Goal: Information Seeking & Learning: Learn about a topic

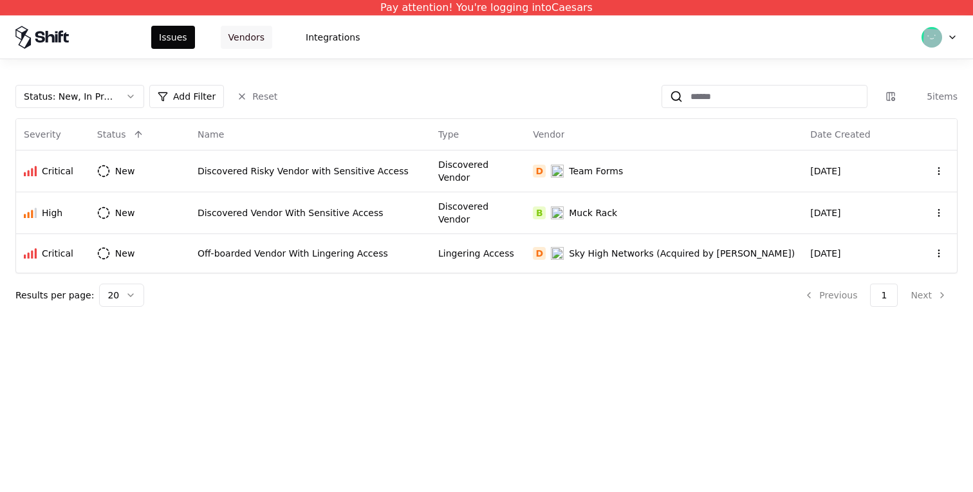
click at [237, 40] on button "Vendors" at bounding box center [246, 37] width 51 height 23
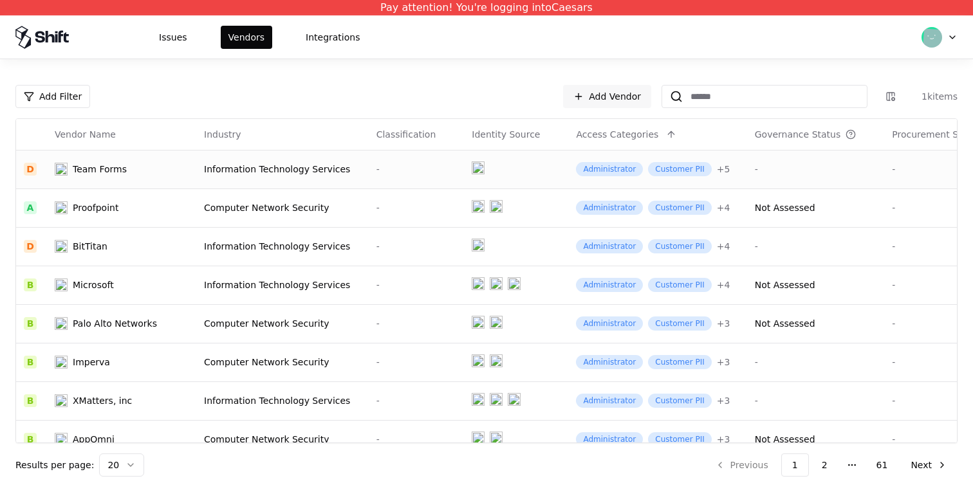
click at [807, 172] on div "-" at bounding box center [816, 169] width 122 height 13
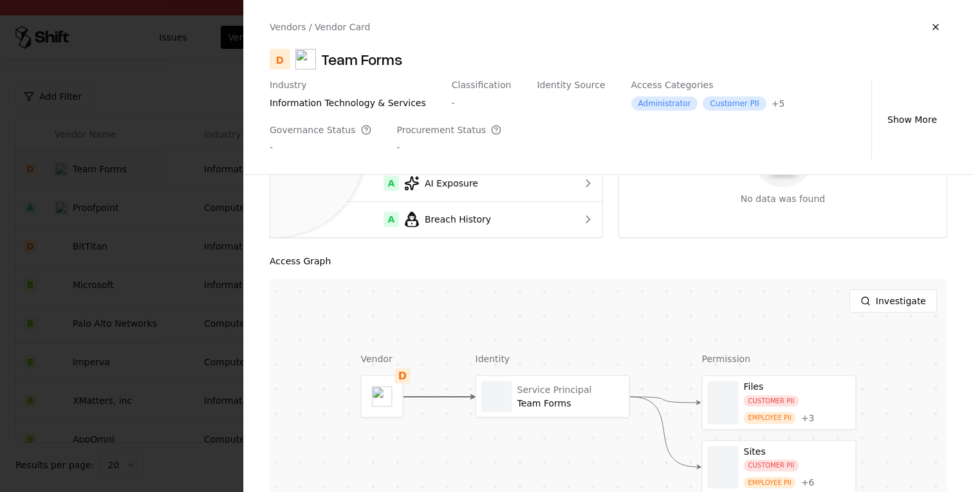
scroll to position [287, 0]
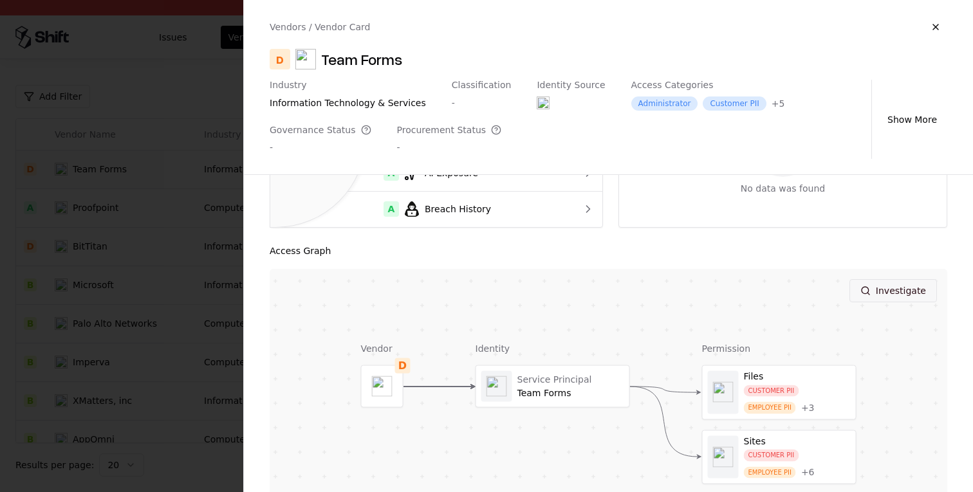
click at [899, 292] on button "Investigate" at bounding box center [892, 290] width 87 height 23
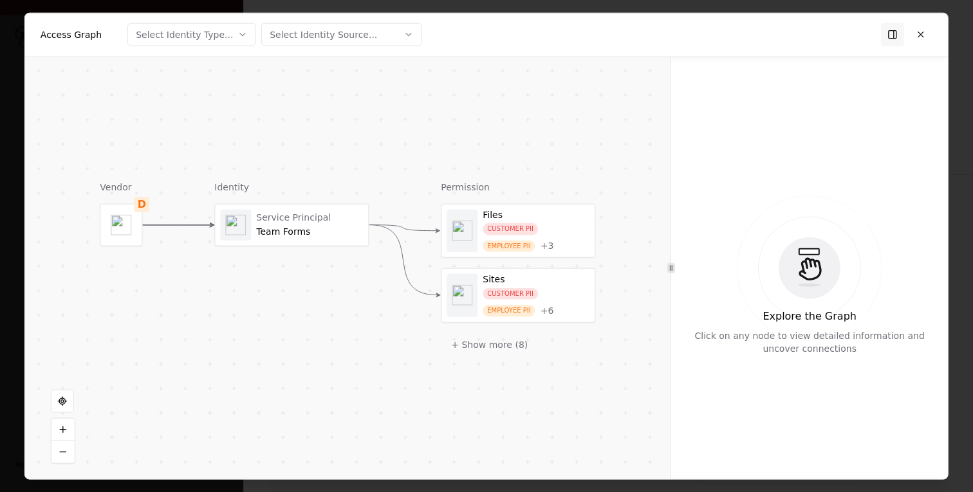
click at [315, 236] on div "Team Forms" at bounding box center [309, 232] width 107 height 12
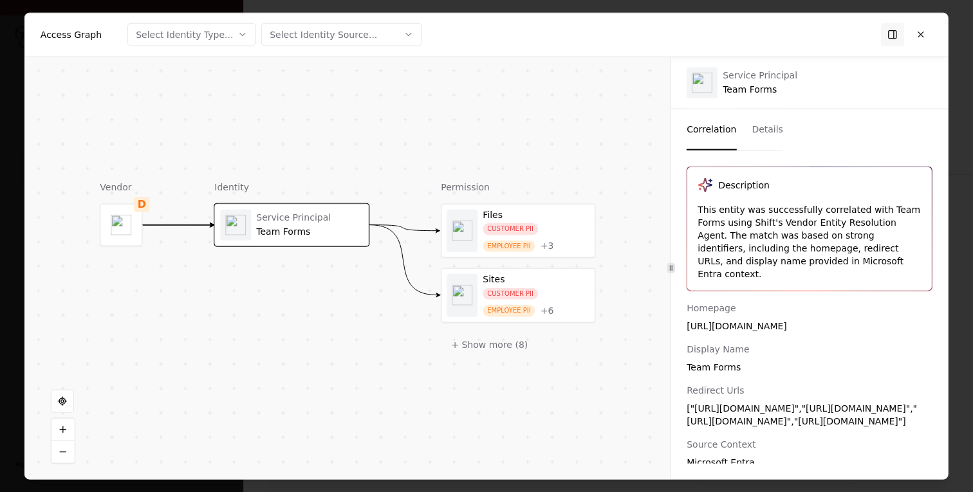
click at [796, 219] on div "This entity was successfully correlated with Team Forms using Shift's Vendor En…" at bounding box center [809, 241] width 224 height 77
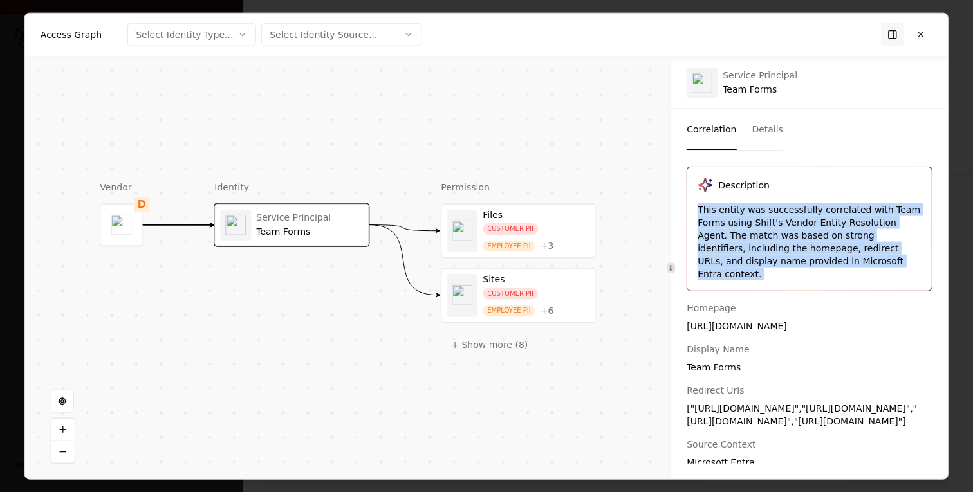
click at [796, 219] on div "This entity was successfully correlated with Team Forms using Shift's Vendor En…" at bounding box center [809, 241] width 224 height 77
click at [840, 262] on div "This entity was successfully correlated with Team Forms using Shift's Vendor En…" at bounding box center [809, 241] width 224 height 77
drag, startPoint x: 861, startPoint y: 273, endPoint x: 688, endPoint y: 187, distance: 192.8
click at [688, 187] on div "Description This entity was successfully correlated with Team Forms using Shift…" at bounding box center [809, 229] width 244 height 124
click at [920, 30] on button at bounding box center [920, 34] width 23 height 23
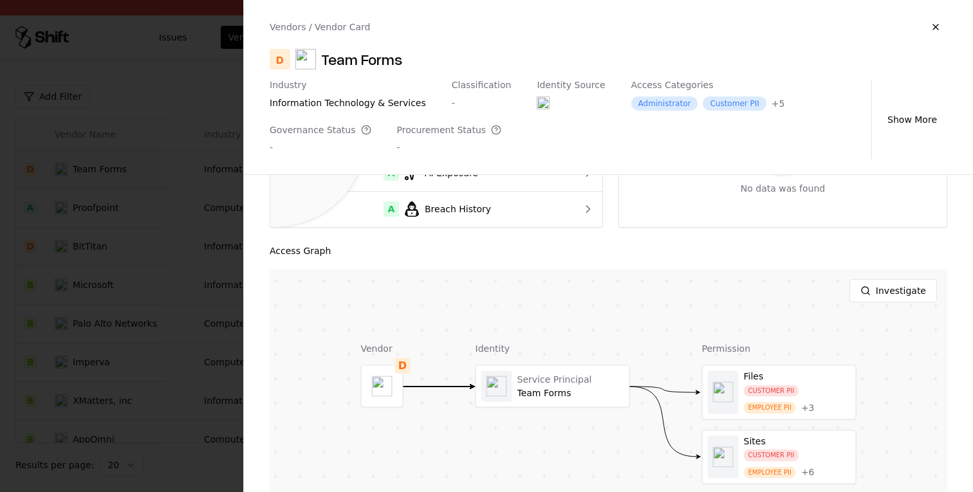
click at [156, 310] on div at bounding box center [486, 246] width 973 height 492
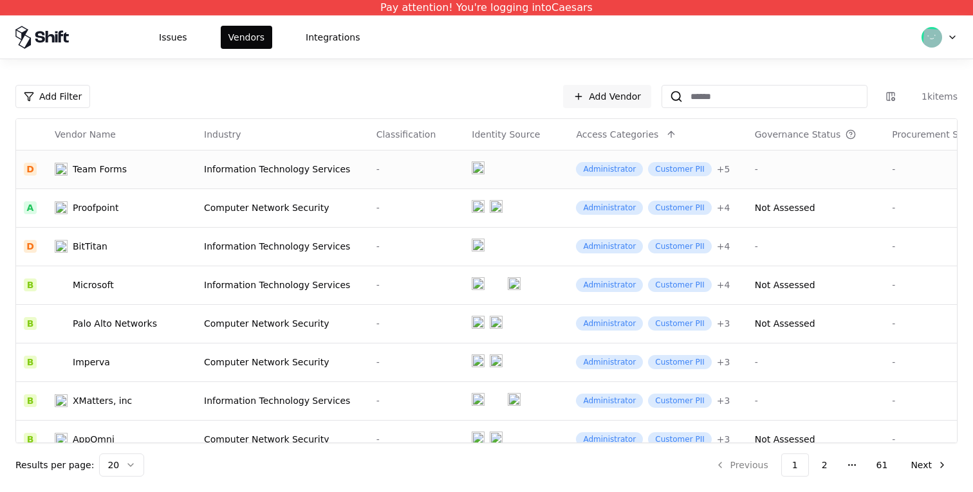
scroll to position [479, 0]
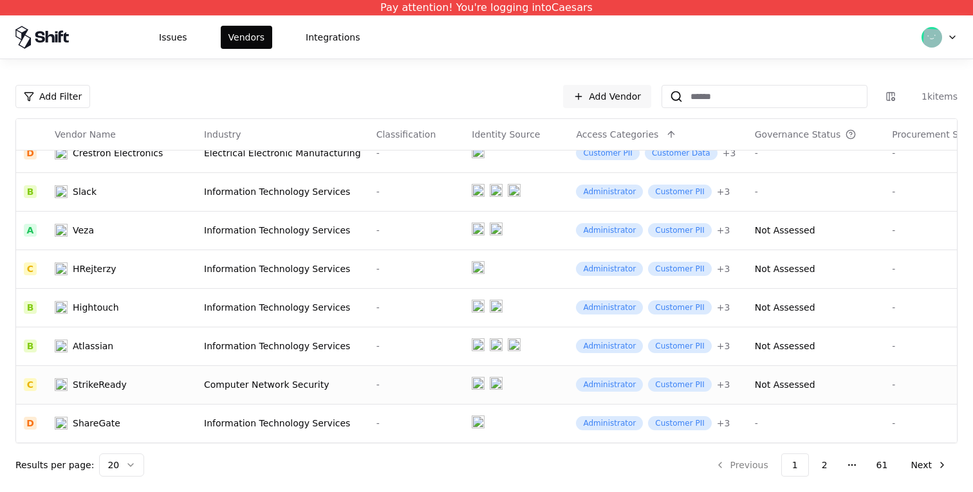
click at [280, 399] on td "Computer Network Security" at bounding box center [282, 384] width 172 height 39
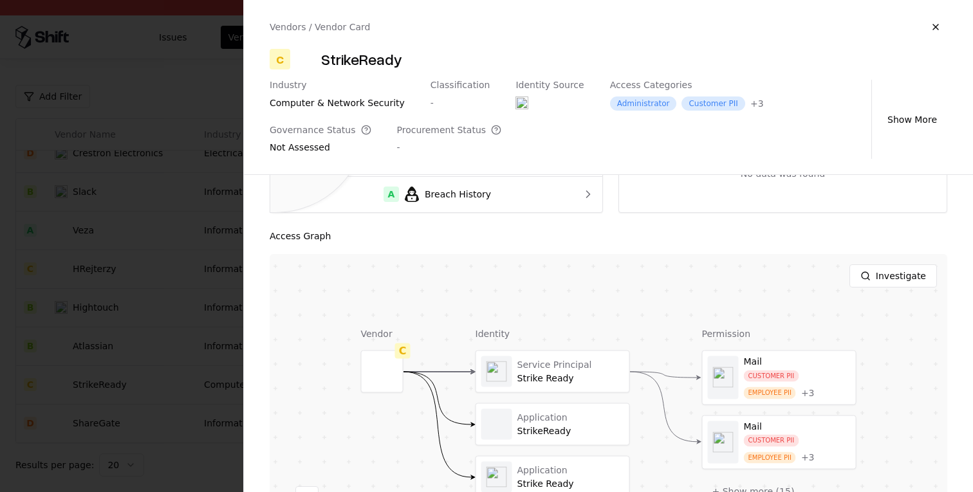
scroll to position [213, 0]
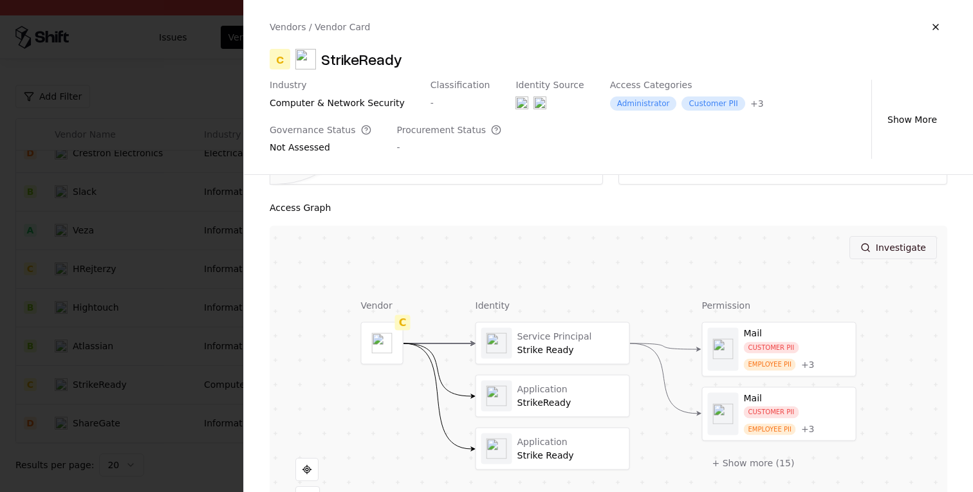
click at [897, 253] on button "Investigate" at bounding box center [892, 247] width 87 height 23
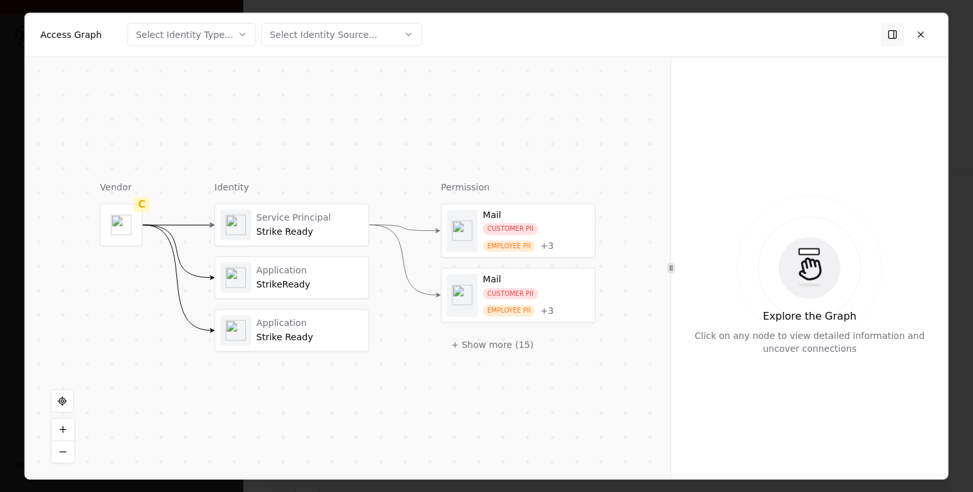
click at [285, 223] on div "Service Principal" at bounding box center [309, 218] width 107 height 12
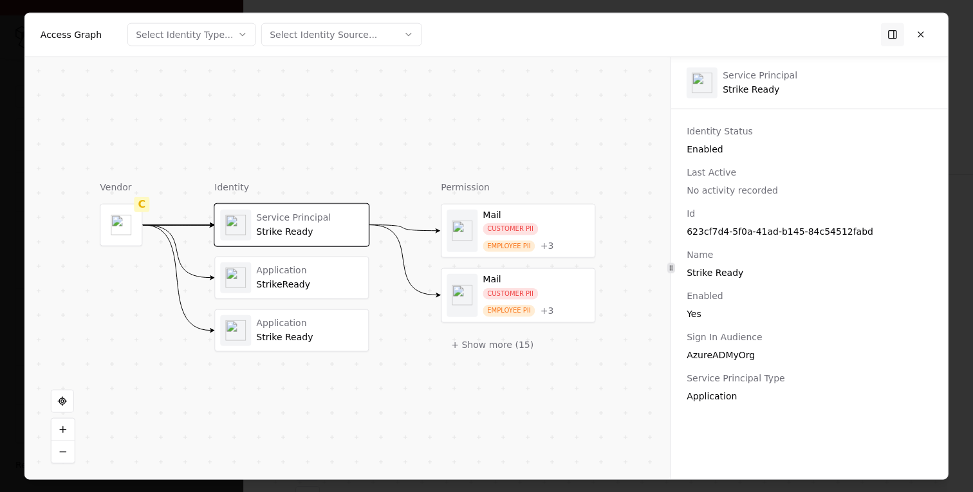
click at [313, 282] on div "StrikeReady" at bounding box center [309, 285] width 107 height 12
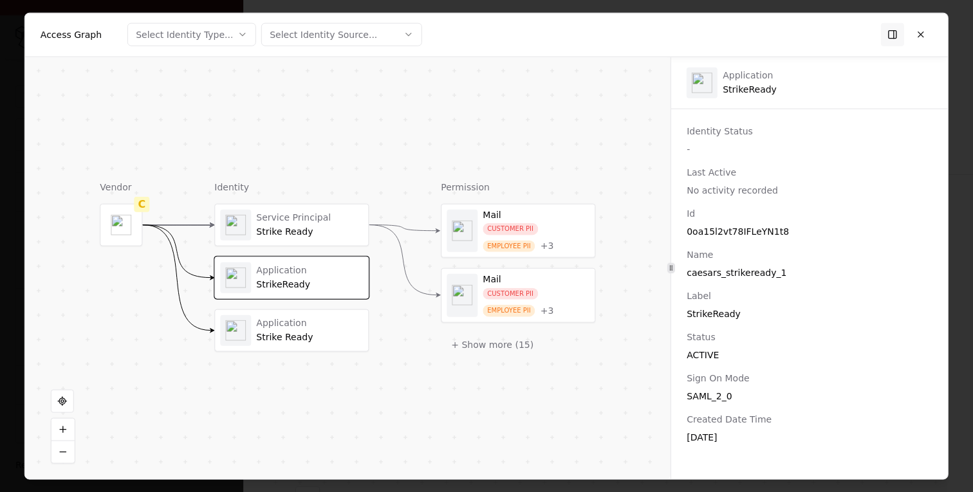
click at [305, 336] on div "Strike Ready" at bounding box center [309, 337] width 107 height 12
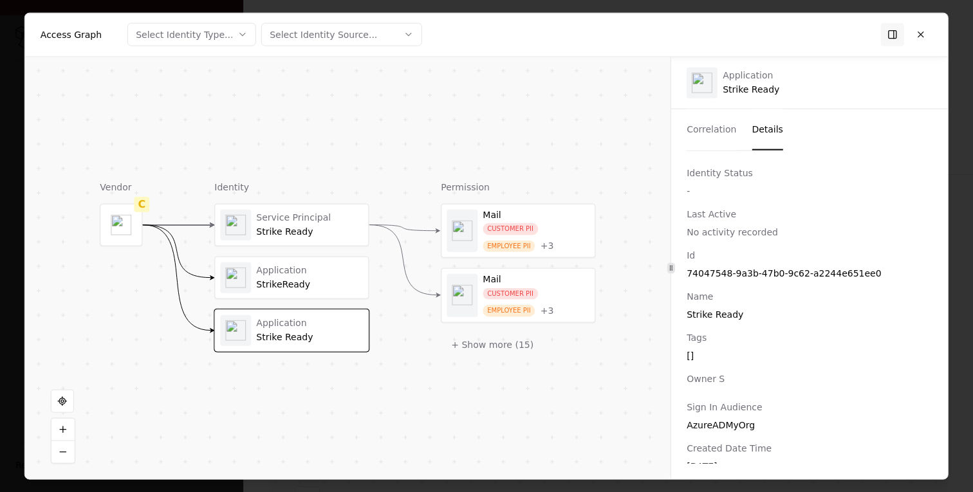
click at [323, 289] on div "StrikeReady" at bounding box center [309, 285] width 107 height 12
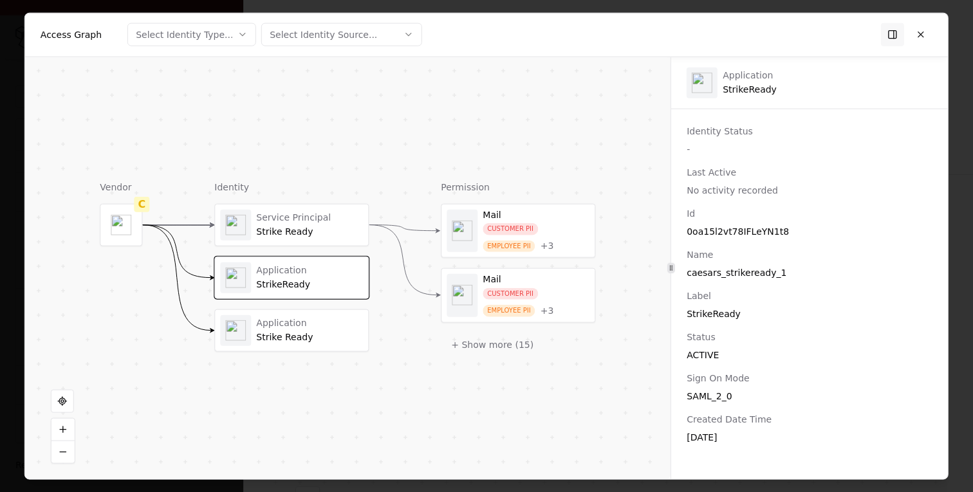
click at [261, 228] on div "Strike Ready" at bounding box center [309, 232] width 107 height 12
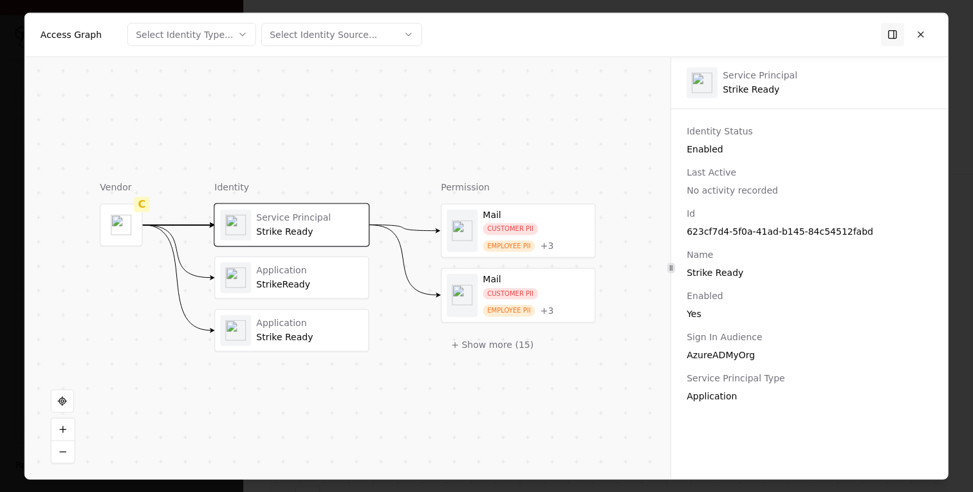
click at [735, 181] on div "Last Active No activity recorded" at bounding box center [809, 180] width 246 height 31
click at [735, 188] on span "No activity recorded" at bounding box center [731, 190] width 91 height 10
click at [740, 205] on div "Identity Status Enabled Last Active No activity recorded Id 623cf7d4-5f0a-41ad-…" at bounding box center [809, 263] width 277 height 278
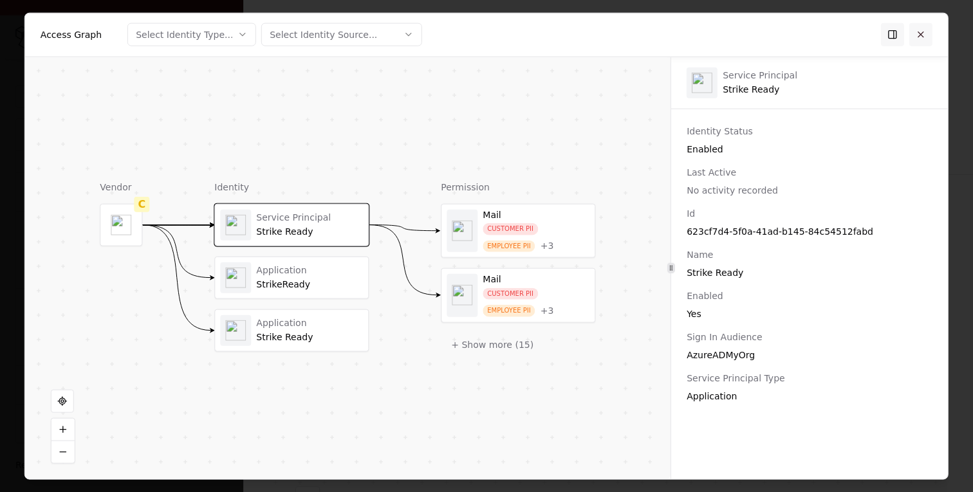
click at [926, 35] on button at bounding box center [920, 34] width 23 height 23
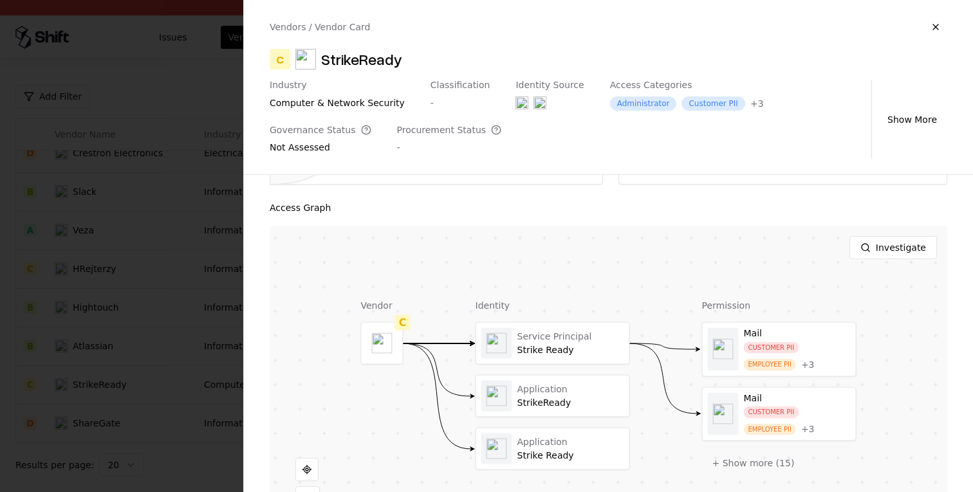
click at [349, 57] on div "StrikeReady" at bounding box center [361, 59] width 81 height 21
copy div "StrikeReady"
click at [842, 335] on div at bounding box center [779, 349] width 153 height 53
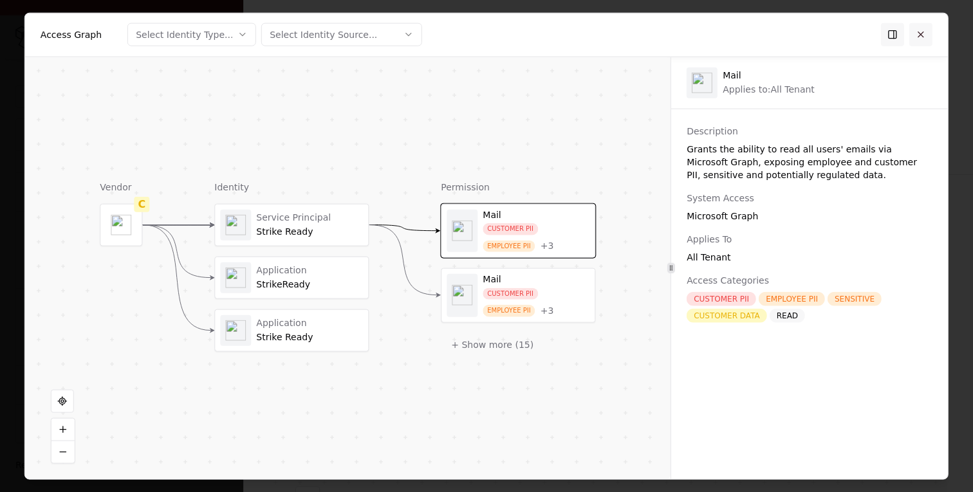
click at [928, 38] on button at bounding box center [920, 34] width 23 height 23
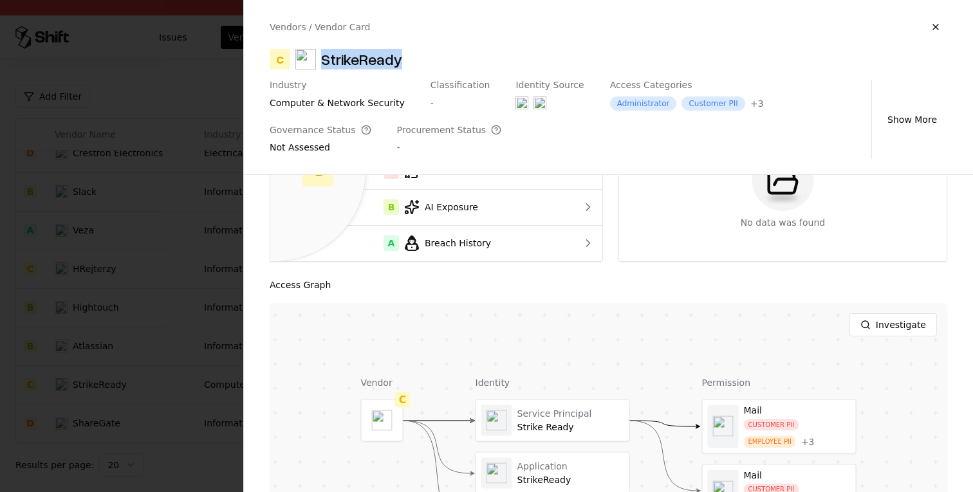
scroll to position [0, 0]
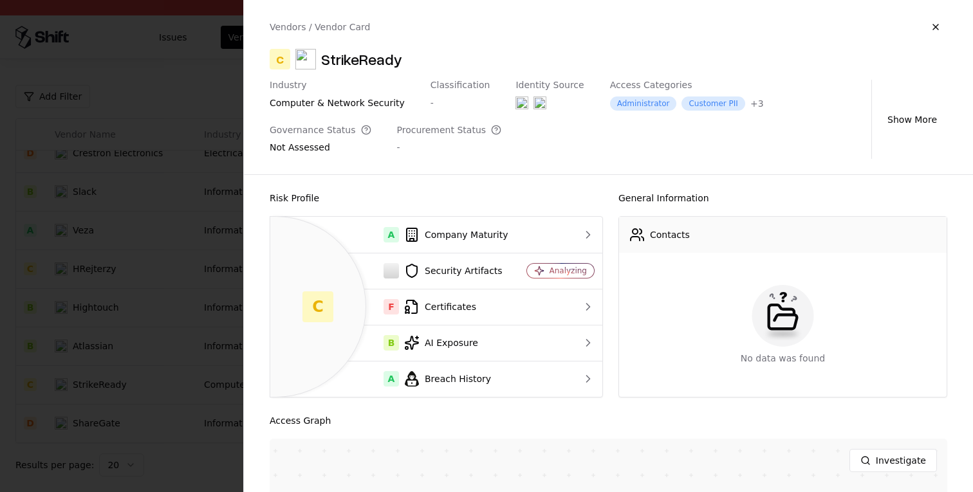
click at [194, 282] on div at bounding box center [486, 246] width 973 height 492
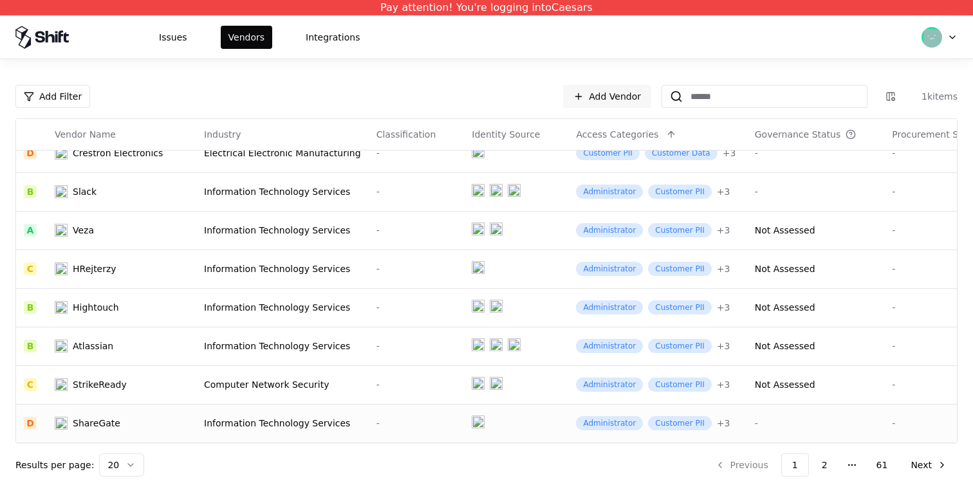
click at [351, 428] on td "Information Technology Services" at bounding box center [282, 423] width 172 height 39
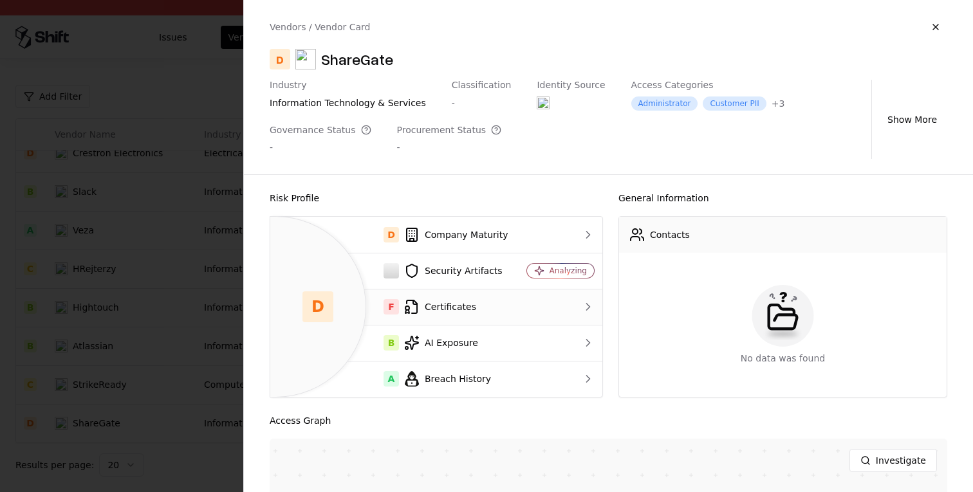
click at [523, 300] on td at bounding box center [561, 307] width 84 height 36
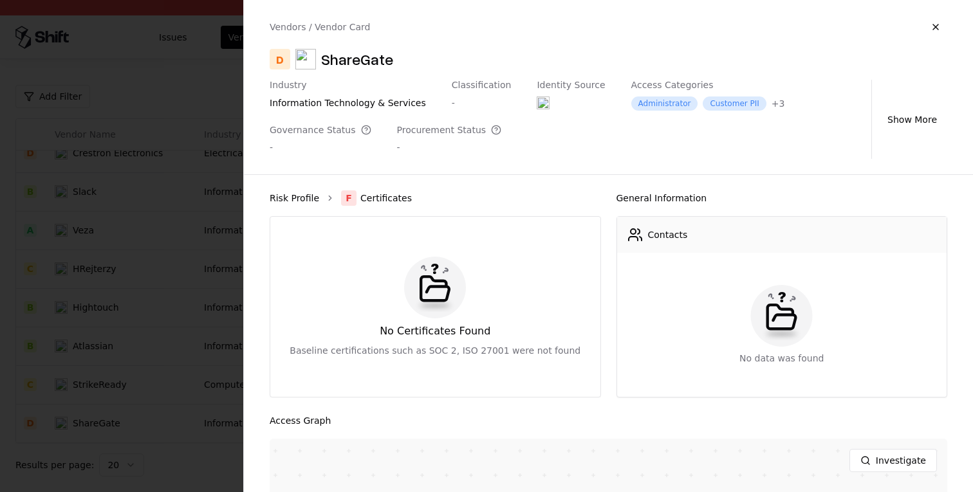
click at [307, 196] on link "Risk Profile" at bounding box center [295, 198] width 50 height 13
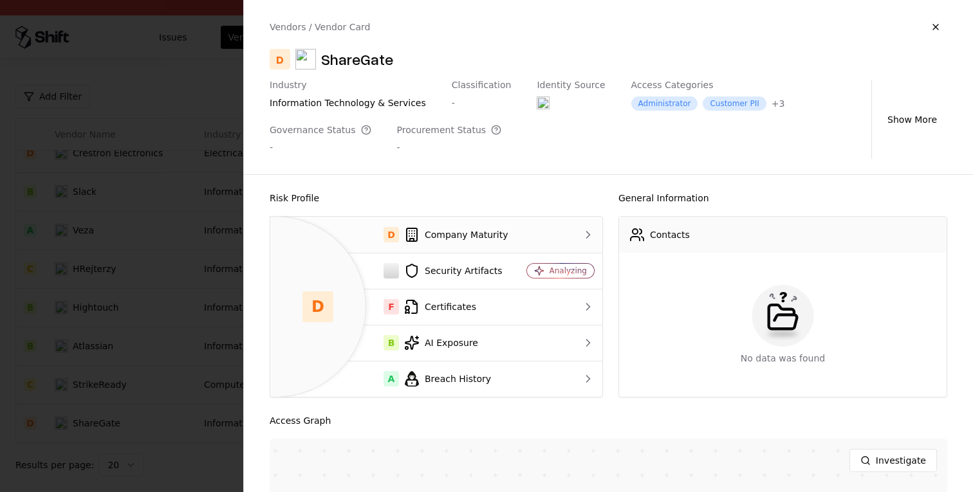
click at [422, 231] on div "D Company Maturity" at bounding box center [394, 234] width 228 height 15
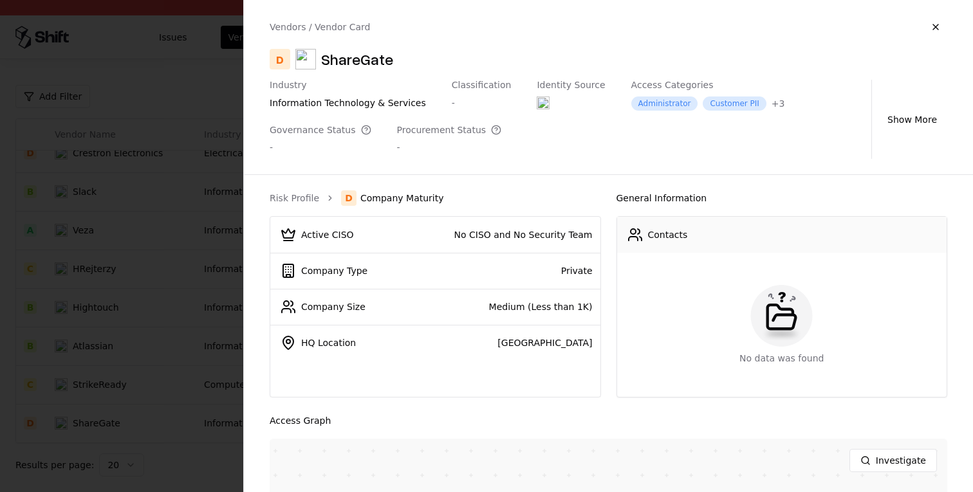
click at [319, 200] on ol "Risk Profile D Company Maturity" at bounding box center [435, 197] width 331 height 15
click at [293, 200] on link "Risk Profile" at bounding box center [295, 198] width 50 height 13
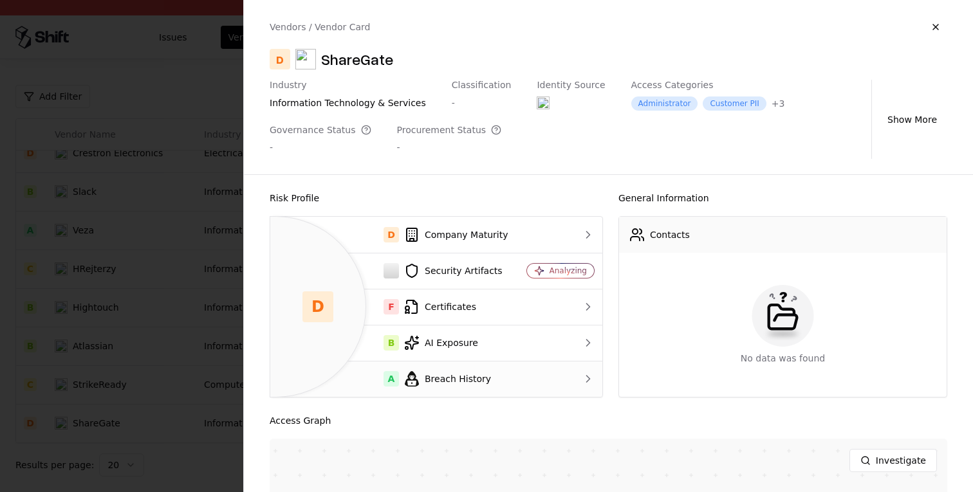
click at [454, 371] on td "A Breach History" at bounding box center [394, 379] width 248 height 36
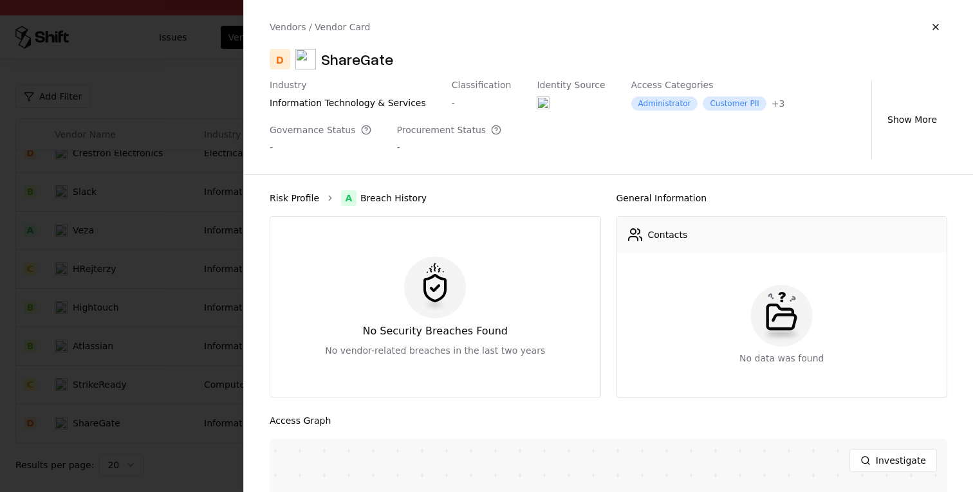
click at [289, 197] on link "Risk Profile" at bounding box center [295, 198] width 50 height 13
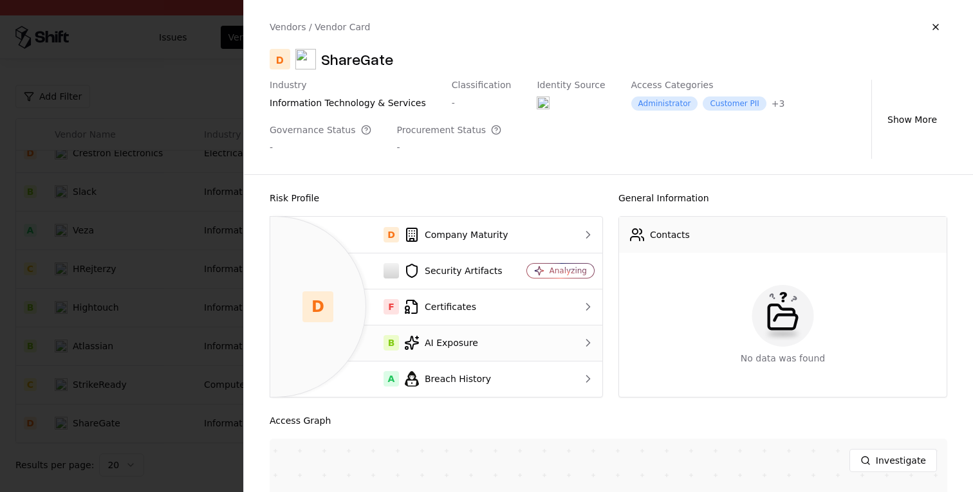
click at [468, 360] on td "B AI Exposure" at bounding box center [394, 343] width 248 height 36
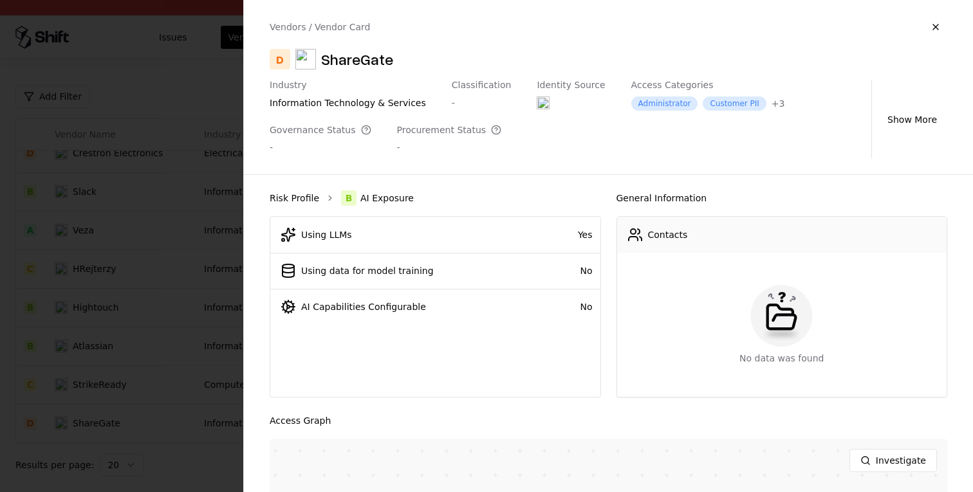
click at [295, 198] on link "Risk Profile" at bounding box center [295, 198] width 50 height 13
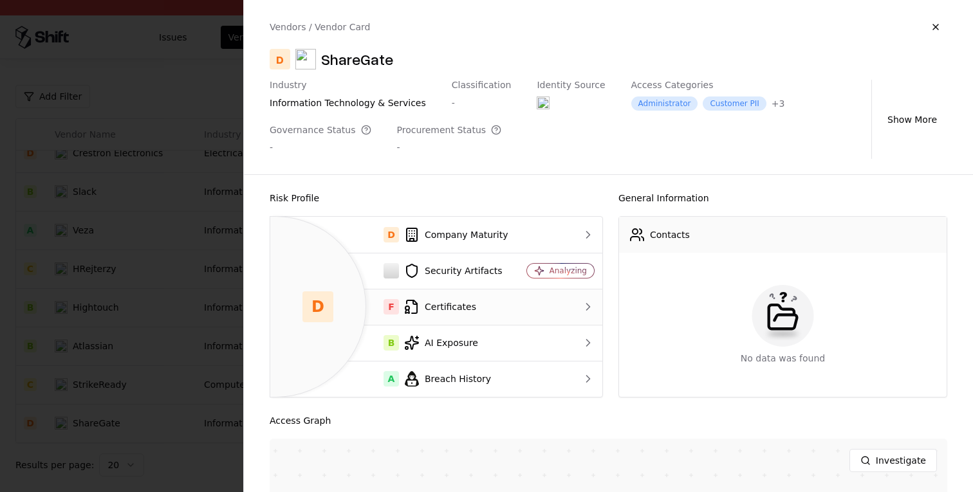
click at [499, 313] on div "F Certificates" at bounding box center [394, 306] width 228 height 15
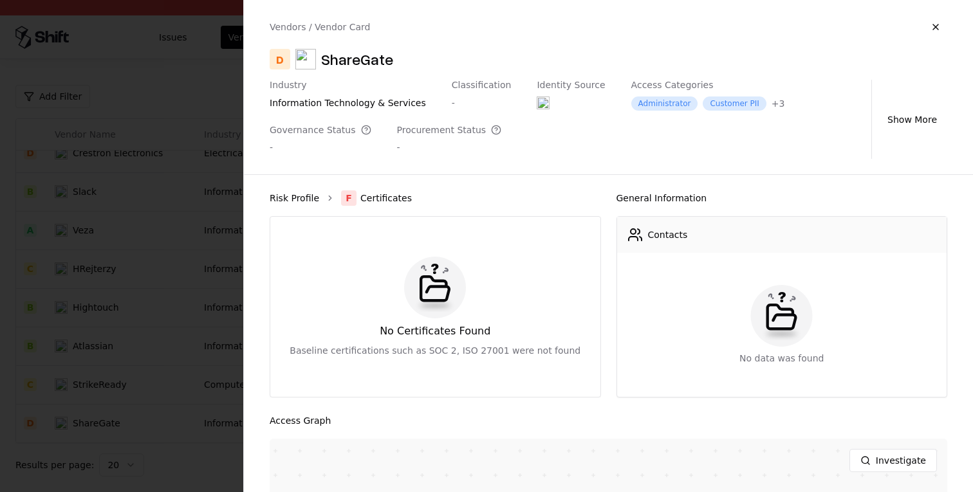
click at [317, 202] on link "Risk Profile" at bounding box center [295, 198] width 50 height 13
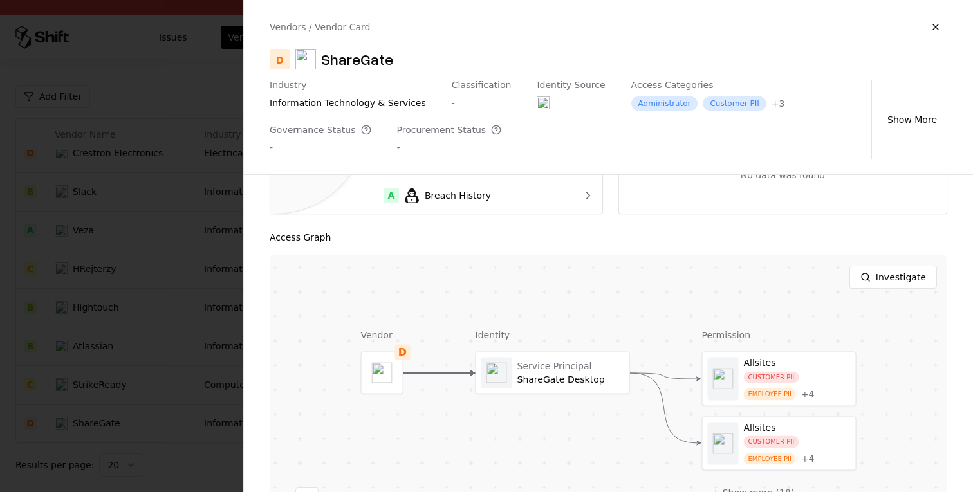
scroll to position [270, 0]
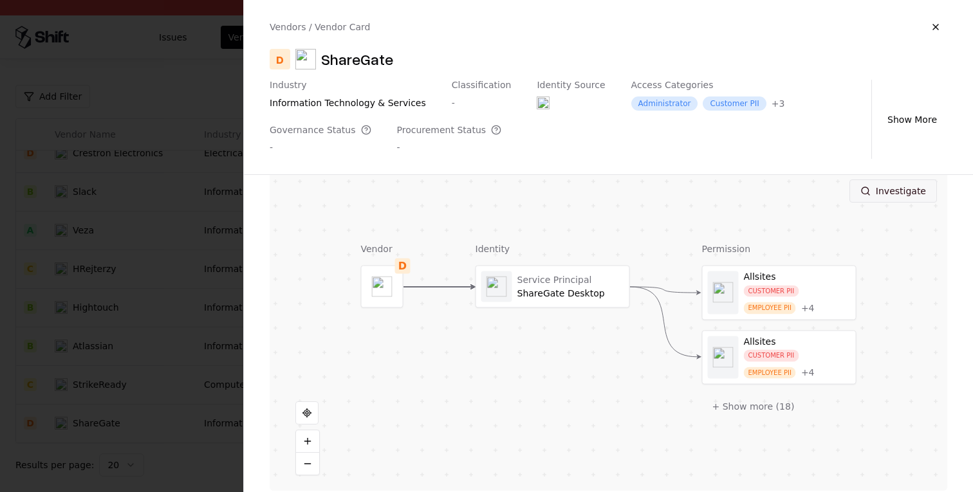
click at [896, 192] on button "Investigate" at bounding box center [892, 190] width 87 height 23
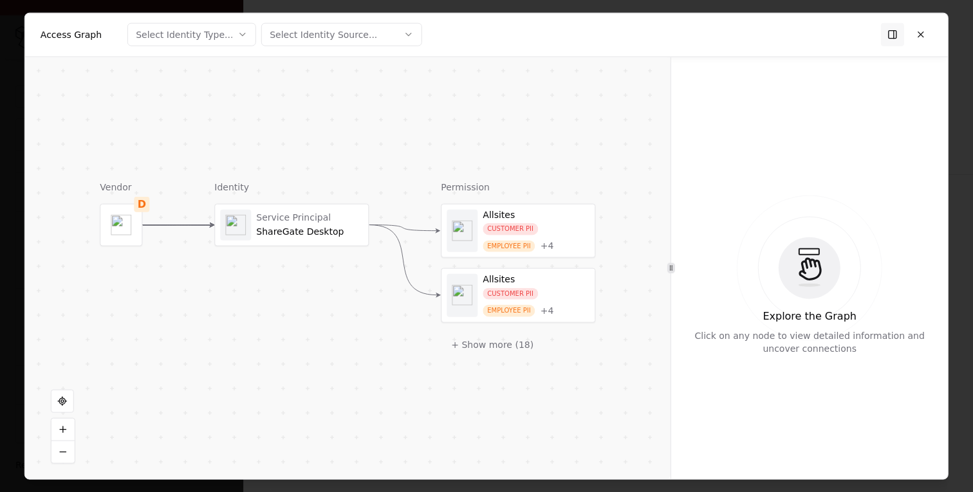
click at [564, 210] on div "Allsites" at bounding box center [535, 215] width 107 height 12
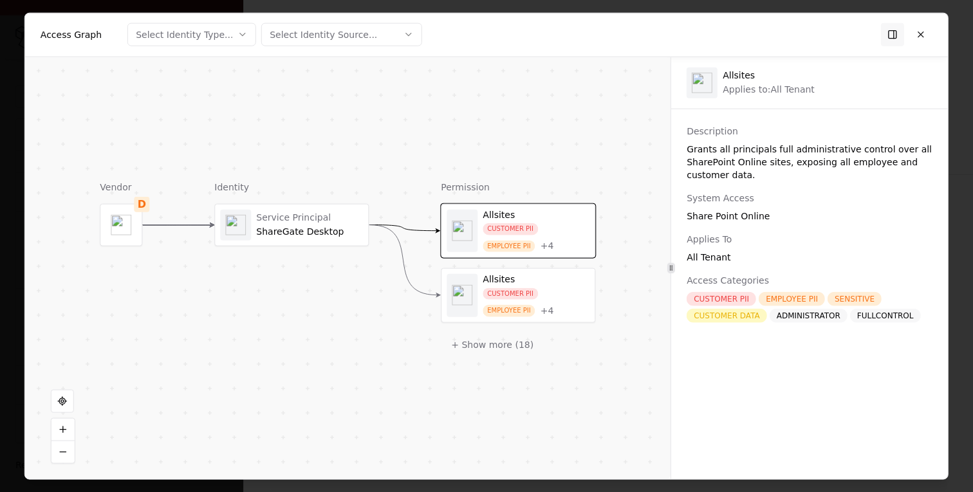
click at [330, 248] on div "Identity Service Principal ShareGate Desktop" at bounding box center [291, 268] width 154 height 176
click at [329, 226] on div "ShareGate Desktop" at bounding box center [309, 232] width 107 height 12
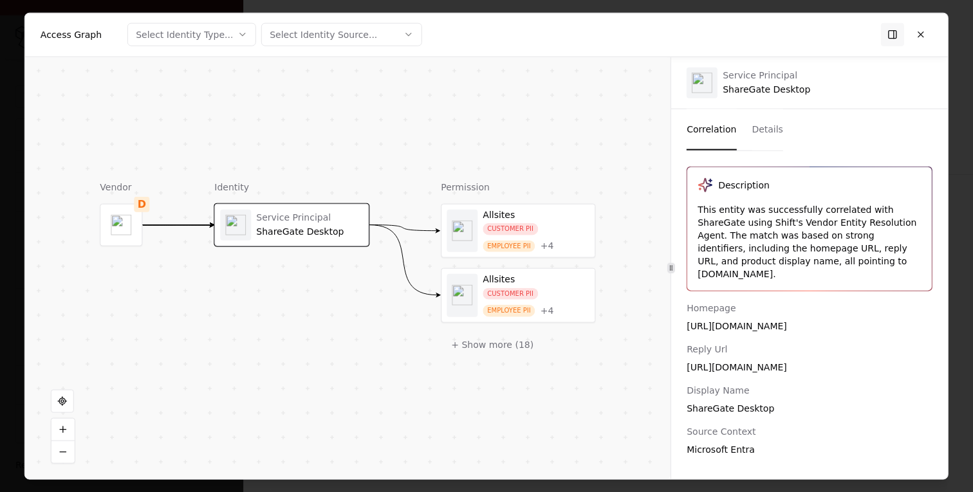
click at [754, 227] on div "This entity was successfully correlated with ShareGate using Shift's Vendor Ent…" at bounding box center [809, 241] width 224 height 77
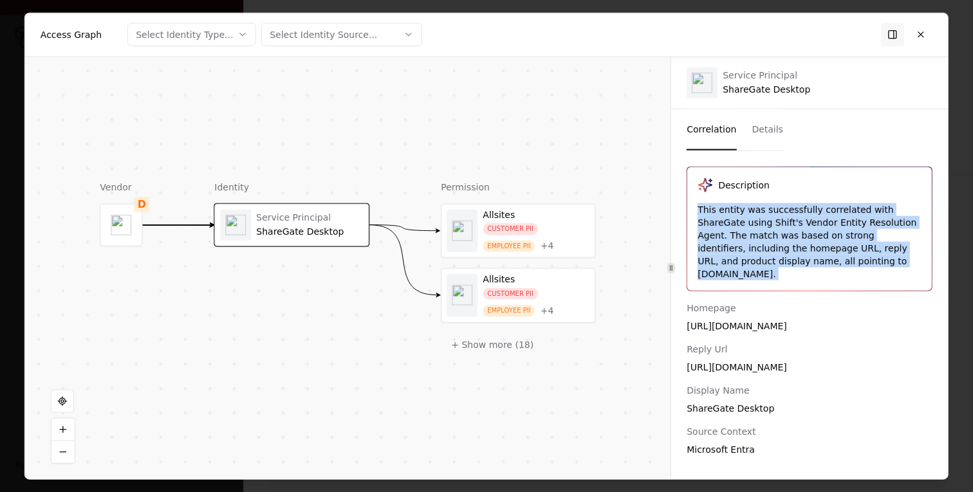
click at [754, 227] on div "This entity was successfully correlated with ShareGate using Shift's Vendor Ent…" at bounding box center [809, 241] width 224 height 77
click at [815, 259] on div "This entity was successfully correlated with ShareGate using Shift's Vendor Ent…" at bounding box center [809, 241] width 224 height 77
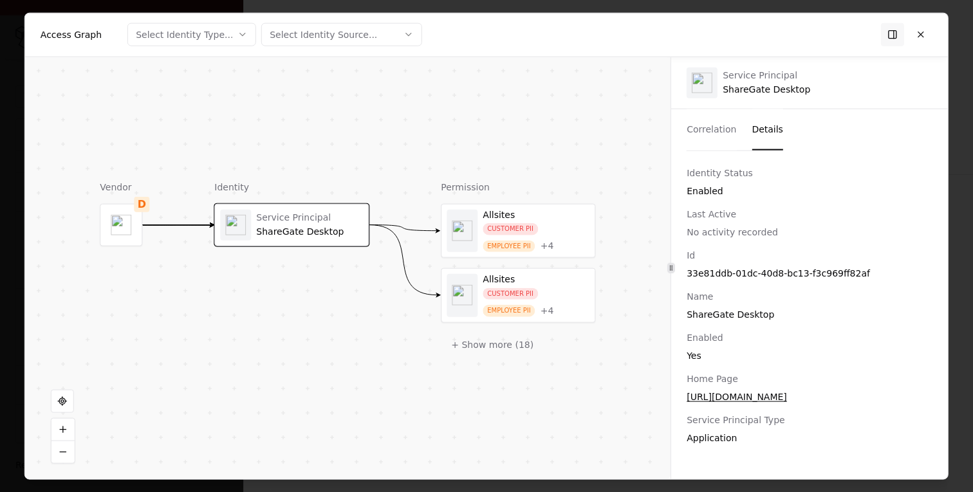
click at [761, 130] on button "Details" at bounding box center [767, 129] width 32 height 41
click at [362, 35] on div "Select Identity Source..." at bounding box center [323, 34] width 107 height 13
click at [215, 39] on div at bounding box center [486, 246] width 973 height 492
click at [215, 41] on div "Select Identity Type..." at bounding box center [184, 34] width 97 height 13
click at [922, 34] on div at bounding box center [486, 246] width 973 height 492
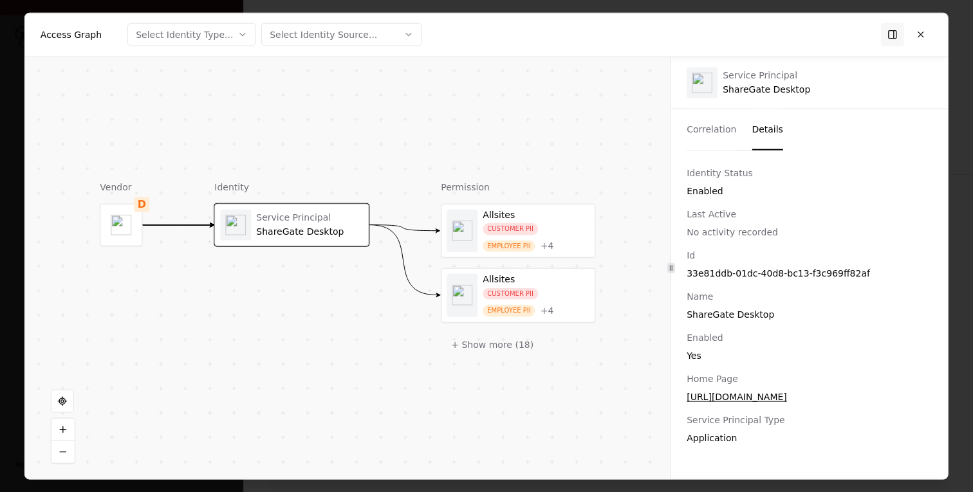
click at [922, 34] on button at bounding box center [920, 34] width 23 height 23
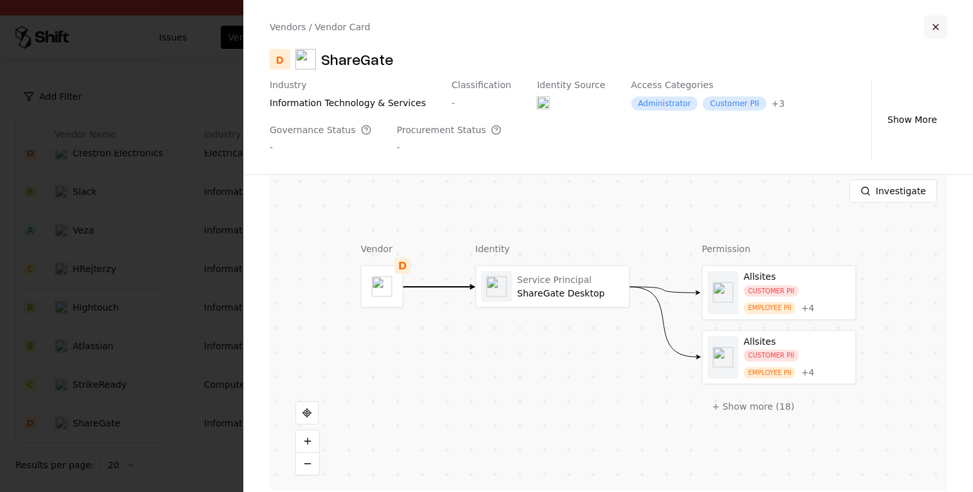
click at [943, 16] on button "button" at bounding box center [935, 26] width 23 height 23
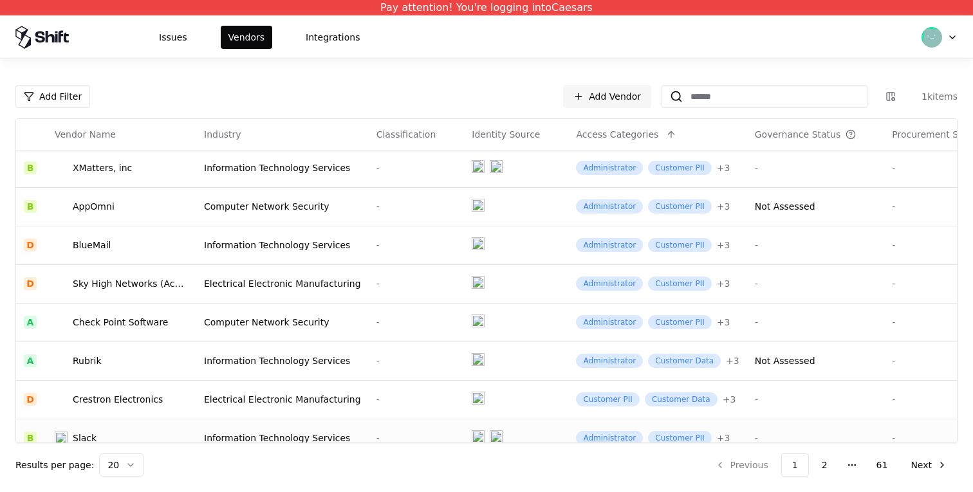
scroll to position [0, 0]
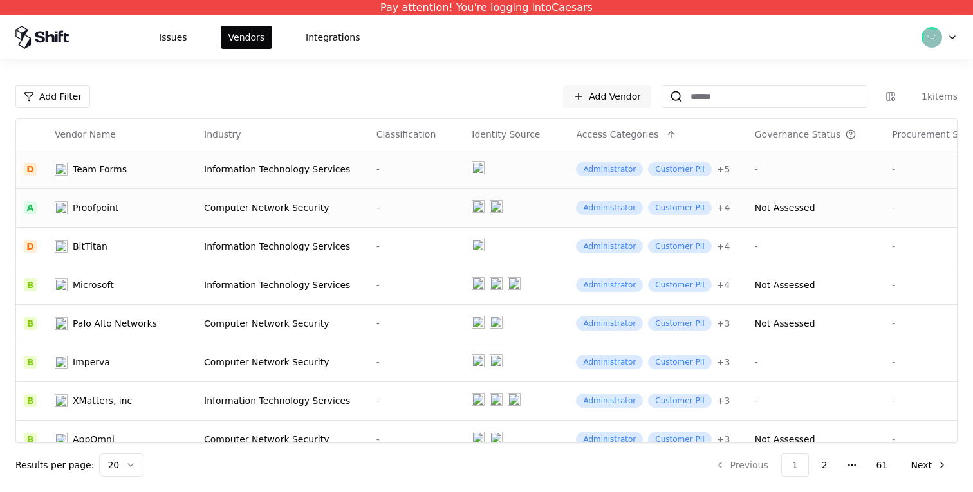
click at [421, 217] on td "-" at bounding box center [417, 207] width 96 height 39
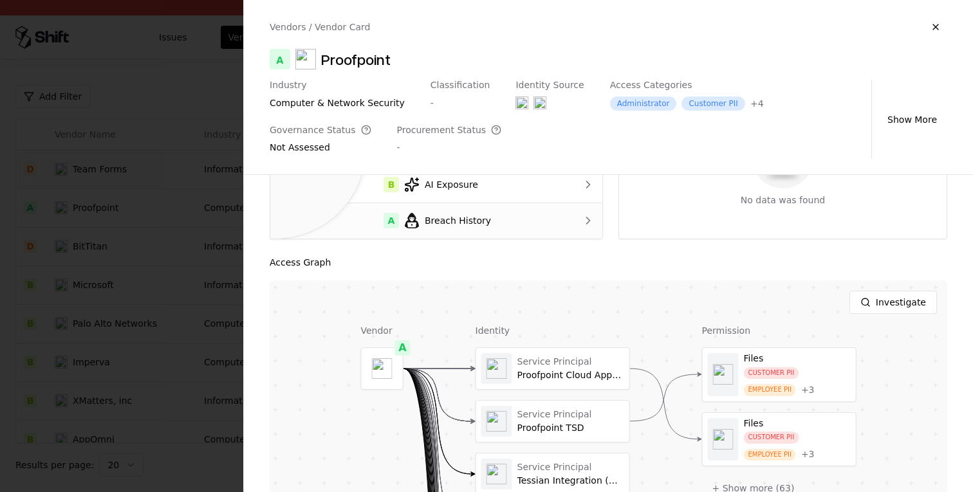
scroll to position [173, 0]
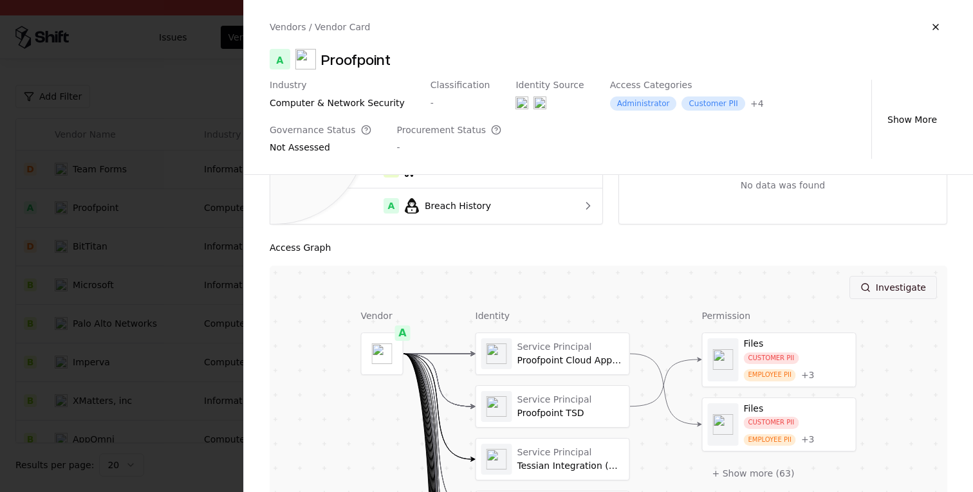
click at [901, 289] on button "Investigate" at bounding box center [892, 287] width 87 height 23
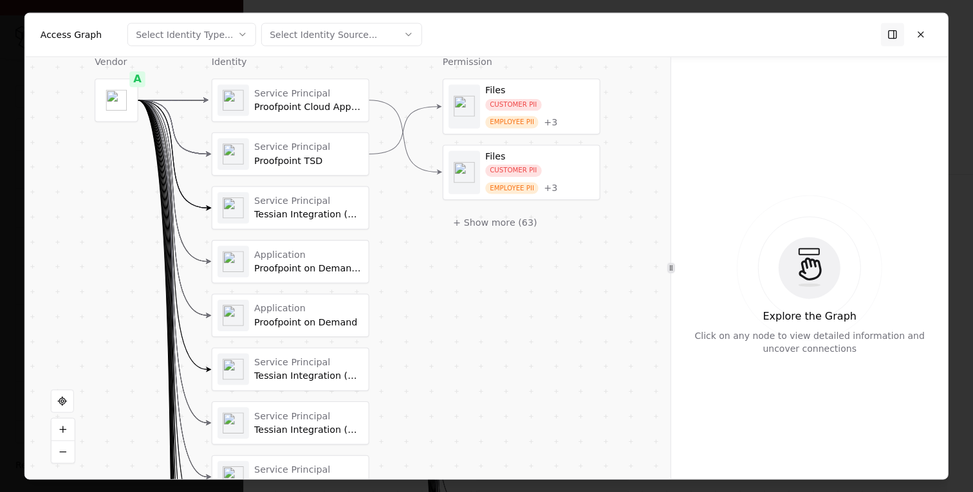
click at [222, 38] on div "Select Identity Type..." at bounding box center [184, 34] width 97 height 13
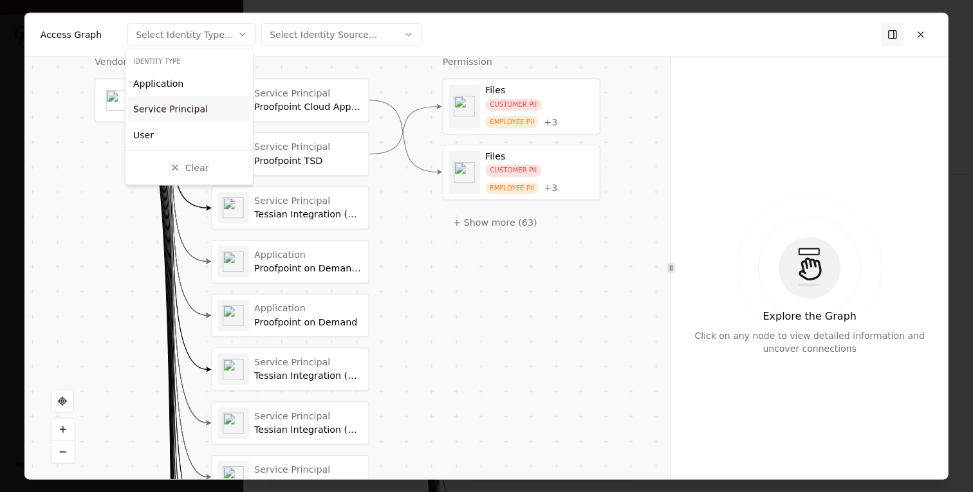
click at [184, 106] on div "Service Principal" at bounding box center [170, 109] width 75 height 13
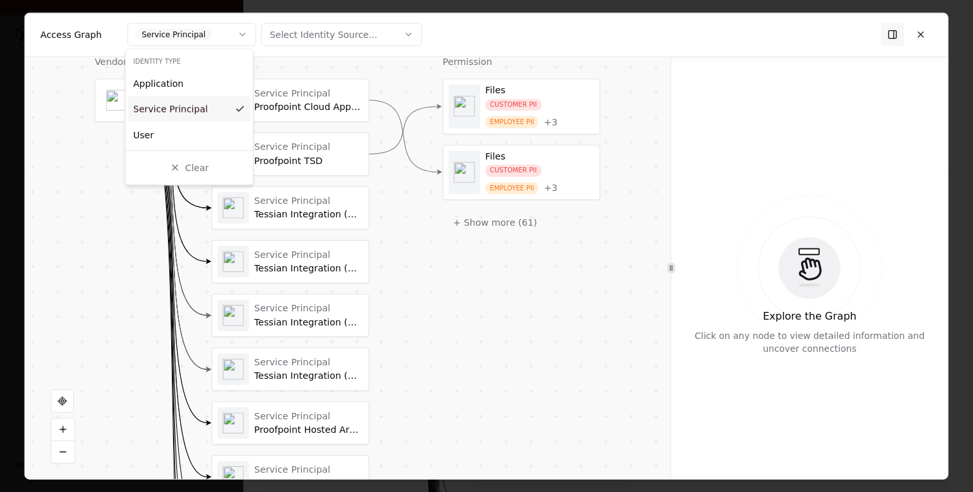
click at [327, 97] on div at bounding box center [486, 246] width 973 height 492
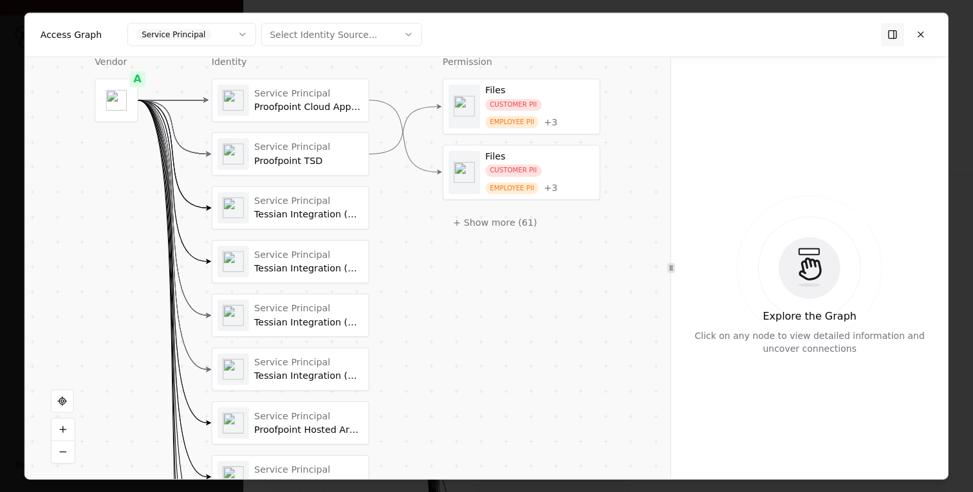
click at [290, 98] on div "Service Principal Proofpoint Cloud App Security (includes CAD and CASB)" at bounding box center [308, 100] width 109 height 26
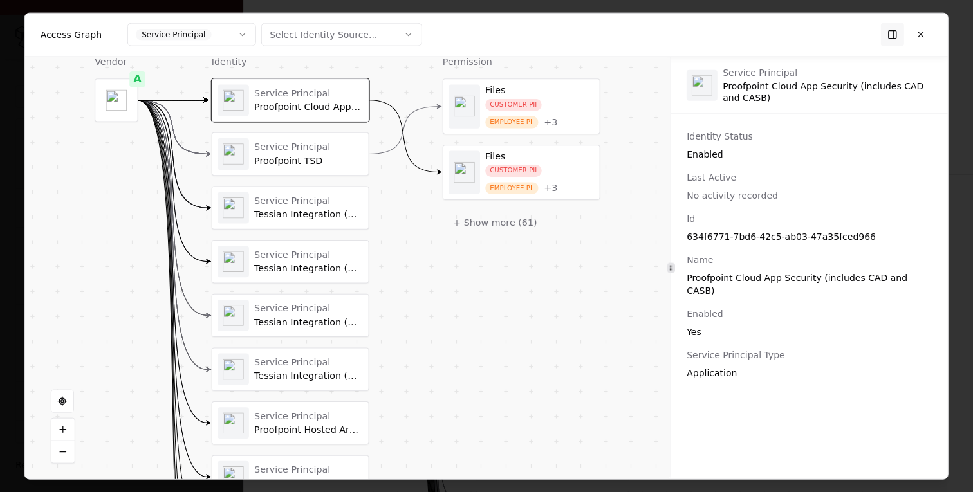
click at [286, 255] on div "Service Principal" at bounding box center [308, 254] width 109 height 12
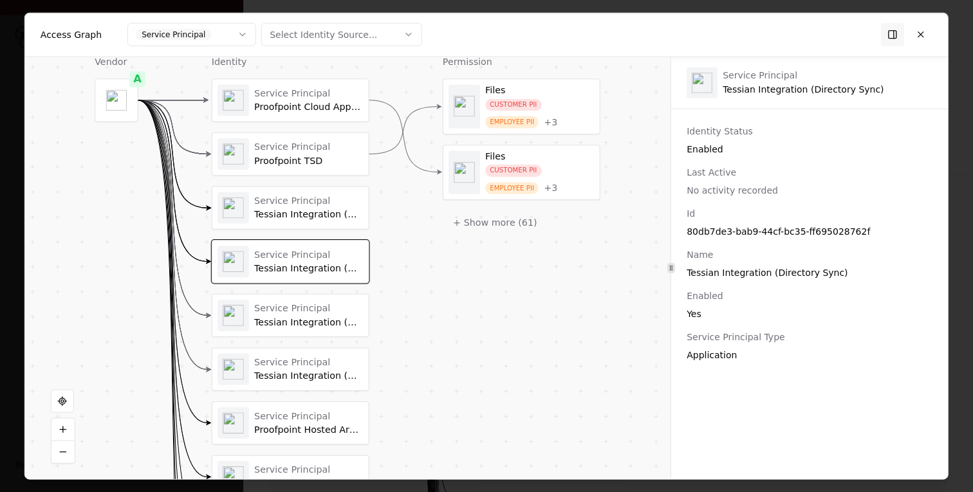
click at [293, 197] on div "Service Principal" at bounding box center [308, 201] width 109 height 12
click at [307, 150] on div "Service Principal" at bounding box center [308, 147] width 109 height 12
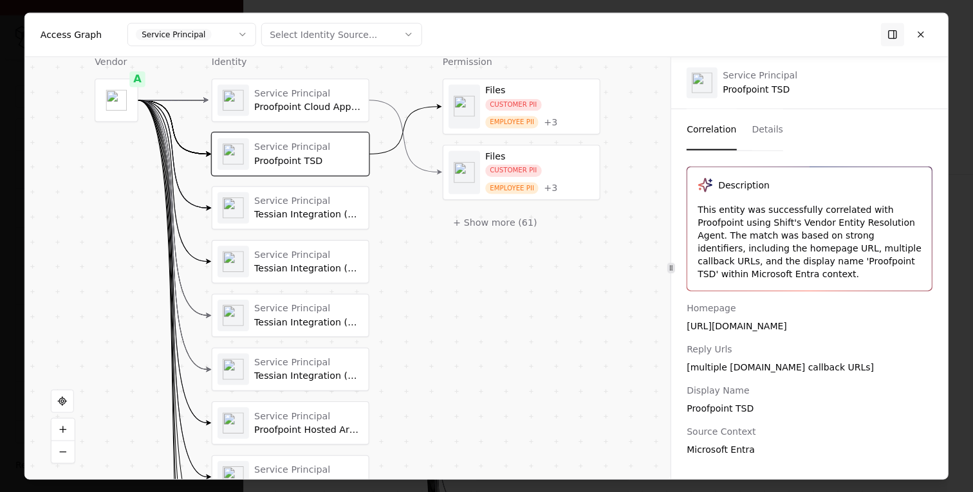
click at [714, 131] on button "Correlation" at bounding box center [711, 129] width 50 height 41
click at [714, 226] on div "This entity was successfully correlated with Proofpoint using Shift's Vendor En…" at bounding box center [809, 241] width 224 height 77
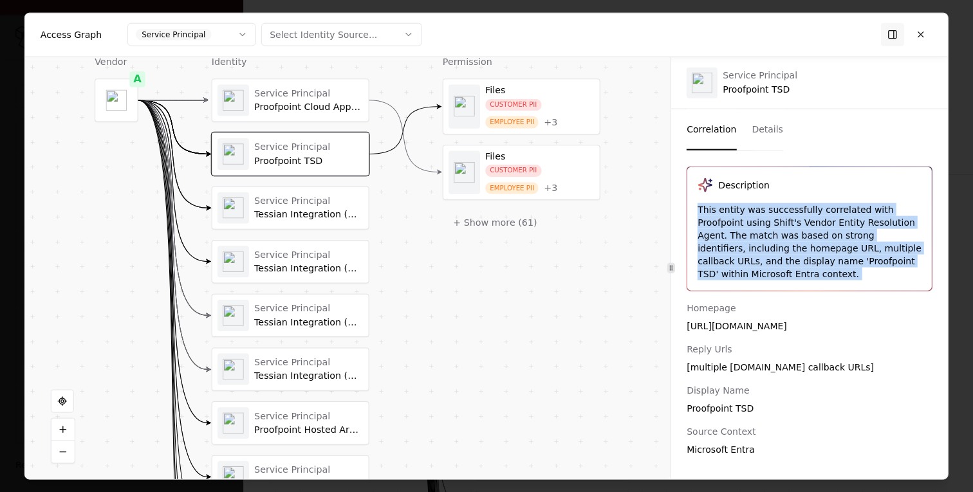
click at [714, 226] on div "This entity was successfully correlated with Proofpoint using Shift's Vendor En…" at bounding box center [809, 241] width 224 height 77
click at [767, 117] on button "Details" at bounding box center [767, 129] width 32 height 41
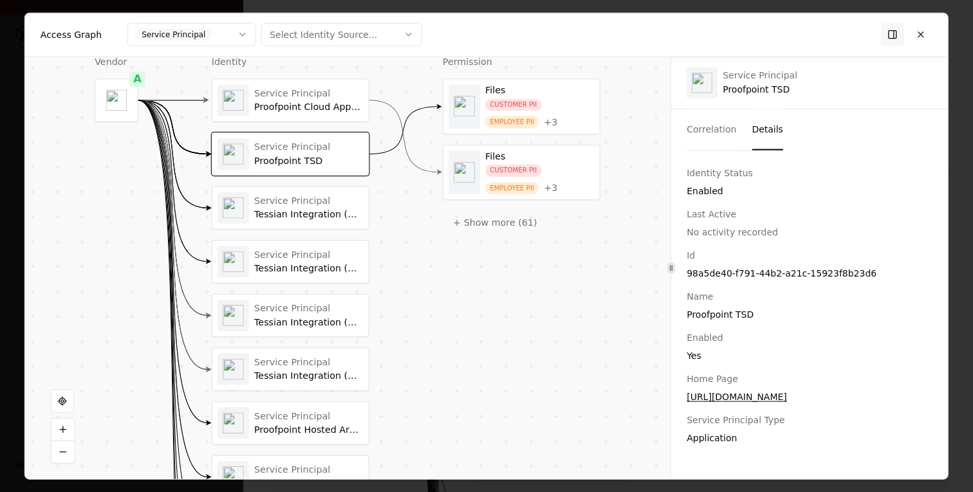
click at [750, 234] on span "No activity recorded" at bounding box center [731, 231] width 91 height 10
click at [753, 251] on div "Id" at bounding box center [809, 254] width 246 height 13
click at [512, 116] on div "EMPLOYEE PII" at bounding box center [511, 122] width 53 height 12
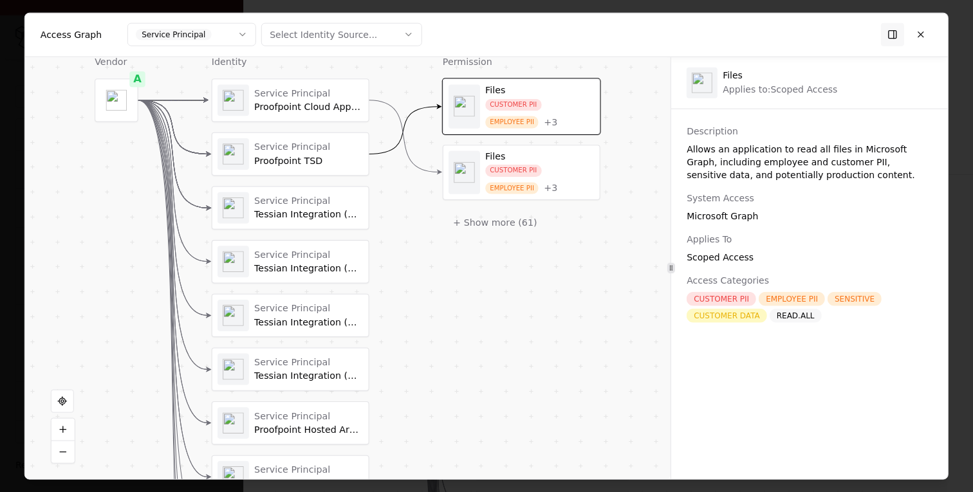
click at [769, 166] on div "Allows an application to read all files in Microsoft Graph, including employee …" at bounding box center [809, 161] width 246 height 39
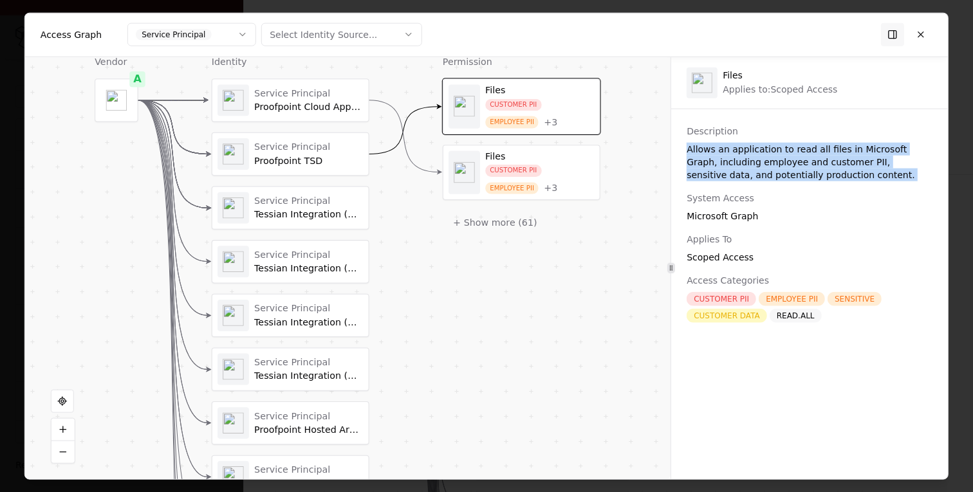
click at [769, 166] on div "Allows an application to read all files in Microsoft Graph, including employee …" at bounding box center [809, 161] width 246 height 39
click at [764, 184] on div "Description Allows an application to read all files in Microsoft Graph, includi…" at bounding box center [809, 223] width 277 height 198
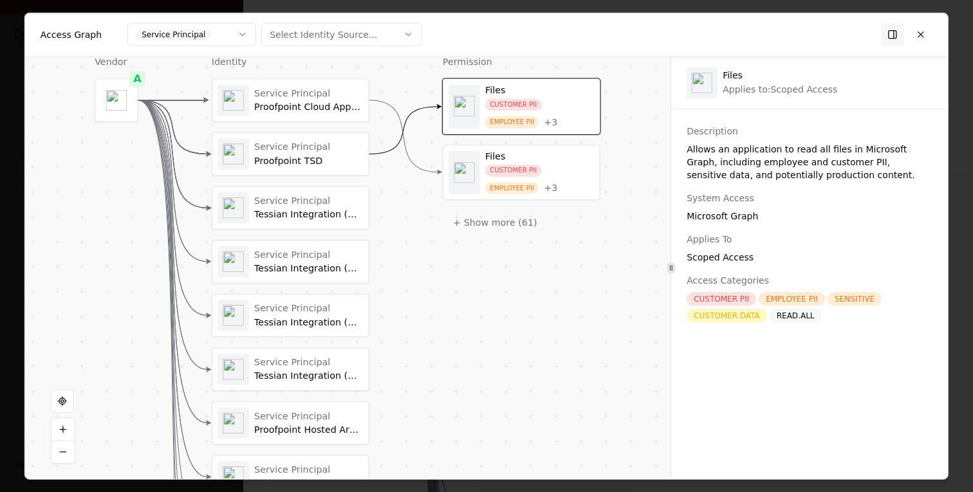
click at [564, 183] on div "CUSTOMER PII EMPLOYEE PII + 3" at bounding box center [539, 179] width 109 height 30
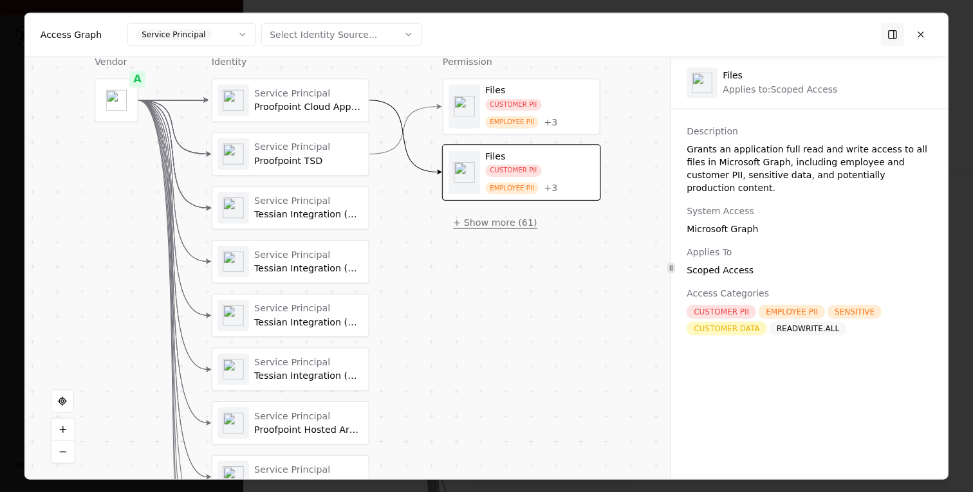
click at [491, 221] on button "+ Show more ( 61 )" at bounding box center [495, 222] width 105 height 24
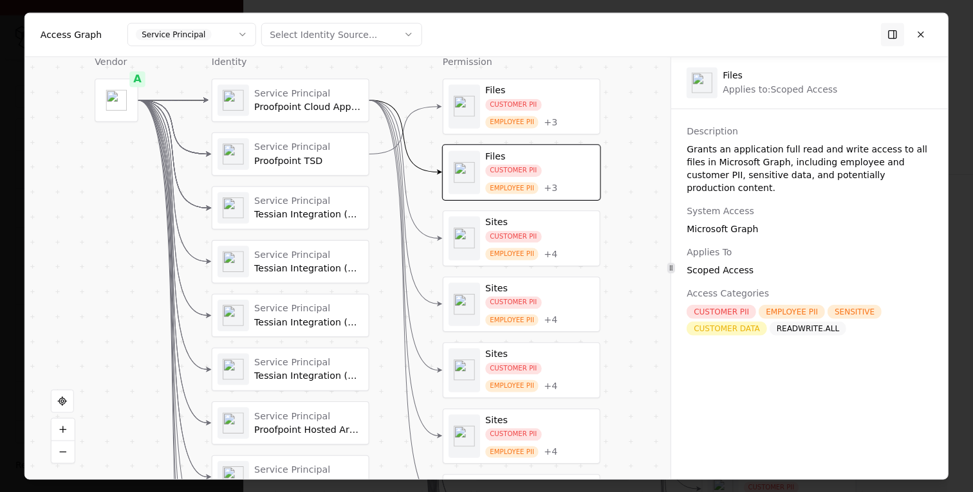
click at [510, 248] on div "EMPLOYEE PII" at bounding box center [511, 254] width 53 height 12
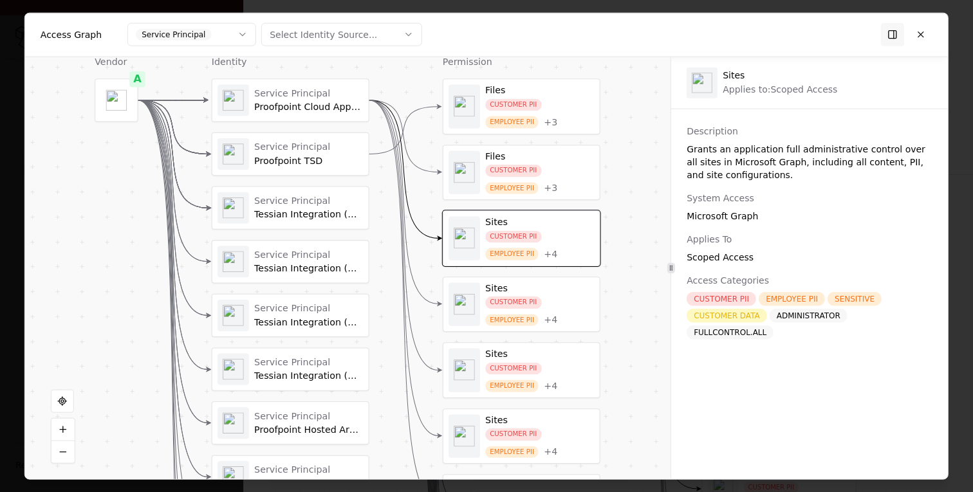
click at [546, 303] on div "CUSTOMER PII EMPLOYEE PII + 4" at bounding box center [539, 311] width 109 height 30
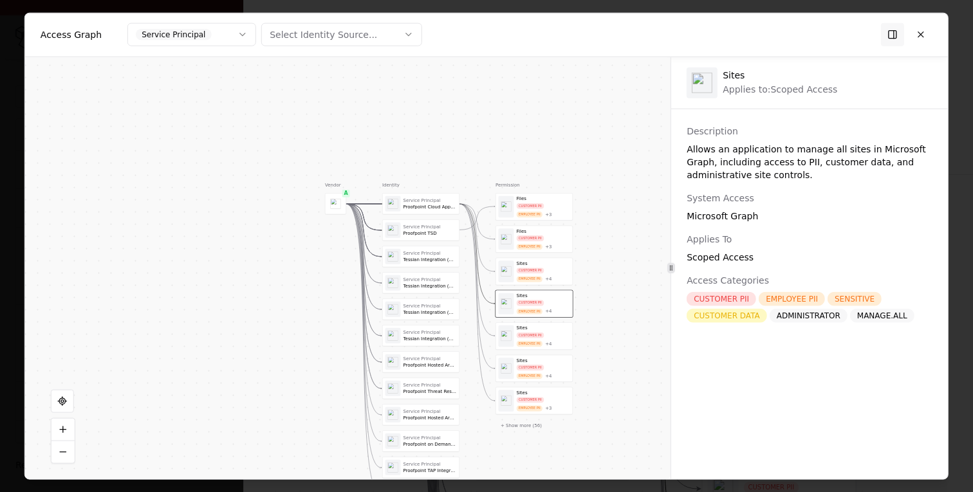
click at [540, 373] on div "EMPLOYEE PII" at bounding box center [529, 376] width 26 height 6
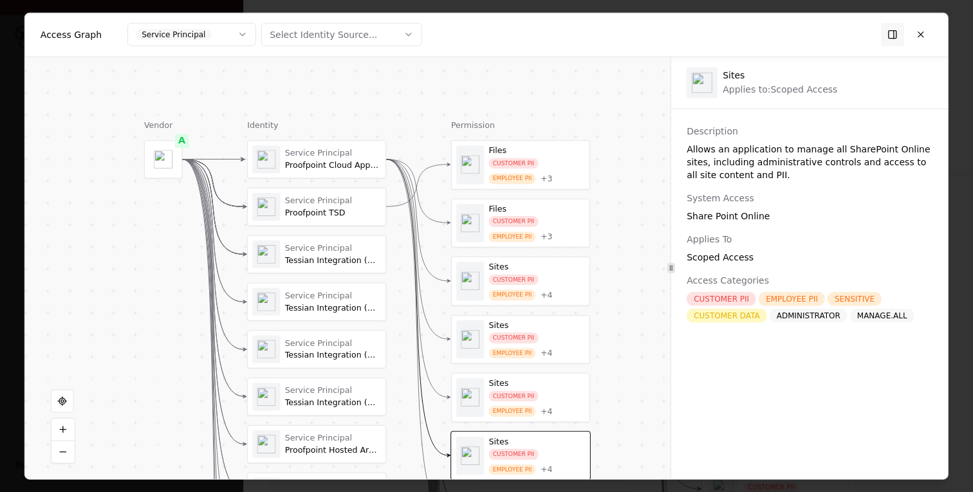
drag, startPoint x: 627, startPoint y: 226, endPoint x: 616, endPoint y: 336, distance: 110.6
click at [616, 336] on div "Vendor A Identity Service Principal Proofpoint Cloud App Security (includes CAD…" at bounding box center [347, 268] width 645 height 423
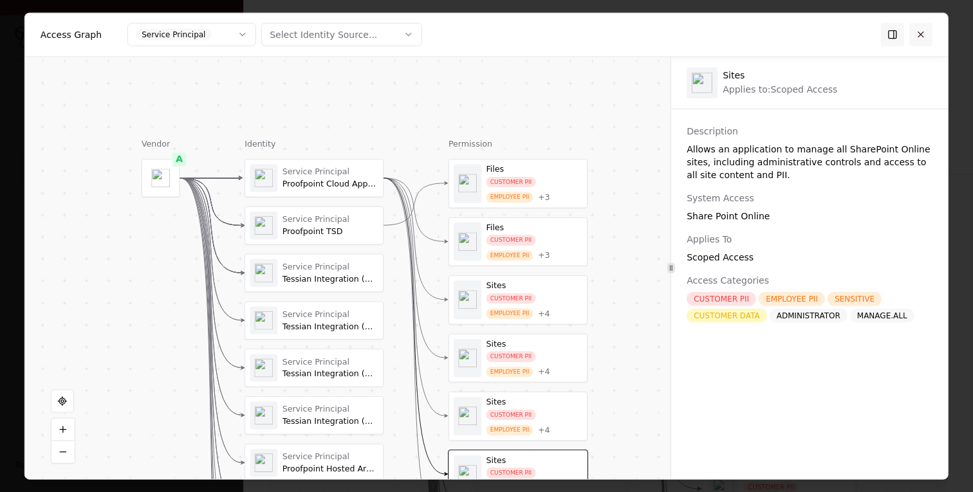
click at [925, 32] on button at bounding box center [920, 34] width 23 height 23
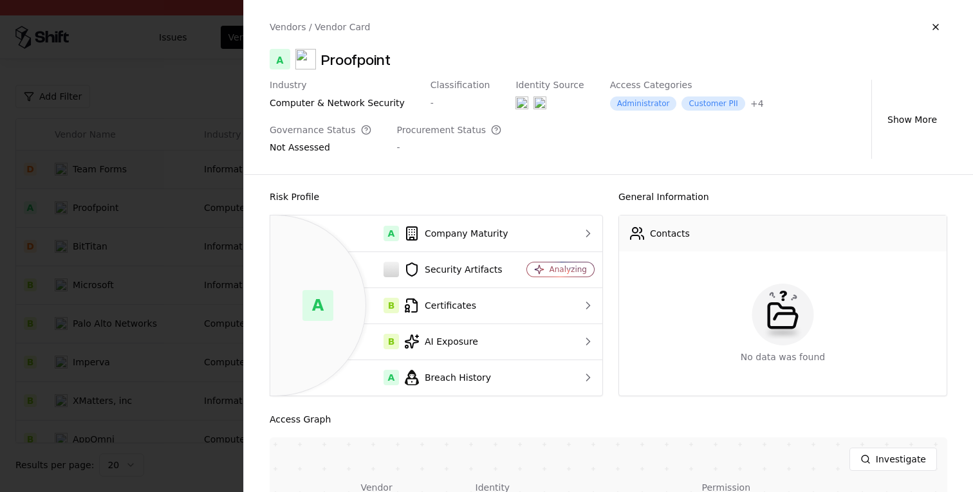
scroll to position [0, 0]
click at [479, 308] on div "B Certificates" at bounding box center [394, 306] width 228 height 15
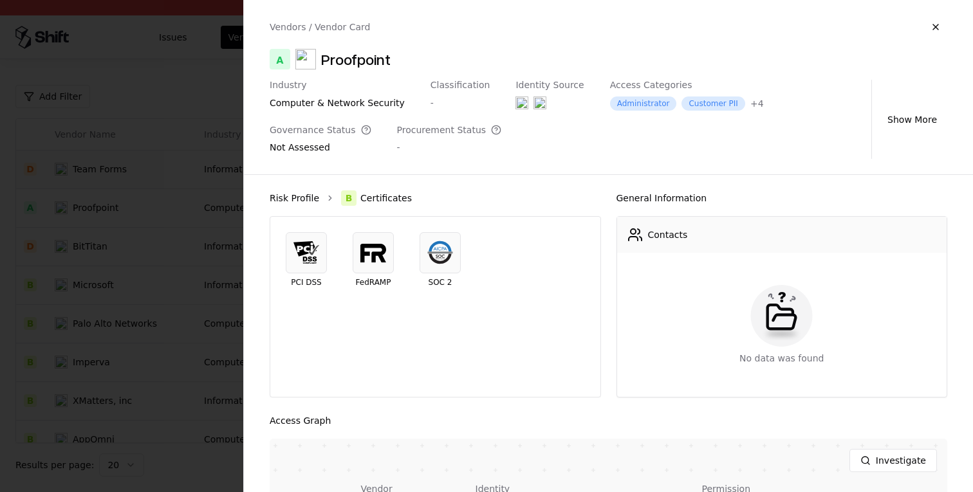
click at [305, 195] on link "Risk Profile" at bounding box center [295, 198] width 50 height 13
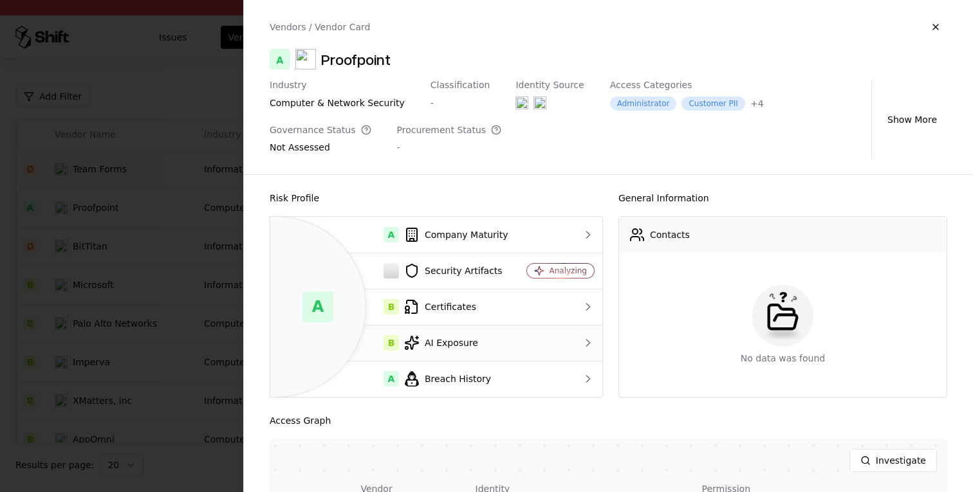
click at [455, 352] on td "B AI Exposure" at bounding box center [394, 343] width 248 height 36
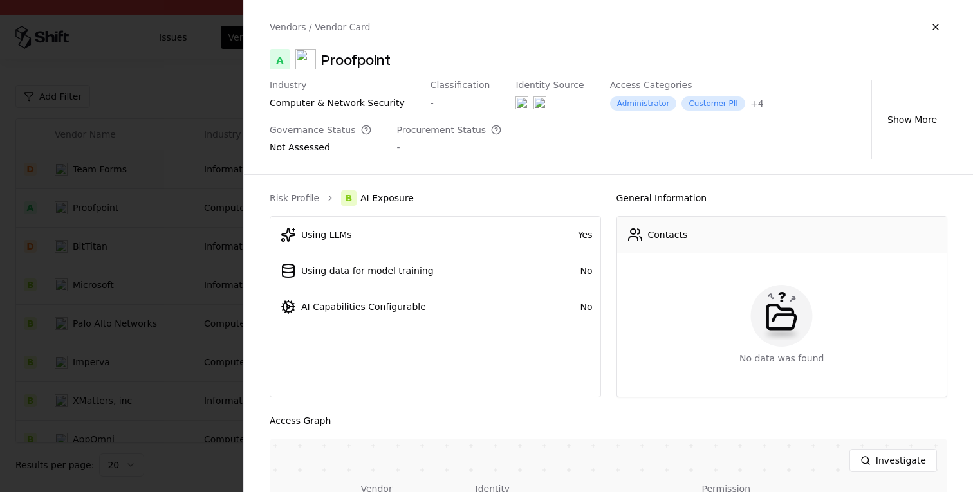
click at [300, 209] on div "Risk Profile B AI Exposure Using LLMs Yes Using data for model training No AI C…" at bounding box center [435, 293] width 331 height 207
click at [295, 201] on link "Risk Profile" at bounding box center [295, 198] width 50 height 13
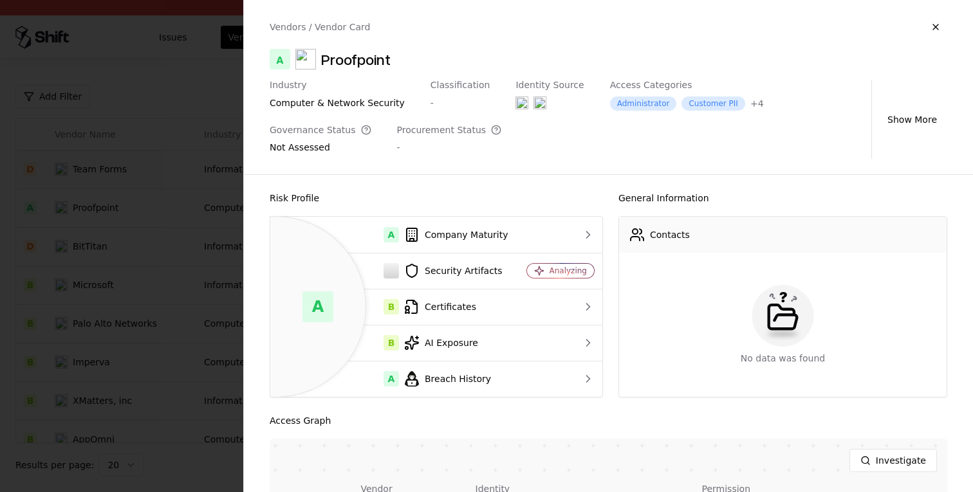
click at [209, 239] on div at bounding box center [486, 246] width 973 height 492
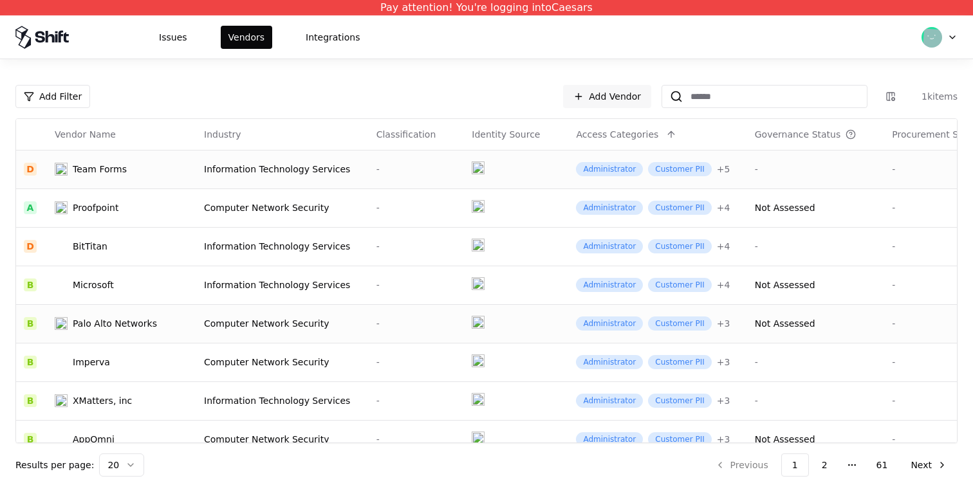
click at [378, 320] on div "-" at bounding box center [416, 323] width 80 height 13
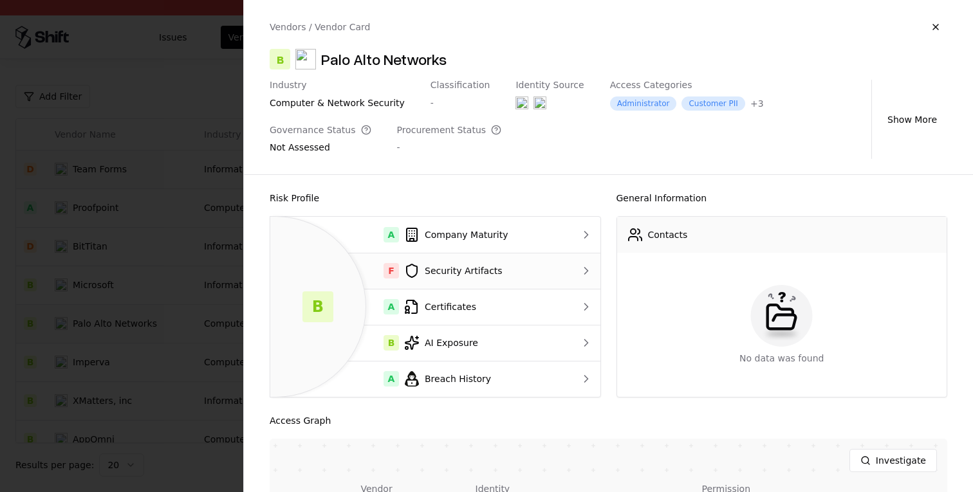
click at [503, 268] on div "F Security Artifacts" at bounding box center [417, 270] width 275 height 15
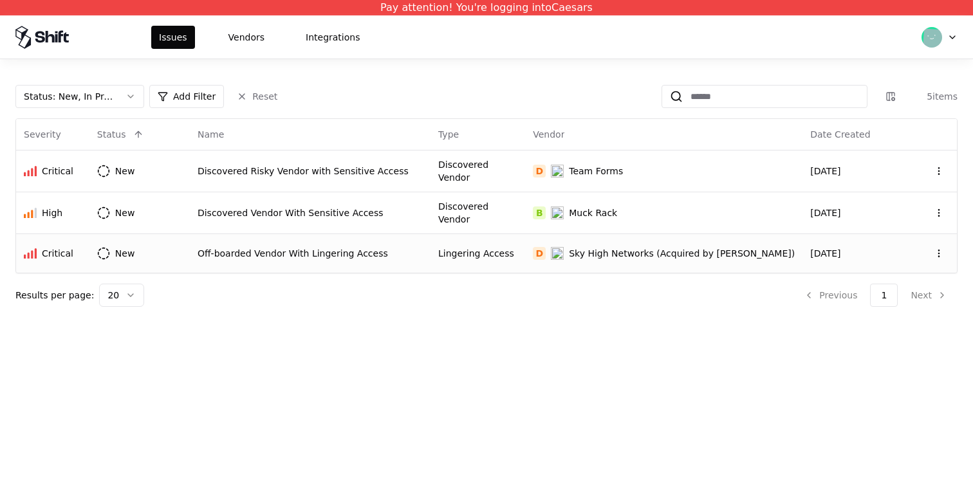
click at [655, 237] on td "D Sky High Networks (Acquired by [PERSON_NAME])" at bounding box center [663, 253] width 277 height 39
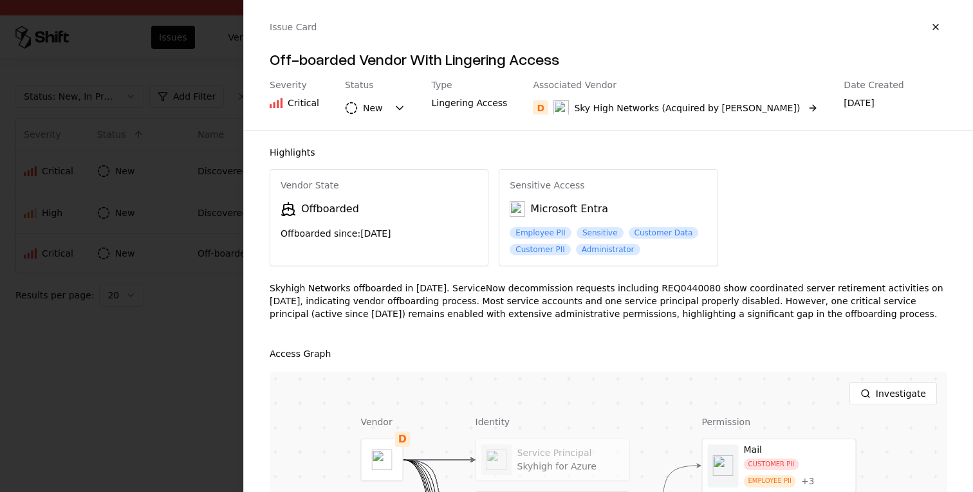
click at [645, 100] on div "Sky High Networks (Acquired by McAfee)" at bounding box center [676, 107] width 246 height 15
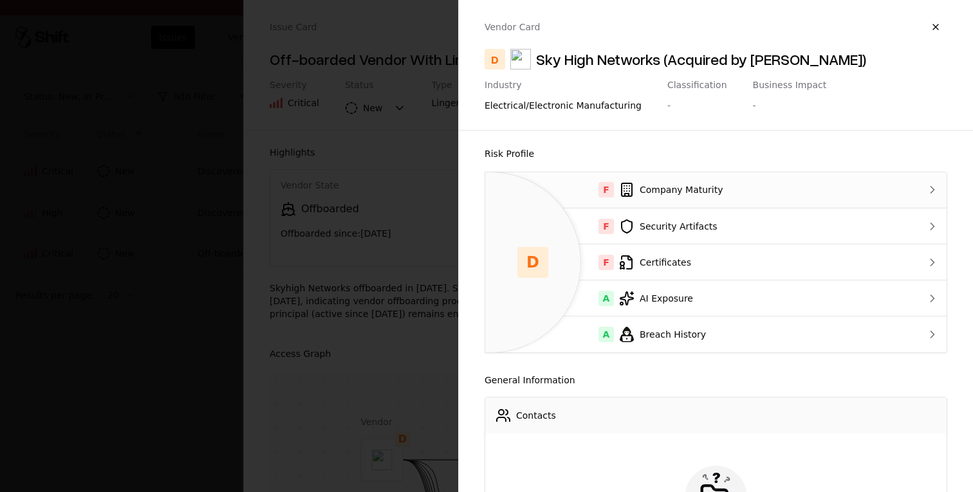
click at [720, 207] on td "F Company Maturity" at bounding box center [692, 190] width 414 height 36
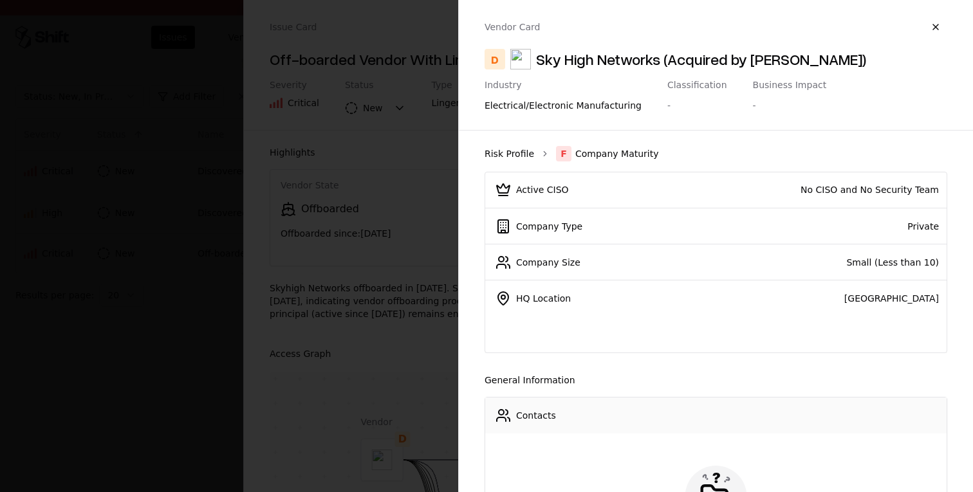
click at [527, 152] on link "Risk Profile" at bounding box center [509, 153] width 50 height 13
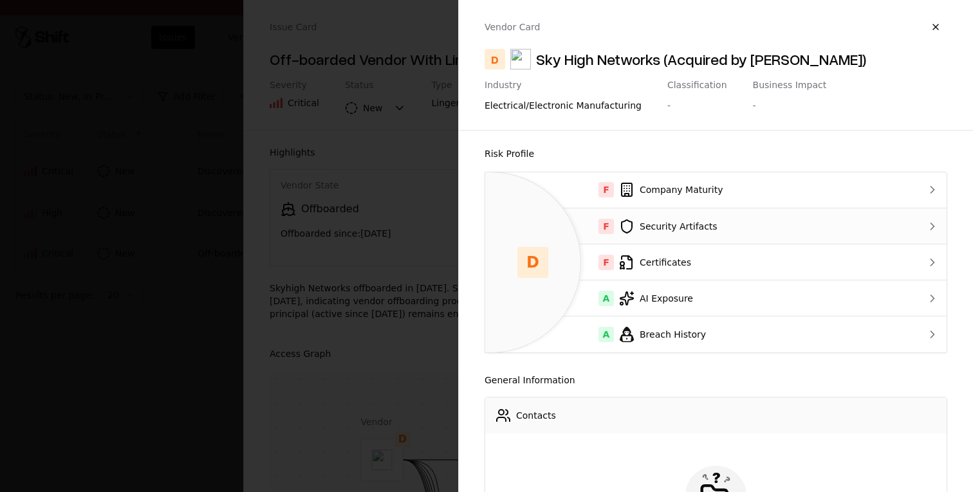
click at [652, 223] on div "F Security Artifacts" at bounding box center [692, 226] width 394 height 15
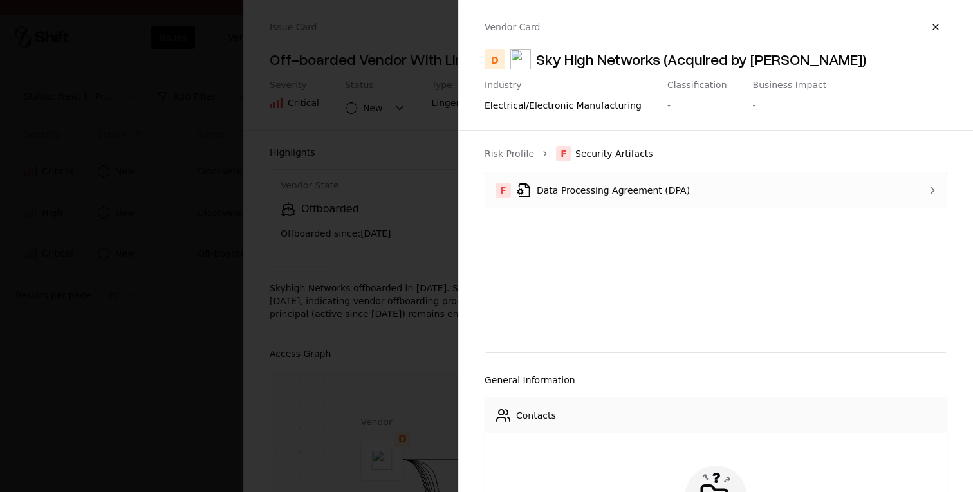
click at [654, 196] on div "F Data Processing Agreement (DPA)" at bounding box center [688, 190] width 387 height 15
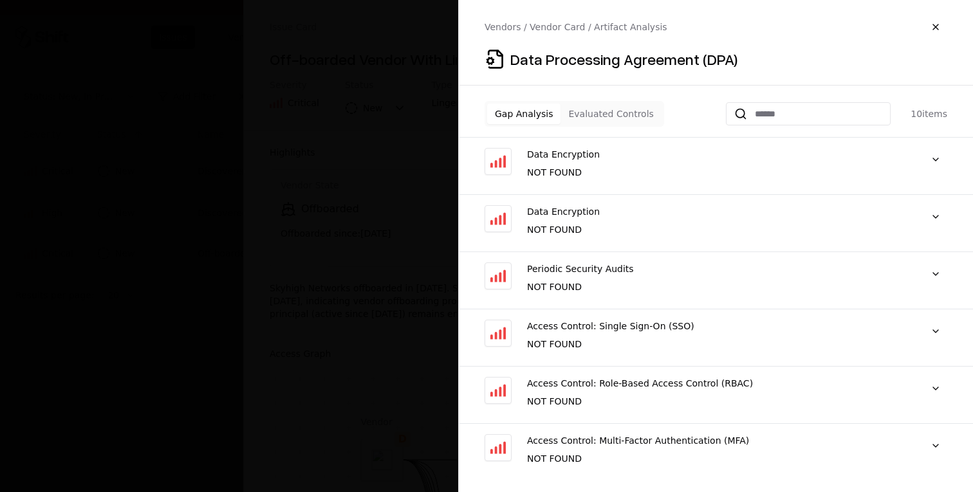
scroll to position [234, 0]
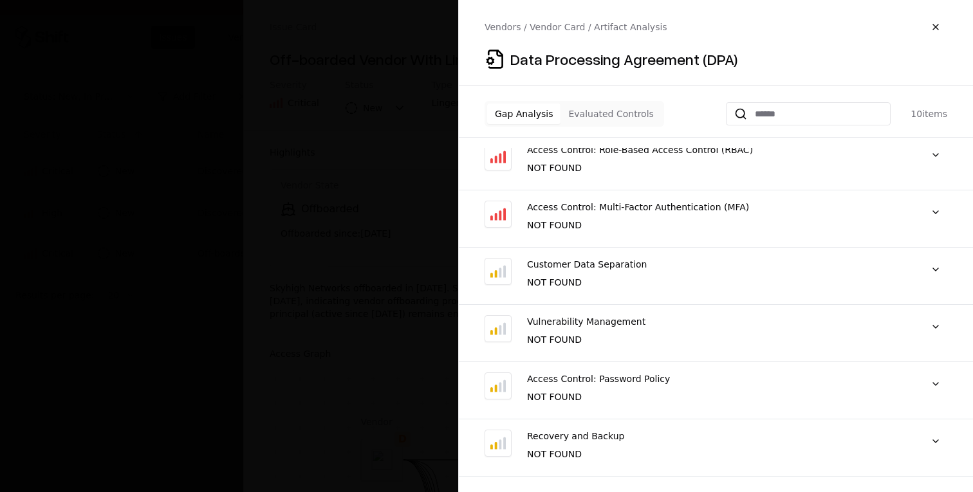
click at [619, 125] on div "Gap Analysis Evaluated Controls" at bounding box center [573, 114] width 179 height 26
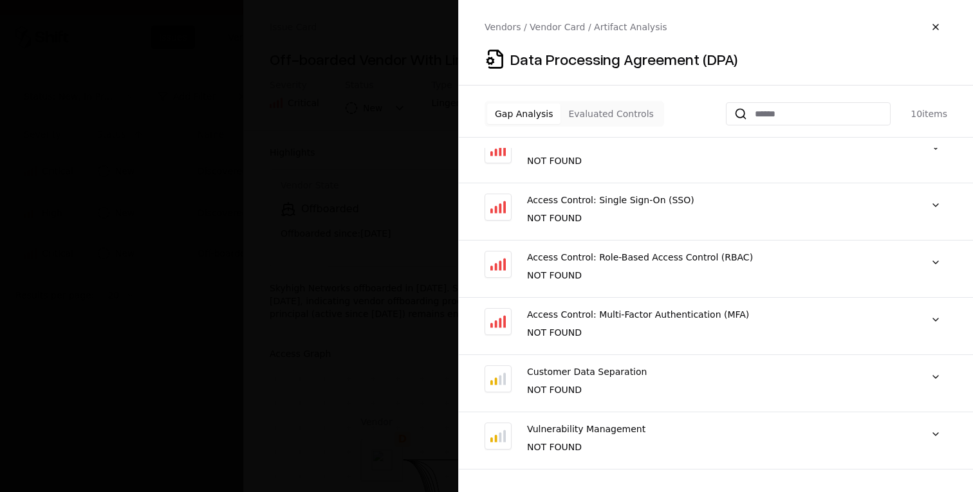
click at [619, 114] on button "Evaluated Controls" at bounding box center [610, 114] width 100 height 21
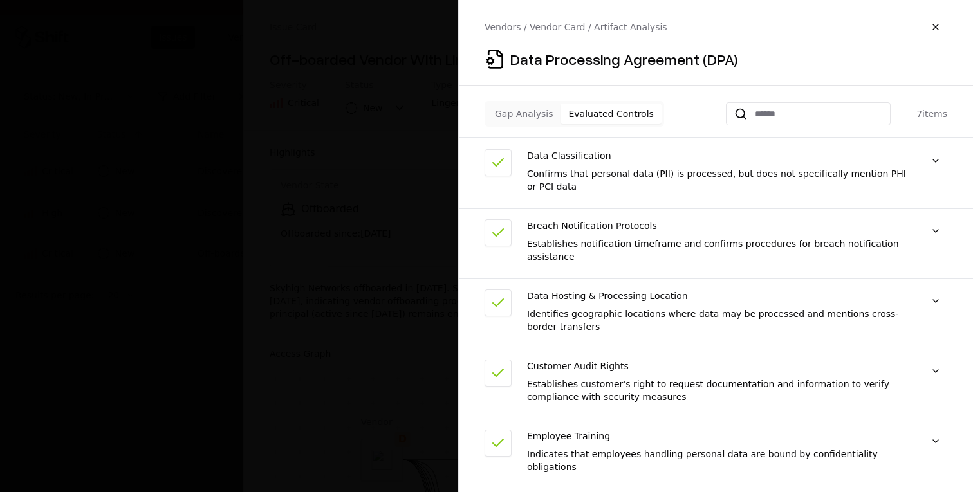
click at [665, 459] on div "Indicates that employees handling personal data are bound by confidentiality ob…" at bounding box center [717, 461] width 381 height 26
click at [937, 436] on button at bounding box center [935, 441] width 23 height 23
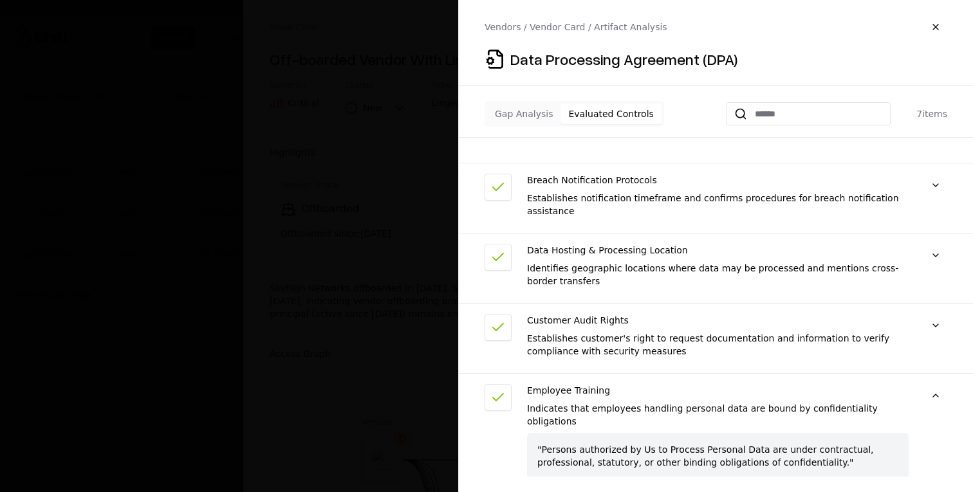
scroll to position [172, 0]
drag, startPoint x: 787, startPoint y: 406, endPoint x: 900, endPoint y: 405, distance: 113.2
click at [900, 405] on div "Indicates that employees handling personal data are bound by confidentiality ob…" at bounding box center [717, 414] width 381 height 26
click at [897, 412] on div "Indicates that employees handling personal data are bound by confidentiality ob…" at bounding box center [717, 414] width 381 height 26
drag, startPoint x: 788, startPoint y: 408, endPoint x: 896, endPoint y: 406, distance: 108.1
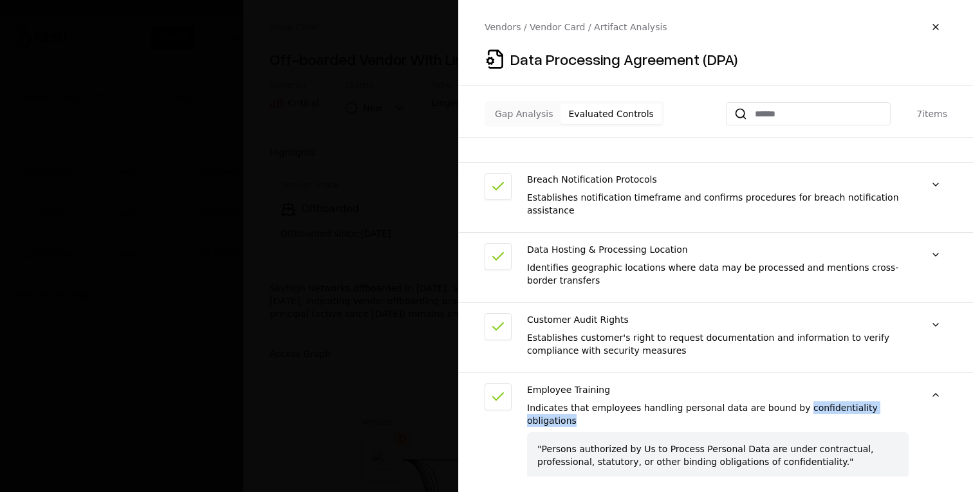
click at [897, 406] on div "Indicates that employees handling personal data are bound by confidentiality ob…" at bounding box center [717, 414] width 381 height 26
copy div "confidentiality obligations"
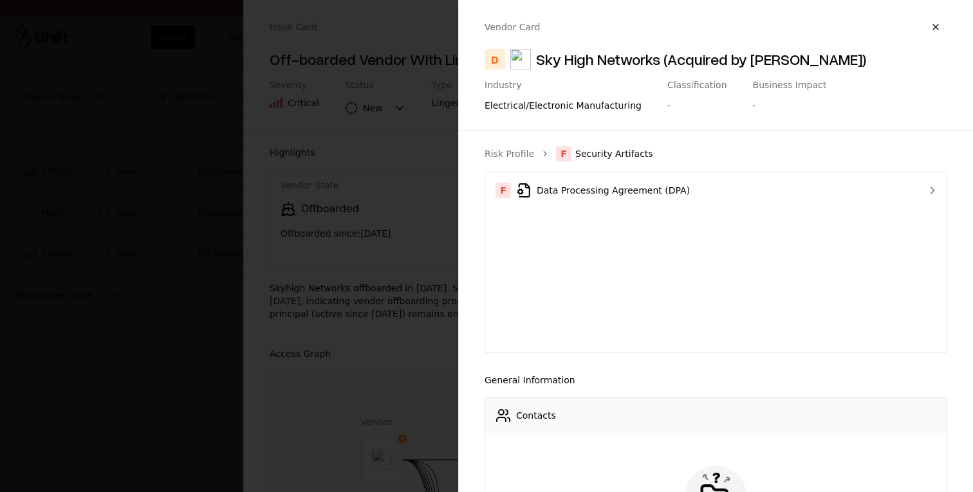
click at [432, 109] on div at bounding box center [486, 246] width 973 height 492
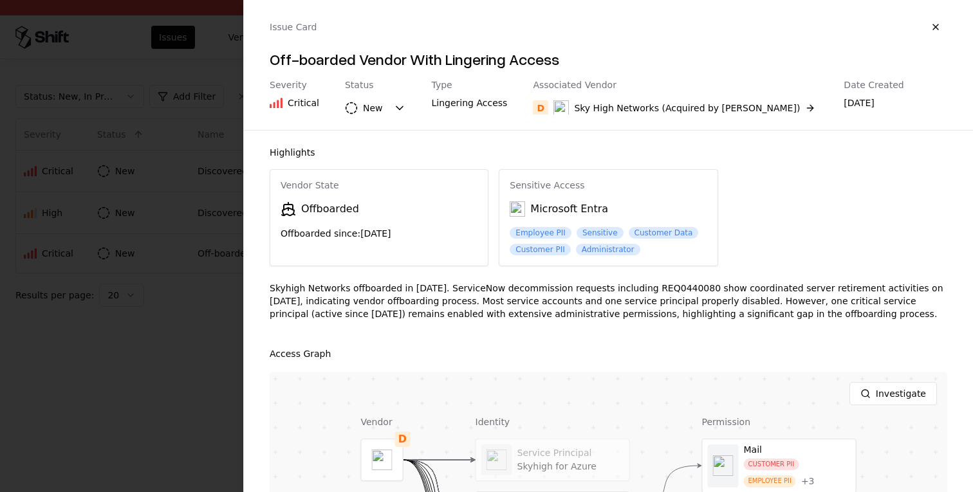
click at [197, 152] on div at bounding box center [486, 246] width 973 height 492
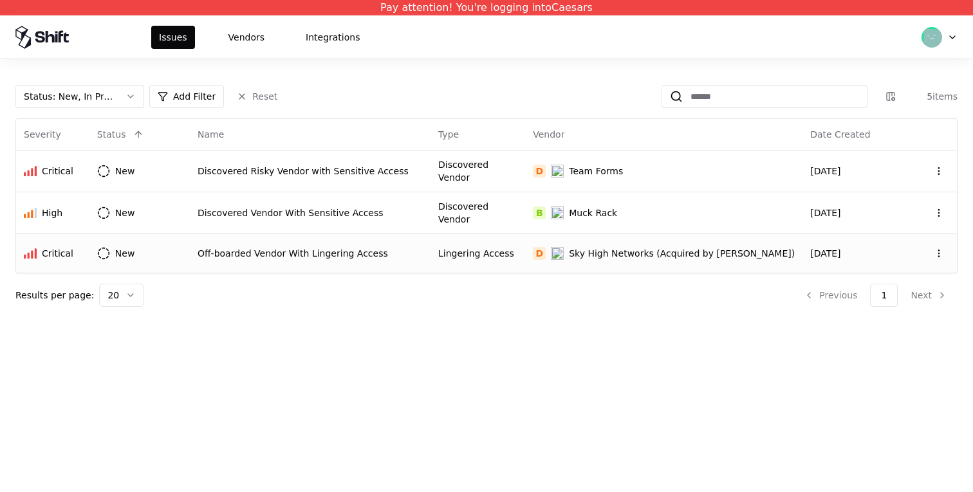
click at [546, 247] on div "D" at bounding box center [539, 253] width 13 height 13
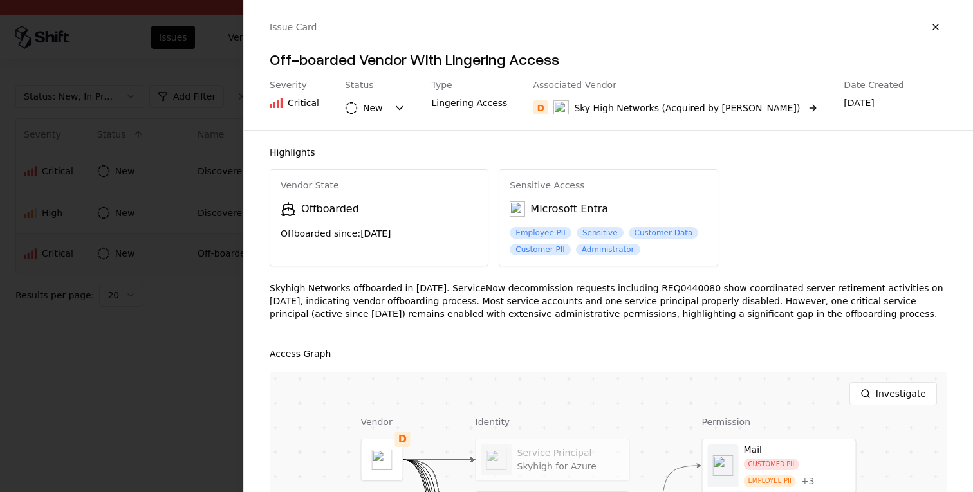
click at [645, 100] on div "Sky High Networks (Acquired by McAfee)" at bounding box center [676, 107] width 246 height 15
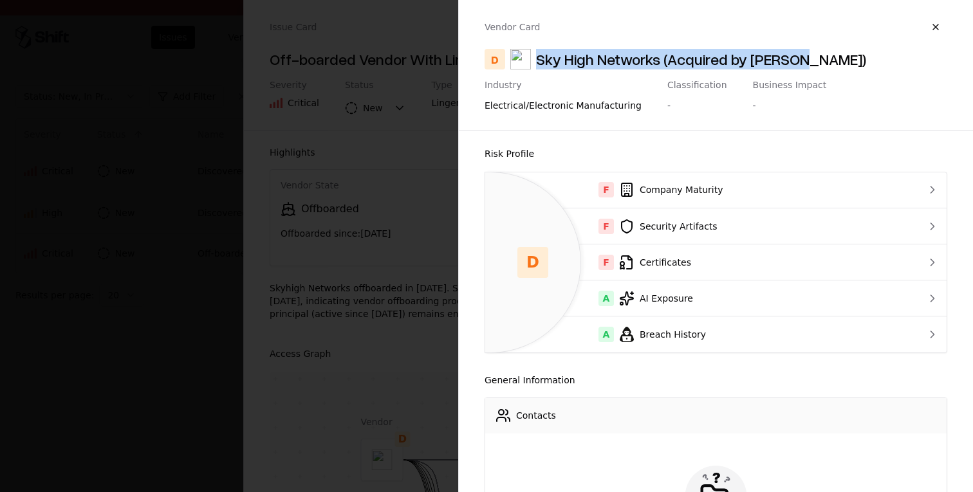
drag, startPoint x: 537, startPoint y: 59, endPoint x: 817, endPoint y: 69, distance: 280.0
click at [817, 69] on div "Vendor Card D Sky High Networks (Acquired by McAfee) Industry electrical/electr…" at bounding box center [715, 64] width 463 height 99
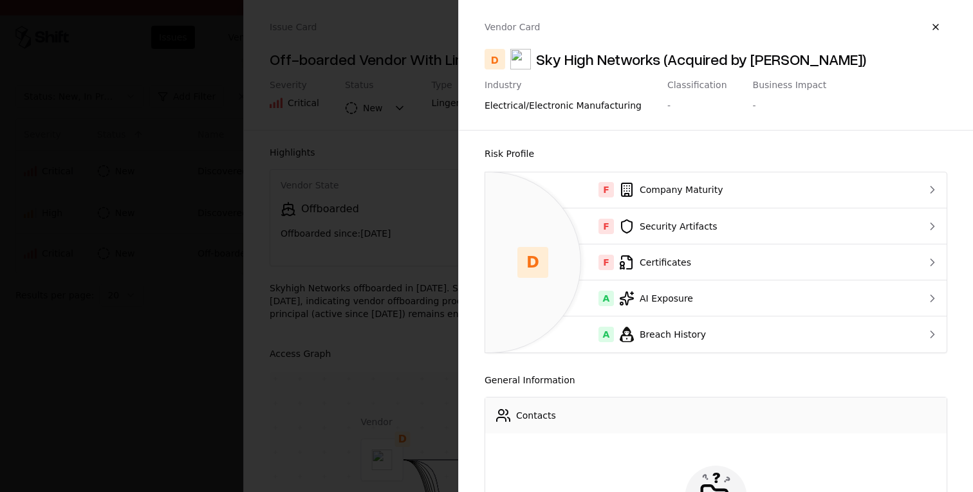
click at [784, 57] on div "Sky High Networks (Acquired by McAfee)" at bounding box center [701, 59] width 330 height 21
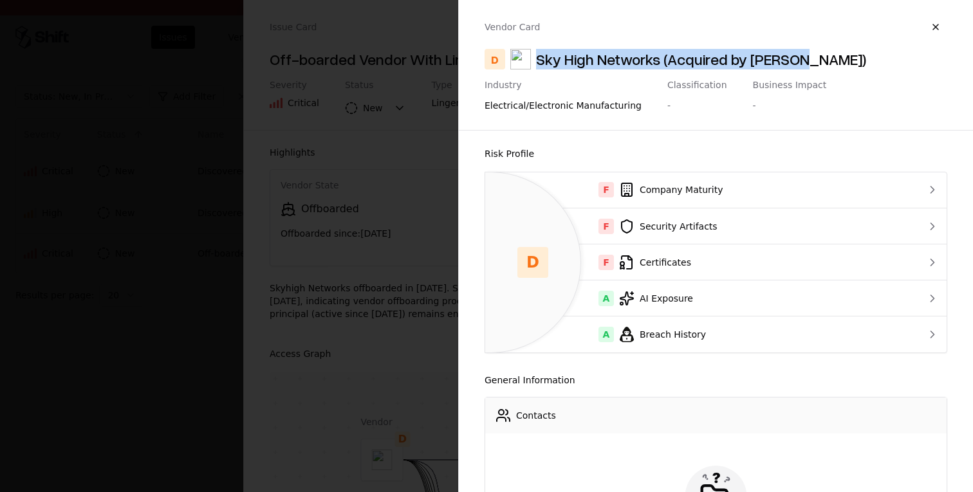
drag, startPoint x: 538, startPoint y: 59, endPoint x: 811, endPoint y: 67, distance: 272.9
click at [811, 67] on div "D Sky High Networks (Acquired by McAfee)" at bounding box center [715, 59] width 463 height 21
copy div "Sky High Networks (Acquired by McAfee)"
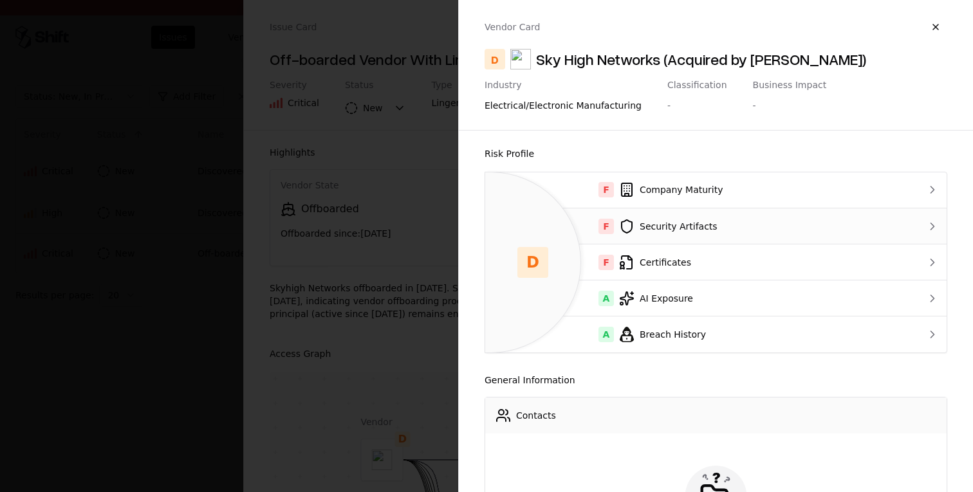
click at [753, 234] on td "F Security Artifacts" at bounding box center [692, 226] width 414 height 36
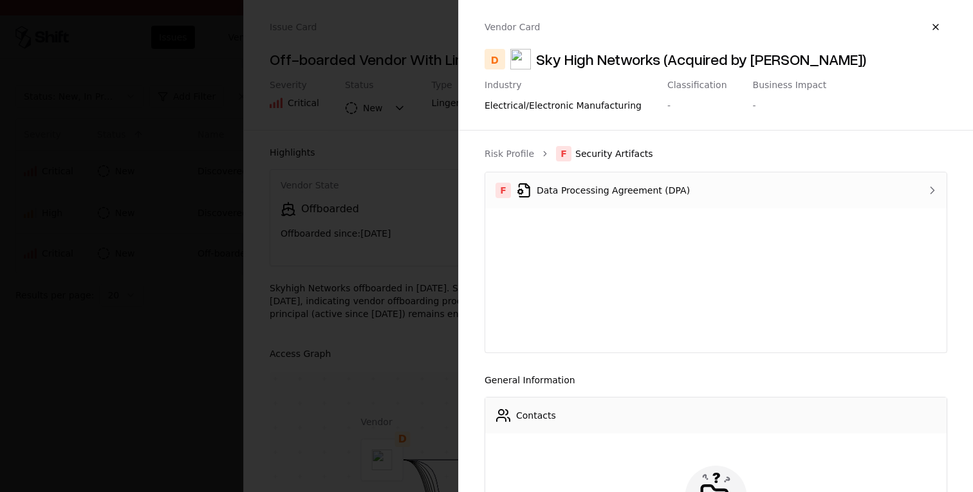
click at [670, 191] on div "F Data Processing Agreement (DPA)" at bounding box center [688, 190] width 387 height 15
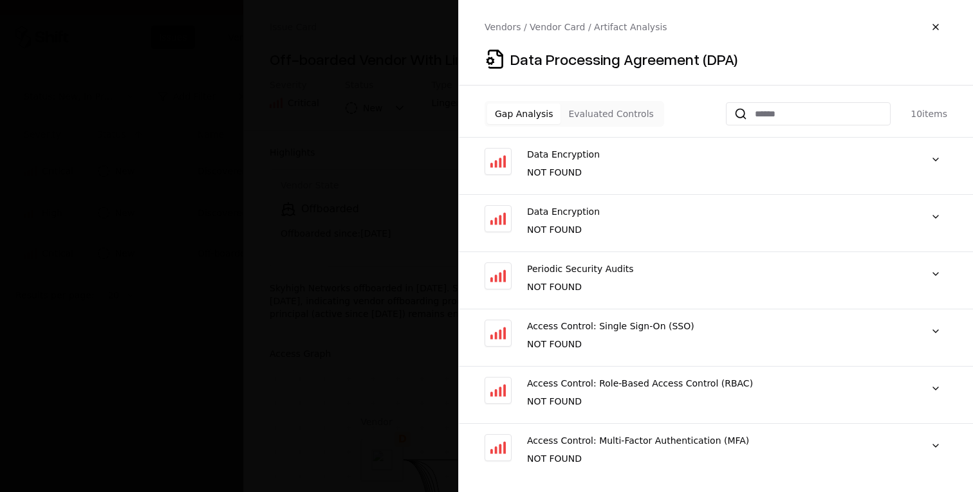
click at [608, 119] on button "Evaluated Controls" at bounding box center [610, 114] width 100 height 21
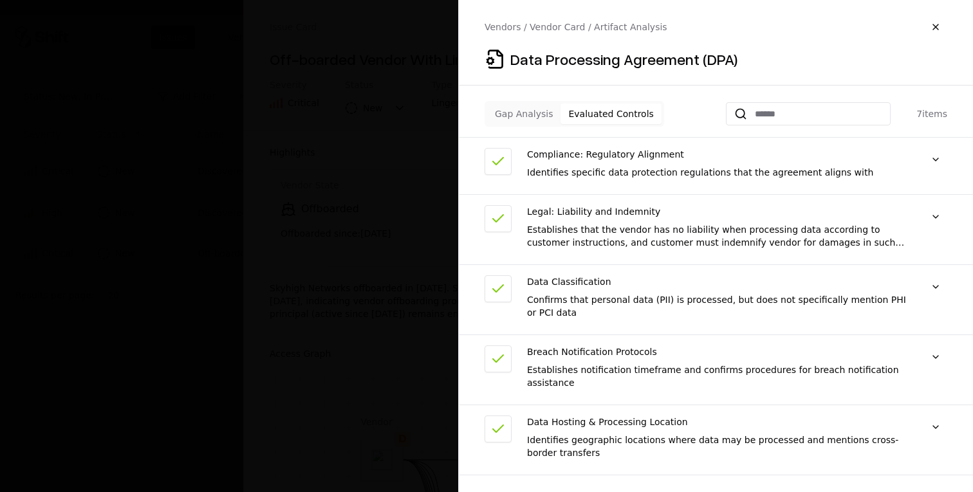
scroll to position [126, 0]
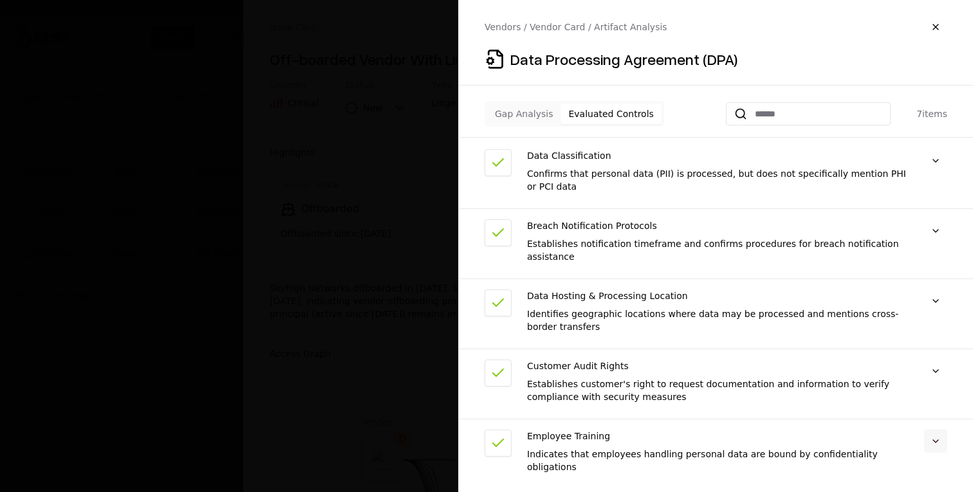
click at [941, 445] on button at bounding box center [935, 441] width 23 height 23
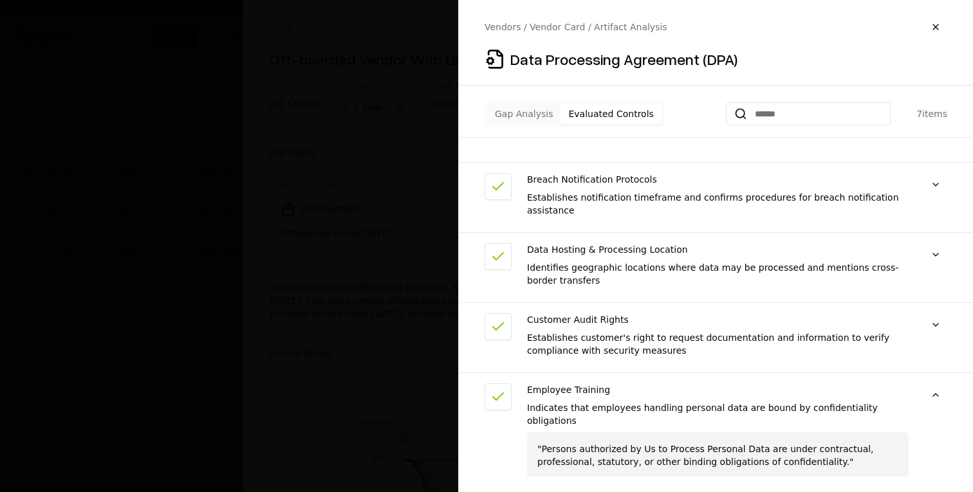
scroll to position [160, 0]
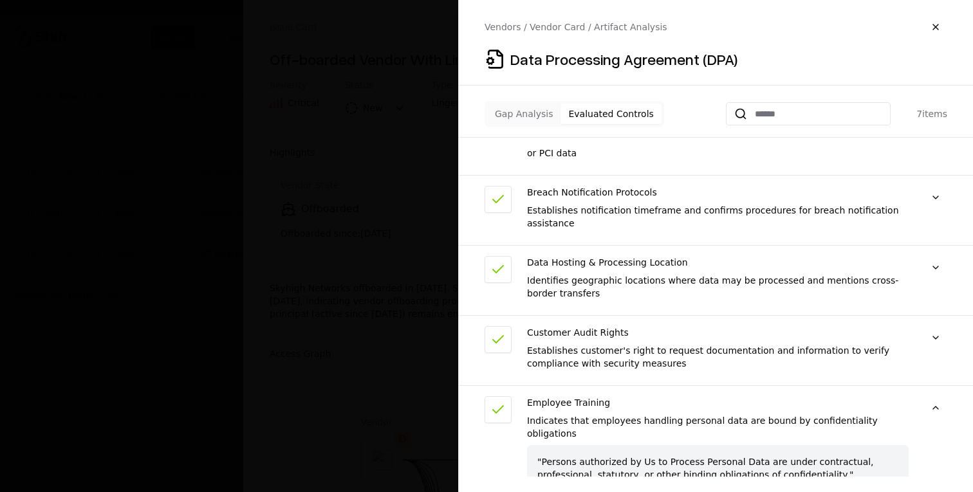
click at [520, 115] on button "Gap Analysis" at bounding box center [523, 114] width 73 height 21
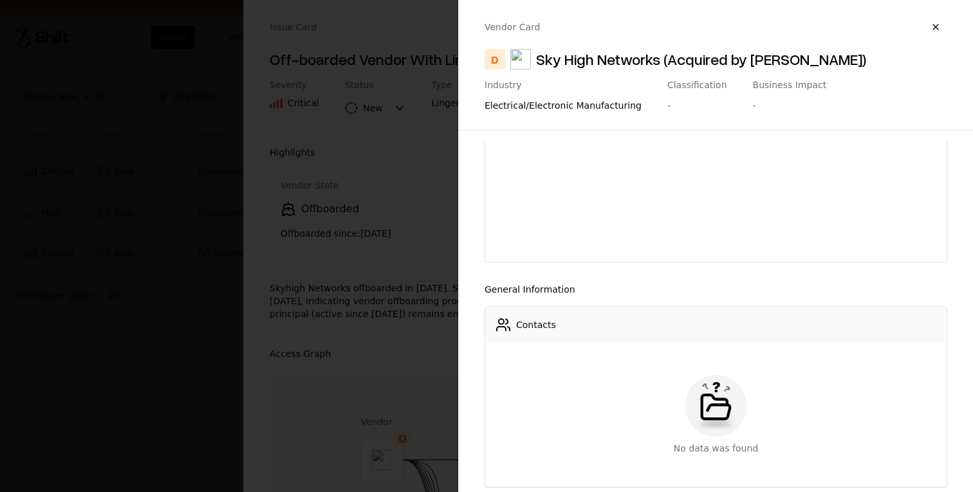
scroll to position [0, 0]
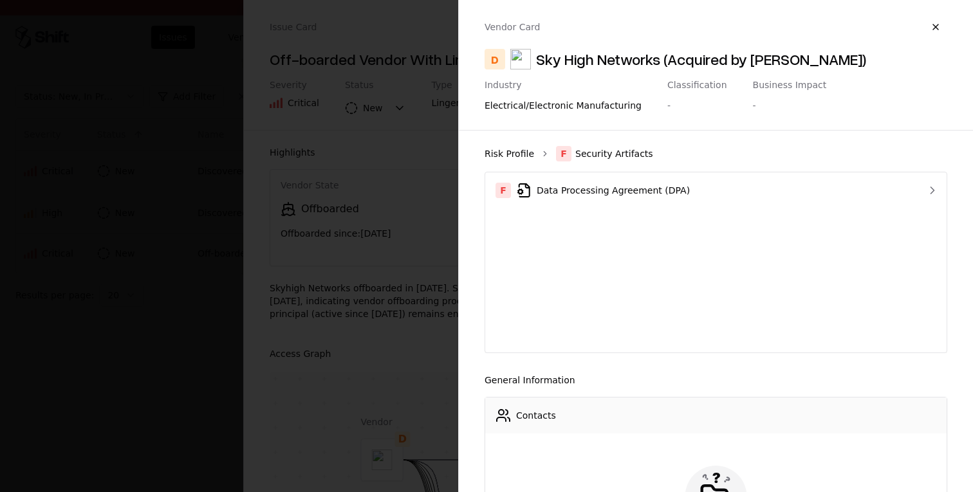
click at [517, 152] on link "Risk Profile" at bounding box center [509, 153] width 50 height 13
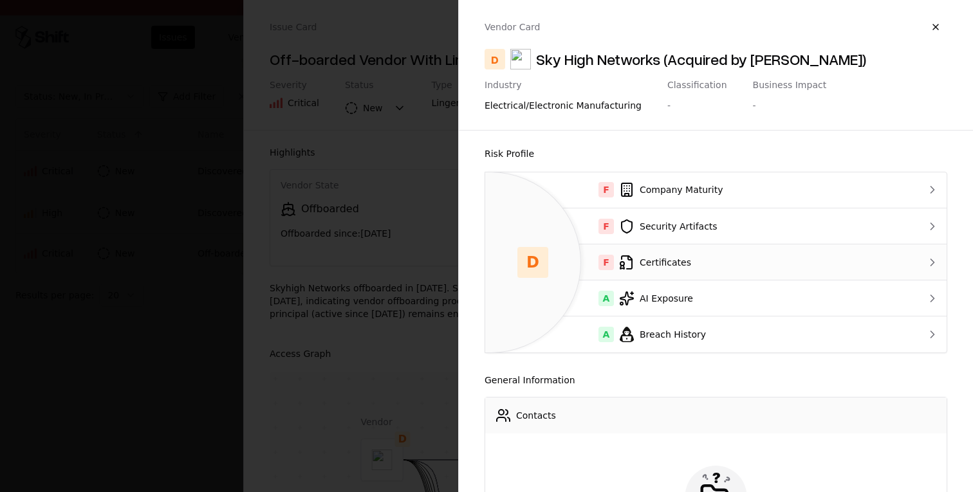
click at [718, 266] on div "F Certificates" at bounding box center [692, 262] width 394 height 15
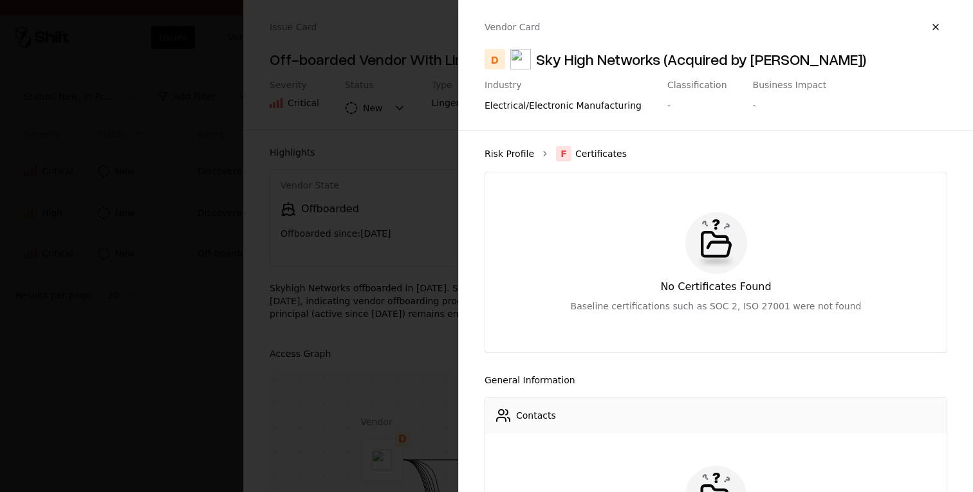
click at [514, 155] on link "Risk Profile" at bounding box center [509, 153] width 50 height 13
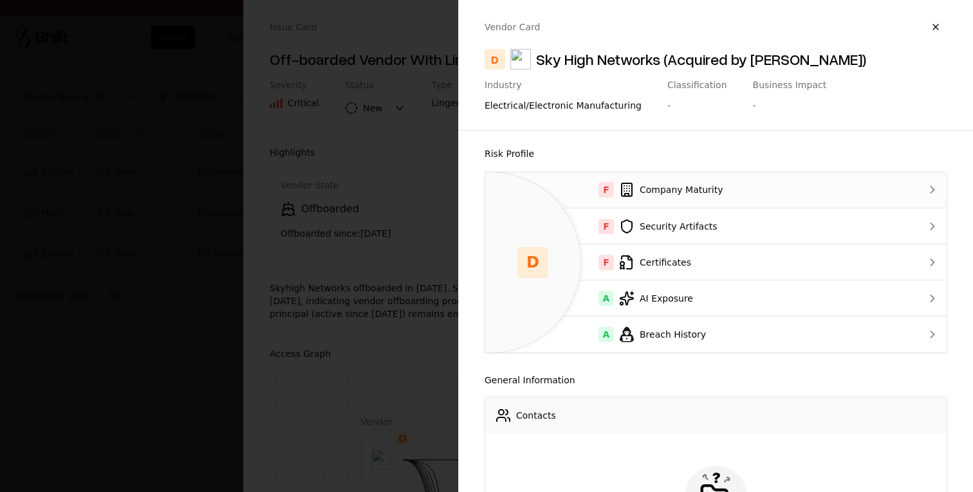
click at [650, 183] on div "F Company Maturity" at bounding box center [692, 189] width 394 height 15
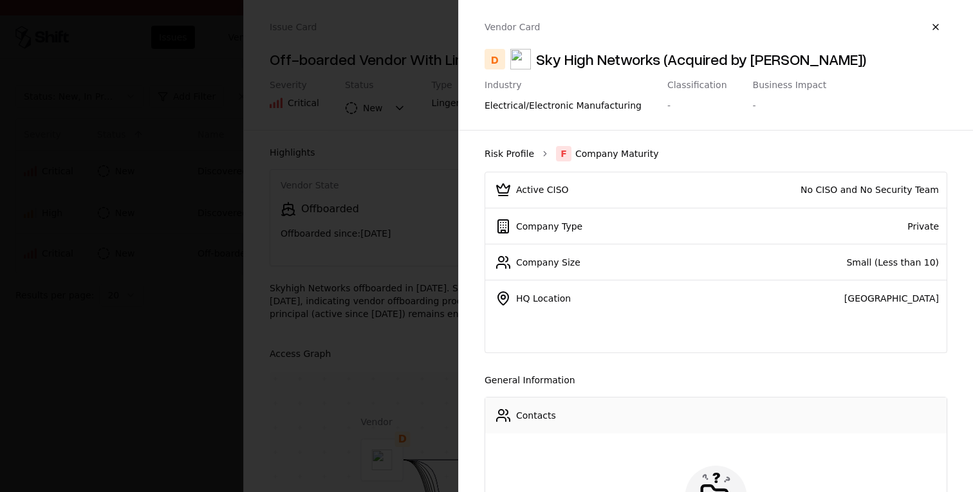
click at [507, 153] on link "Risk Profile" at bounding box center [509, 153] width 50 height 13
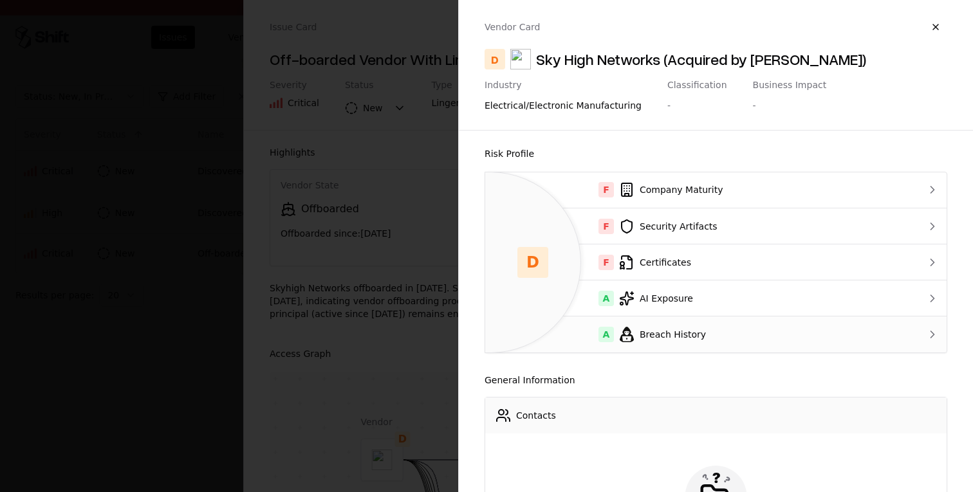
click at [673, 333] on div "A Breach History" at bounding box center [692, 334] width 394 height 15
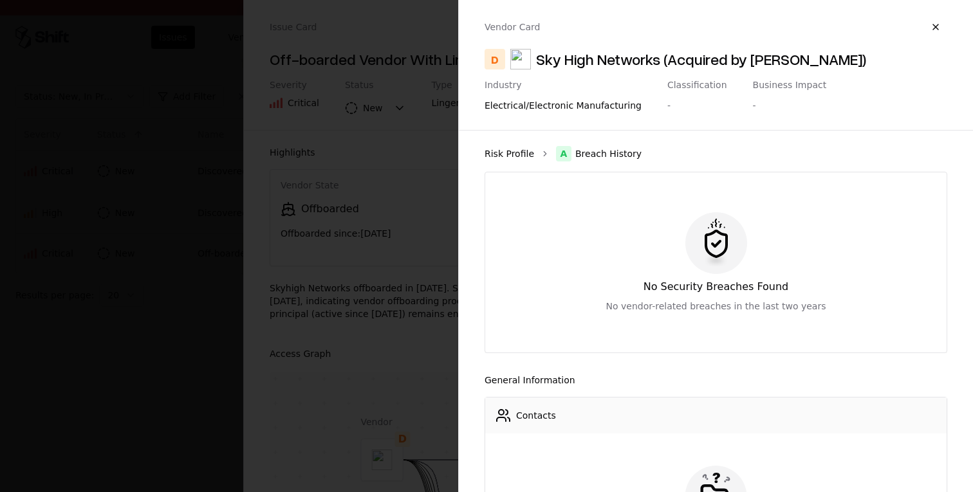
click at [517, 156] on link "Risk Profile" at bounding box center [509, 153] width 50 height 13
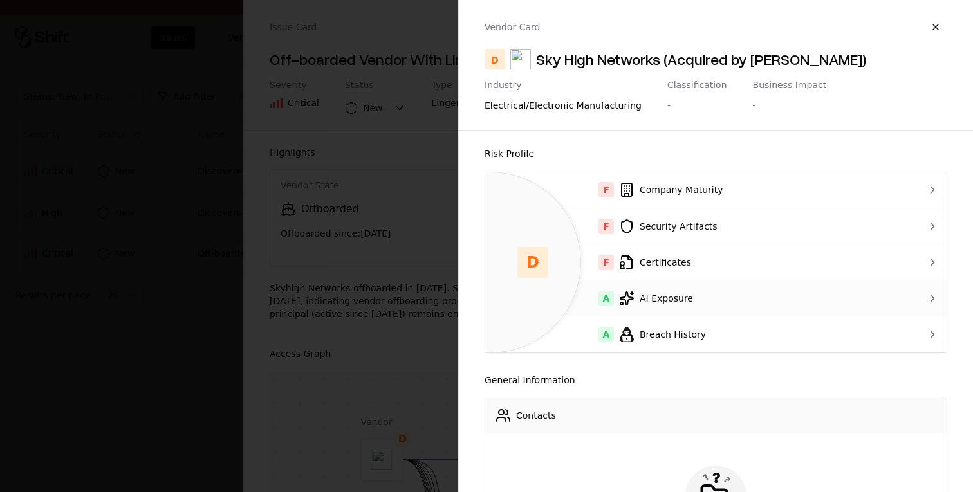
click at [676, 299] on div "A AI Exposure" at bounding box center [692, 298] width 394 height 15
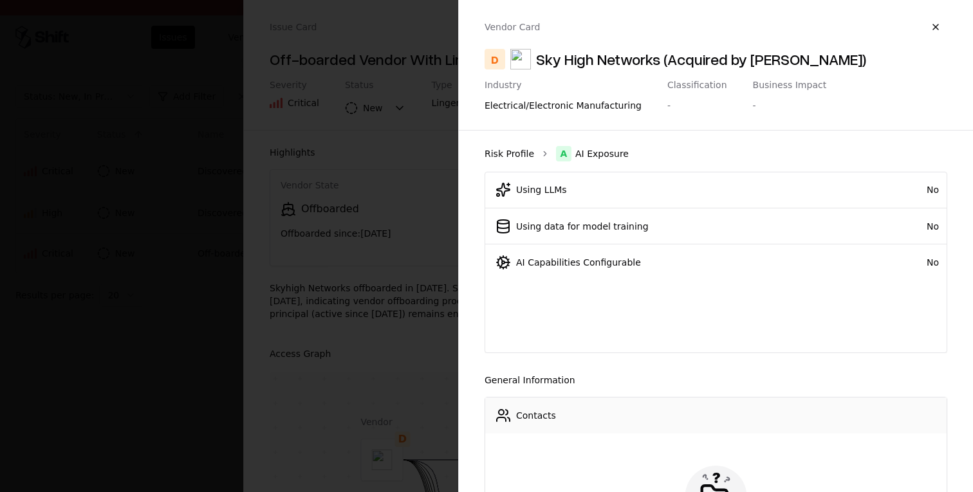
click at [513, 152] on link "Risk Profile" at bounding box center [509, 153] width 50 height 13
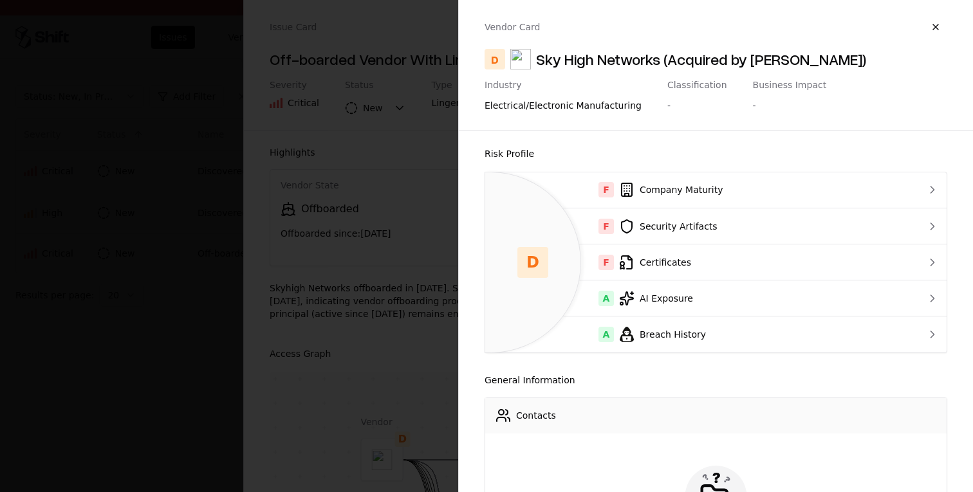
click at [401, 237] on div at bounding box center [486, 246] width 973 height 492
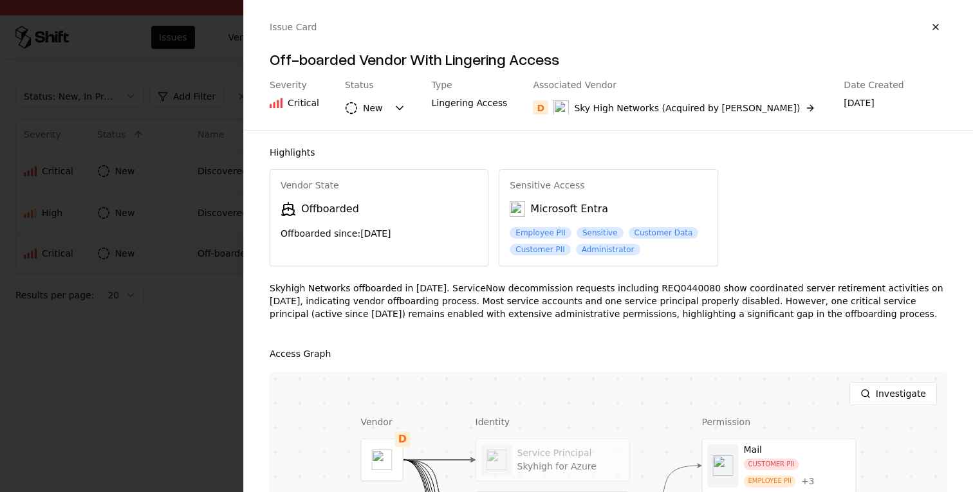
click at [235, 252] on div at bounding box center [486, 246] width 973 height 492
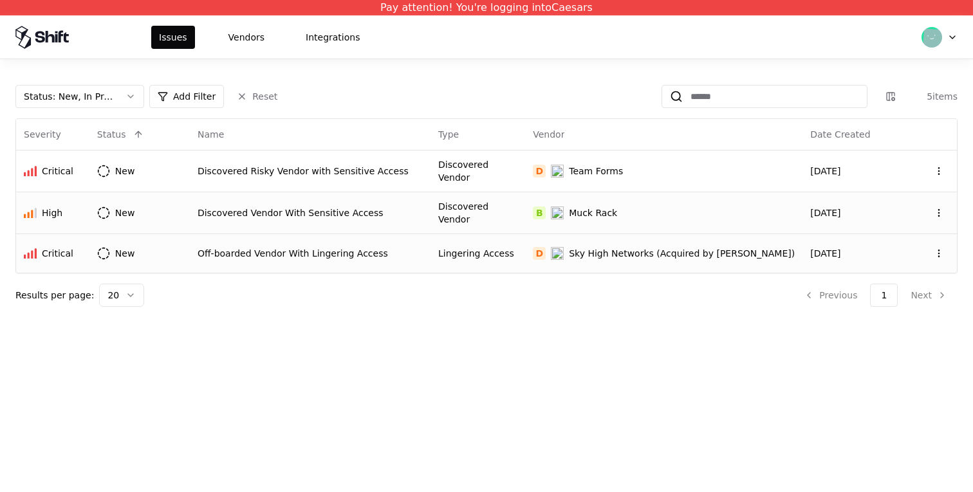
click at [385, 219] on td "Discovered Vendor With Sensitive Access" at bounding box center [310, 213] width 241 height 42
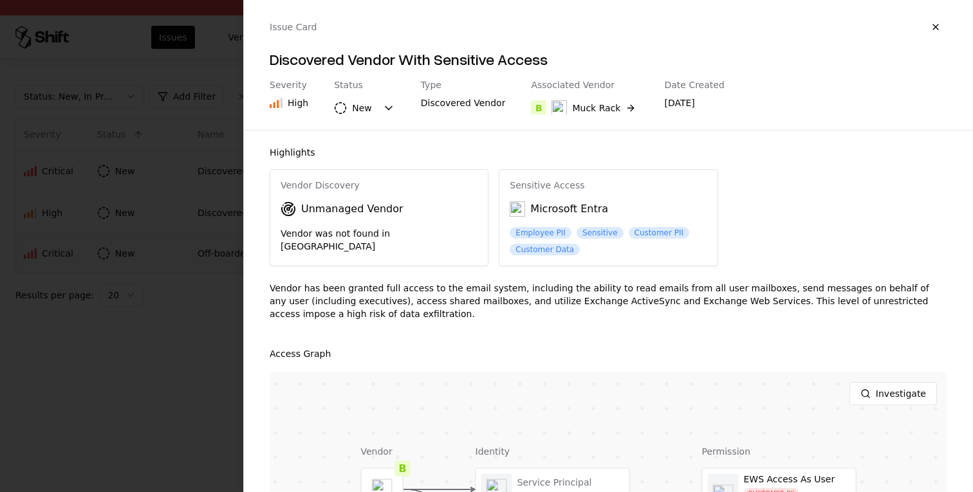
click at [576, 115] on div "Issue Card Discovered Vendor With Sensitive Access Severity High Status New Typ…" at bounding box center [608, 65] width 729 height 130
click at [582, 98] on button "B Muck Rack" at bounding box center [584, 107] width 107 height 23
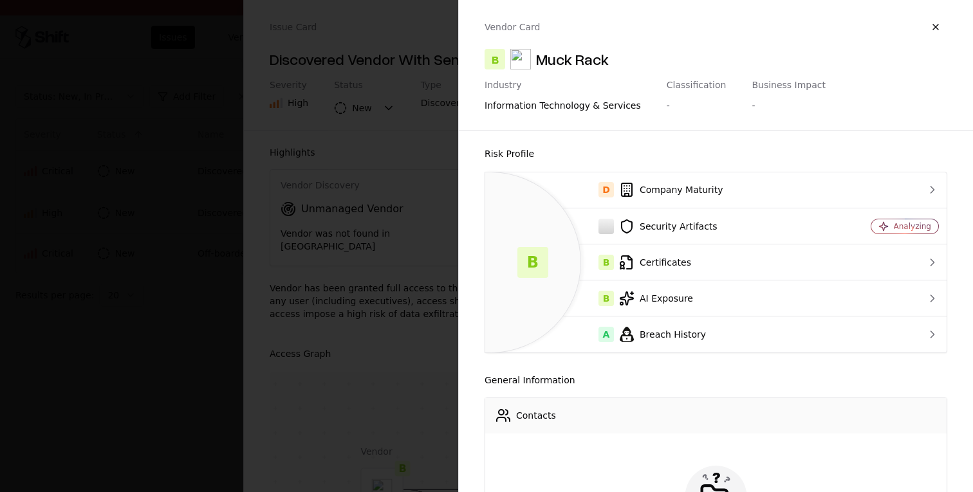
click at [279, 211] on div at bounding box center [486, 246] width 973 height 492
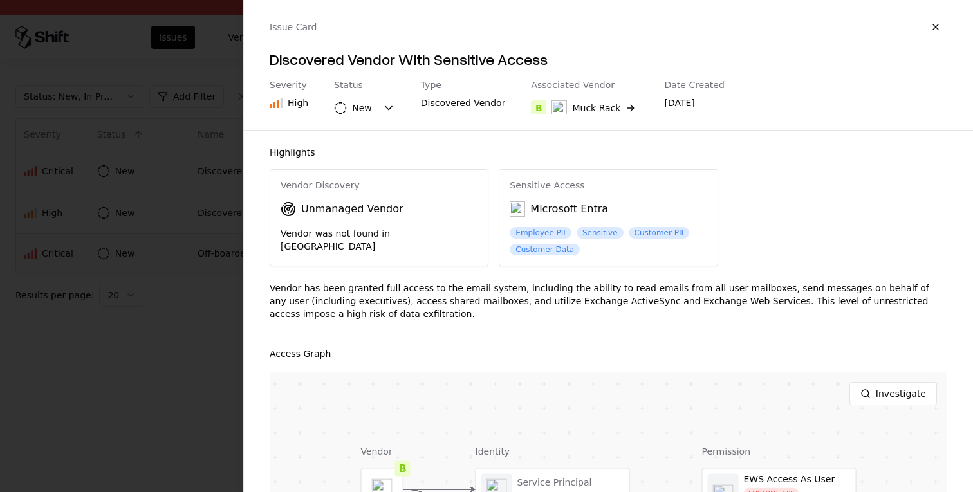
click at [132, 248] on div at bounding box center [486, 246] width 973 height 492
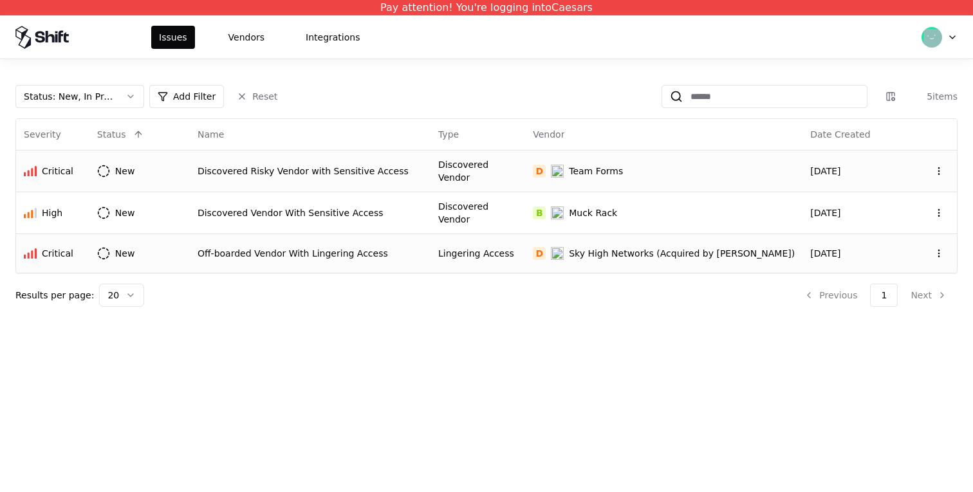
click at [517, 174] on div "Discovered Vendor" at bounding box center [477, 171] width 79 height 26
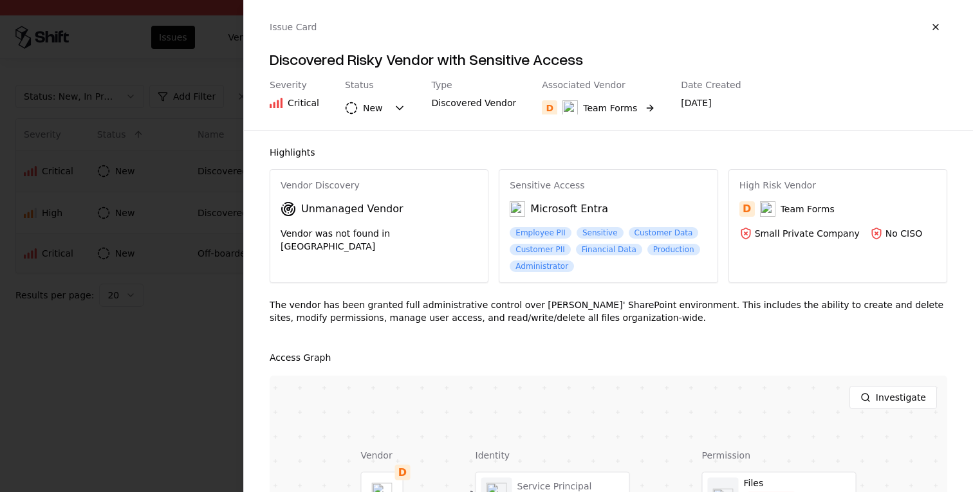
click at [587, 108] on div "Team Forms" at bounding box center [610, 108] width 54 height 13
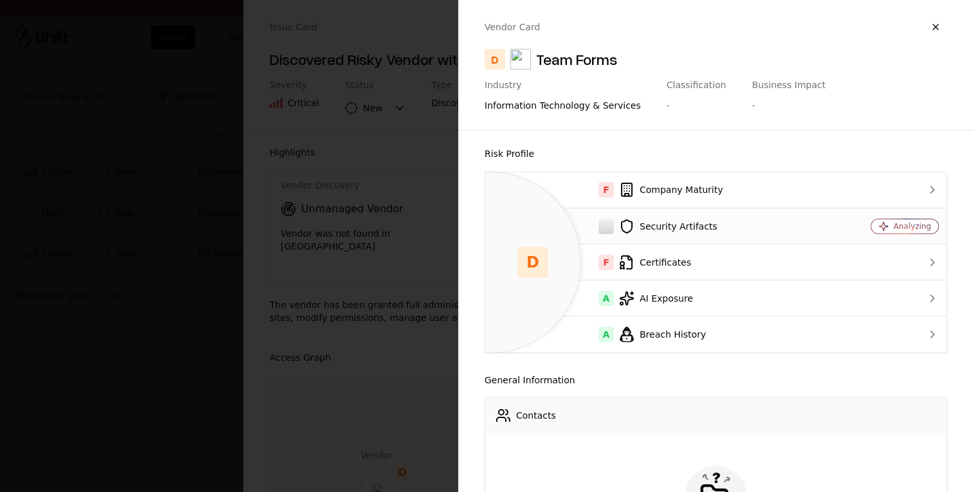
click at [701, 221] on div "Security Artifacts" at bounding box center [657, 226] width 324 height 15
click at [672, 282] on td "A AI Exposure" at bounding box center [657, 298] width 345 height 36
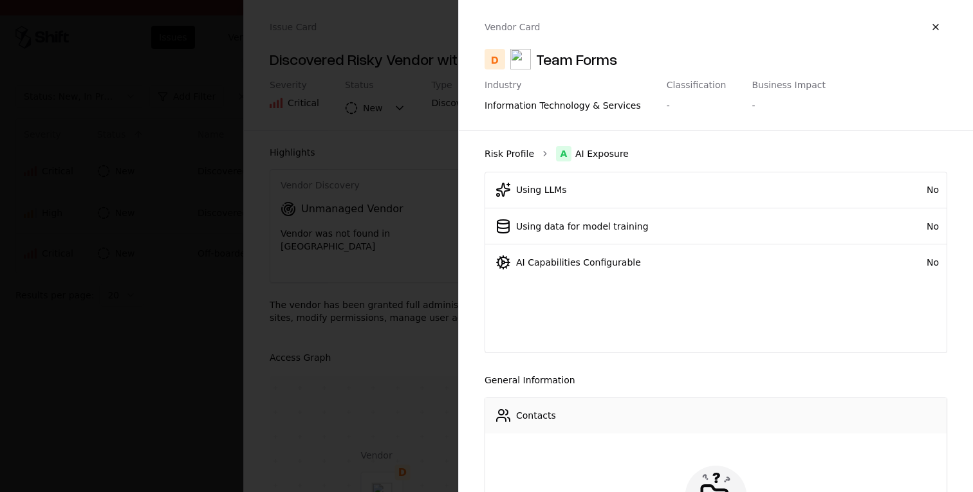
click at [508, 154] on link "Risk Profile" at bounding box center [509, 153] width 50 height 13
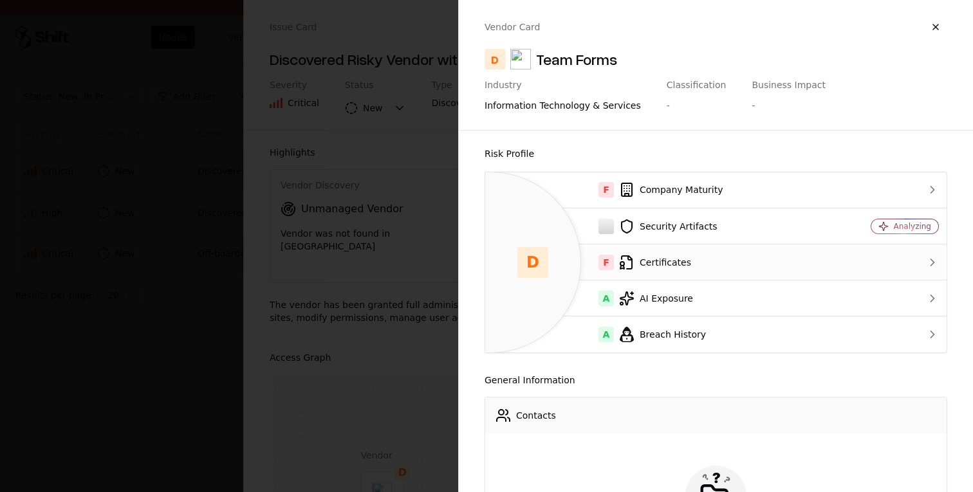
click at [695, 274] on td "F Certificates" at bounding box center [657, 262] width 345 height 36
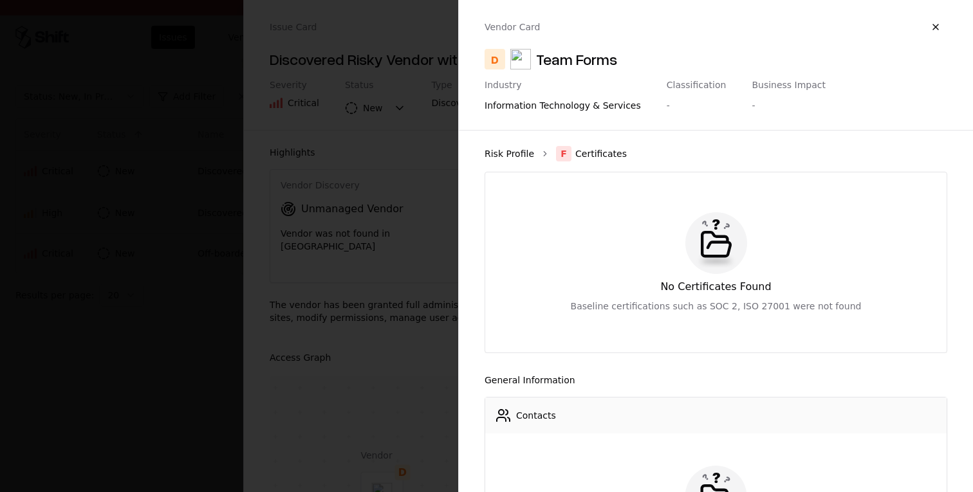
click at [526, 156] on link "Risk Profile" at bounding box center [509, 153] width 50 height 13
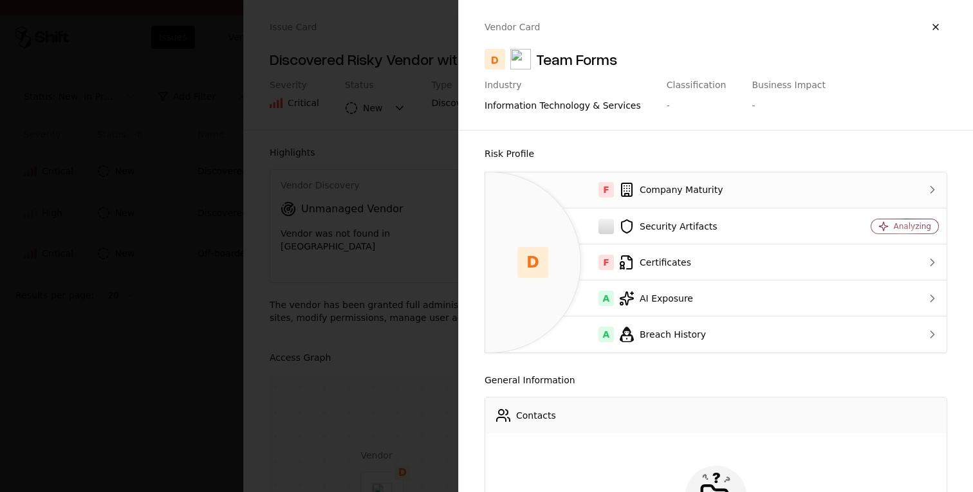
click at [632, 205] on td "F Company Maturity" at bounding box center [657, 190] width 345 height 36
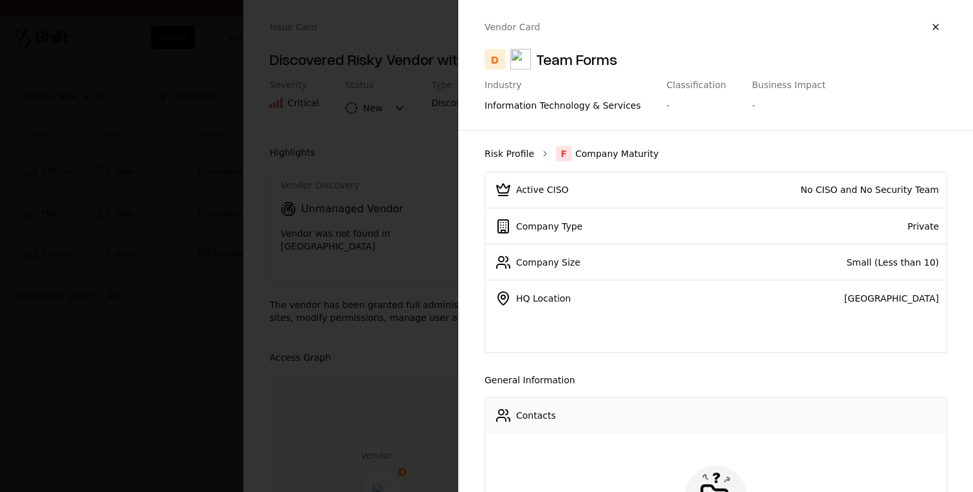
click at [505, 152] on link "Risk Profile" at bounding box center [509, 153] width 50 height 13
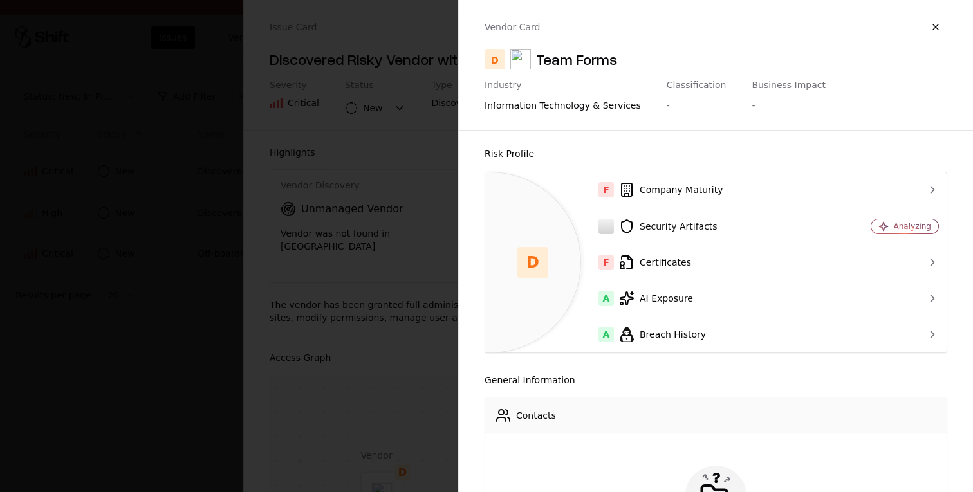
click at [437, 174] on div at bounding box center [486, 246] width 973 height 492
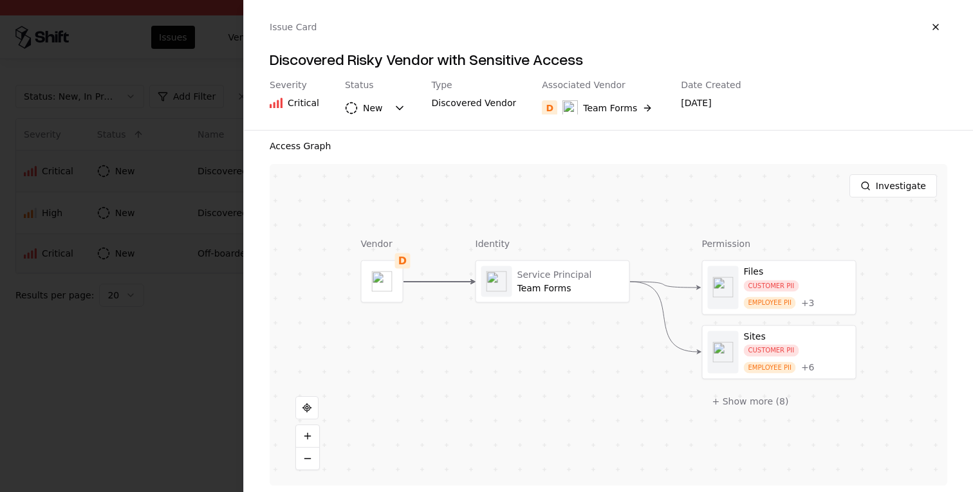
scroll to position [221, 0]
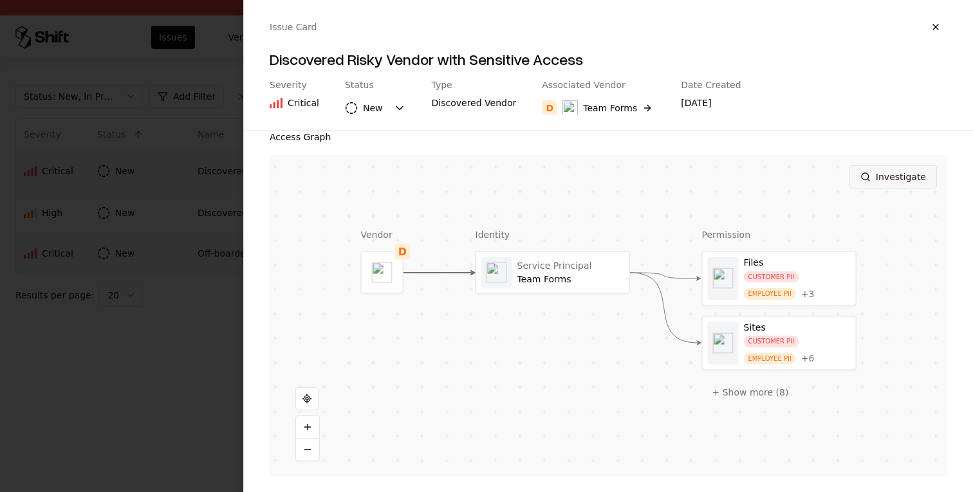
click at [923, 172] on button "Investigate" at bounding box center [892, 176] width 87 height 23
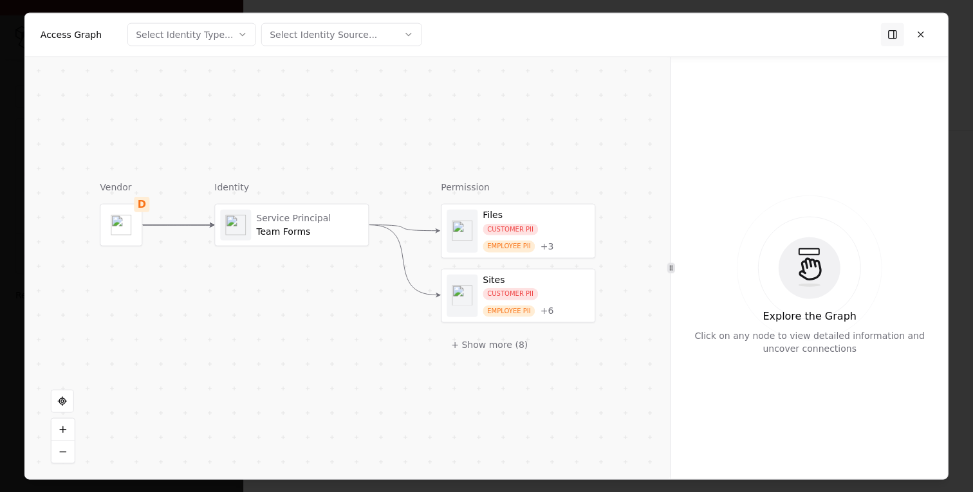
click at [312, 218] on div "Service Principal" at bounding box center [309, 218] width 107 height 12
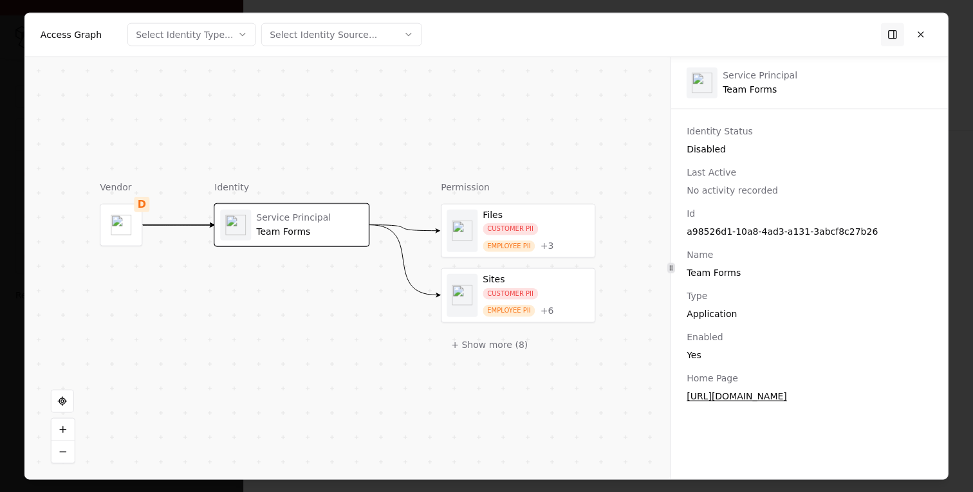
drag, startPoint x: 692, startPoint y: 138, endPoint x: 765, endPoint y: 424, distance: 295.4
click at [766, 424] on div "Identity Status Disabled Last Active No activity recorded Id a98526d1-10a8-4ad3…" at bounding box center [809, 294] width 277 height 340
click at [806, 453] on div "Identity Status Disabled Last Active No activity recorded Id a98526d1-10a8-4ad3…" at bounding box center [809, 294] width 277 height 340
click at [524, 255] on div "Files CUSTOMER PII EMPLOYEE PII + 3" at bounding box center [517, 230] width 153 height 53
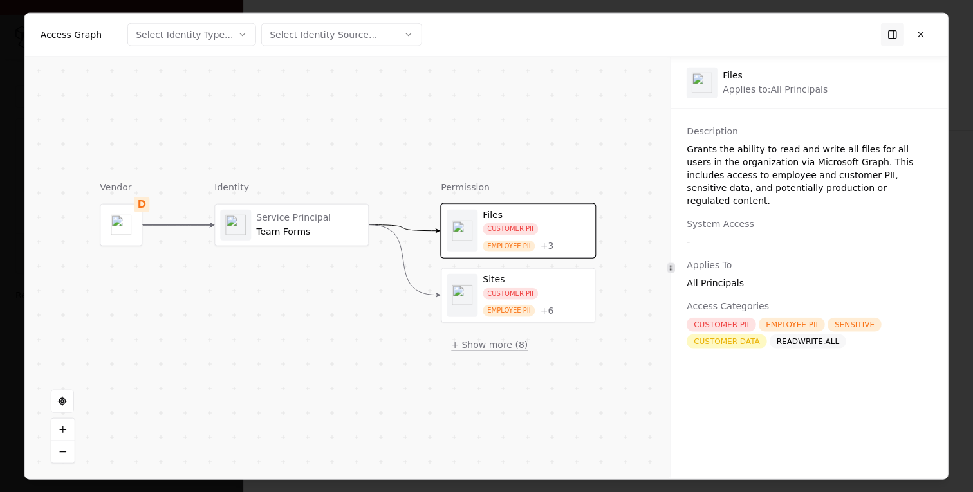
click at [504, 340] on button "+ Show more ( 8 )" at bounding box center [489, 344] width 97 height 23
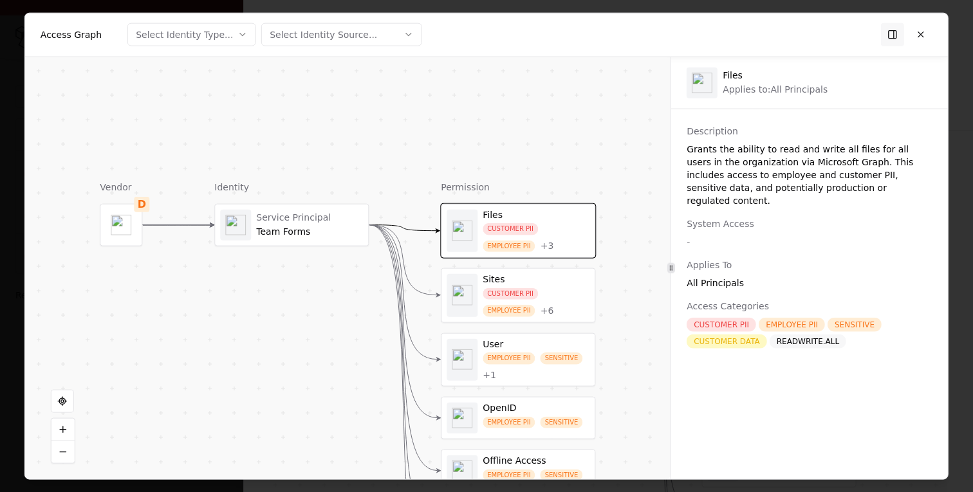
click at [571, 380] on div "EMPLOYEE PII SENSITIVE + 1" at bounding box center [535, 367] width 107 height 28
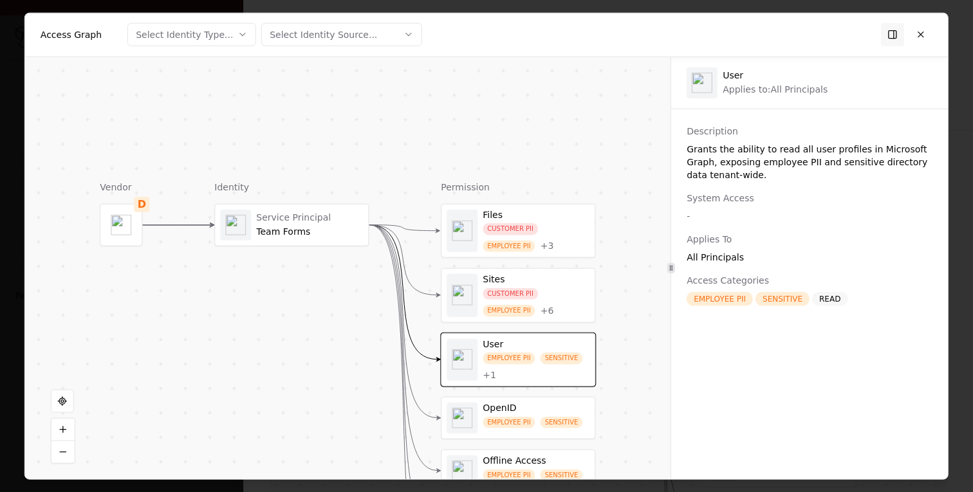
click at [558, 251] on div "CUSTOMER PII EMPLOYEE PII + 3" at bounding box center [535, 237] width 107 height 29
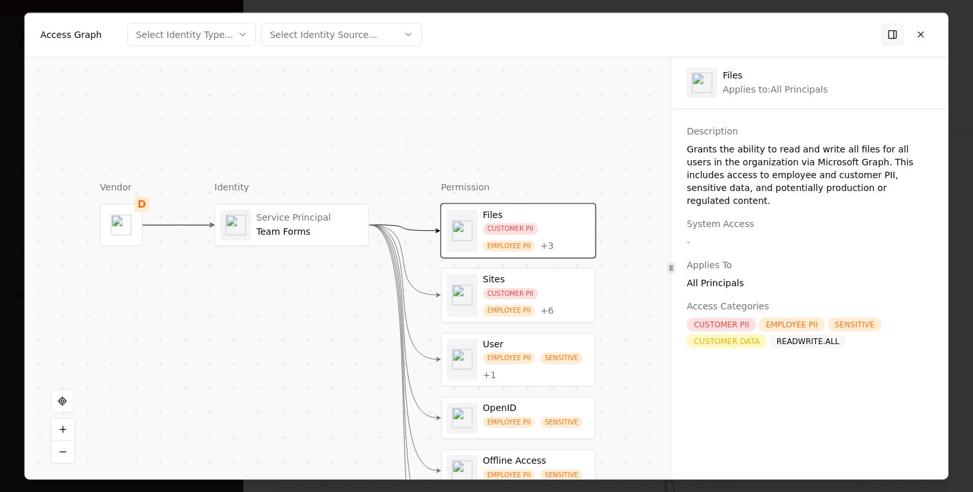
click at [564, 297] on div "CUSTOMER PII EMPLOYEE PII + 6" at bounding box center [535, 302] width 107 height 29
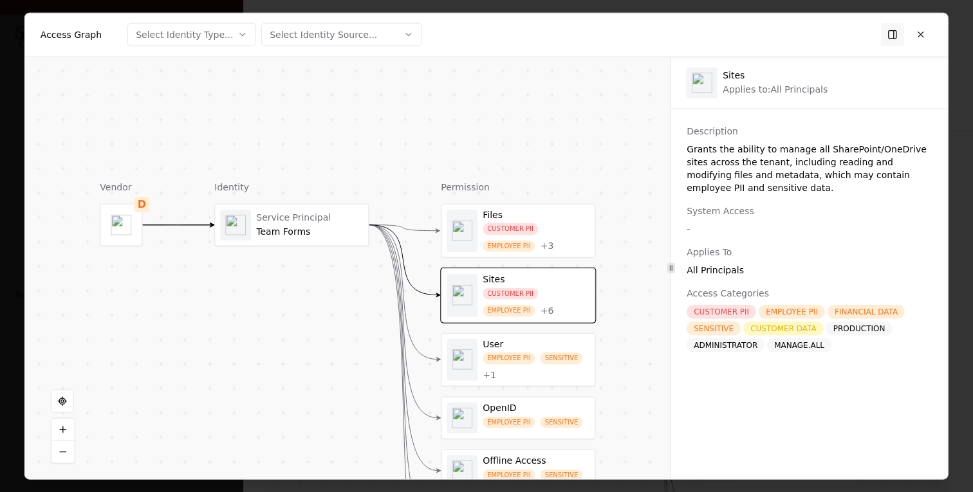
click at [558, 237] on div "CUSTOMER PII EMPLOYEE PII + 3" at bounding box center [535, 237] width 107 height 29
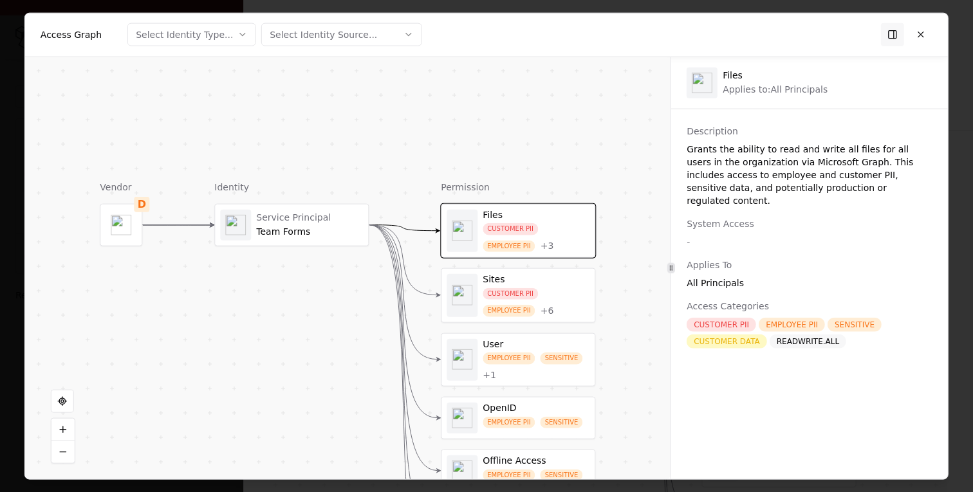
click at [558, 299] on div "CUSTOMER PII EMPLOYEE PII + 6" at bounding box center [535, 302] width 107 height 29
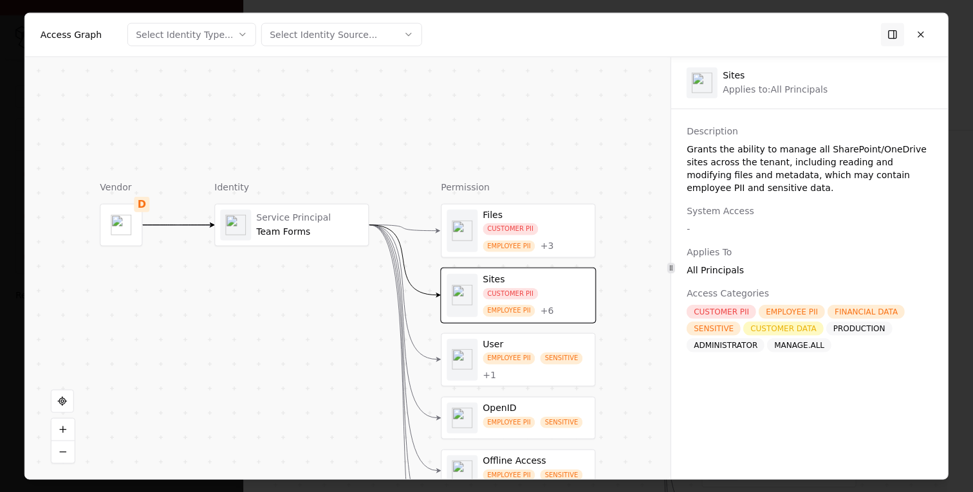
click at [545, 374] on div "EMPLOYEE PII SENSITIVE + 1" at bounding box center [535, 367] width 107 height 28
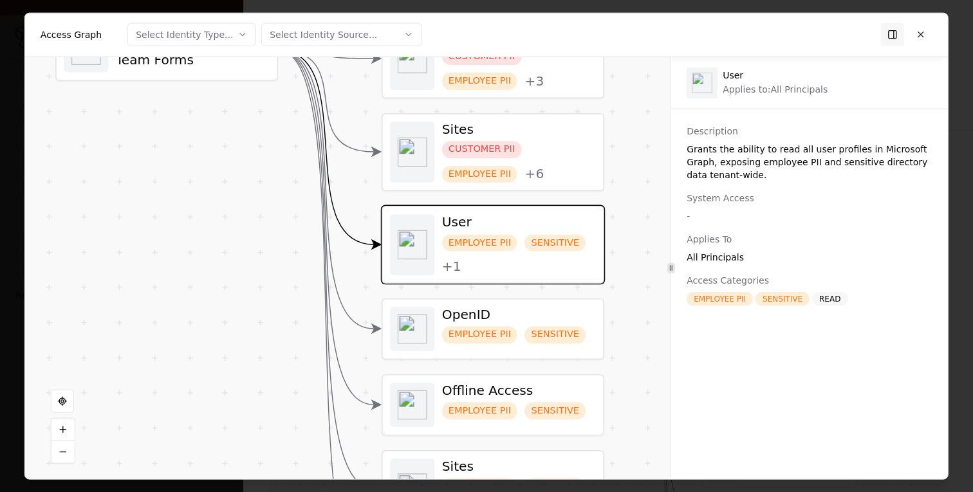
drag, startPoint x: 618, startPoint y: 407, endPoint x: 604, endPoint y: 295, distance: 112.8
click at [604, 295] on div "Vendor D Identity Service Principal Team Forms Permission Files CUSTOMER PII EM…" at bounding box center [347, 268] width 645 height 423
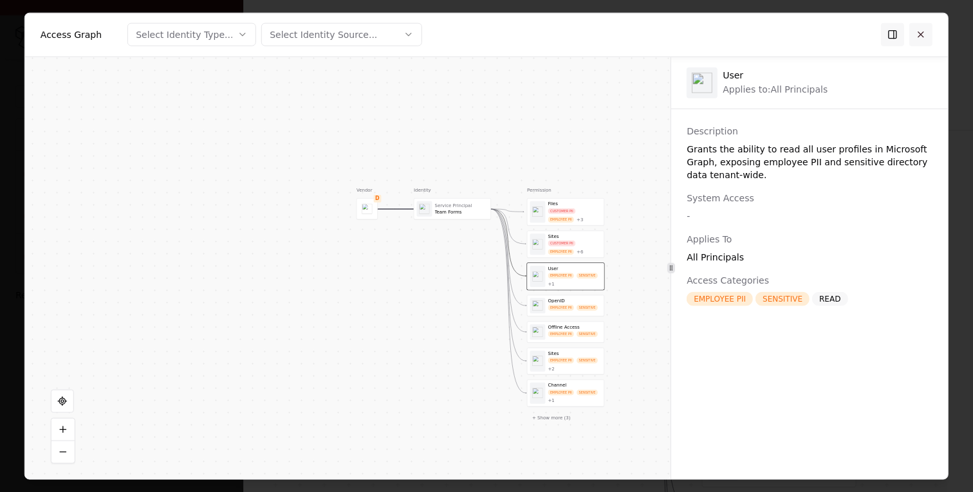
click at [924, 36] on button at bounding box center [920, 34] width 23 height 23
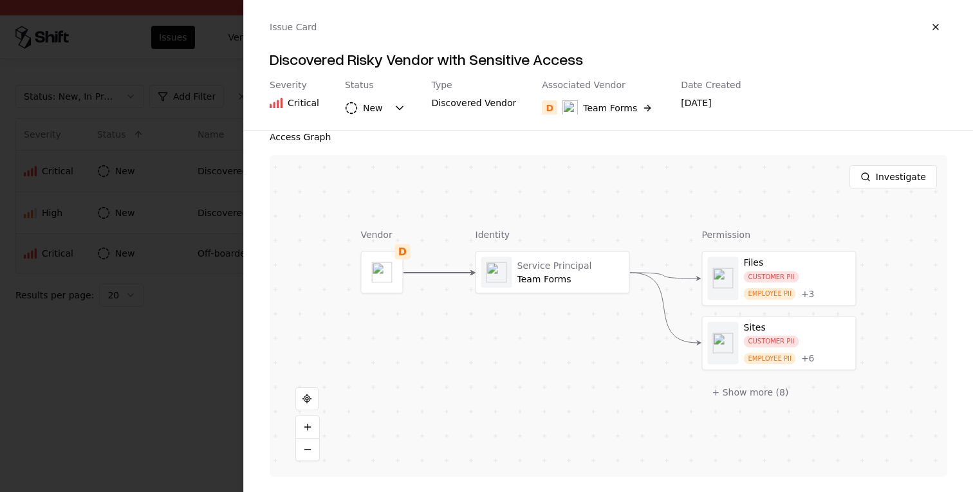
click at [905, 164] on div "Investigate" at bounding box center [608, 177] width 677 height 44
click at [903, 183] on button "Investigate" at bounding box center [892, 176] width 87 height 23
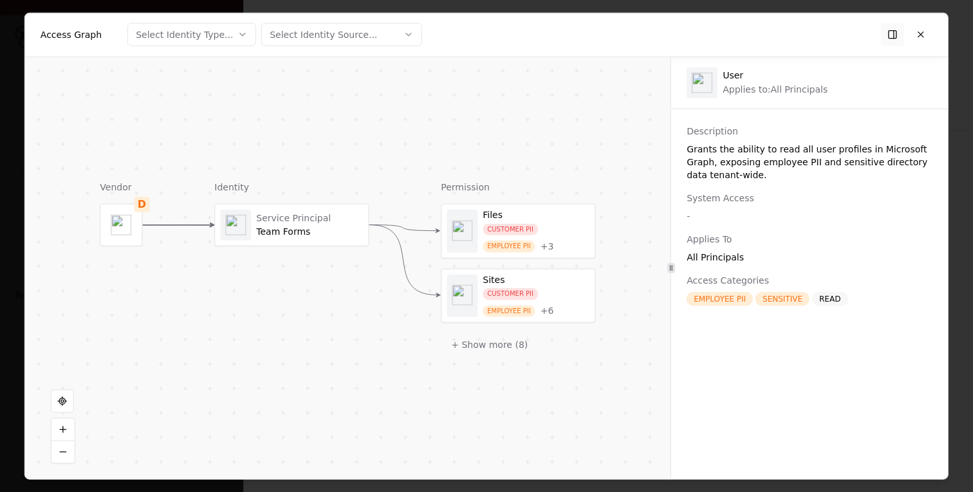
click at [893, 35] on button at bounding box center [892, 34] width 23 height 23
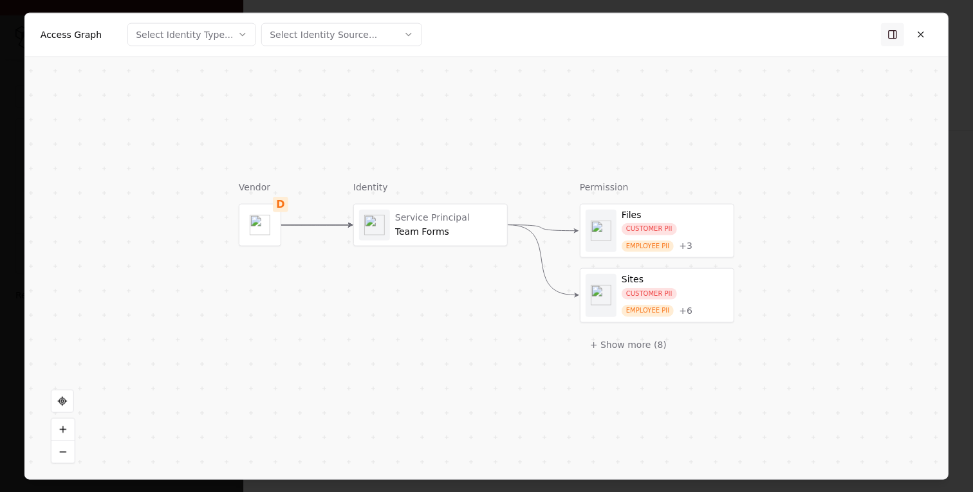
click at [893, 35] on button at bounding box center [892, 34] width 23 height 23
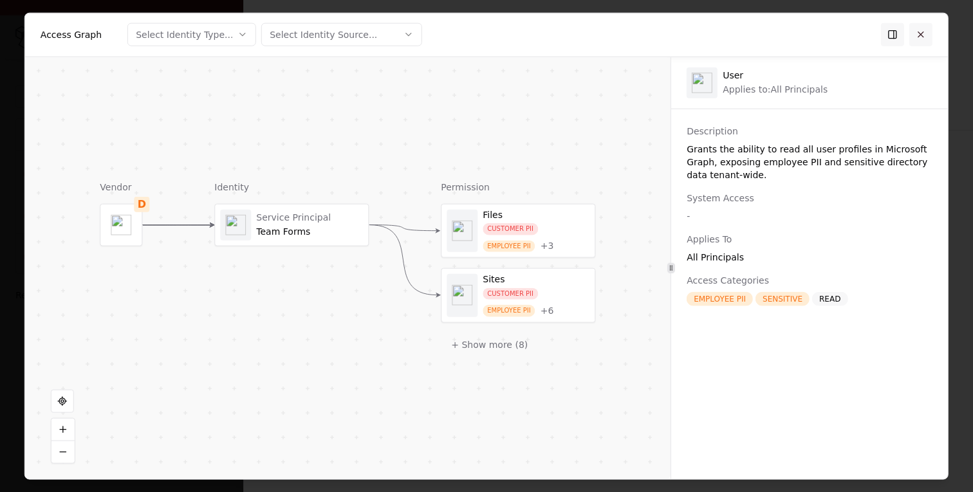
click at [930, 35] on button at bounding box center [920, 34] width 23 height 23
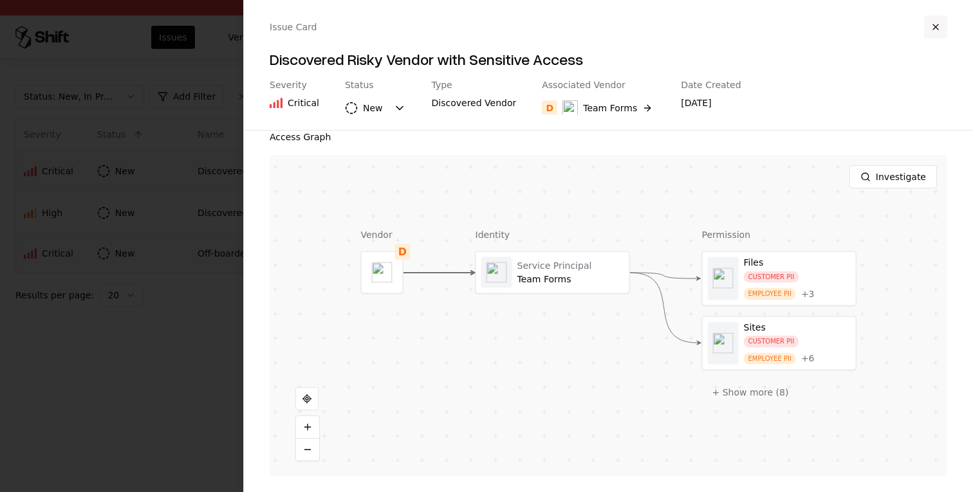
click at [941, 30] on button "button" at bounding box center [935, 26] width 23 height 23
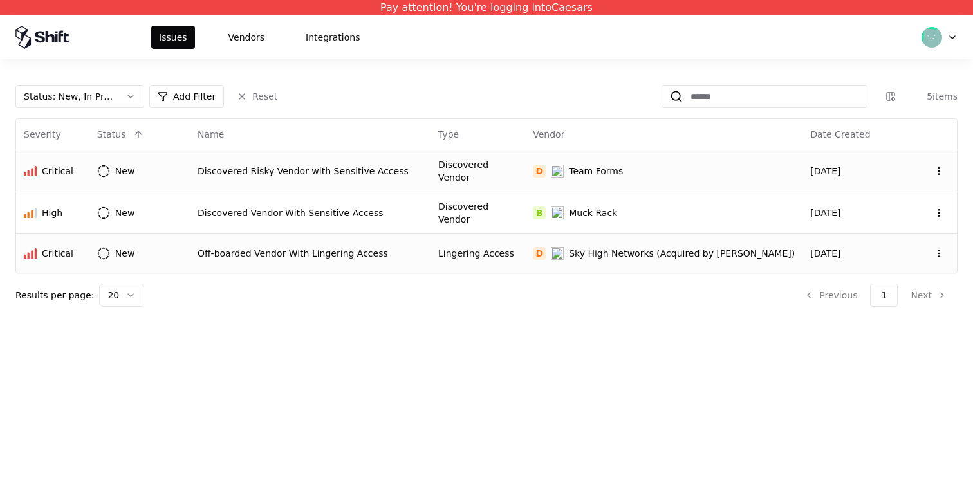
click at [665, 175] on div "D Team Forms" at bounding box center [664, 171] width 262 height 13
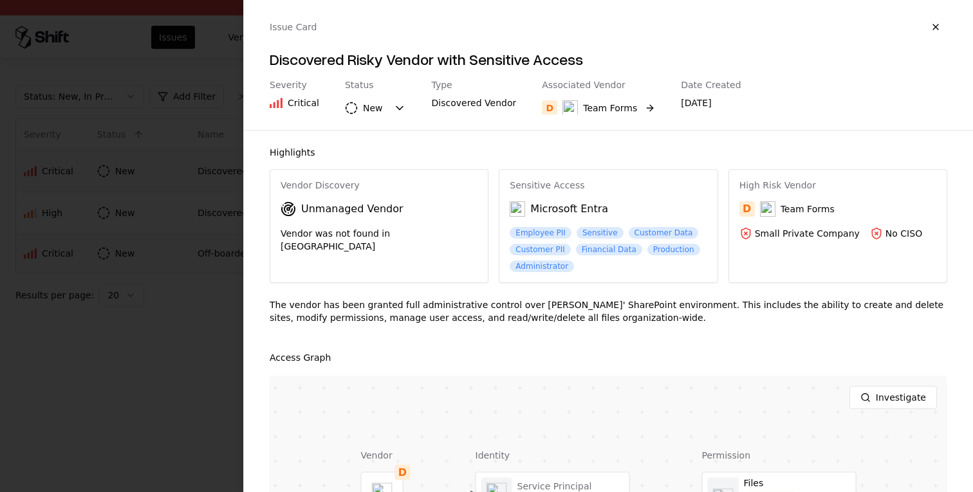
click at [622, 113] on div "Team Forms" at bounding box center [610, 108] width 54 height 13
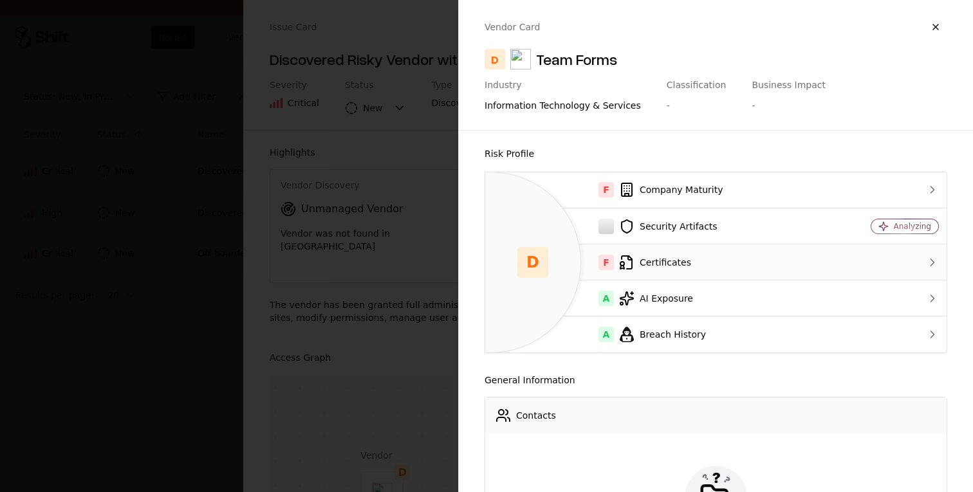
click at [664, 255] on div "F Certificates" at bounding box center [657, 262] width 324 height 15
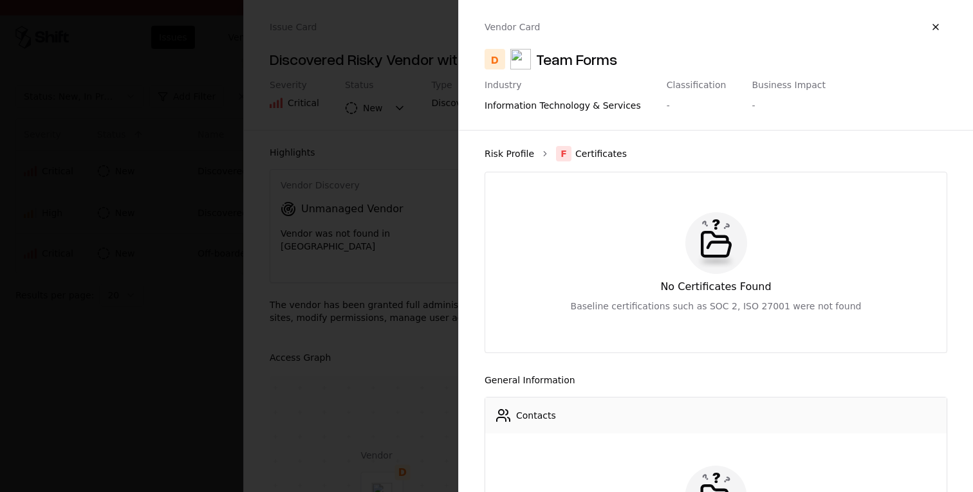
click at [528, 149] on link "Risk Profile" at bounding box center [509, 153] width 50 height 13
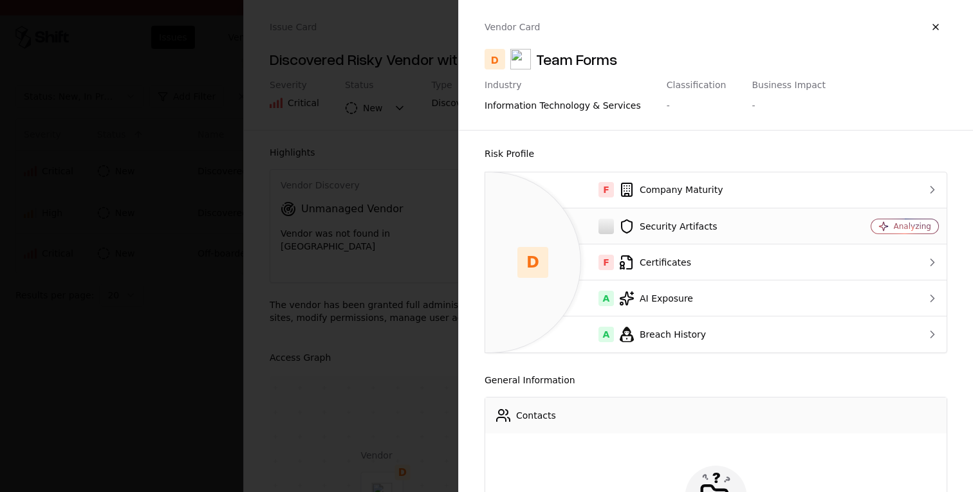
click at [679, 210] on td "Security Artifacts" at bounding box center [657, 226] width 345 height 36
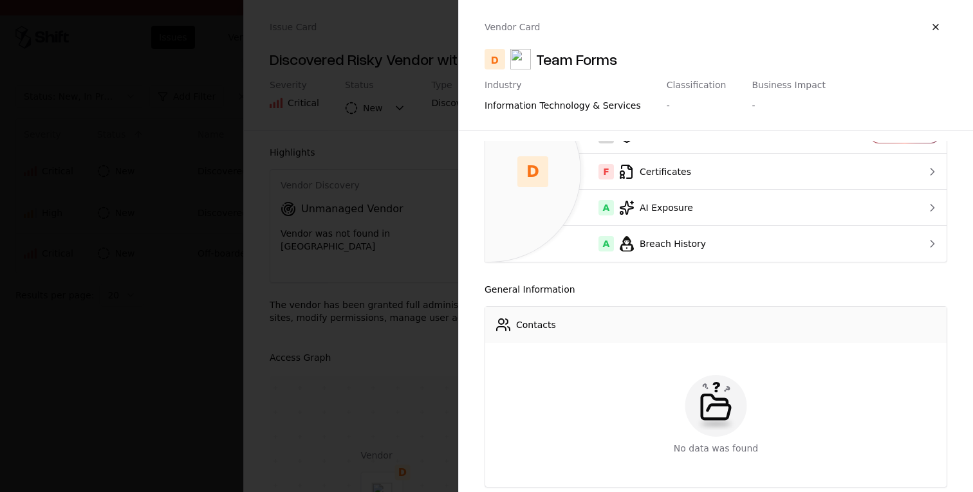
scroll to position [0, 0]
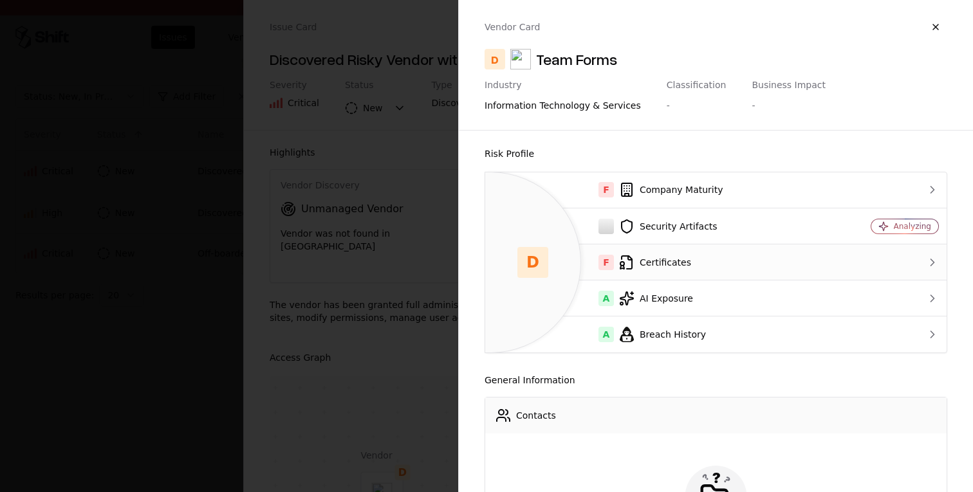
click at [709, 252] on td "F Certificates" at bounding box center [657, 262] width 345 height 36
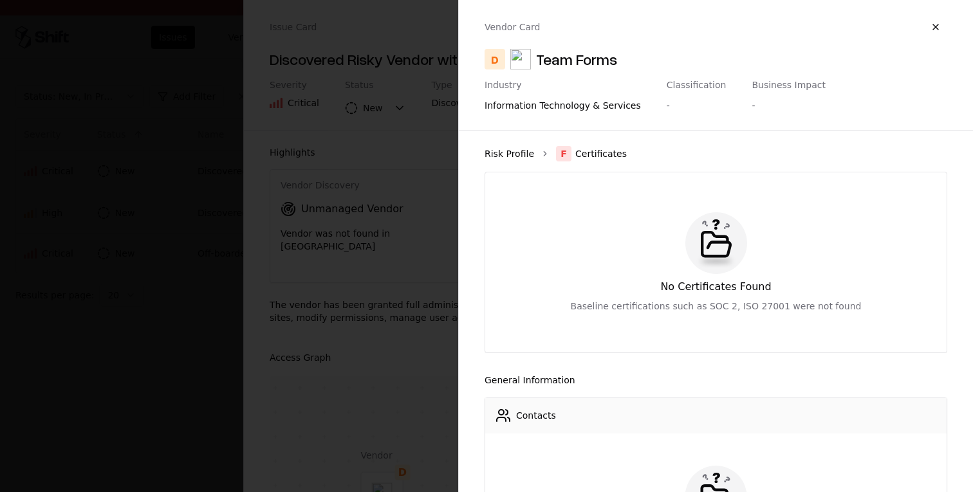
click at [527, 154] on link "Risk Profile" at bounding box center [509, 153] width 50 height 13
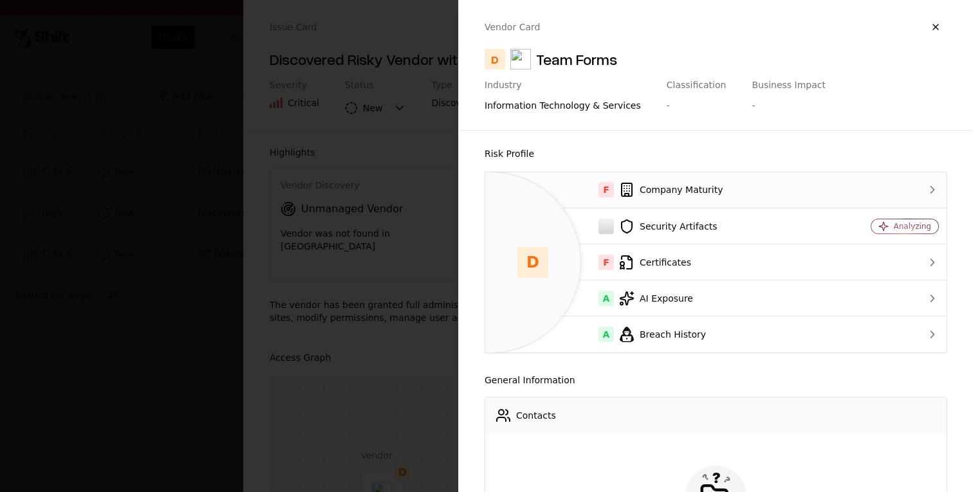
click at [686, 186] on div "F Company Maturity" at bounding box center [657, 189] width 324 height 15
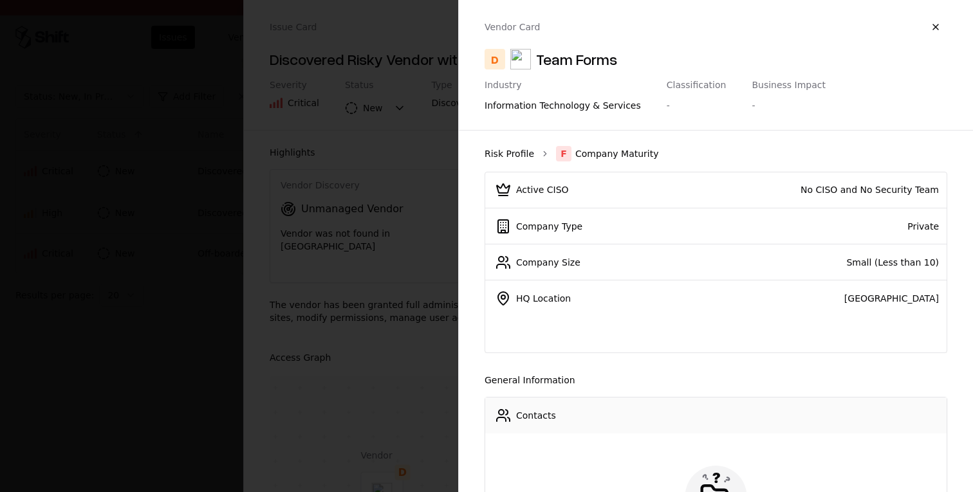
click at [507, 152] on link "Risk Profile" at bounding box center [509, 153] width 50 height 13
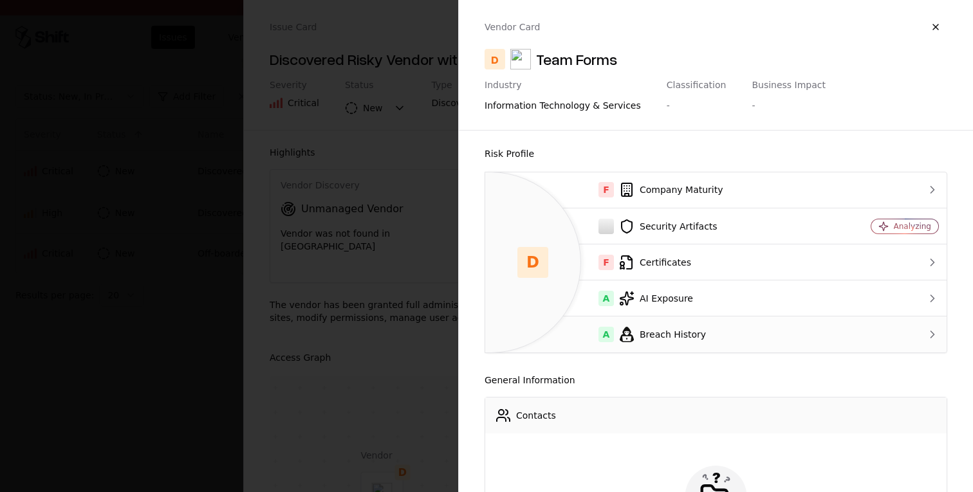
click at [668, 332] on div "A Breach History" at bounding box center [657, 334] width 324 height 15
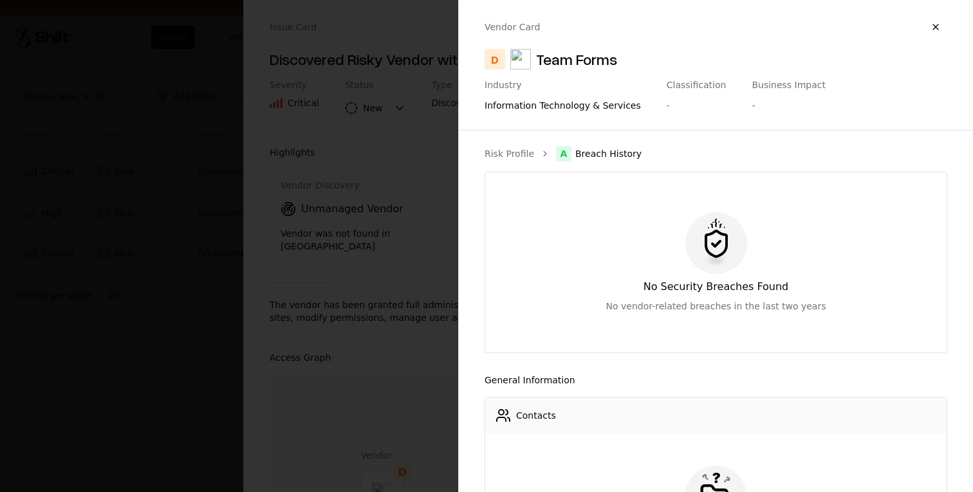
click at [524, 160] on ol "Risk Profile A Breach History" at bounding box center [715, 153] width 463 height 15
click at [513, 147] on link "Risk Profile" at bounding box center [509, 153] width 50 height 13
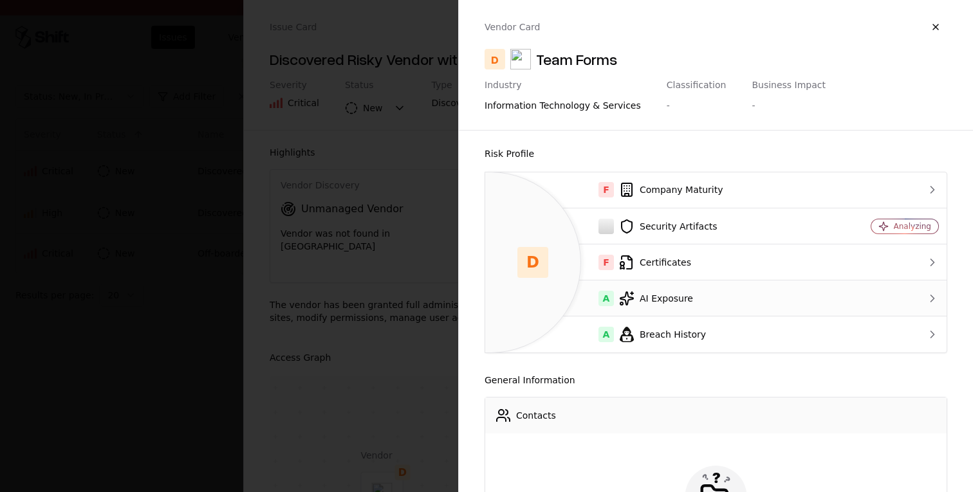
click at [734, 288] on td "A AI Exposure" at bounding box center [657, 298] width 345 height 36
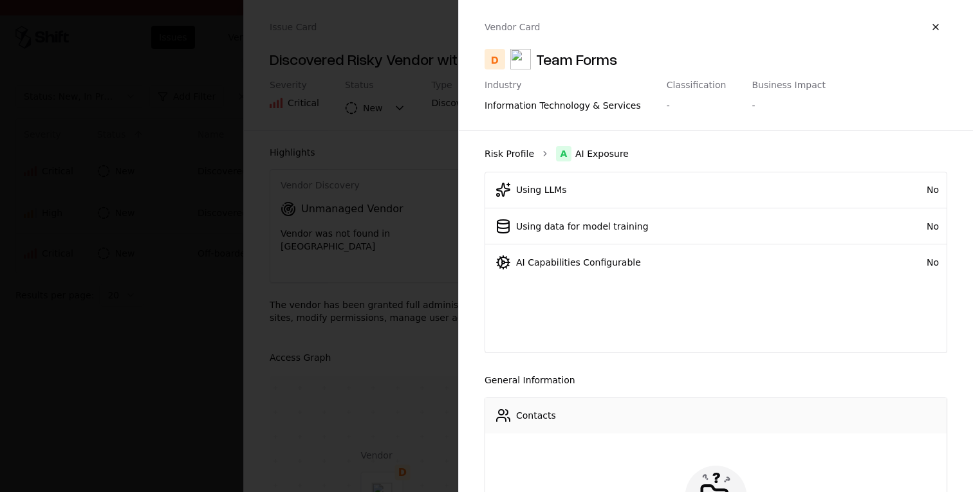
click at [519, 153] on link "Risk Profile" at bounding box center [509, 153] width 50 height 13
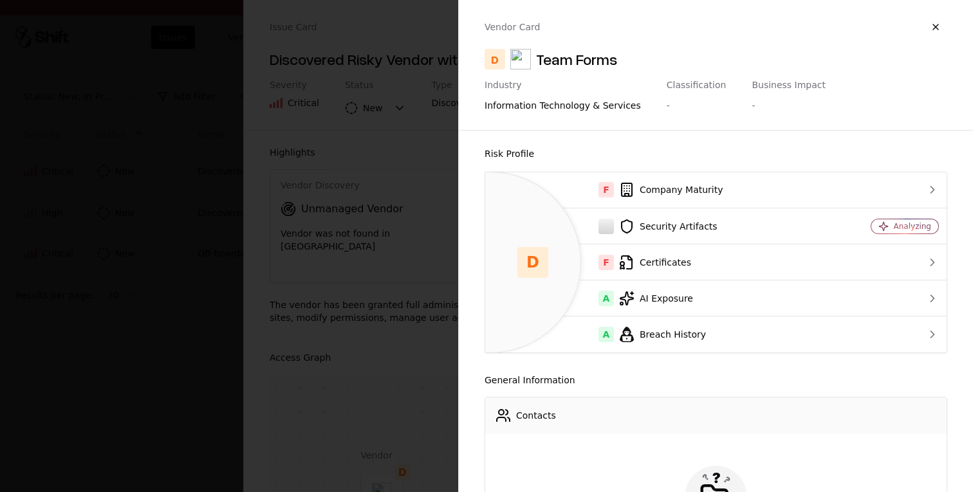
click at [398, 208] on div at bounding box center [486, 246] width 973 height 492
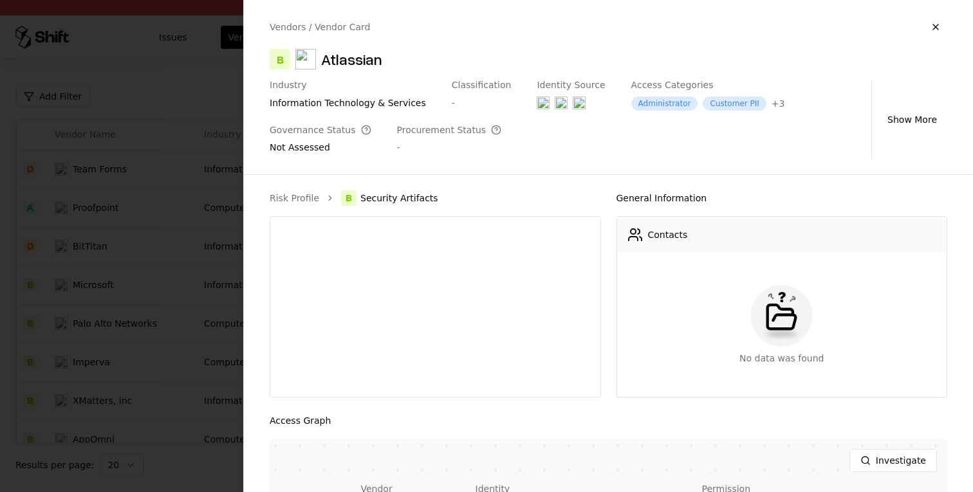
scroll to position [479, 0]
click at [306, 201] on link "Risk Profile" at bounding box center [295, 198] width 50 height 13
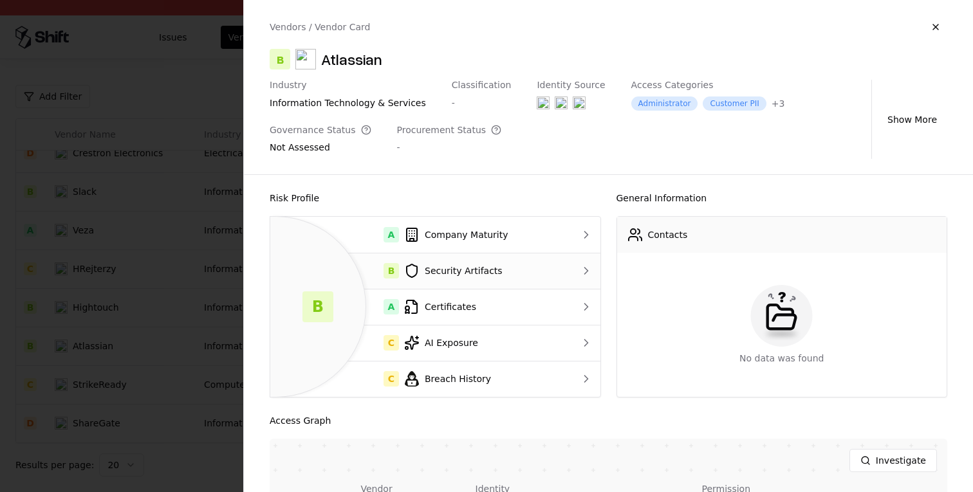
click at [437, 274] on div "B Security Artifacts" at bounding box center [417, 270] width 275 height 15
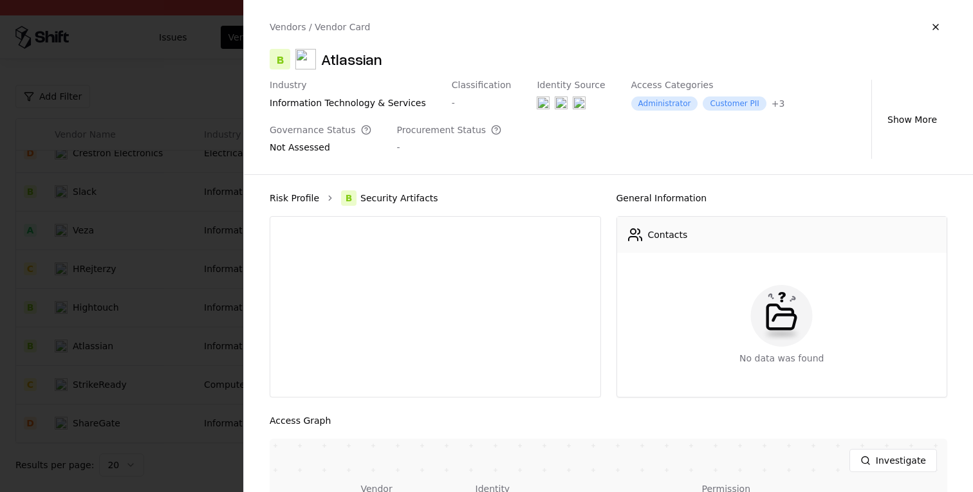
click at [304, 203] on link "Risk Profile" at bounding box center [295, 198] width 50 height 13
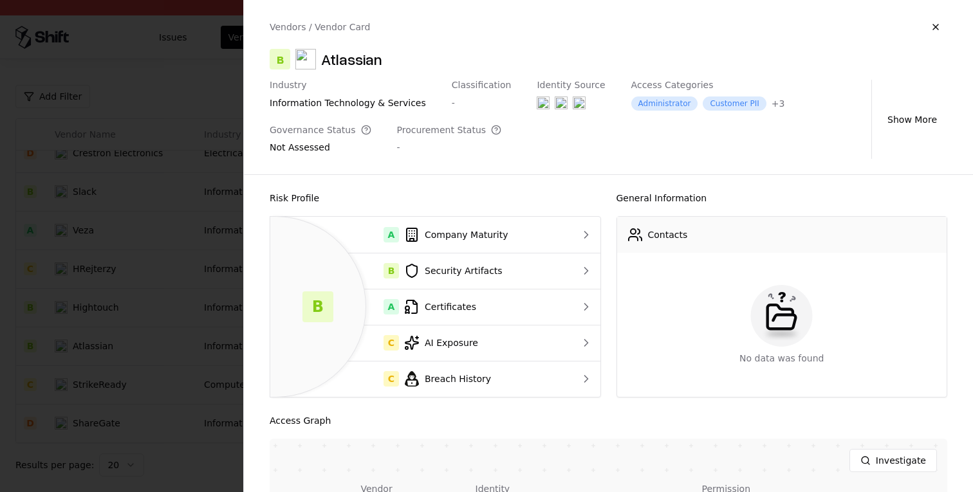
click at [208, 219] on div at bounding box center [486, 246] width 973 height 492
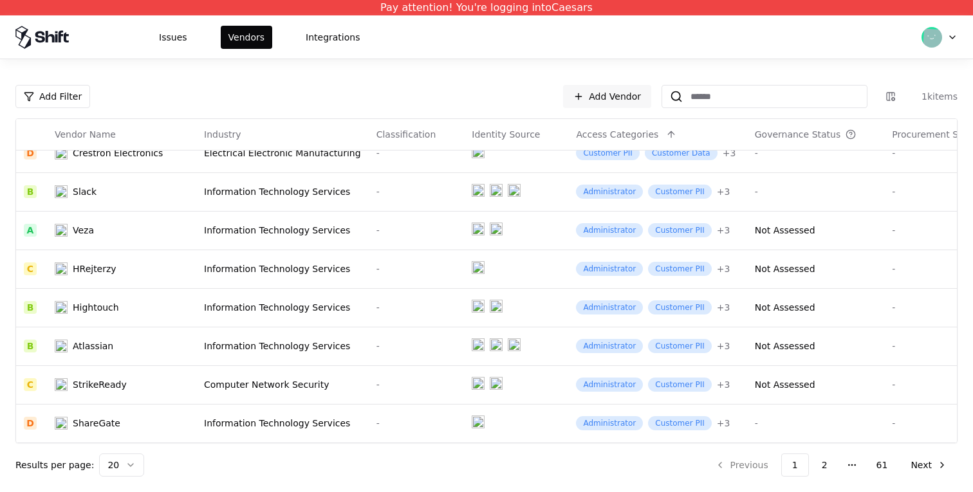
scroll to position [0, 0]
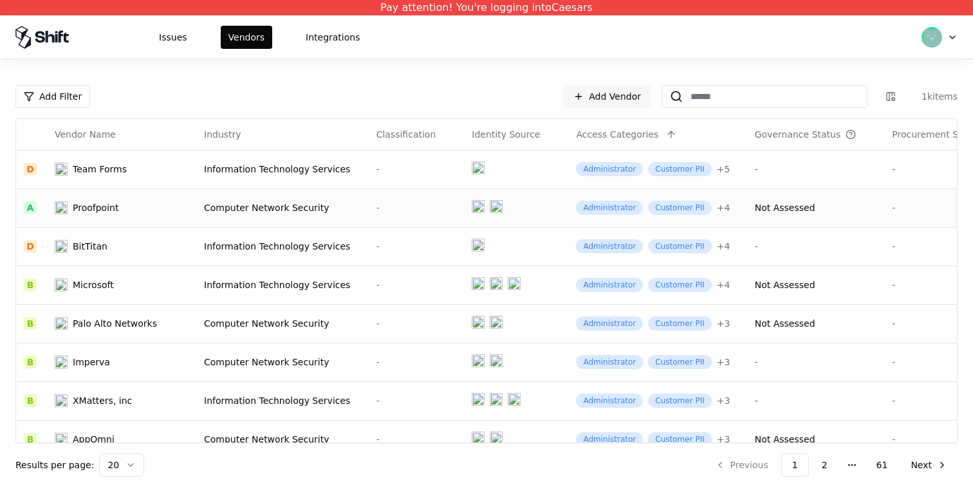
click at [217, 215] on td "Computer Network Security" at bounding box center [282, 207] width 172 height 39
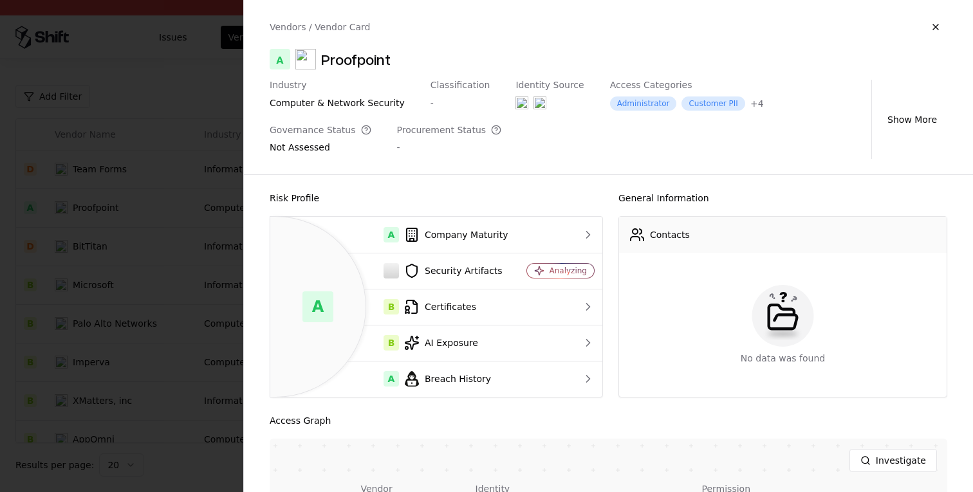
click at [139, 256] on div at bounding box center [486, 246] width 973 height 492
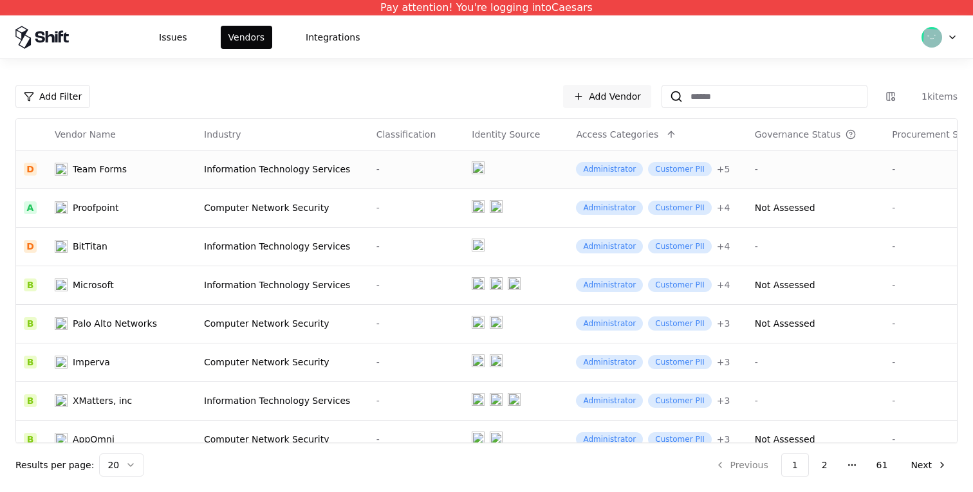
click at [172, 167] on div "Team Forms" at bounding box center [122, 169] width 134 height 13
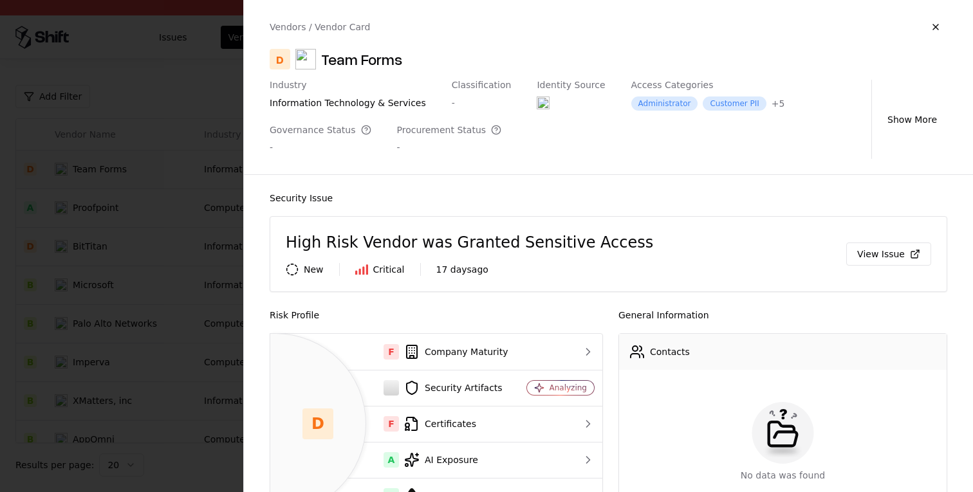
click at [153, 355] on div at bounding box center [486, 246] width 973 height 492
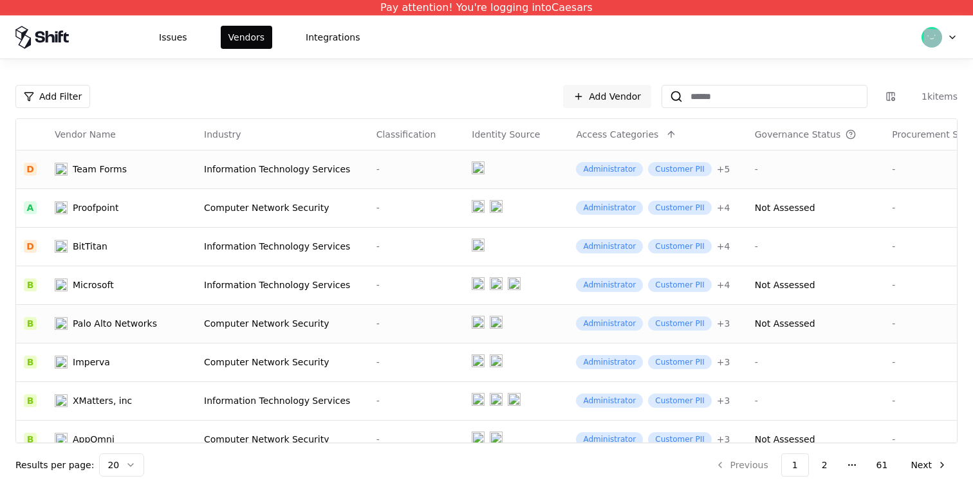
click at [194, 329] on td "Palo Alto Networks" at bounding box center [121, 323] width 149 height 39
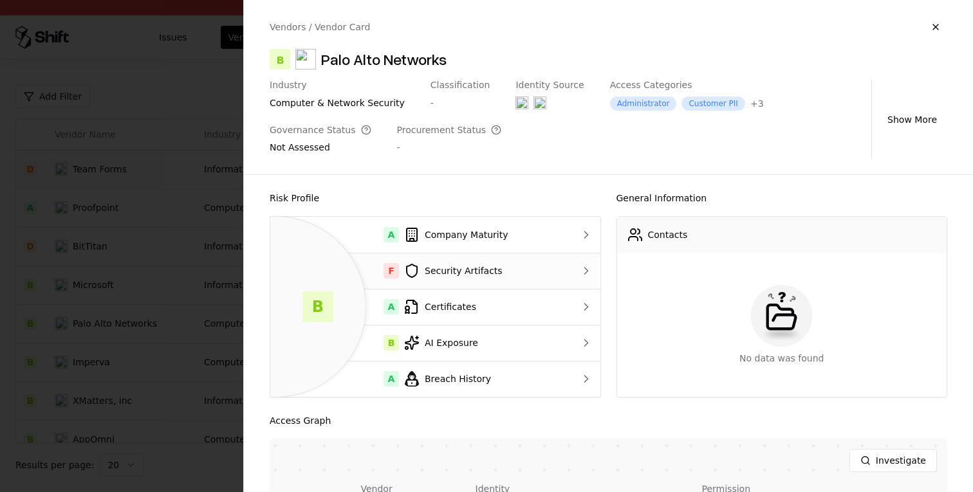
click at [427, 270] on div "F Security Artifacts" at bounding box center [417, 270] width 275 height 15
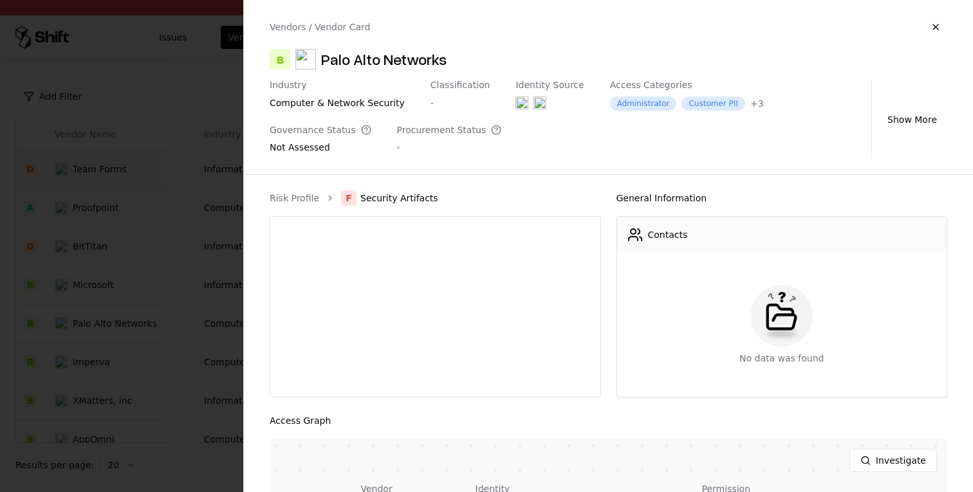
click at [128, 249] on div at bounding box center [486, 246] width 973 height 492
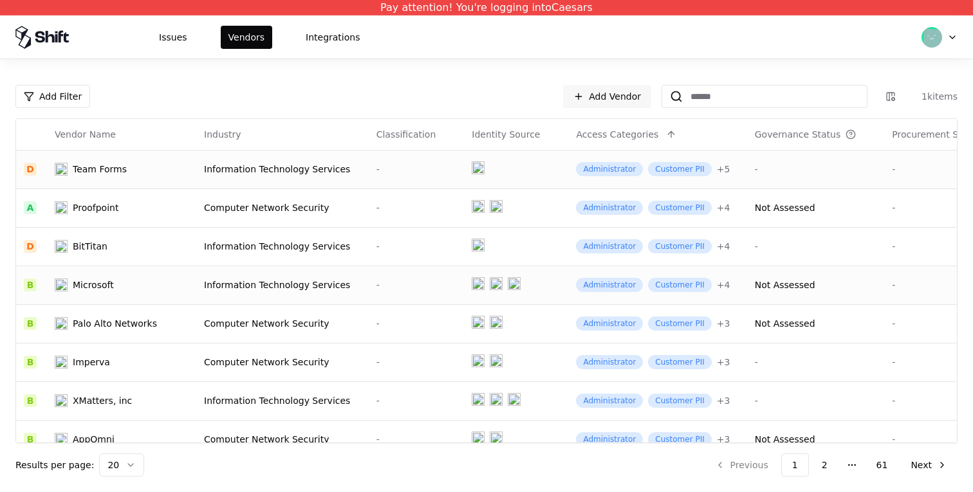
click at [164, 279] on div "Microsoft" at bounding box center [122, 285] width 134 height 13
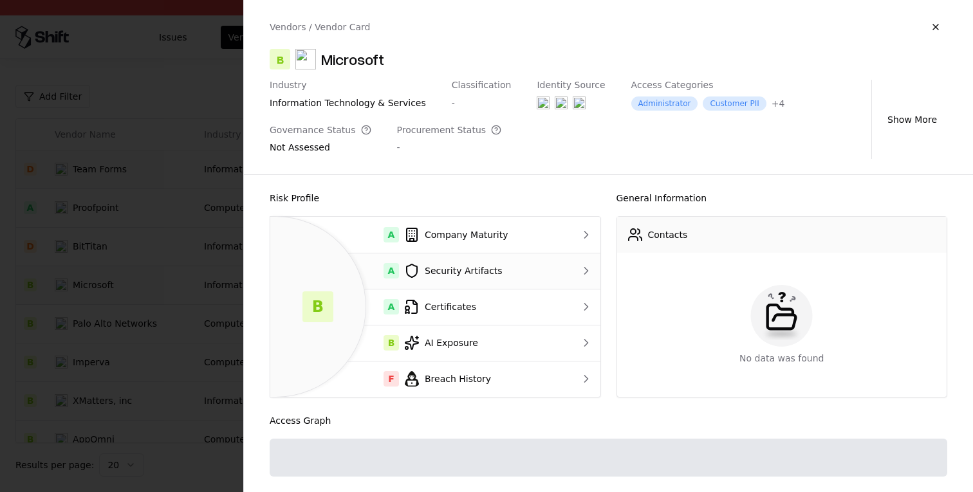
click at [448, 271] on div "A Security Artifacts" at bounding box center [417, 270] width 275 height 15
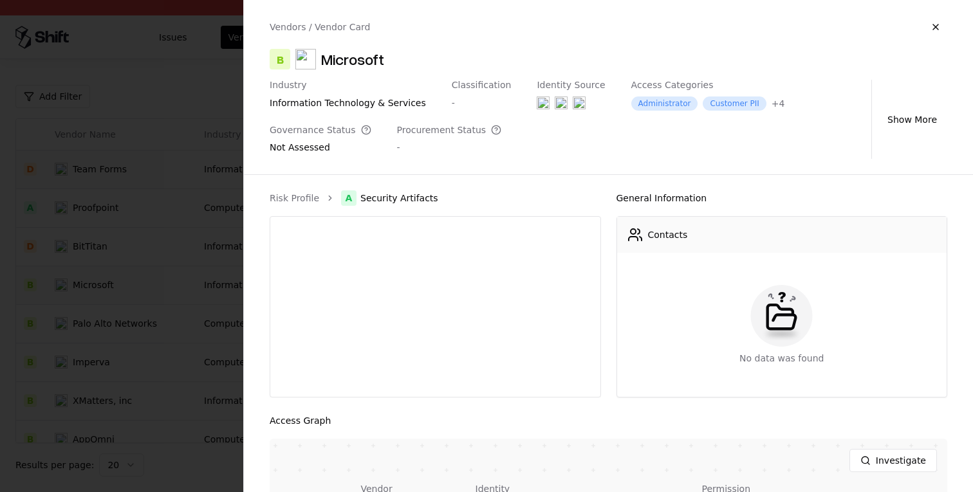
click at [146, 92] on div at bounding box center [486, 246] width 973 height 492
click at [169, 121] on div at bounding box center [486, 246] width 973 height 492
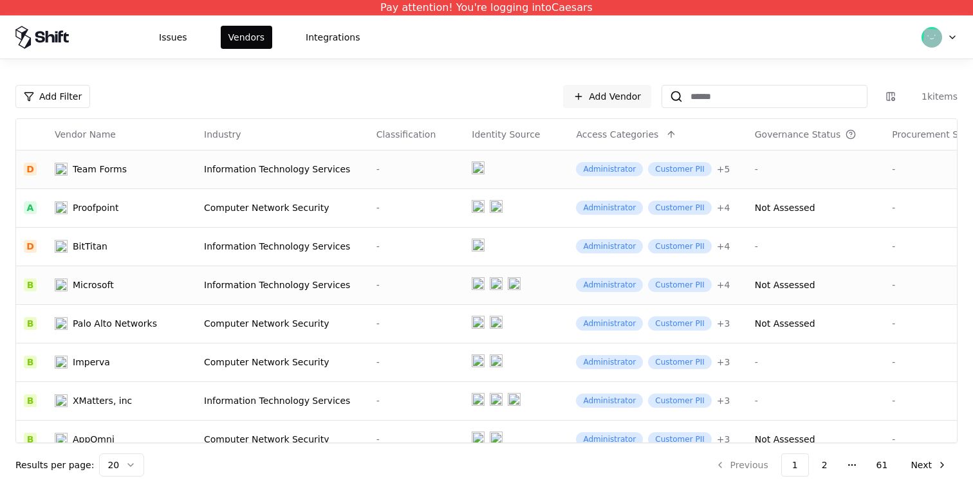
click at [182, 286] on div "Microsoft" at bounding box center [122, 285] width 134 height 13
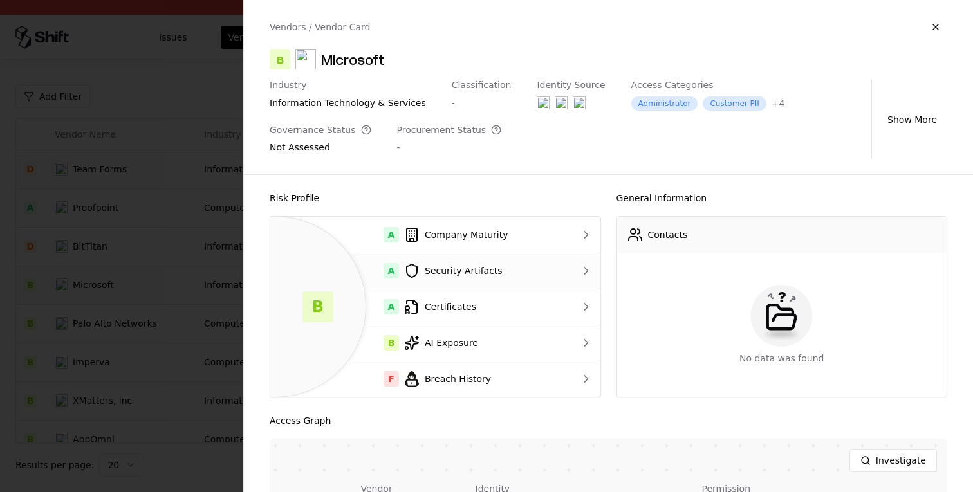
click at [486, 277] on div "A Security Artifacts" at bounding box center [417, 270] width 275 height 15
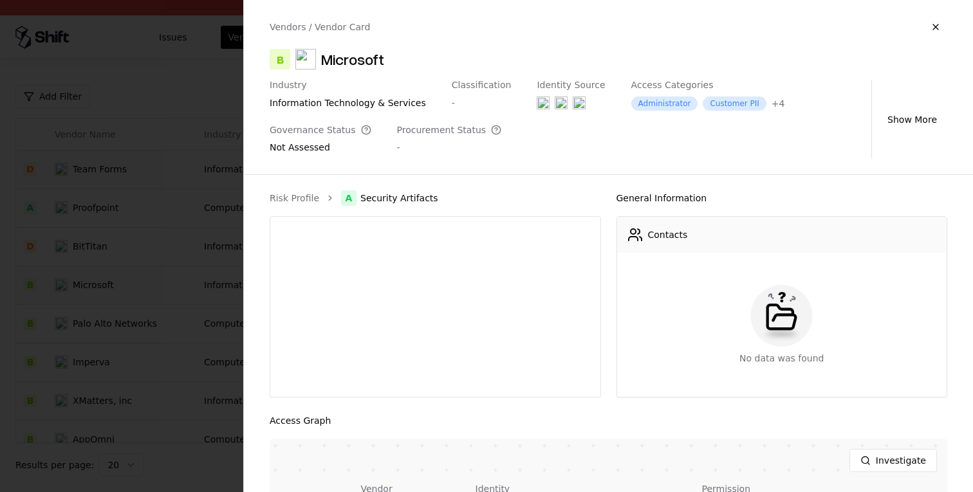
click at [165, 245] on div at bounding box center [486, 246] width 973 height 492
click at [189, 291] on div at bounding box center [486, 246] width 973 height 492
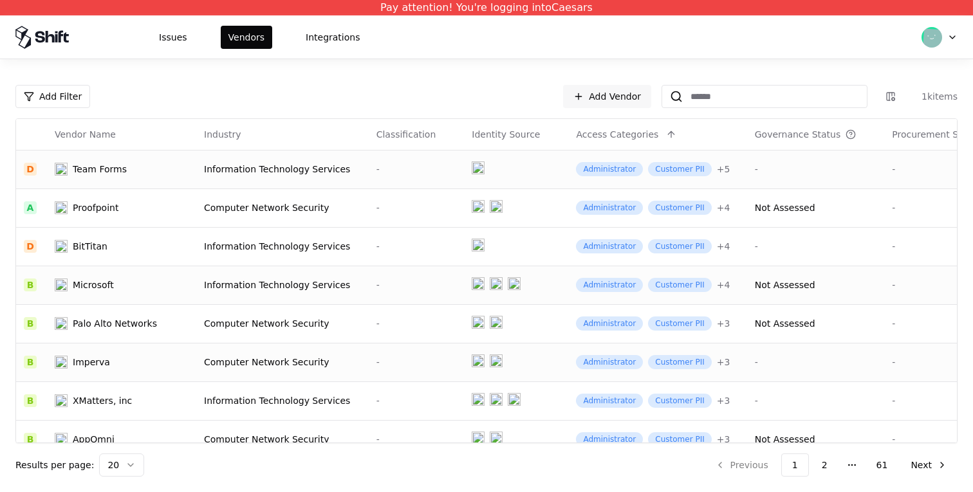
click at [221, 351] on td "Computer Network Security" at bounding box center [282, 362] width 172 height 39
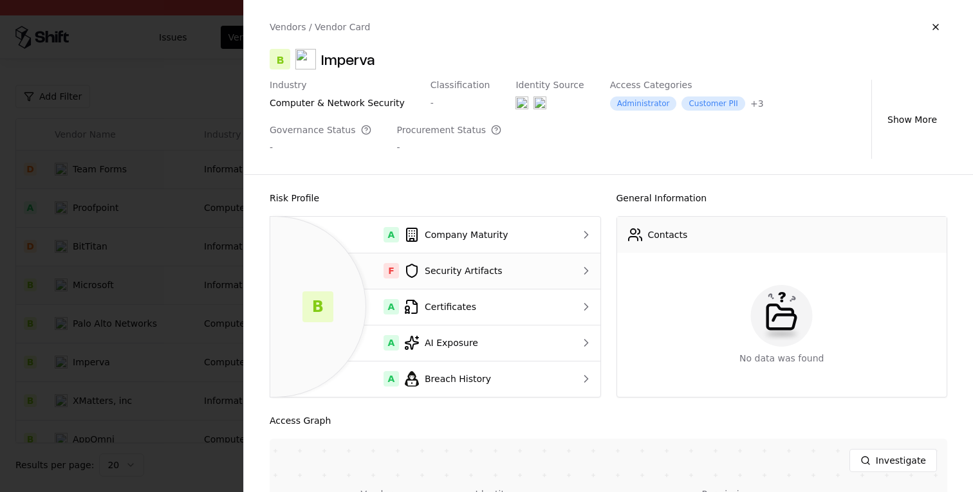
click at [472, 261] on td "F Security Artifacts" at bounding box center [418, 271] width 296 height 36
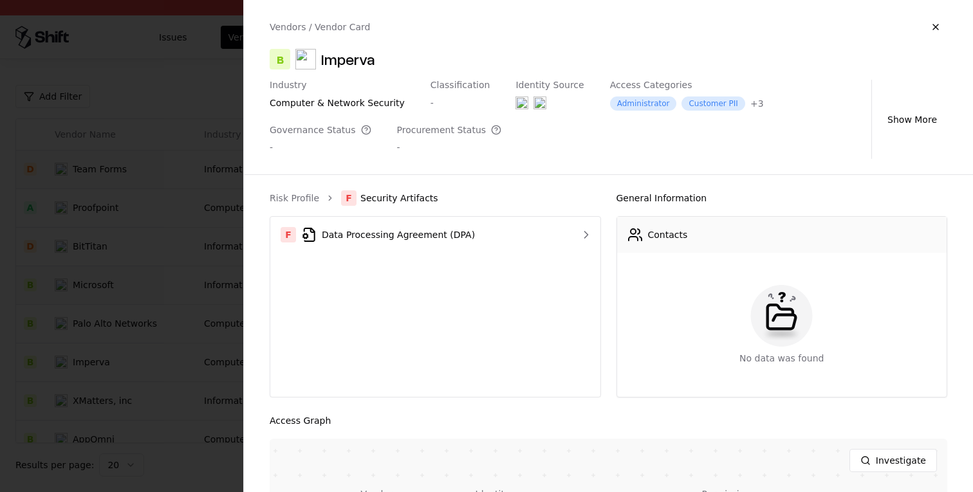
click at [141, 247] on div at bounding box center [486, 246] width 973 height 492
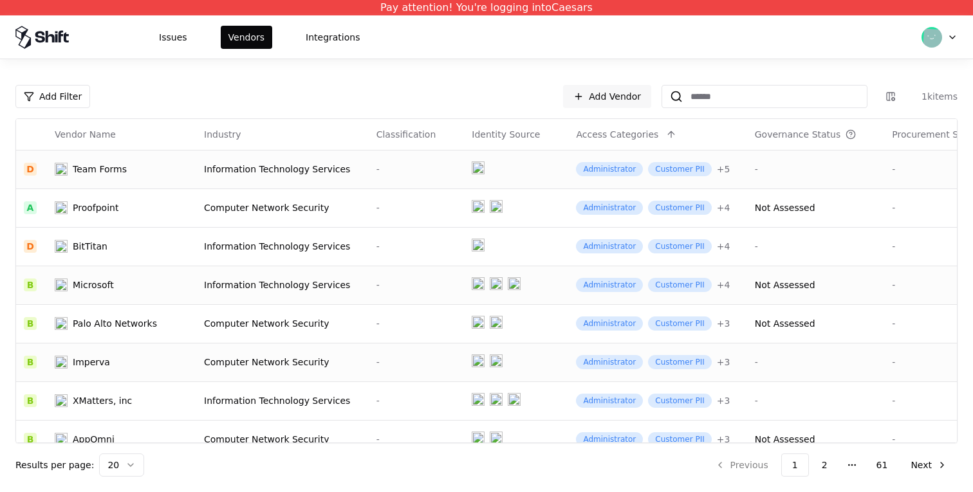
click at [335, 356] on div "Computer Network Security" at bounding box center [282, 362] width 157 height 13
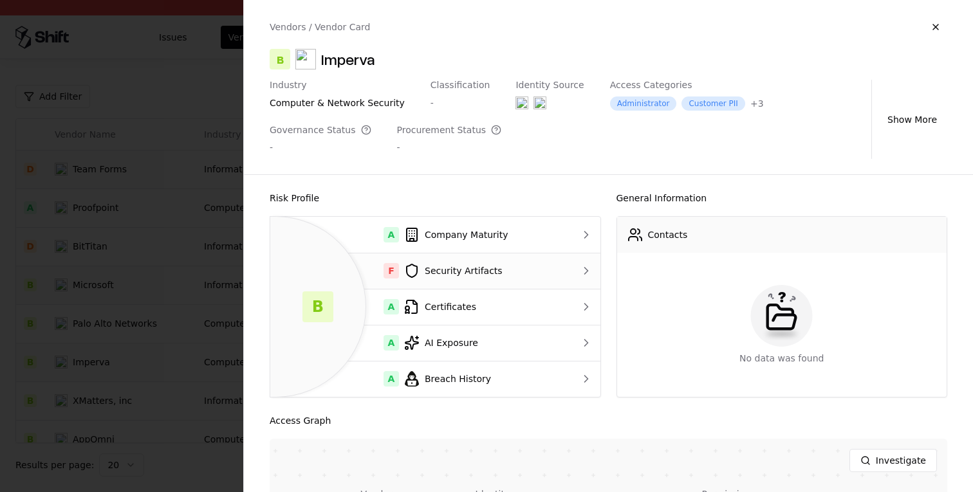
click at [472, 280] on td "F Security Artifacts" at bounding box center [418, 271] width 296 height 36
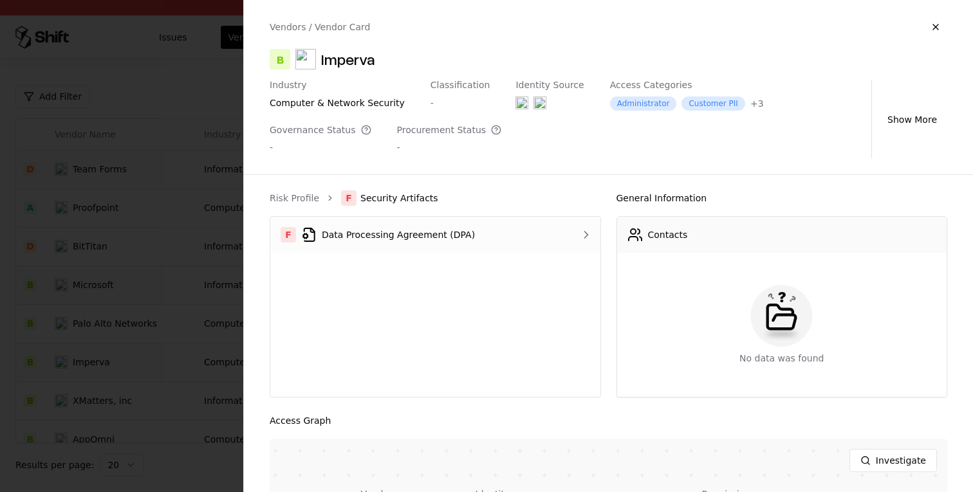
click at [472, 228] on div "F Data Processing Agreement (DPA)" at bounding box center [415, 234] width 271 height 15
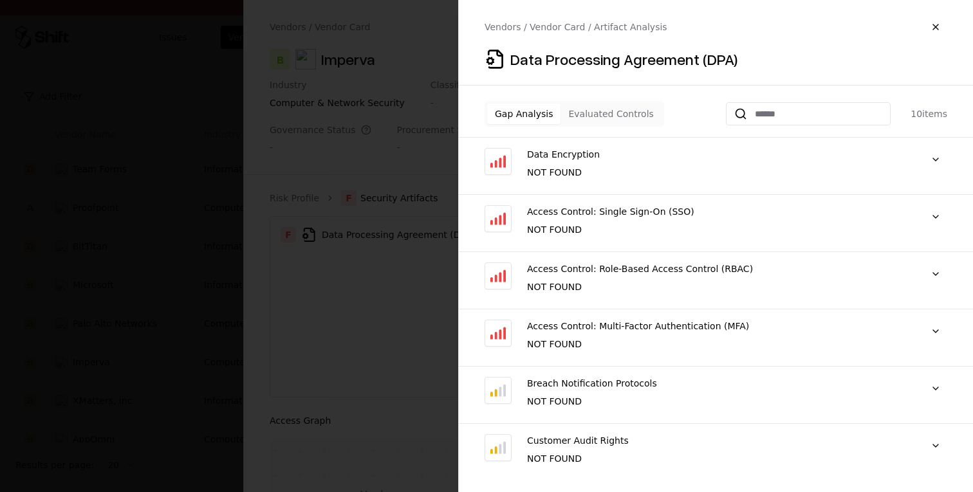
click at [600, 109] on button "Evaluated Controls" at bounding box center [610, 114] width 100 height 21
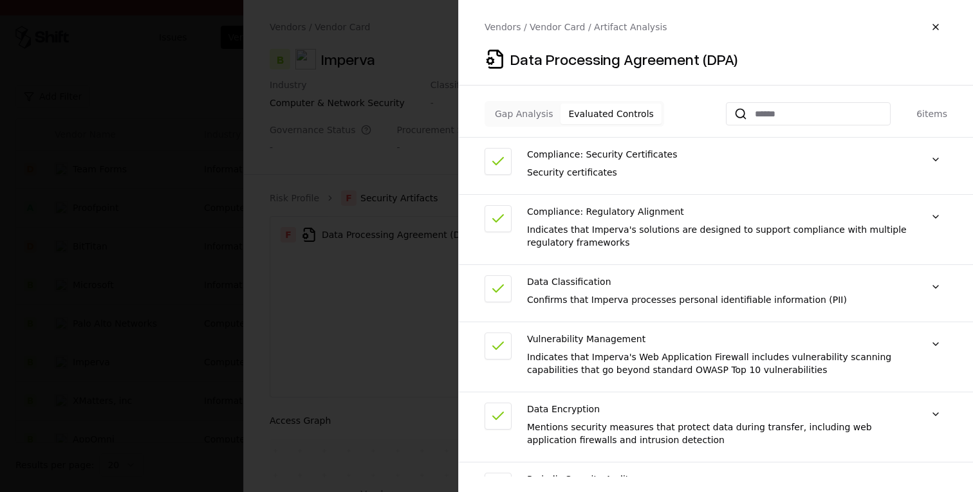
scroll to position [43, 0]
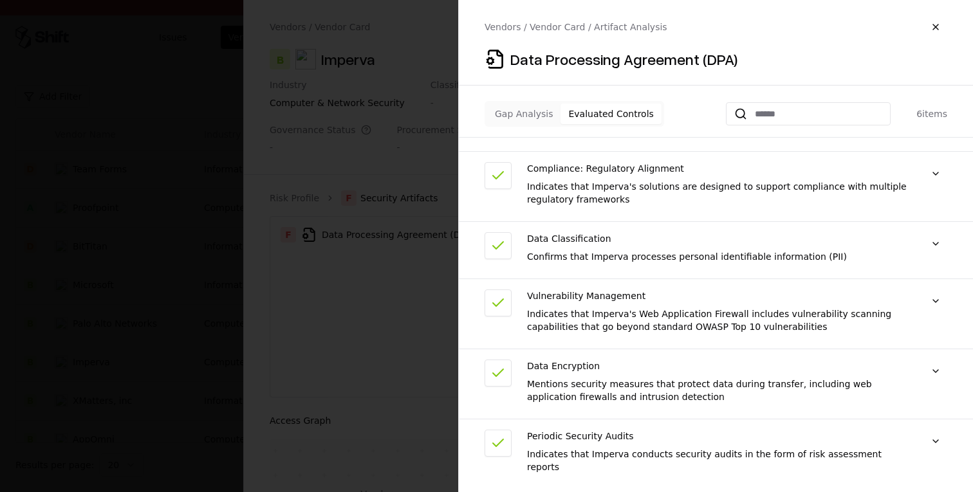
click at [690, 329] on div "Indicates that Imperva's Web Application Firewall includes vulnerability scanni…" at bounding box center [717, 321] width 381 height 26
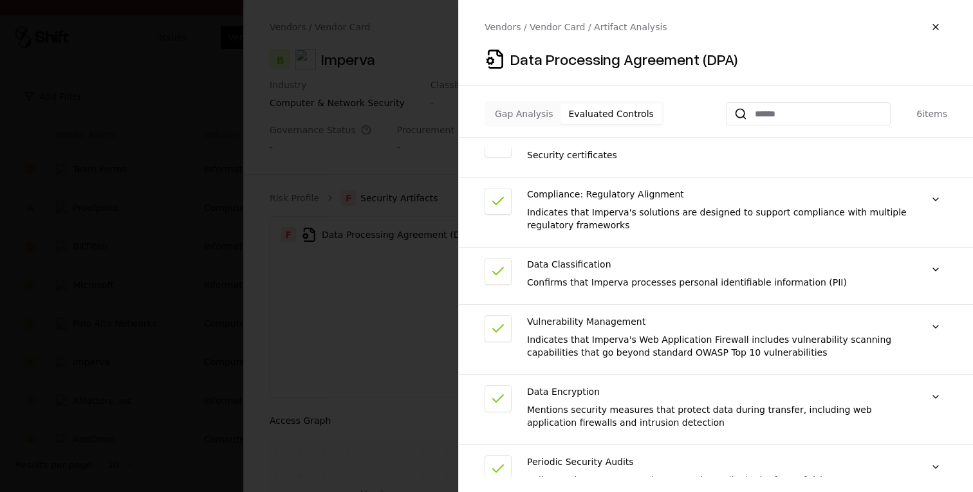
click at [531, 119] on button "Gap Analysis" at bounding box center [523, 114] width 73 height 21
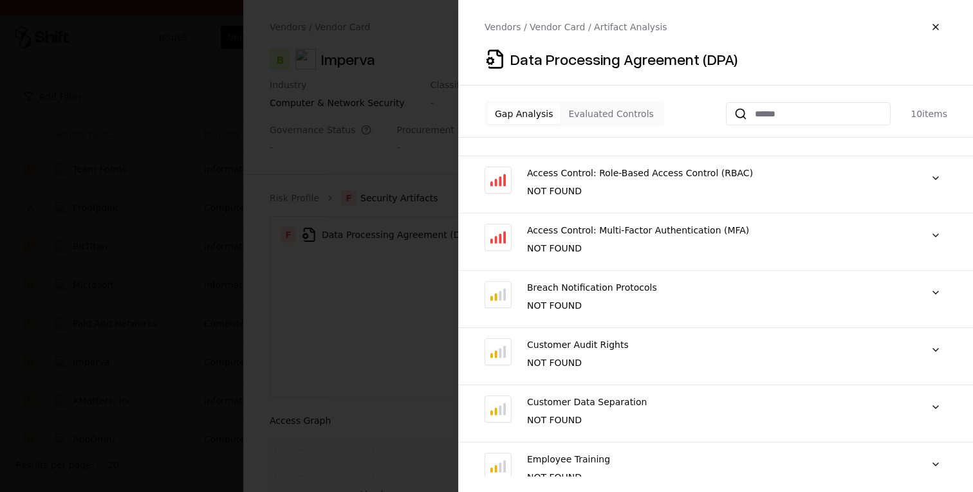
scroll to position [234, 0]
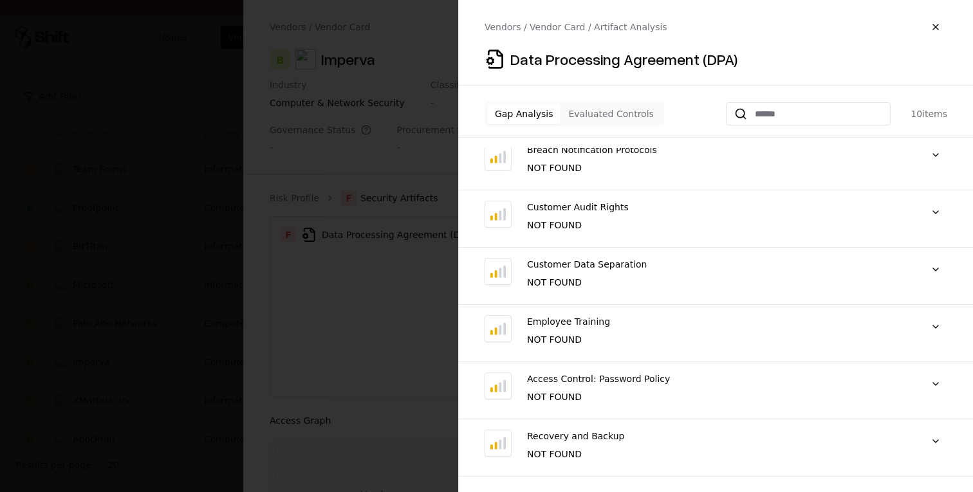
click at [682, 268] on div "Customer Data Separation" at bounding box center [717, 264] width 381 height 13
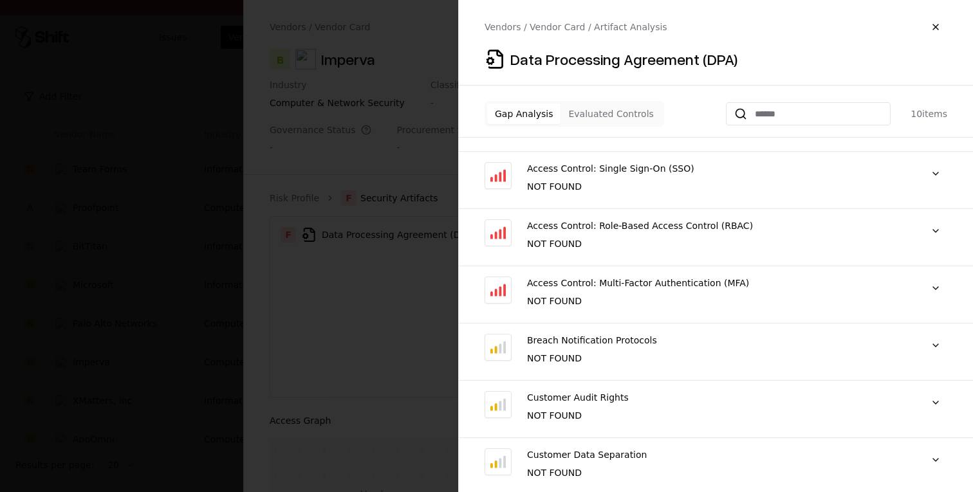
click at [625, 113] on button "Evaluated Controls" at bounding box center [610, 114] width 100 height 21
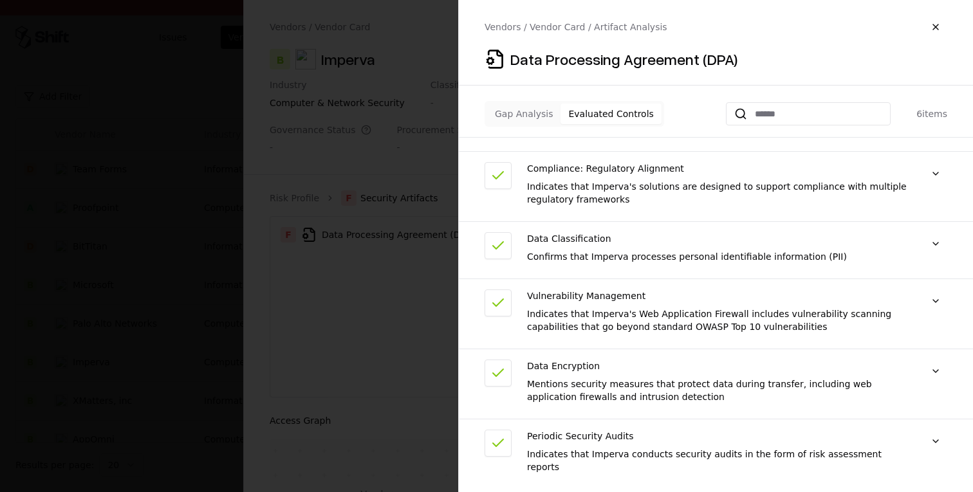
scroll to position [0, 0]
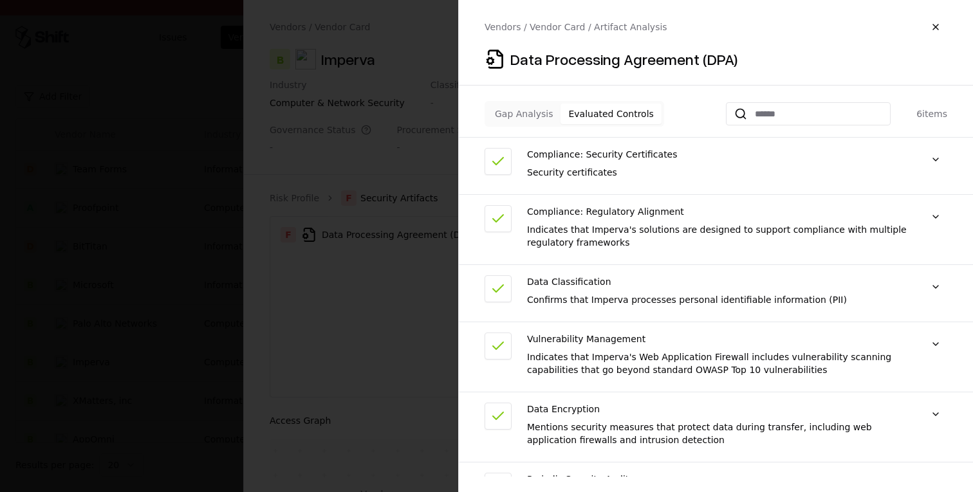
click at [594, 149] on div "Compliance: Security Certificates" at bounding box center [717, 154] width 381 height 13
click at [937, 159] on button at bounding box center [935, 159] width 23 height 23
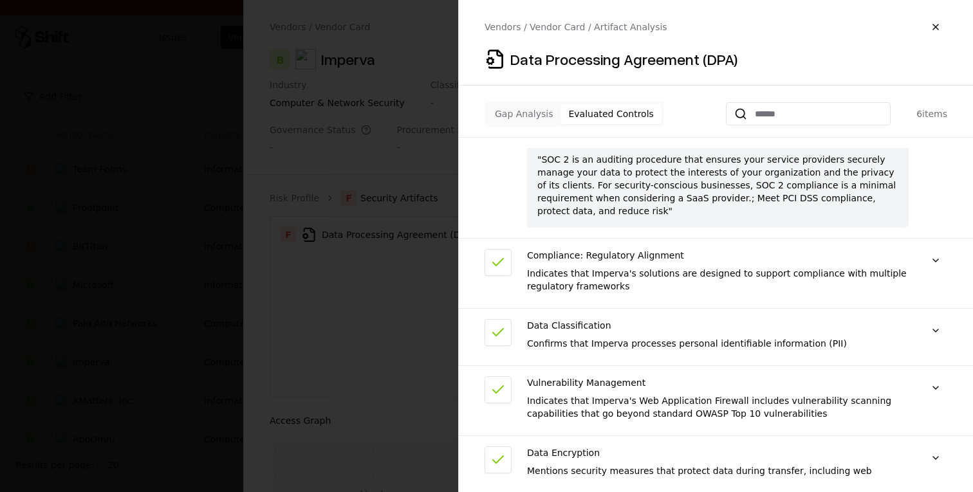
scroll to position [42, 0]
click at [602, 266] on div "Indicates that Imperva's solutions are designed to support compliance with mult…" at bounding box center [717, 279] width 381 height 26
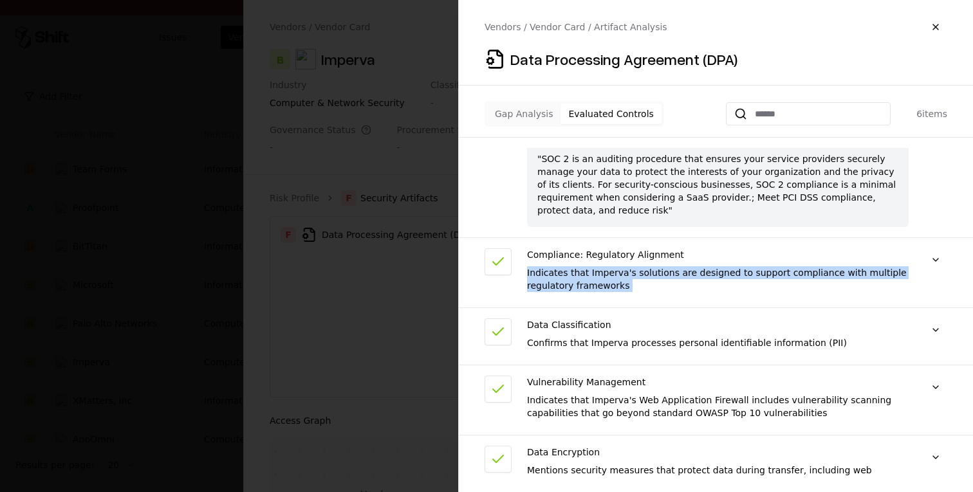
click at [602, 266] on div "Indicates that Imperva's solutions are designed to support compliance with mult…" at bounding box center [717, 279] width 381 height 26
click at [632, 271] on div "Indicates that Imperva's solutions are designed to support compliance with mult…" at bounding box center [717, 279] width 381 height 26
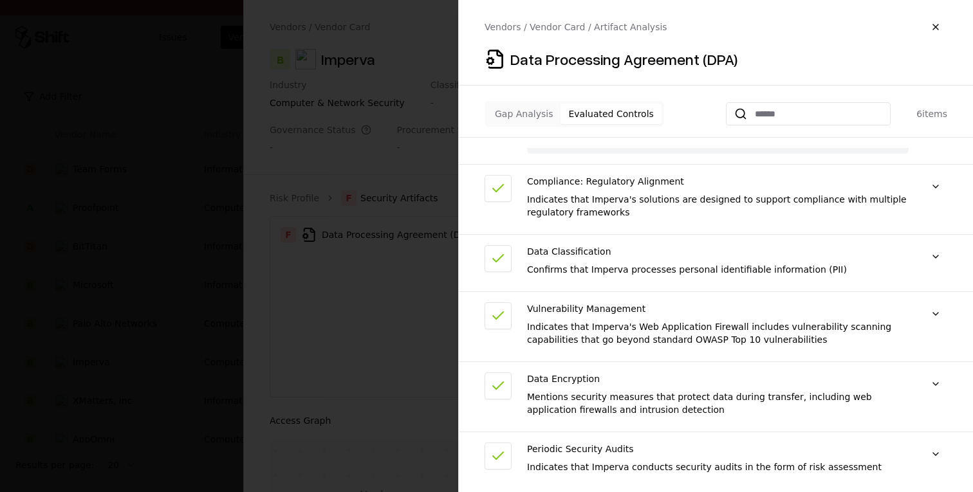
scroll to position [0, 0]
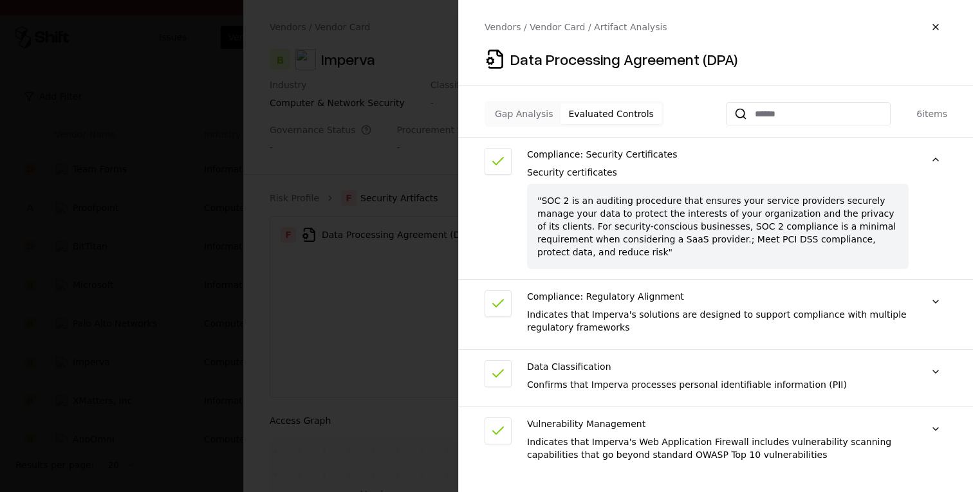
click at [578, 177] on div "Security certificates" at bounding box center [717, 172] width 381 height 13
click at [611, 233] on div ""SOC 2 is an auditing procedure that ensures your service providers securely ma…" at bounding box center [717, 226] width 381 height 85
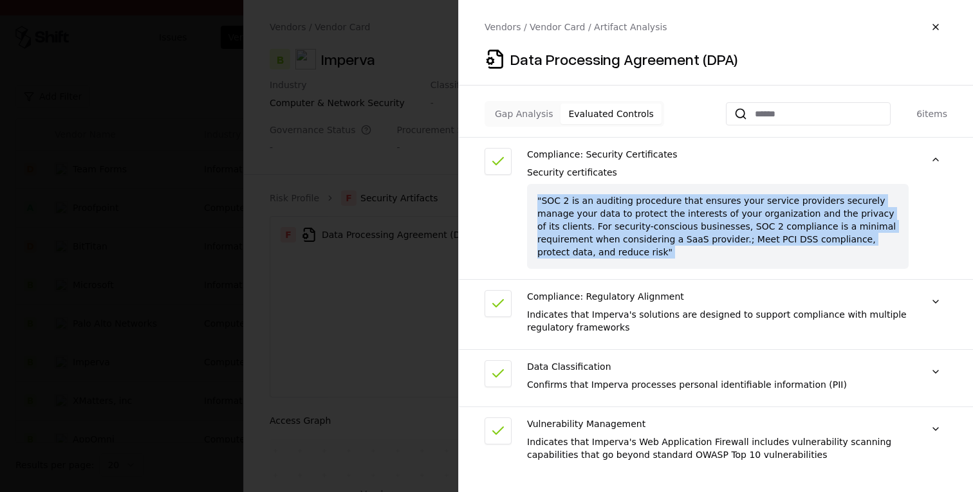
click at [611, 233] on div ""SOC 2 is an auditing procedure that ensures your service providers securely ma…" at bounding box center [717, 226] width 381 height 85
click at [613, 232] on div ""SOC 2 is an auditing procedure that ensures your service providers securely ma…" at bounding box center [717, 226] width 381 height 85
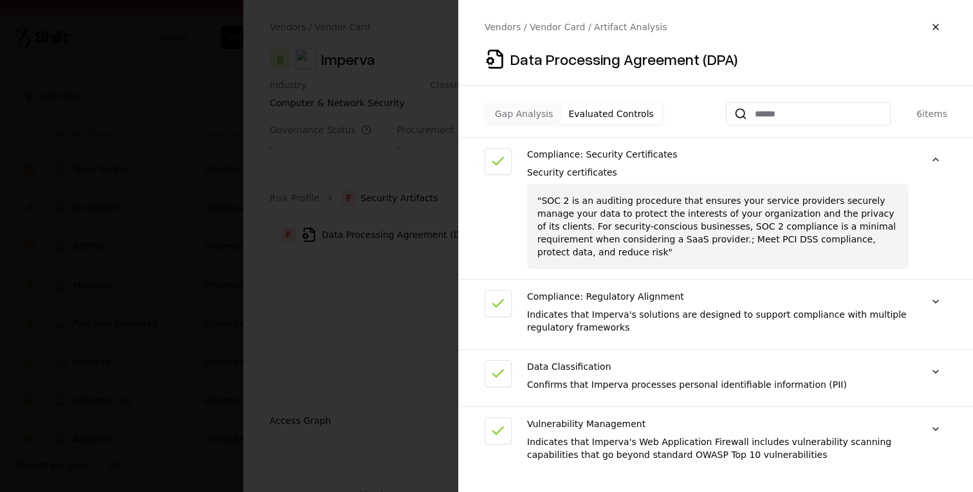
click at [583, 173] on div "Security certificates" at bounding box center [717, 172] width 381 height 13
click at [607, 207] on div ""SOC 2 is an auditing procedure that ensures your service providers securely ma…" at bounding box center [717, 226] width 381 height 85
click at [529, 116] on button "Gap Analysis" at bounding box center [523, 114] width 73 height 21
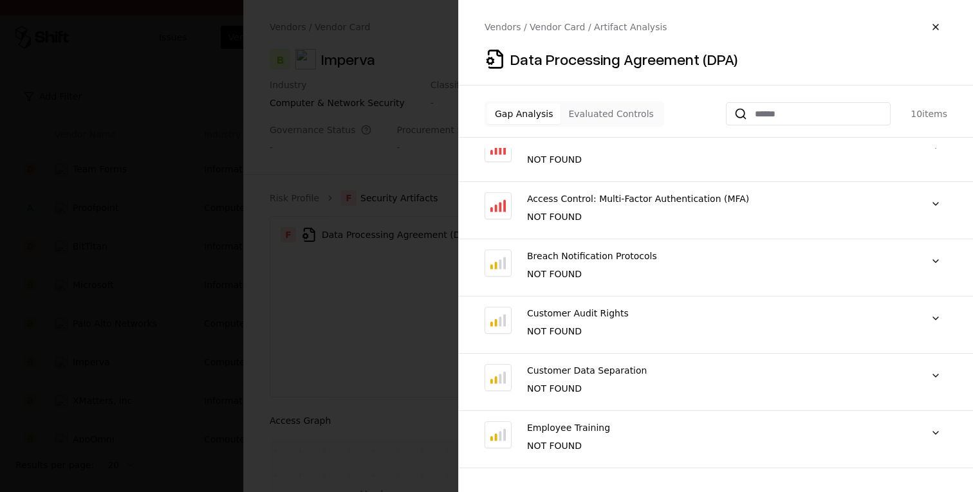
scroll to position [267, 0]
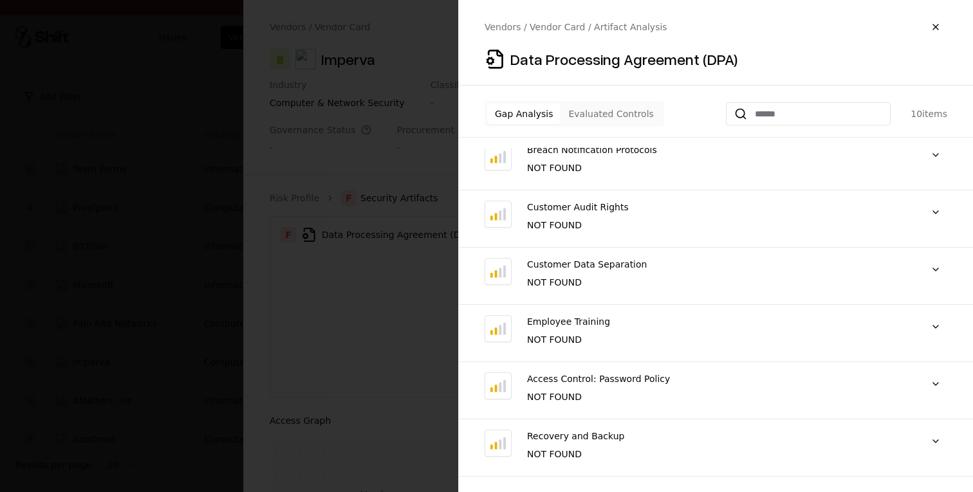
click at [923, 216] on div "Customer Audit Rights NOT FOUND "NOT FOUND"" at bounding box center [716, 224] width 514 height 47
click at [930, 213] on button at bounding box center [935, 212] width 23 height 23
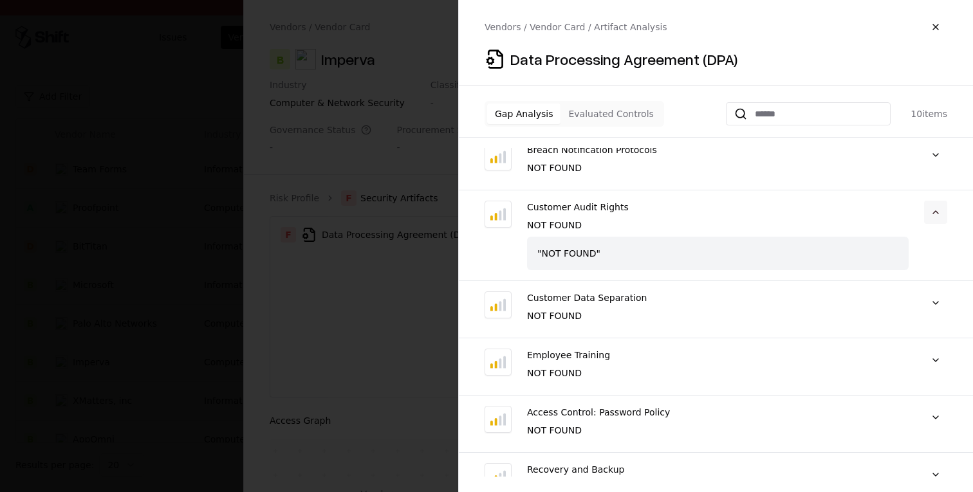
click at [930, 213] on button at bounding box center [935, 212] width 23 height 23
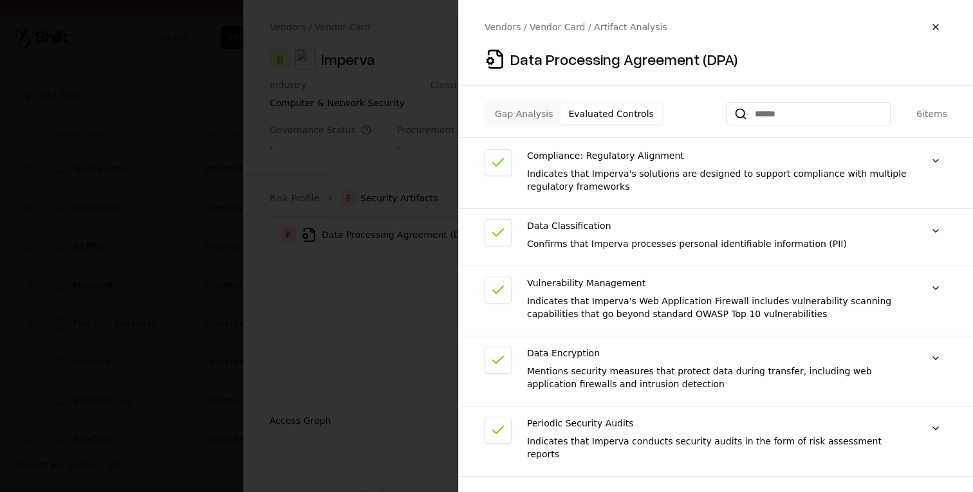
scroll to position [115, 0]
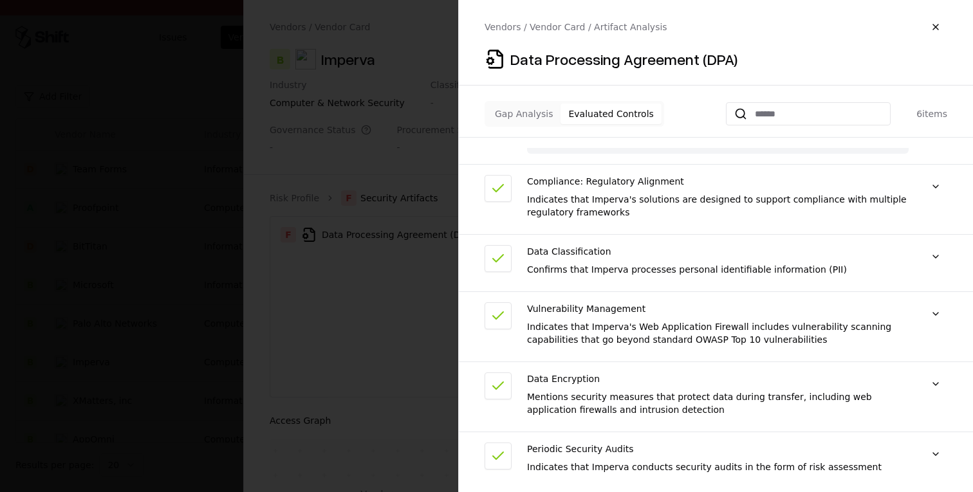
click at [587, 115] on button "Evaluated Controls" at bounding box center [610, 114] width 100 height 21
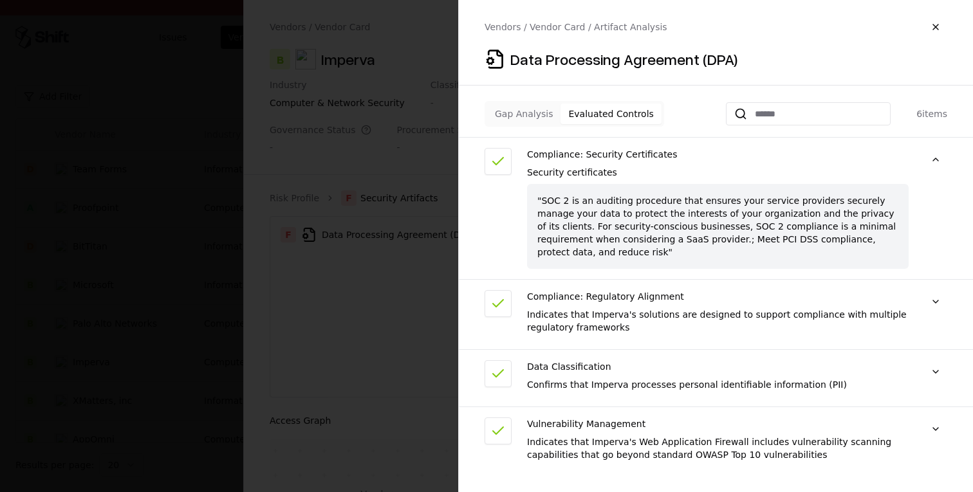
click at [587, 313] on div "Indicates that Imperva's solutions are designed to support compliance with mult…" at bounding box center [717, 321] width 381 height 26
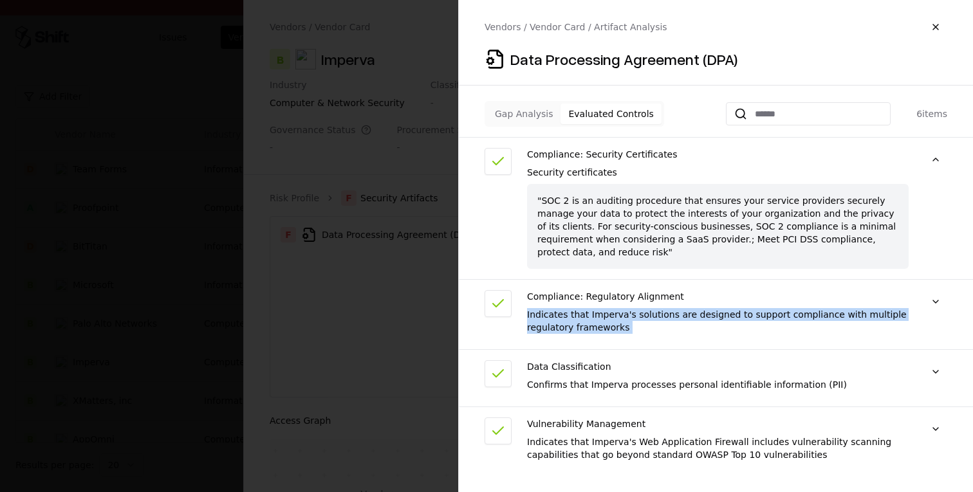
click at [587, 313] on div "Indicates that Imperva's solutions are designed to support compliance with mult…" at bounding box center [717, 321] width 381 height 26
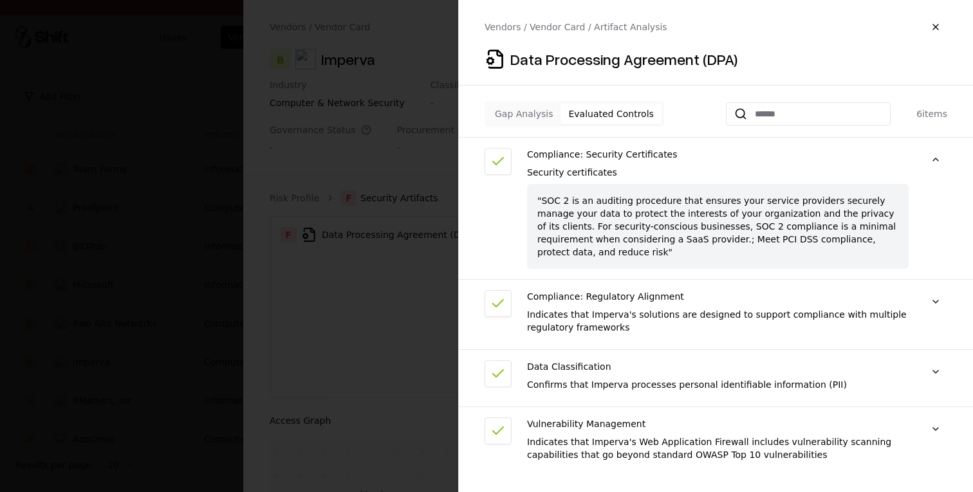
click at [620, 308] on div "Indicates that Imperva's solutions are designed to support compliance with mult…" at bounding box center [717, 321] width 381 height 26
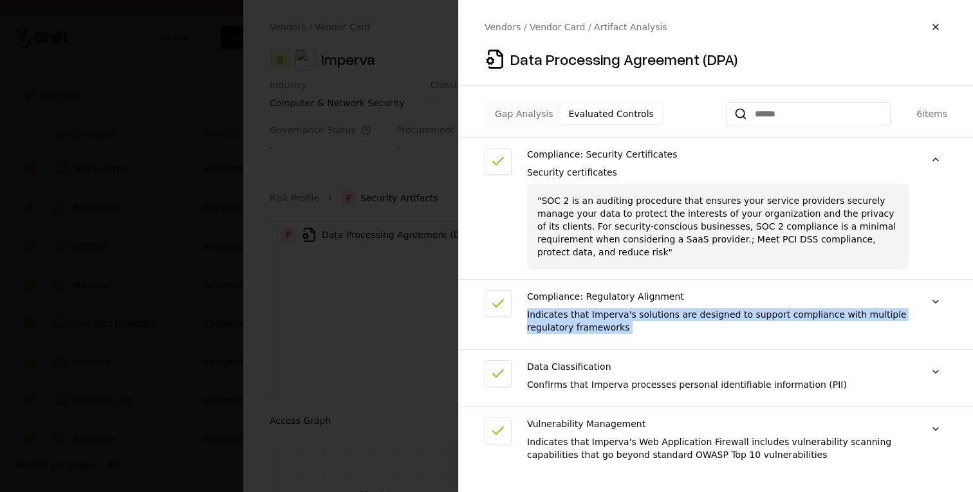
click at [620, 308] on div "Indicates that Imperva's solutions are designed to support compliance with mult…" at bounding box center [717, 321] width 381 height 26
click at [932, 290] on button at bounding box center [935, 301] width 23 height 23
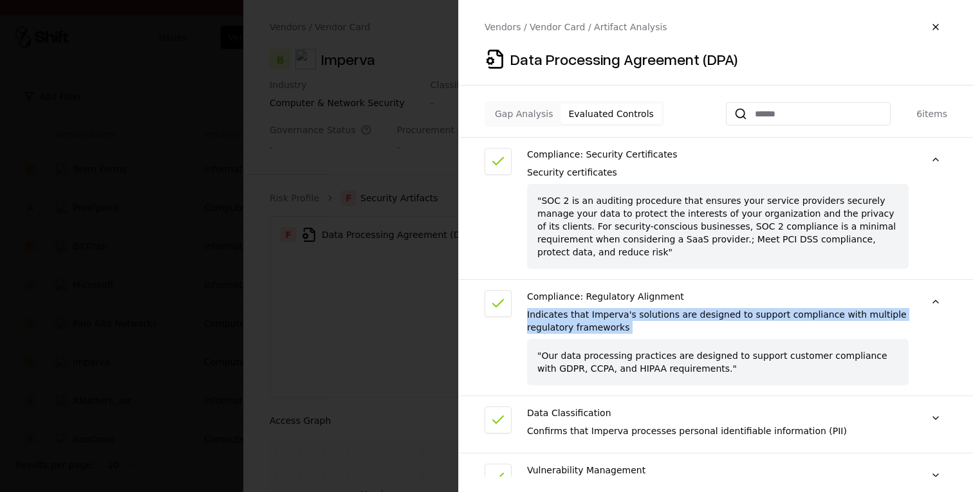
copy div "Indicates that Imperva's solutions are designed to support compliance with mult…"
click at [739, 311] on div "Indicates that Imperva's solutions are designed to support compliance with mult…" at bounding box center [717, 321] width 381 height 26
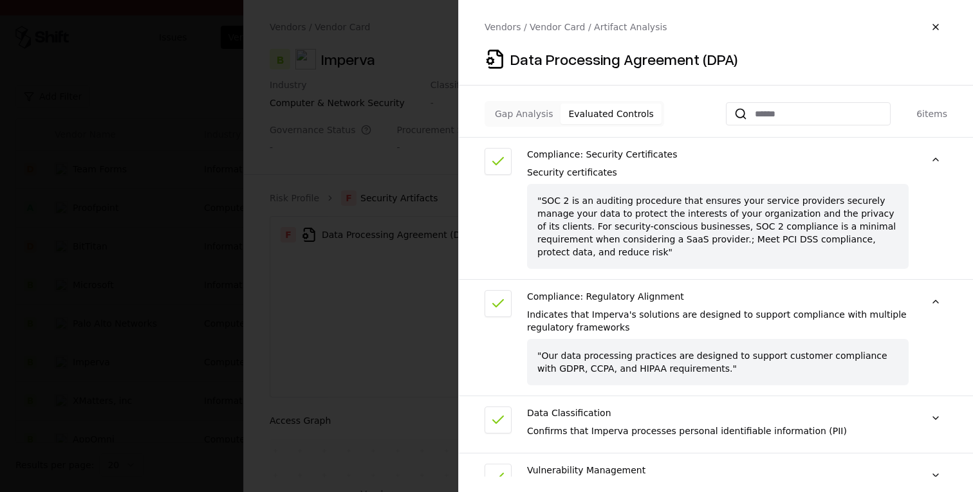
click at [738, 308] on div "Indicates that Imperva's solutions are designed to support compliance with mult…" at bounding box center [717, 321] width 381 height 26
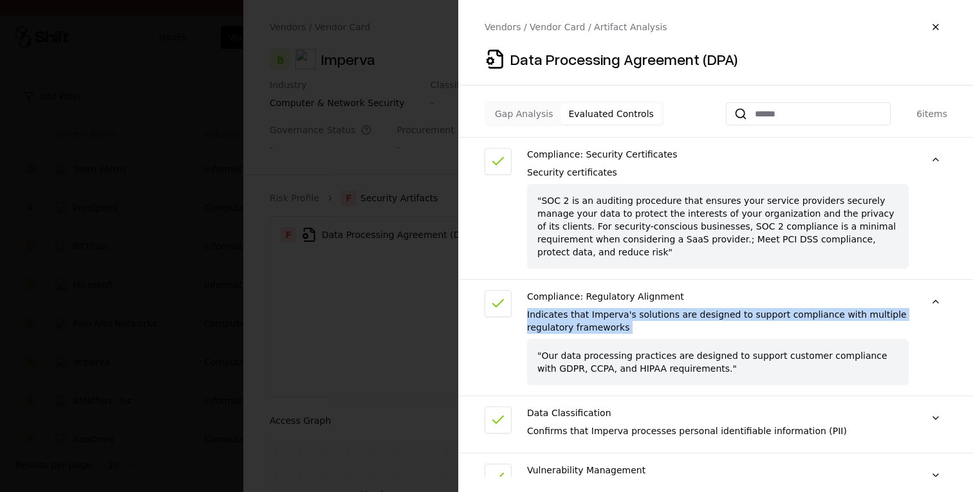
click at [738, 308] on div "Indicates that Imperva's solutions are designed to support compliance with mult…" at bounding box center [717, 321] width 381 height 26
copy div "Indicates that Imperva's solutions are designed to support compliance with mult…"
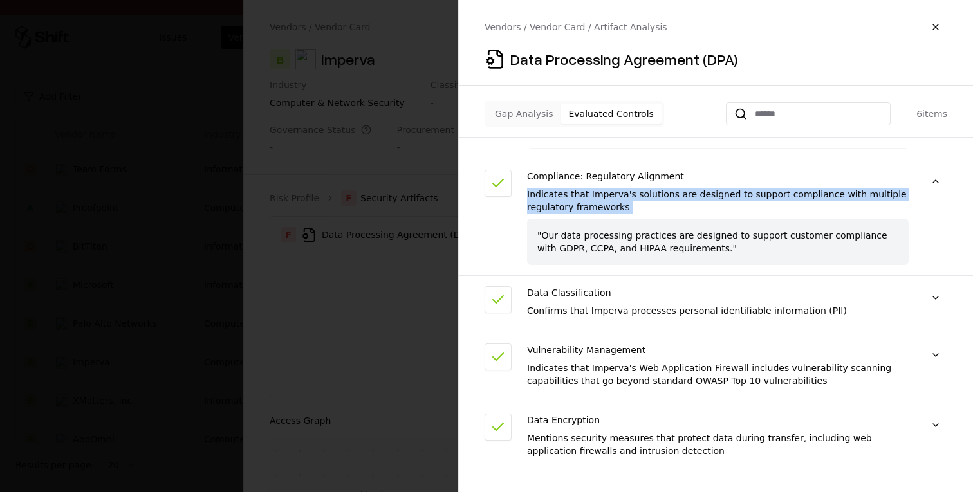
scroll to position [123, 0]
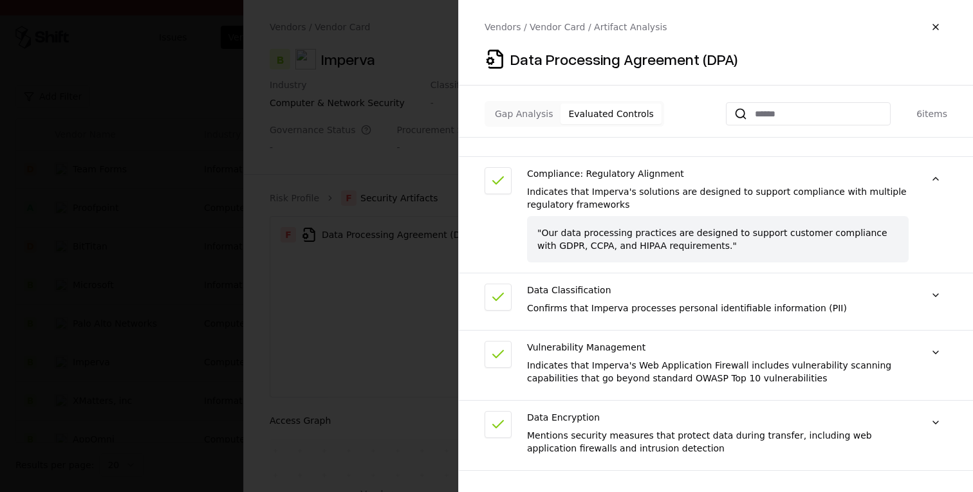
click at [578, 185] on div "Indicates that Imperva's solutions are designed to support compliance with mult…" at bounding box center [717, 198] width 381 height 26
click at [594, 185] on div "Indicates that Imperva's solutions are designed to support compliance with mult…" at bounding box center [717, 198] width 381 height 26
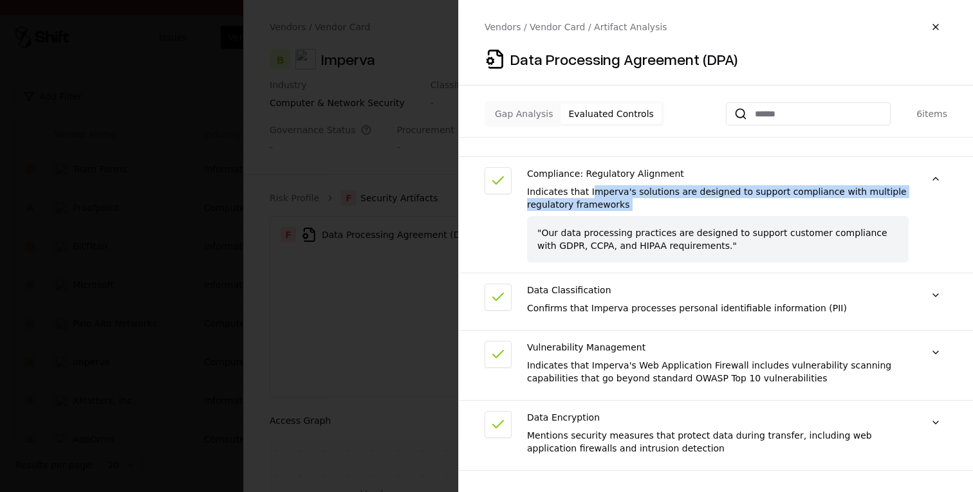
drag, startPoint x: 587, startPoint y: 178, endPoint x: 646, endPoint y: 201, distance: 63.6
click at [646, 201] on div "Compliance: Regulatory Alignment Indicates that Imperva's solutions are designe…" at bounding box center [717, 214] width 381 height 95
drag, startPoint x: 585, startPoint y: 176, endPoint x: 629, endPoint y: 193, distance: 47.1
click at [629, 193] on div "Indicates that Imperva's solutions are designed to support compliance with mult…" at bounding box center [717, 198] width 381 height 26
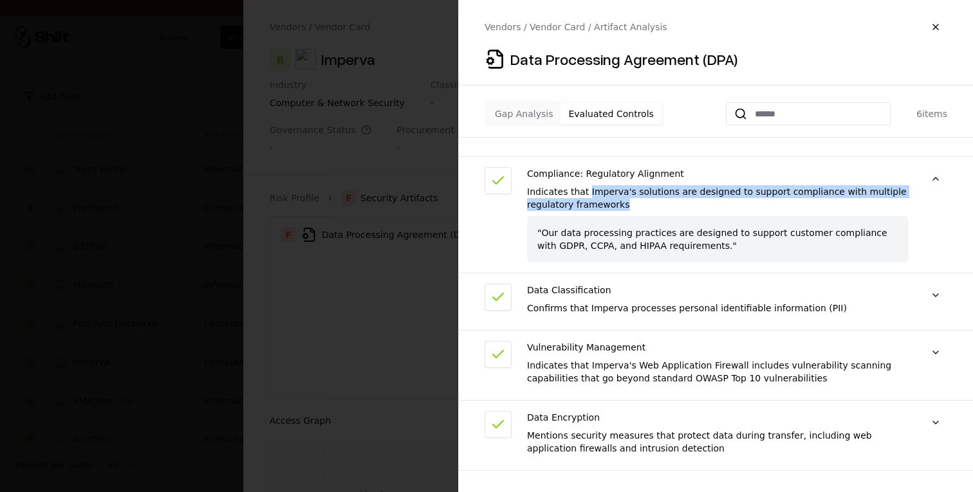
copy div "Imperva's solutions are designed to support compliance with multiple regulatory…"
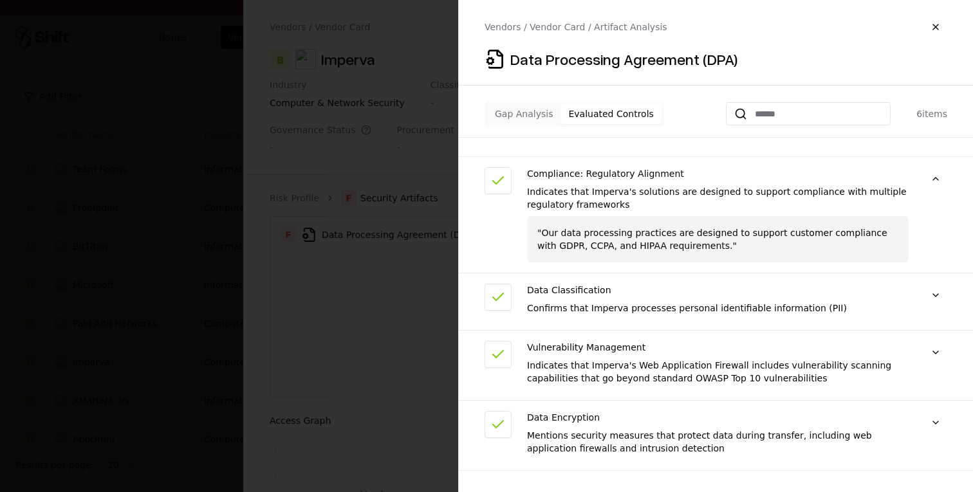
click at [601, 285] on div "Data Classification Confirms that Imperva processes personal identifiable infor…" at bounding box center [717, 302] width 381 height 36
click at [662, 288] on div "Data Classification Confirms that Imperva processes personal identifiable infor…" at bounding box center [717, 302] width 381 height 36
click at [934, 284] on button at bounding box center [935, 295] width 23 height 23
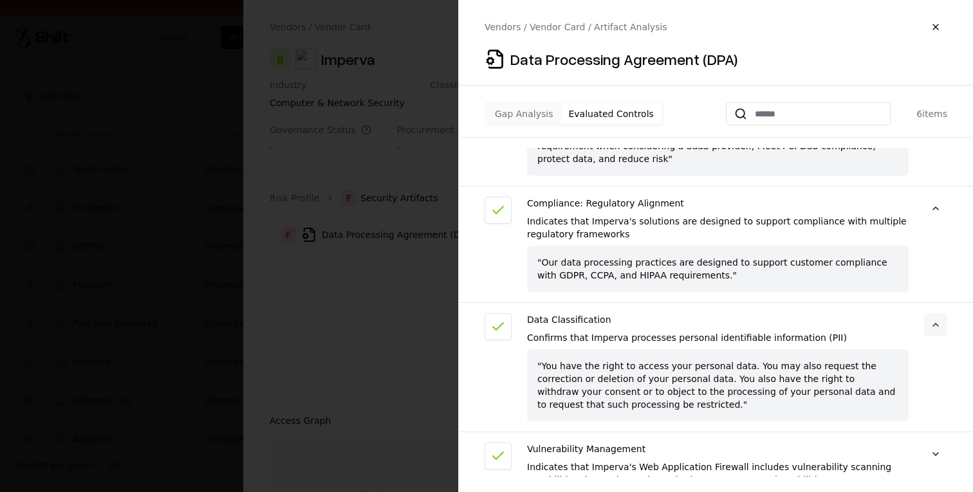
scroll to position [89, 0]
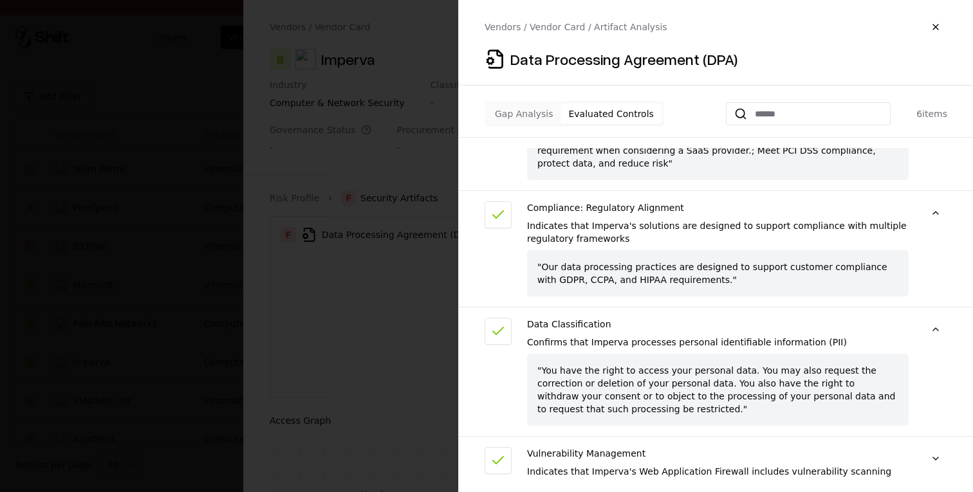
click at [919, 201] on div "Compliance: Regulatory Alignment Indicates that Imperva's solutions are designe…" at bounding box center [716, 254] width 514 height 106
click at [926, 201] on button at bounding box center [935, 212] width 23 height 23
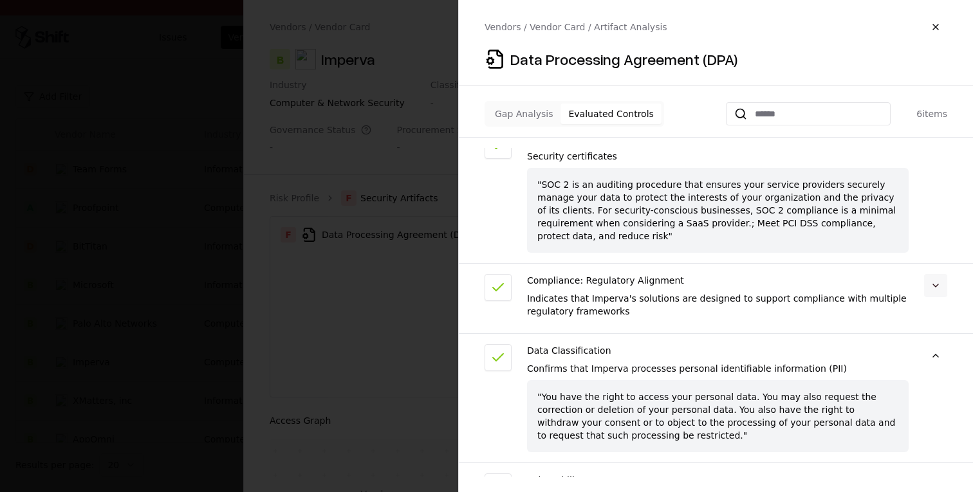
scroll to position [0, 0]
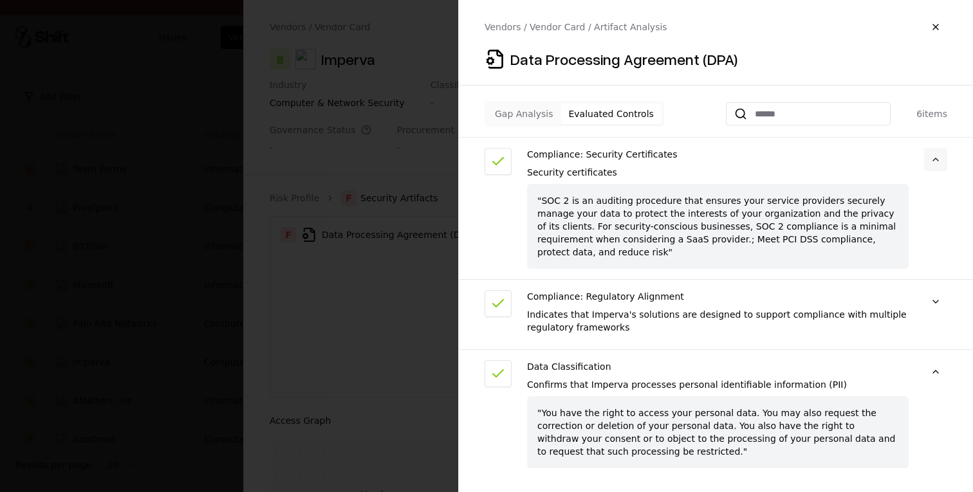
click at [928, 165] on button at bounding box center [935, 159] width 23 height 23
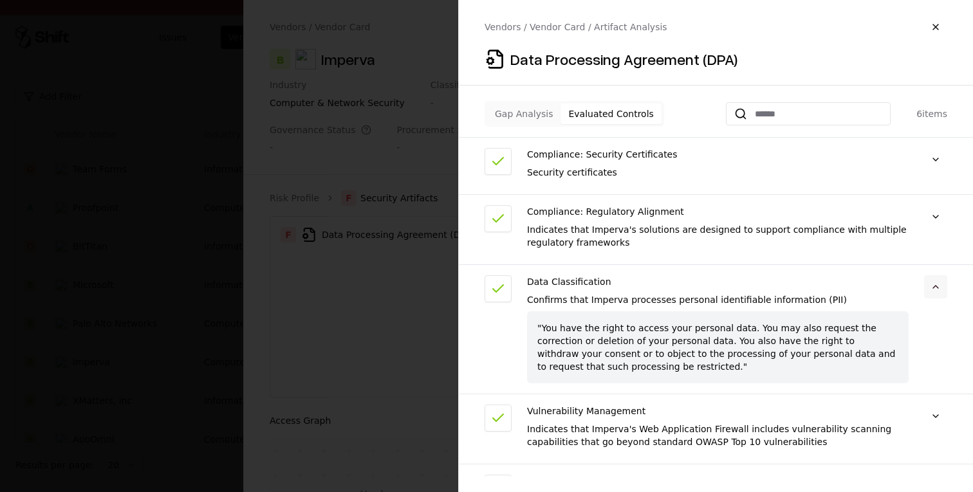
click at [938, 286] on button at bounding box center [935, 286] width 23 height 23
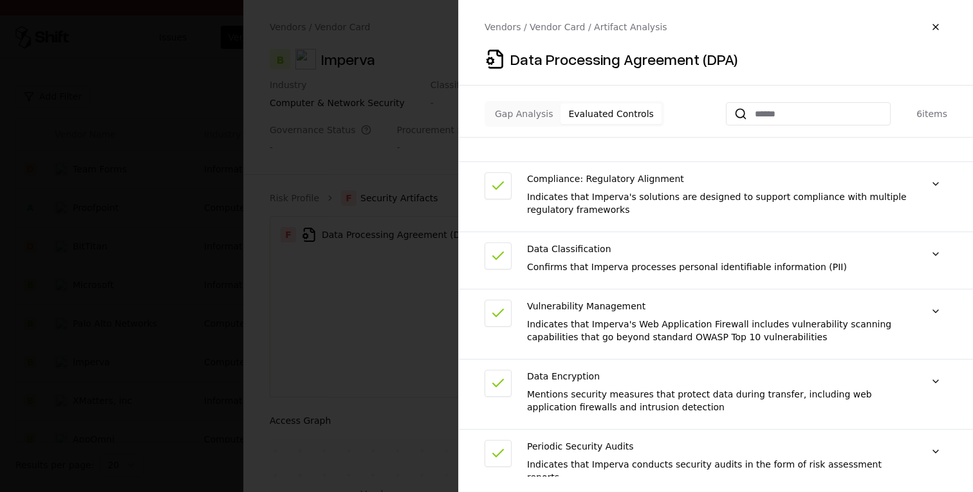
scroll to position [43, 0]
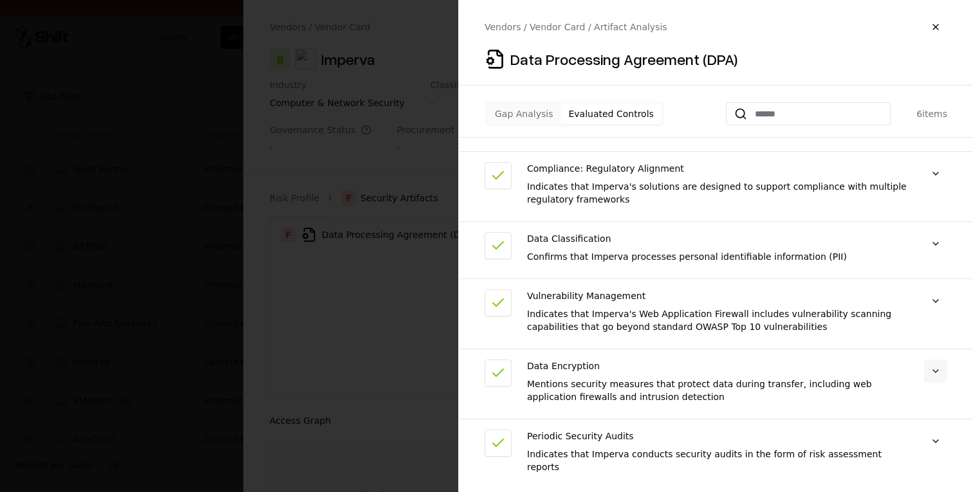
click at [936, 372] on button at bounding box center [935, 371] width 23 height 23
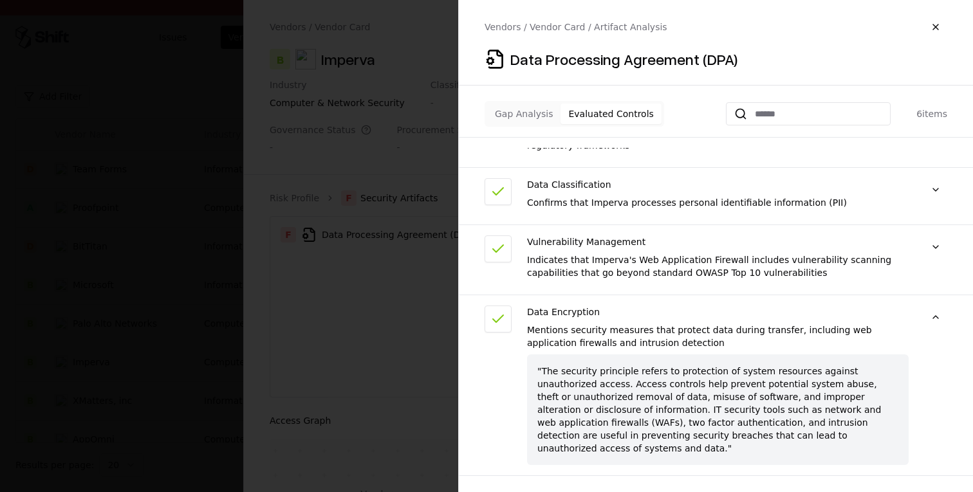
scroll to position [141, 0]
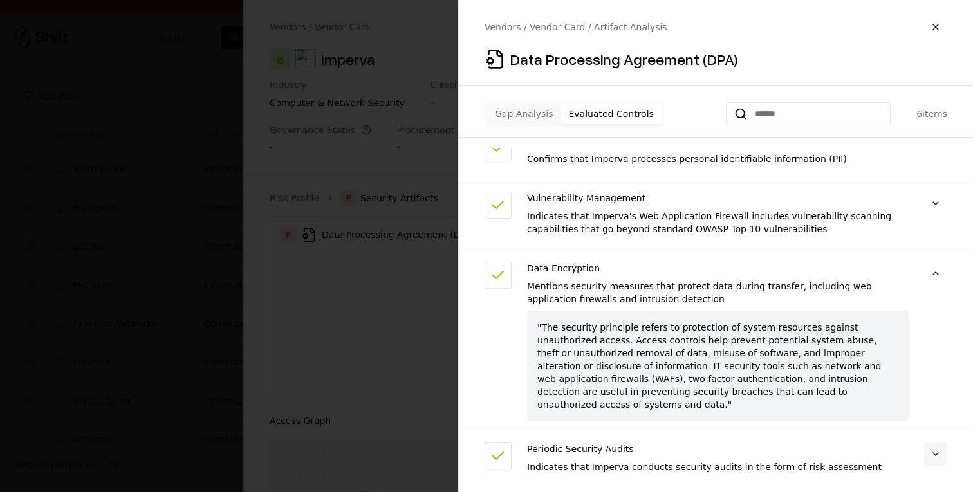
click at [936, 443] on button at bounding box center [935, 454] width 23 height 23
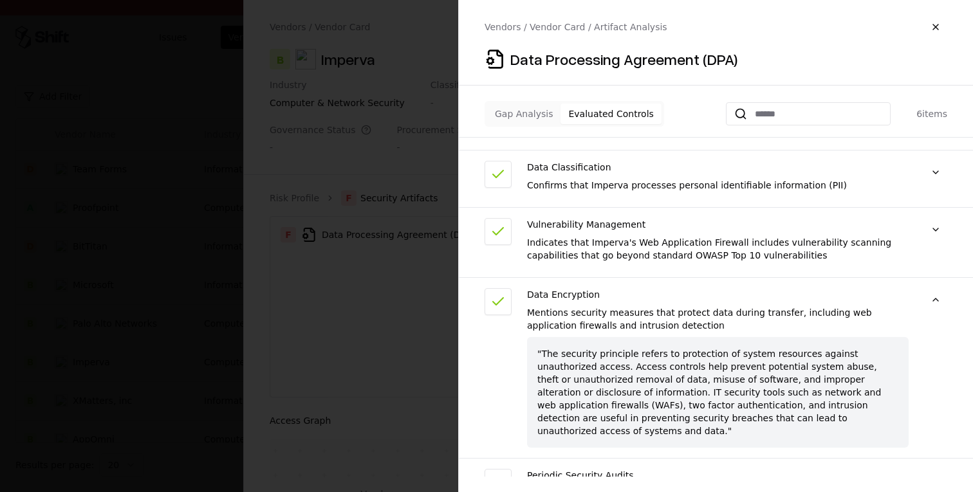
scroll to position [0, 0]
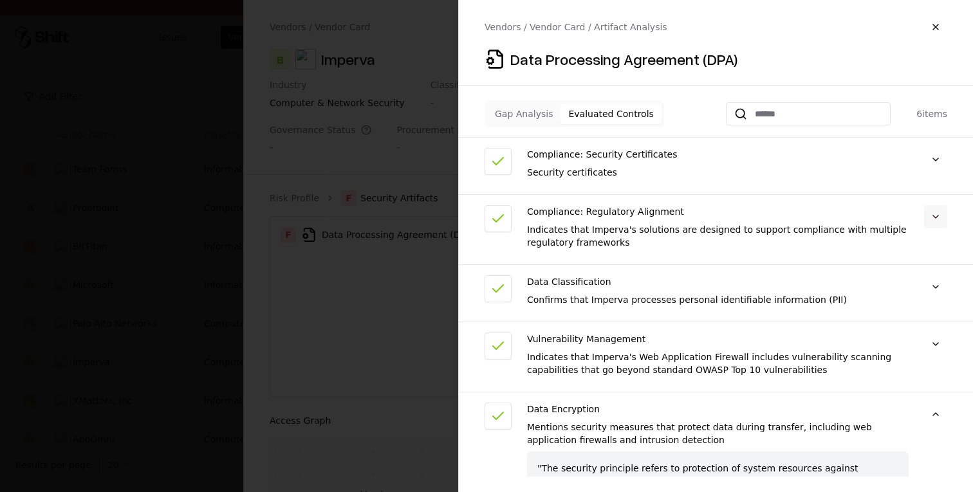
click at [944, 217] on button at bounding box center [935, 216] width 23 height 23
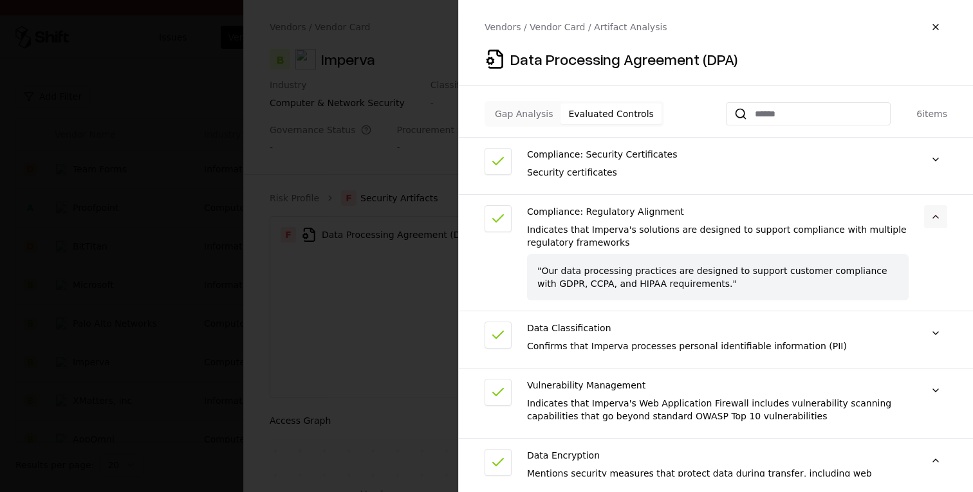
click at [944, 217] on button at bounding box center [935, 216] width 23 height 23
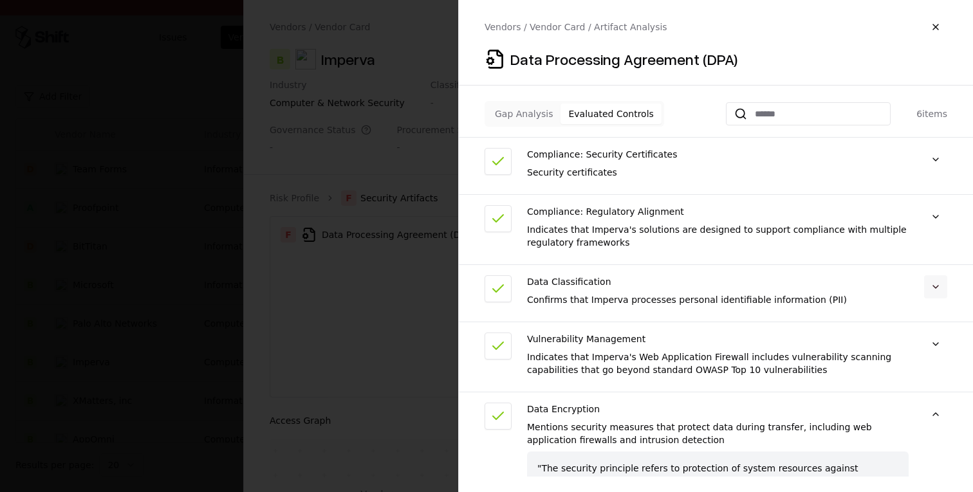
click at [942, 292] on button at bounding box center [935, 286] width 23 height 23
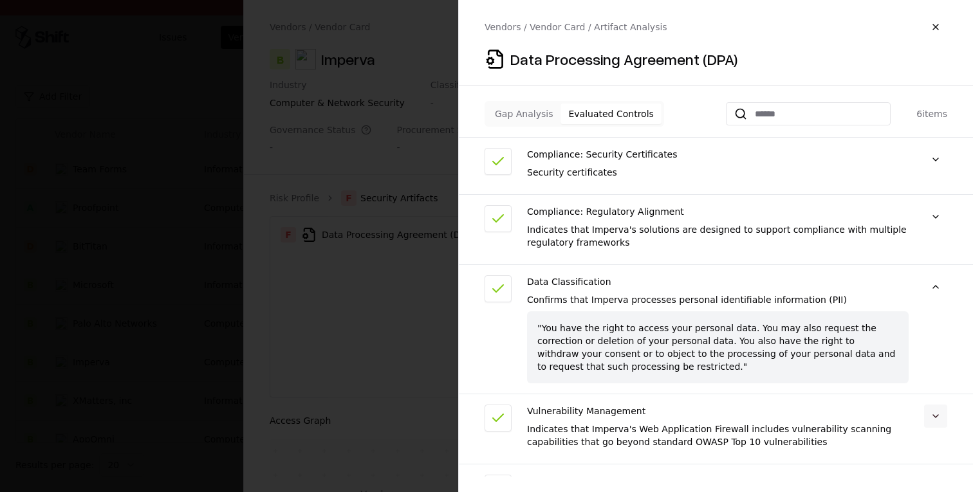
click at [946, 416] on button at bounding box center [935, 416] width 23 height 23
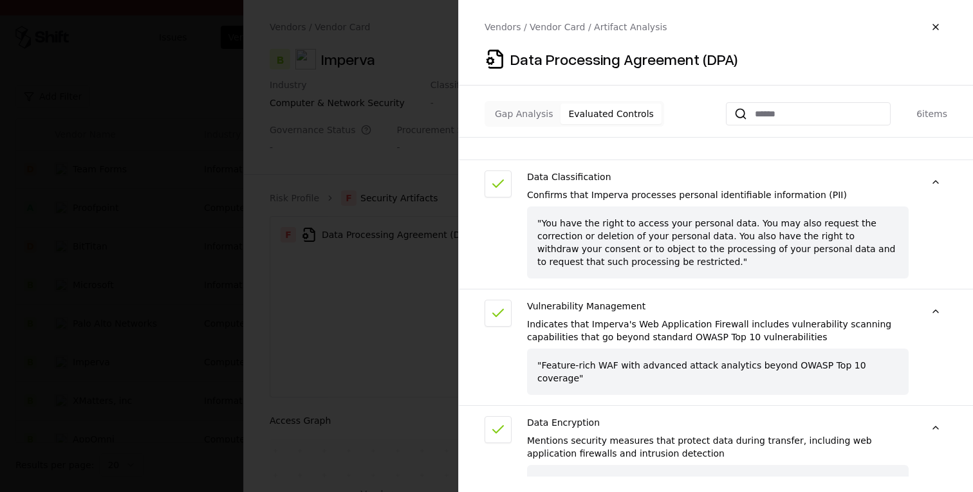
scroll to position [109, 0]
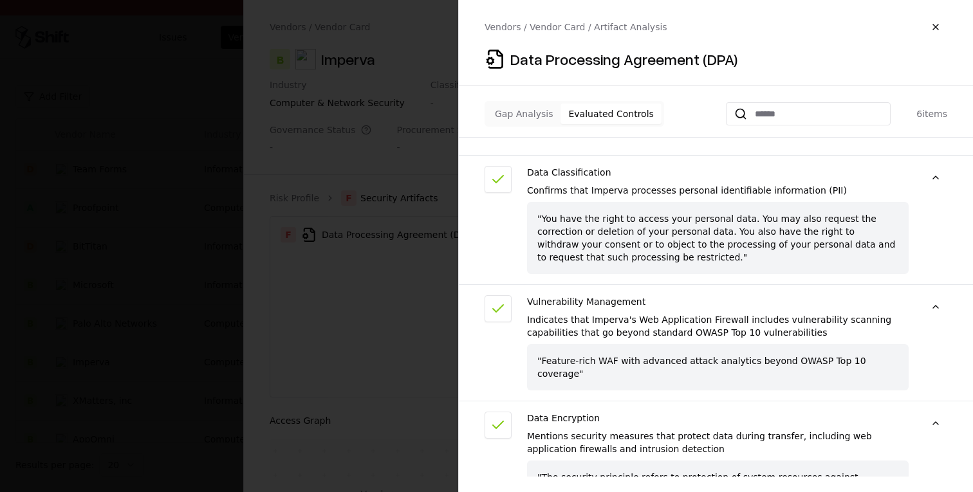
click at [625, 322] on div "Indicates that Imperva's Web Application Firewall includes vulnerability scanni…" at bounding box center [717, 326] width 381 height 26
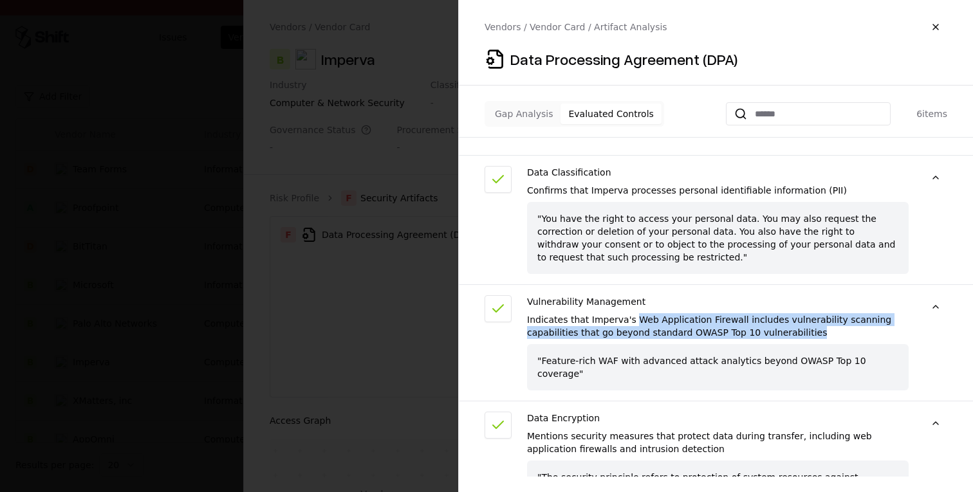
drag, startPoint x: 630, startPoint y: 320, endPoint x: 807, endPoint y: 334, distance: 178.1
click at [807, 334] on div "Indicates that Imperva's Web Application Firewall includes vulnerability scanni…" at bounding box center [717, 326] width 381 height 26
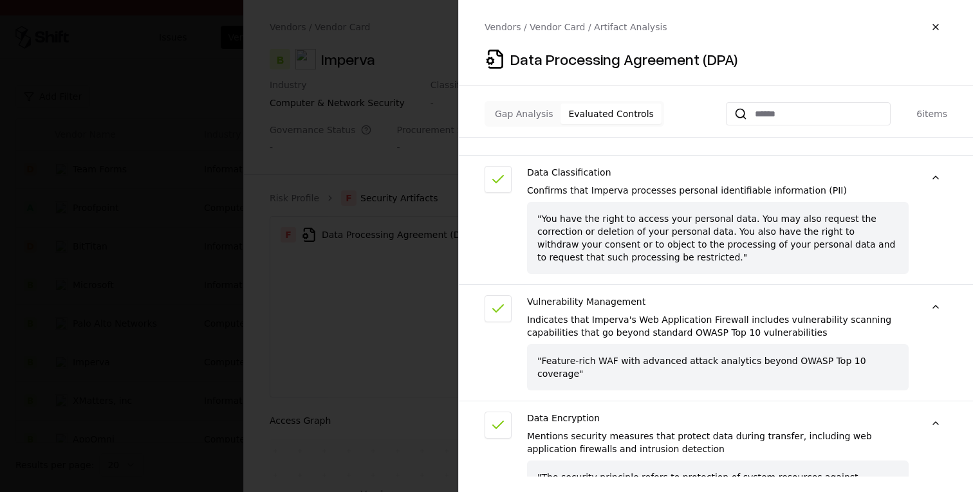
click at [666, 319] on div "Indicates that Imperva's Web Application Firewall includes vulnerability scanni…" at bounding box center [717, 326] width 381 height 26
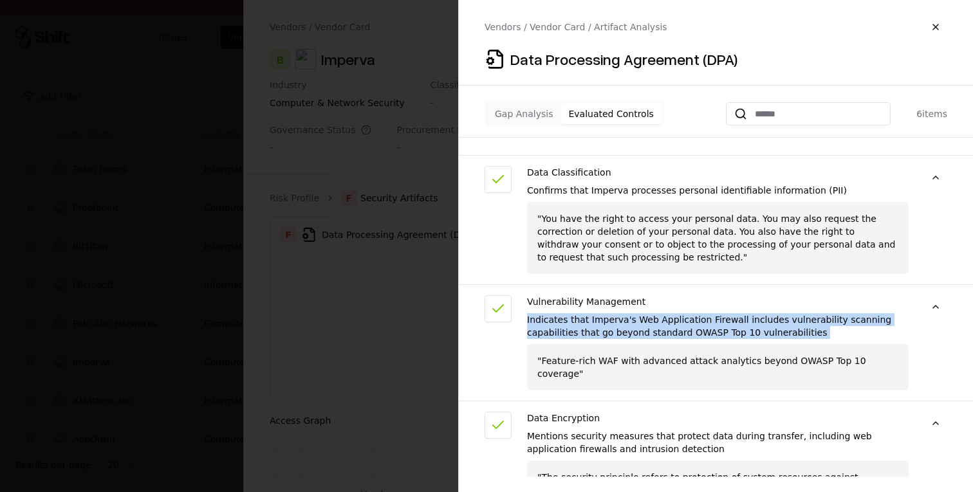
click at [666, 319] on div "Indicates that Imperva's Web Application Firewall includes vulnerability scanni…" at bounding box center [717, 326] width 381 height 26
click at [675, 321] on div "Indicates that Imperva's Web Application Firewall includes vulnerability scanni…" at bounding box center [717, 326] width 381 height 26
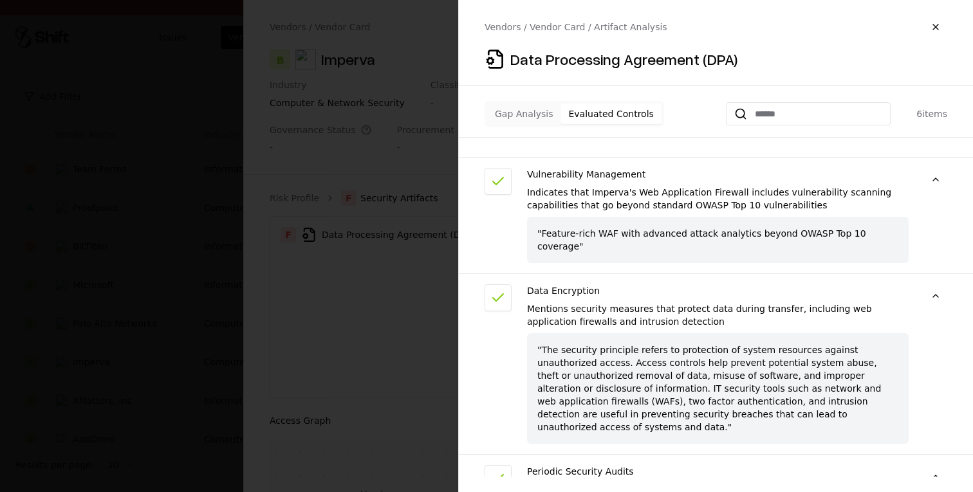
scroll to position [243, 0]
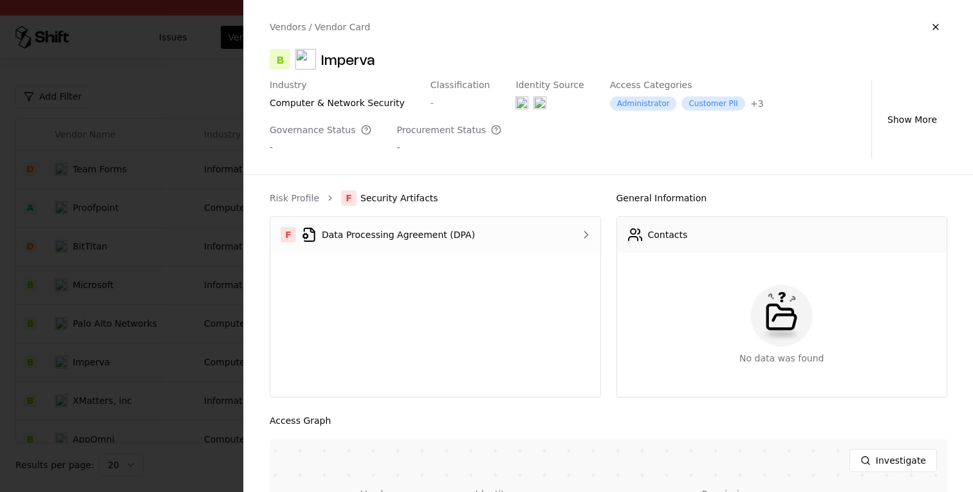
click at [490, 235] on div "F Data Processing Agreement (DPA)" at bounding box center [415, 234] width 271 height 15
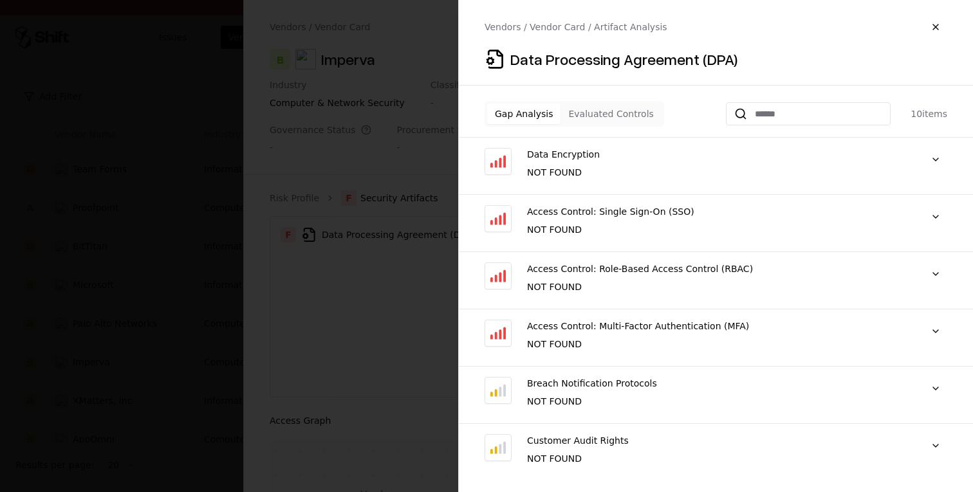
click at [595, 104] on button "Evaluated Controls" at bounding box center [610, 114] width 100 height 21
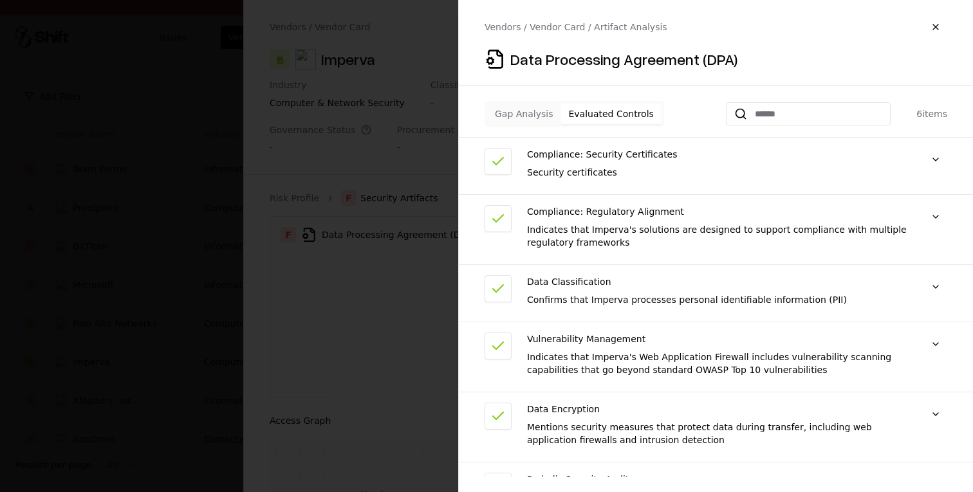
click at [513, 113] on button "Gap Analysis" at bounding box center [523, 114] width 73 height 21
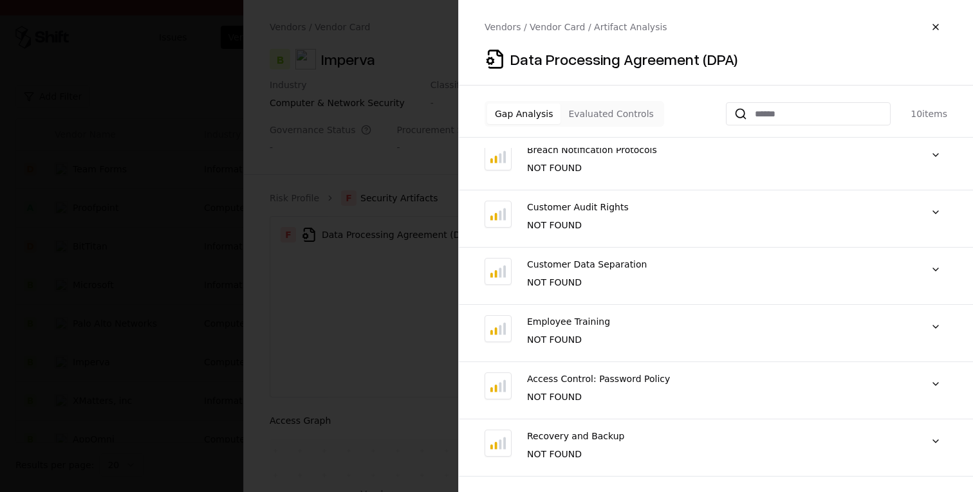
scroll to position [0, 0]
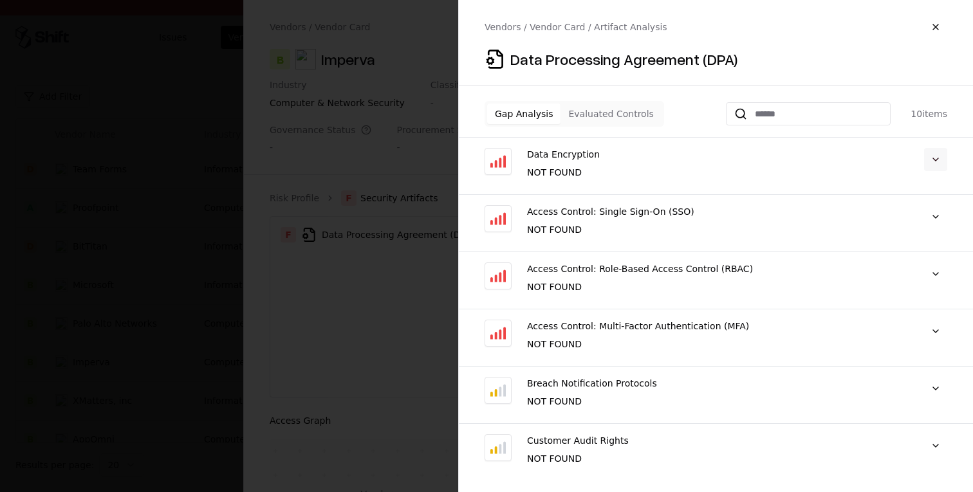
click at [940, 154] on button at bounding box center [935, 159] width 23 height 23
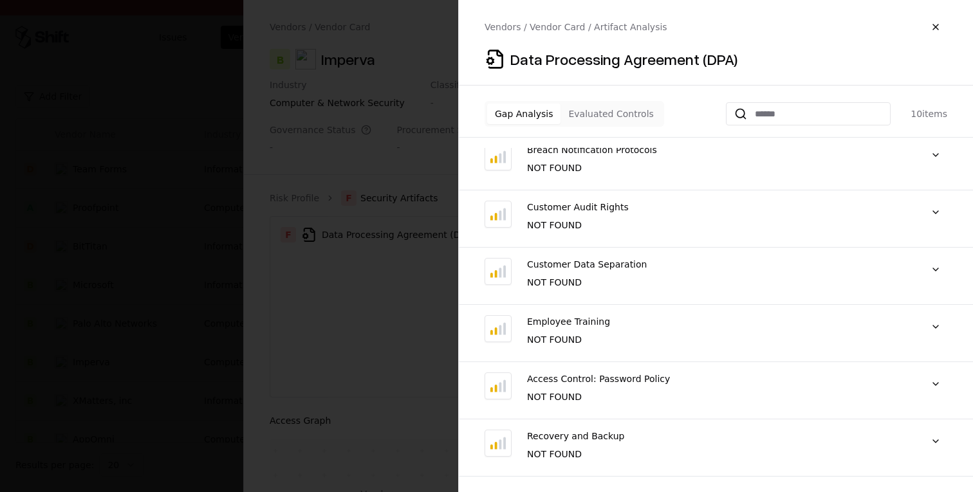
scroll to position [115, 0]
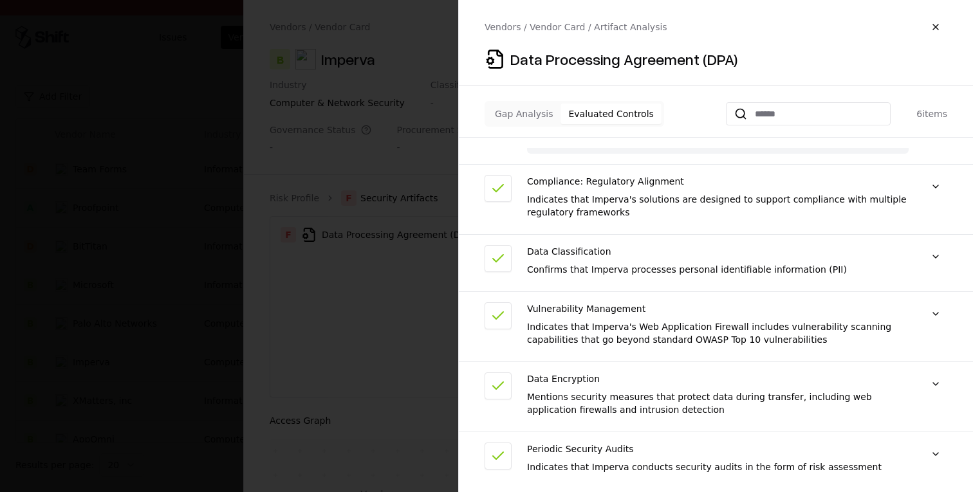
click at [616, 115] on button "Evaluated Controls" at bounding box center [610, 114] width 100 height 21
click at [519, 113] on button "Gap Analysis" at bounding box center [523, 114] width 73 height 21
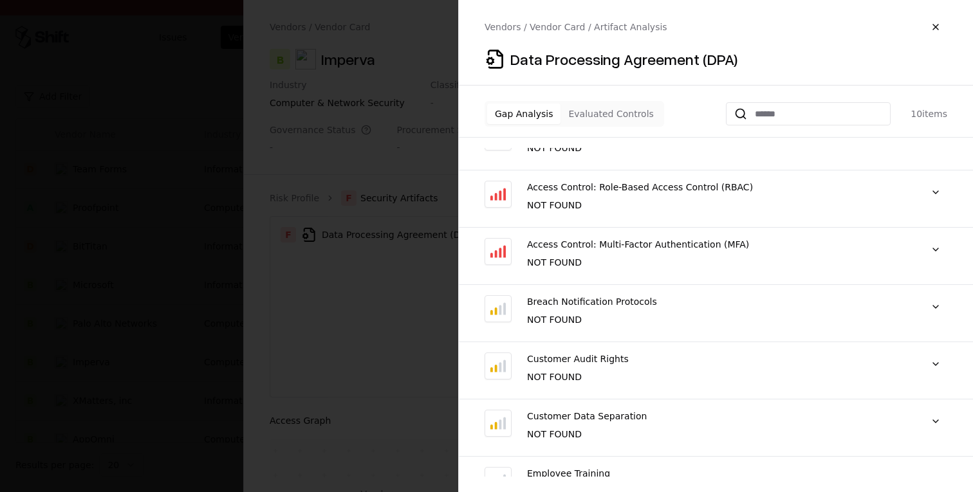
click at [626, 115] on button "Evaluated Controls" at bounding box center [610, 114] width 100 height 21
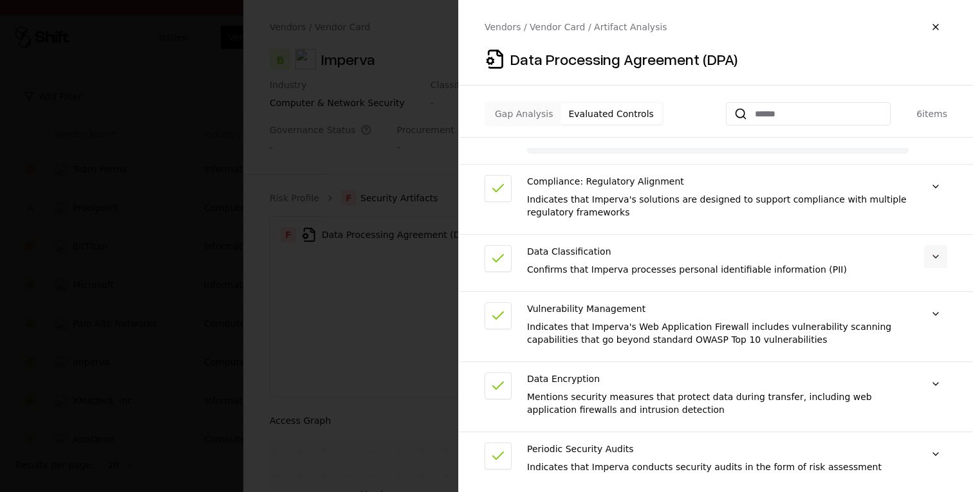
click at [938, 245] on button at bounding box center [935, 256] width 23 height 23
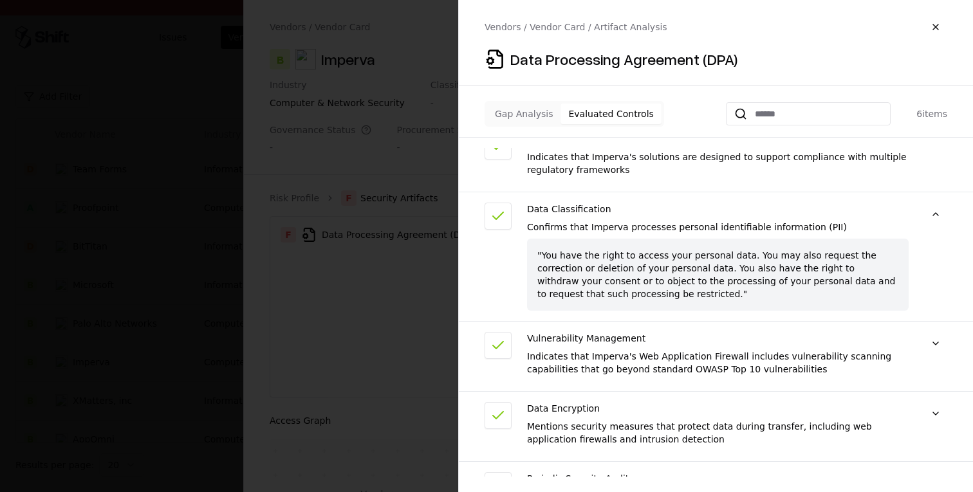
scroll to position [156, 0]
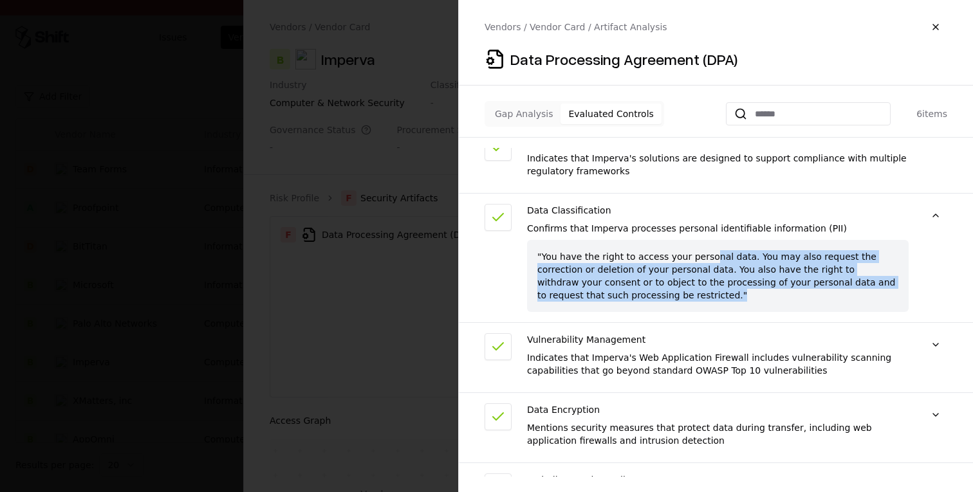
drag, startPoint x: 707, startPoint y: 243, endPoint x: 699, endPoint y: 284, distance: 42.0
click at [699, 284] on div ""You have the right to access your personal data. You may also request the corr…" at bounding box center [717, 276] width 381 height 72
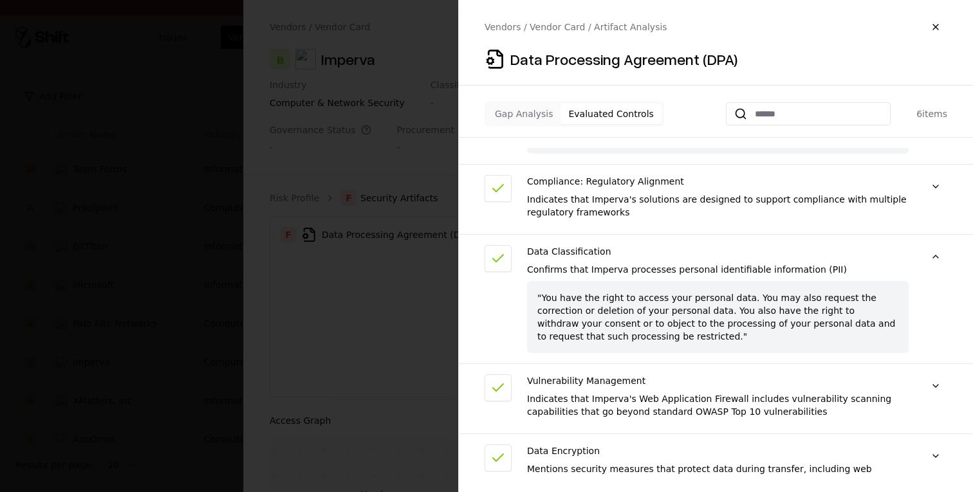
scroll to position [105, 0]
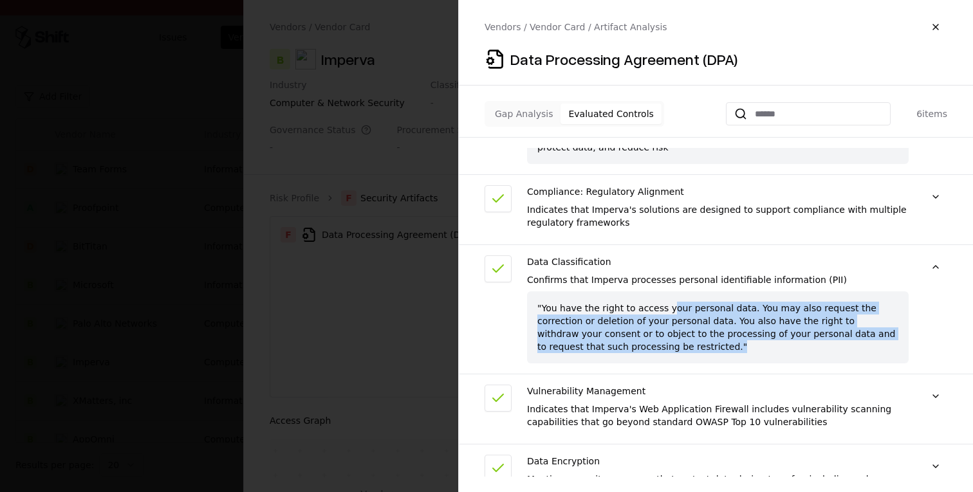
drag, startPoint x: 665, startPoint y: 289, endPoint x: 683, endPoint y: 338, distance: 52.7
click at [683, 338] on div ""You have the right to access your personal data. You may also request the corr…" at bounding box center [717, 327] width 381 height 72
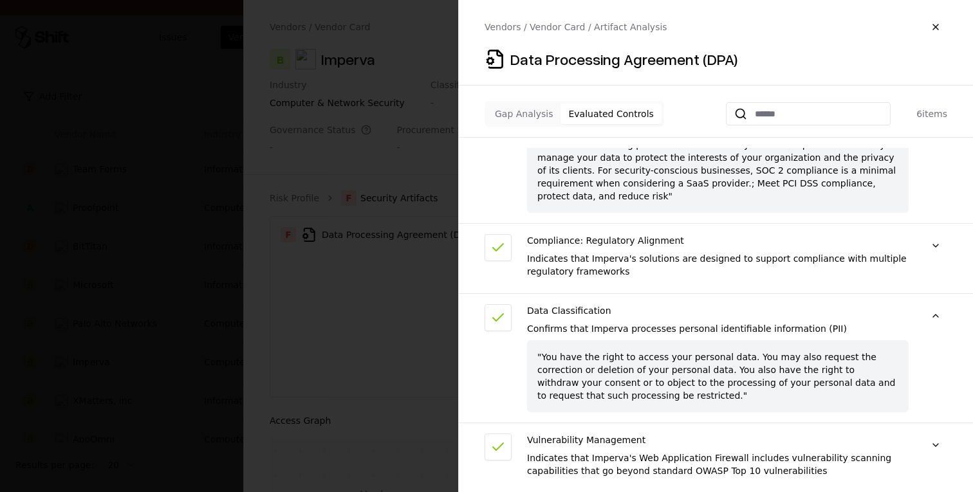
scroll to position [0, 0]
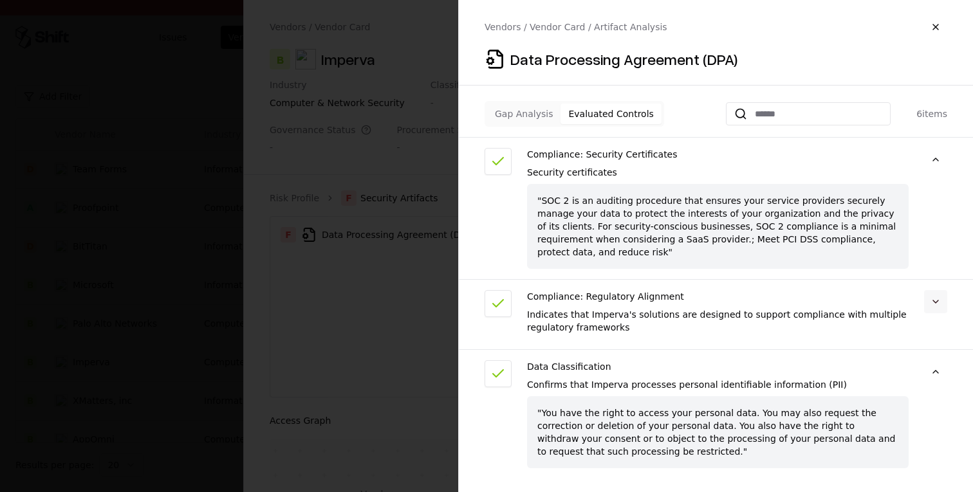
click at [928, 290] on button at bounding box center [935, 301] width 23 height 23
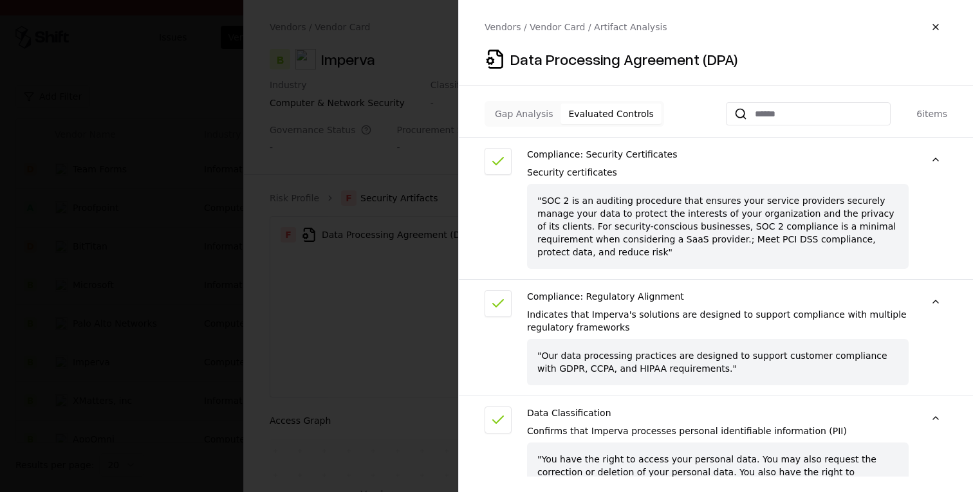
click at [497, 121] on button "Gap Analysis" at bounding box center [523, 114] width 73 height 21
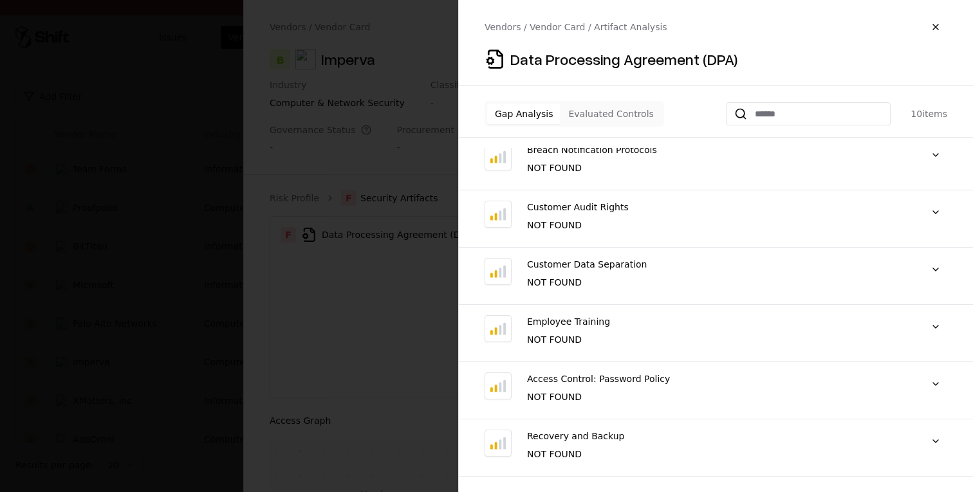
scroll to position [234, 0]
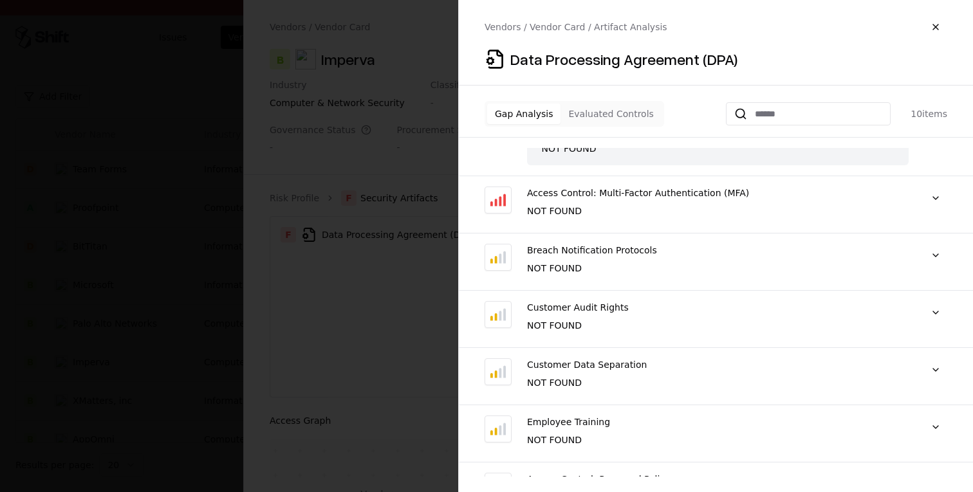
click at [614, 112] on button "Evaluated Controls" at bounding box center [610, 114] width 100 height 21
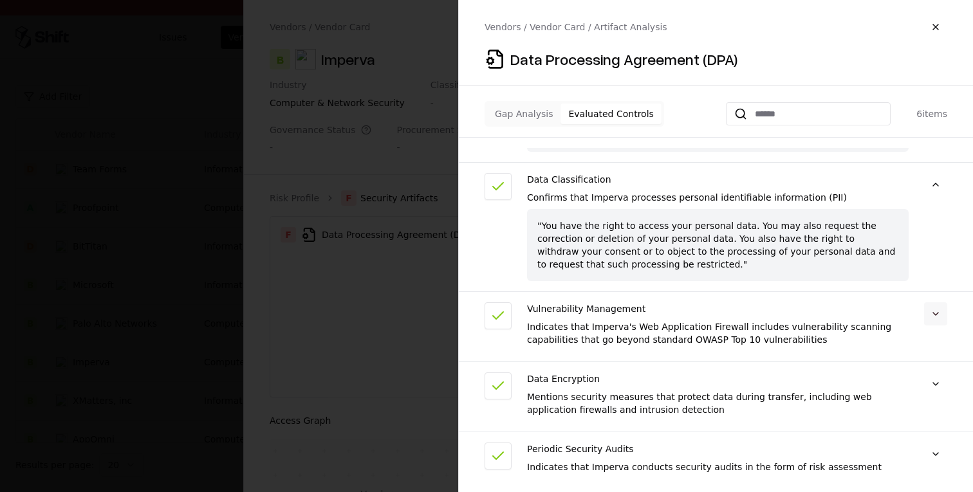
click at [942, 302] on button at bounding box center [935, 313] width 23 height 23
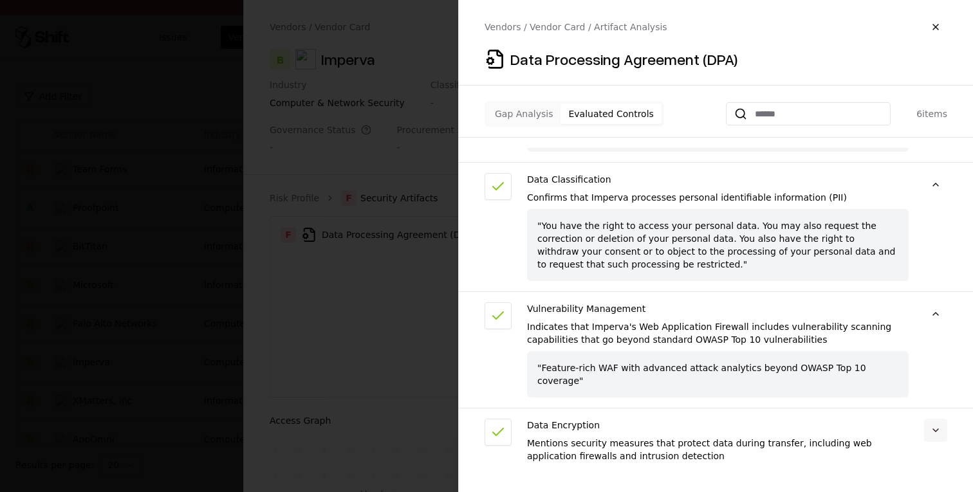
click at [934, 419] on button at bounding box center [935, 430] width 23 height 23
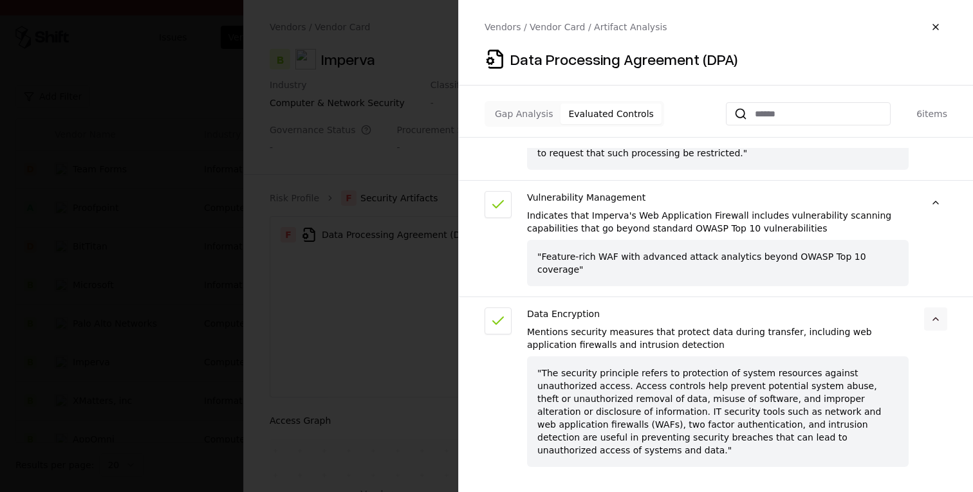
scroll to position [365, 0]
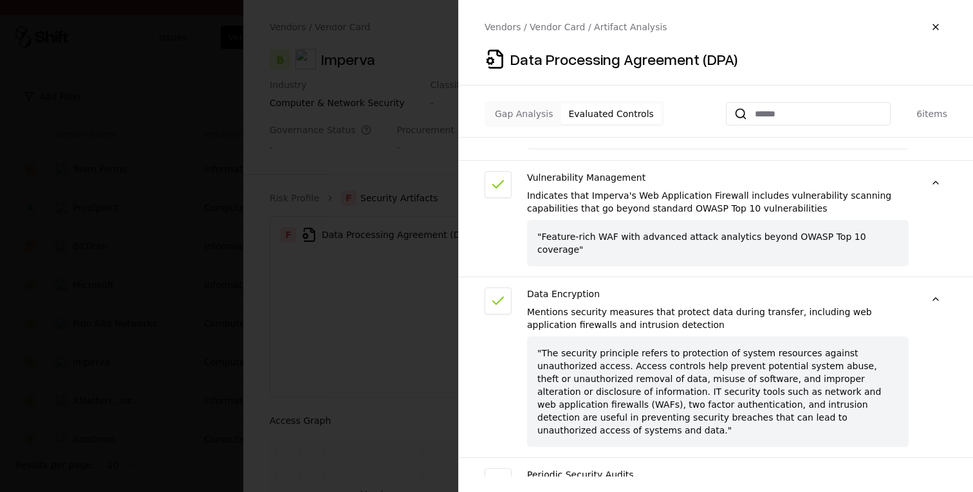
click at [809, 357] on div ""The security principle refers to protection of system resources against unauth…" at bounding box center [717, 391] width 381 height 111
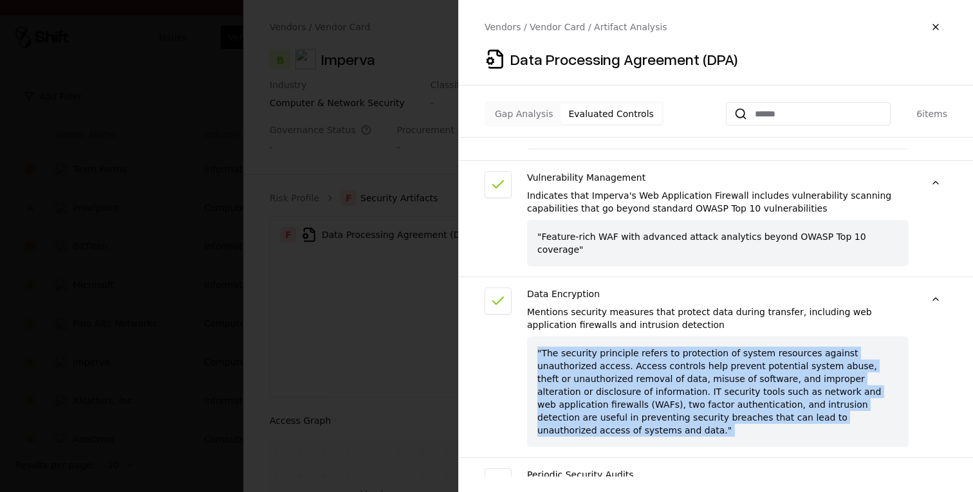
click at [809, 357] on div ""The security principle refers to protection of system resources against unauth…" at bounding box center [717, 391] width 381 height 111
click at [845, 373] on div ""The security principle refers to protection of system resources against unauth…" at bounding box center [717, 391] width 381 height 111
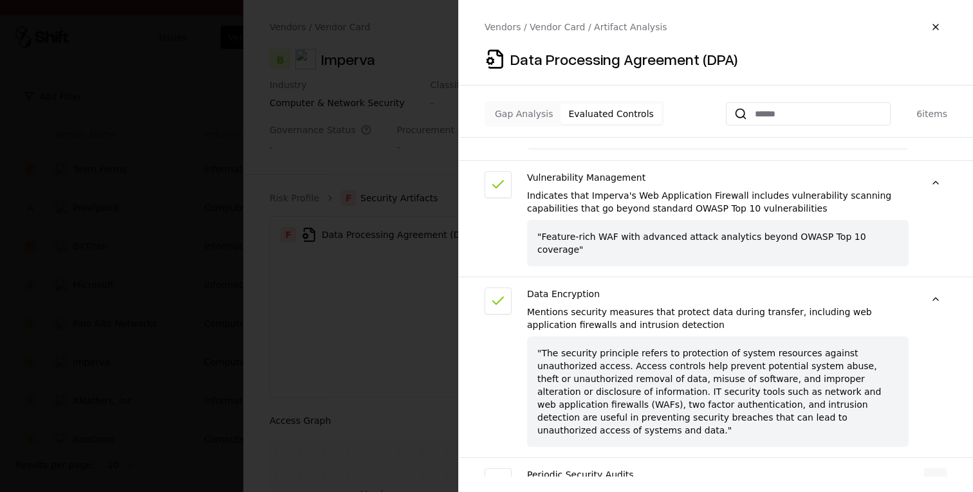
click at [939, 468] on button at bounding box center [935, 479] width 23 height 23
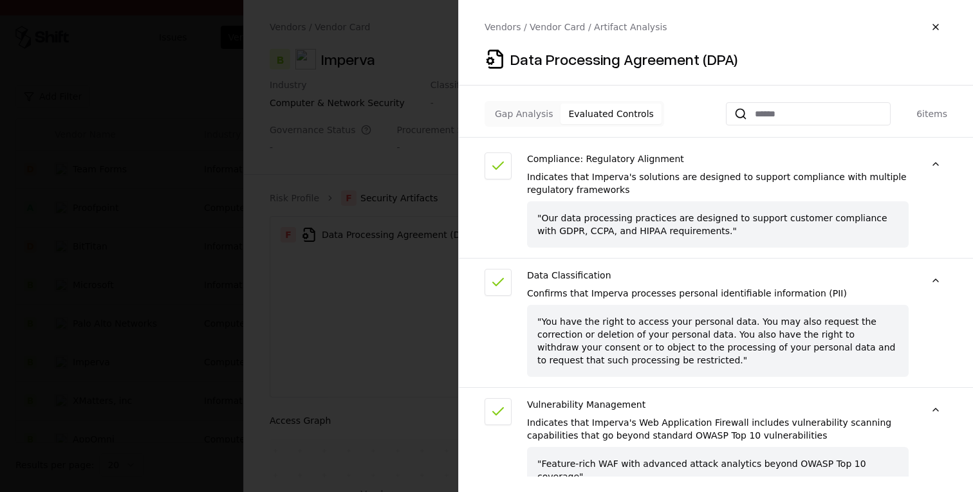
scroll to position [0, 0]
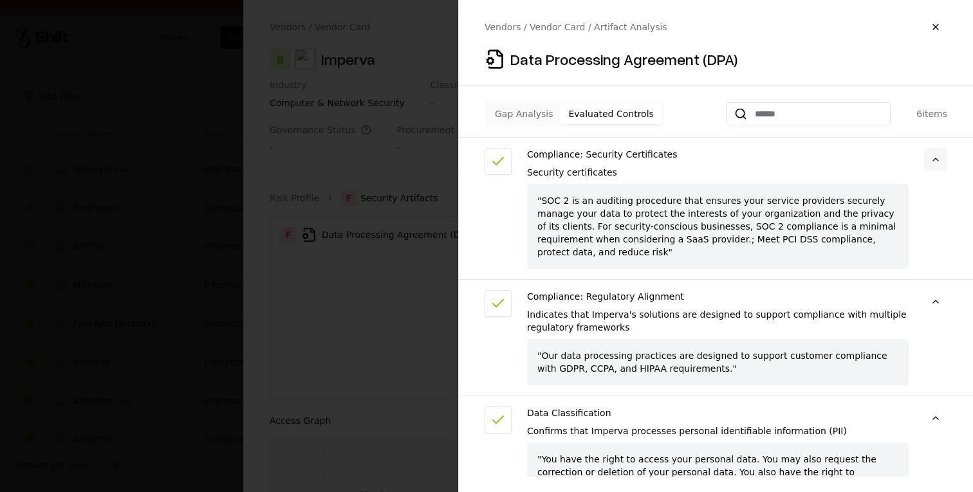
click at [933, 157] on button at bounding box center [935, 159] width 23 height 23
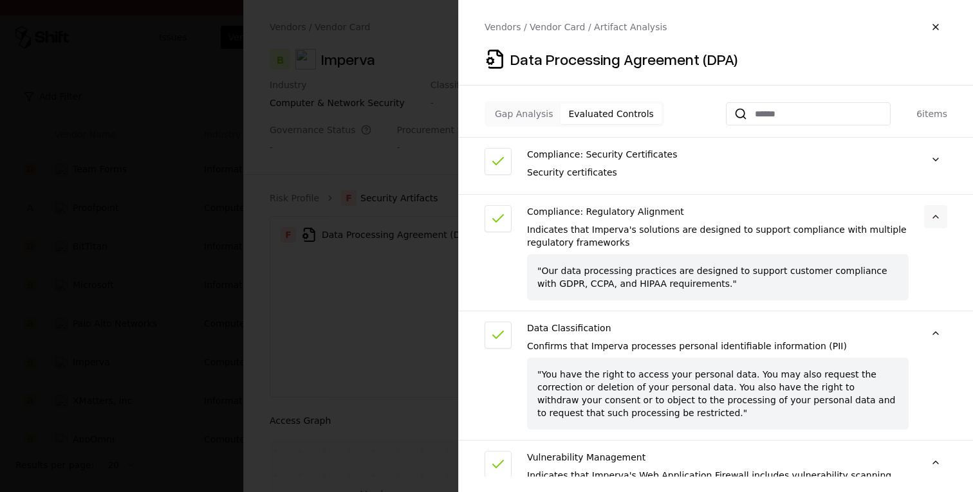
click at [933, 218] on button at bounding box center [935, 216] width 23 height 23
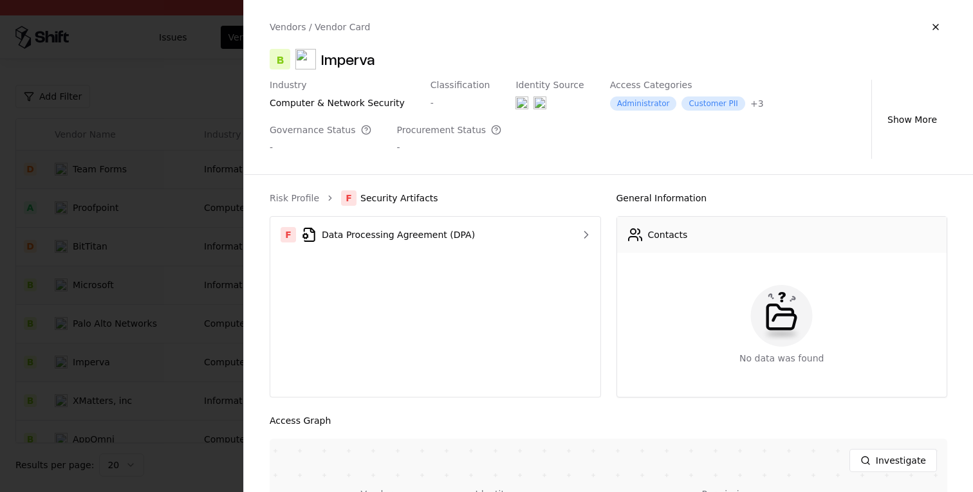
click at [304, 206] on div "Risk Profile F Security Artifacts F Data Processing Agreement (DPA)" at bounding box center [435, 293] width 331 height 207
click at [304, 198] on link "Risk Profile" at bounding box center [295, 198] width 50 height 13
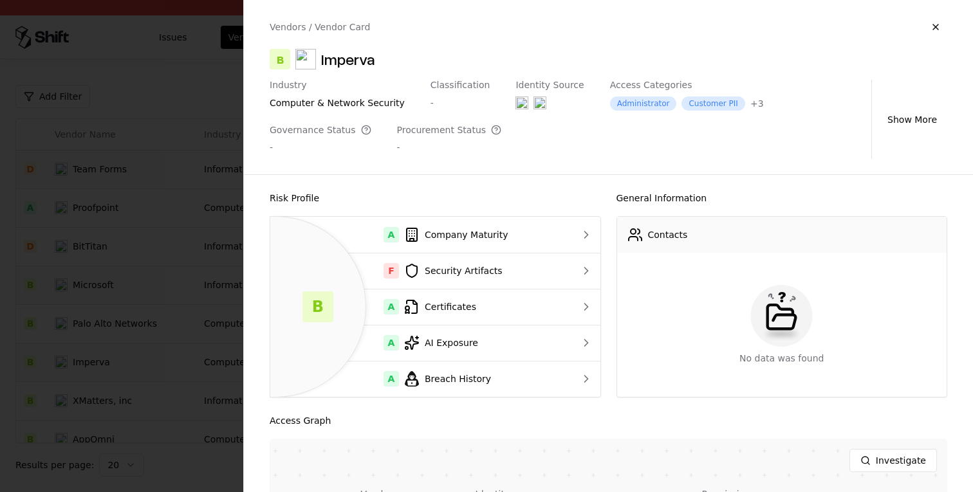
click at [166, 369] on div at bounding box center [486, 246] width 973 height 492
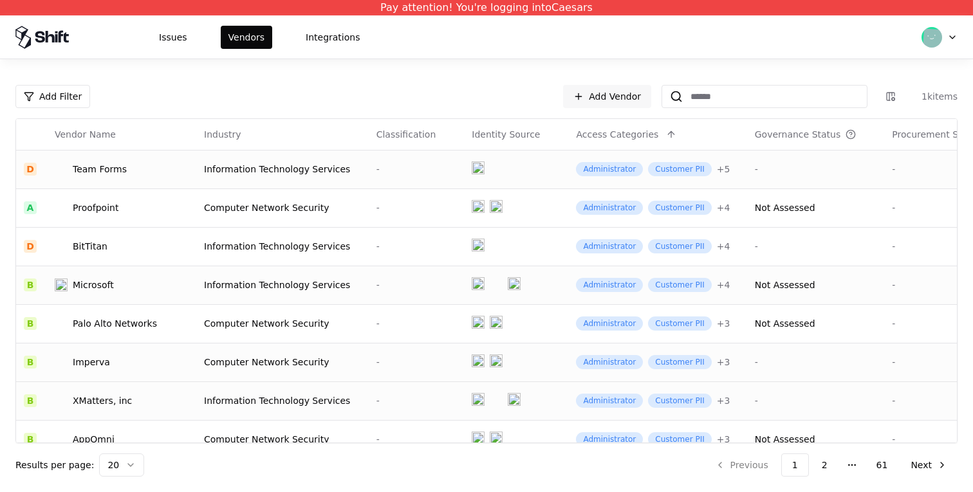
scroll to position [479, 0]
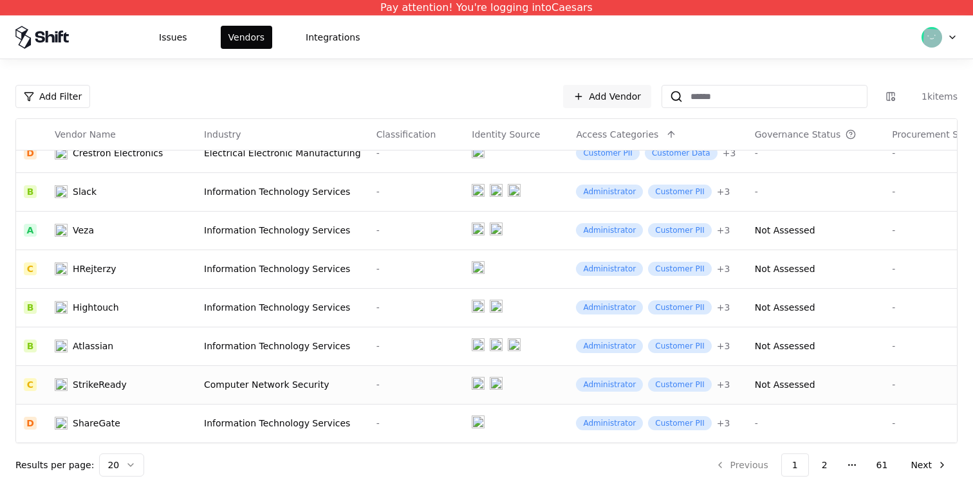
click at [282, 369] on td "Computer Network Security" at bounding box center [282, 384] width 172 height 39
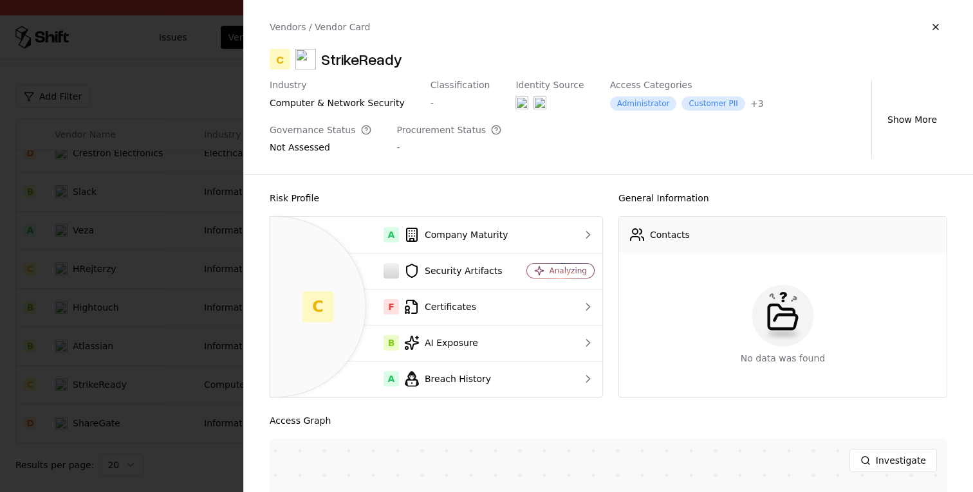
click at [140, 347] on div at bounding box center [486, 246] width 973 height 492
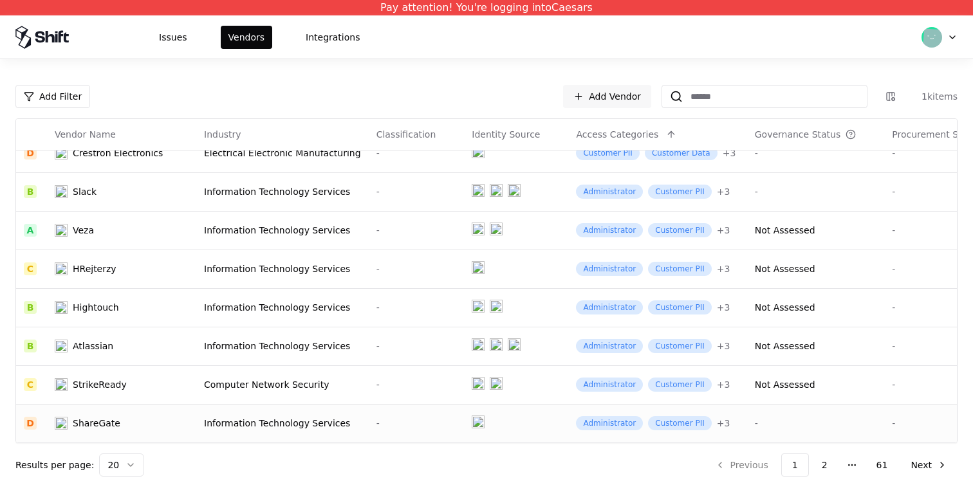
click at [235, 426] on div "Information Technology Services" at bounding box center [282, 423] width 157 height 13
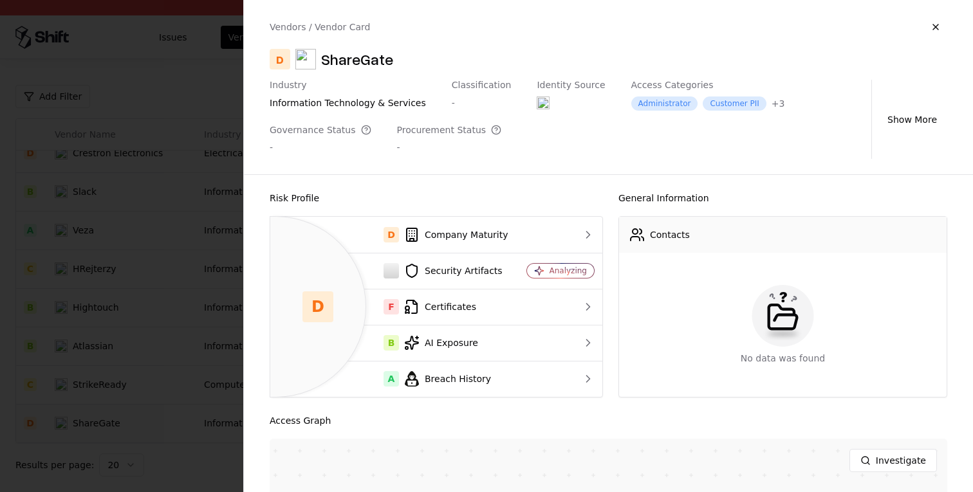
click at [145, 364] on div at bounding box center [486, 246] width 973 height 492
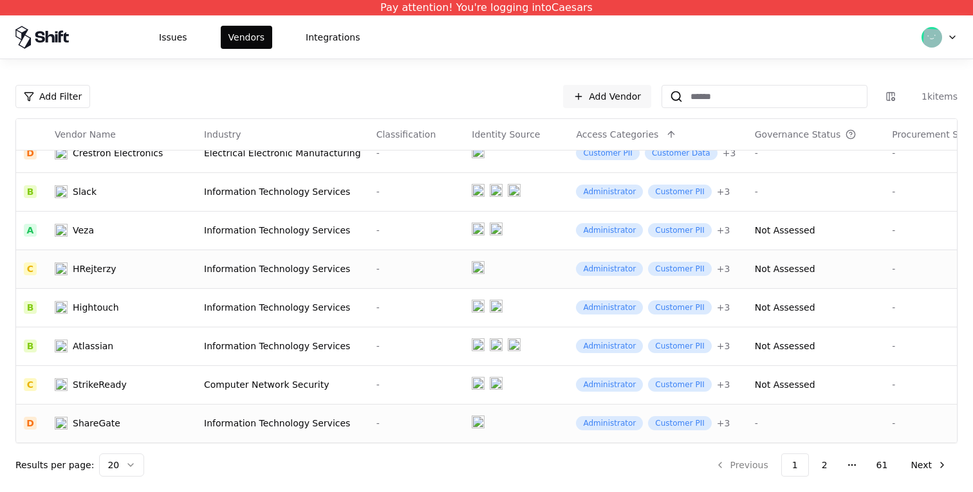
click at [260, 272] on div "Information Technology Services" at bounding box center [282, 268] width 157 height 13
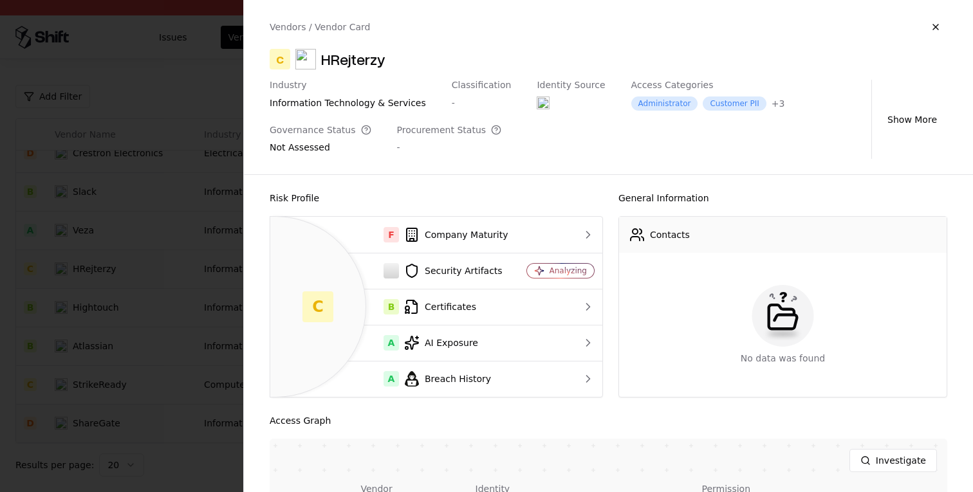
click at [168, 260] on div at bounding box center [486, 246] width 973 height 492
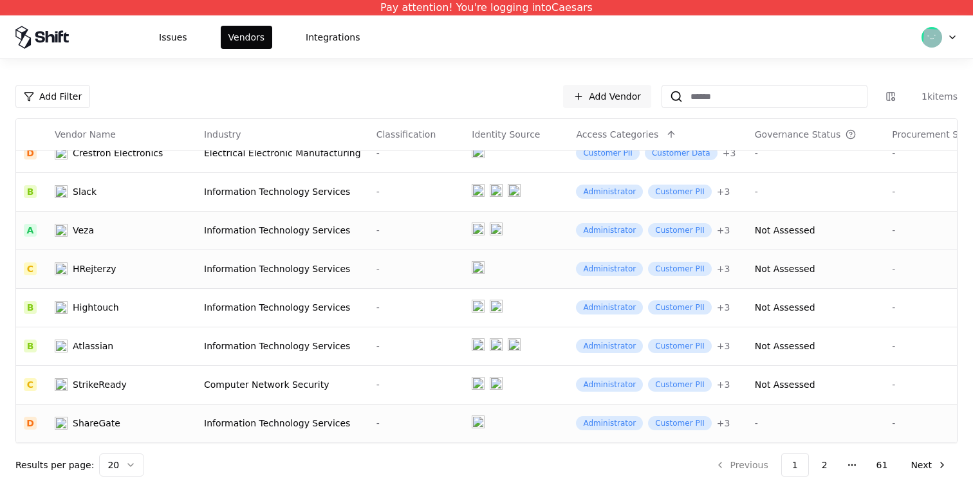
click at [172, 234] on div "Veza" at bounding box center [122, 230] width 134 height 13
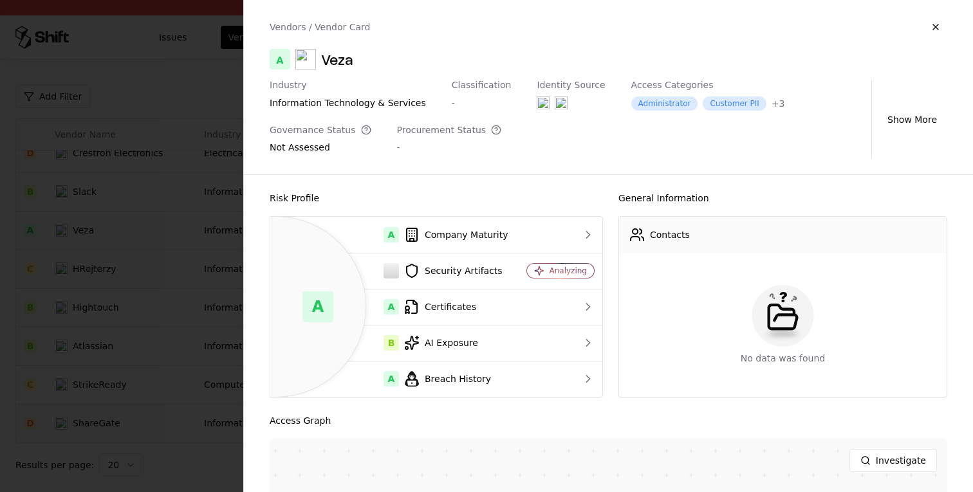
click at [172, 234] on div at bounding box center [486, 246] width 973 height 492
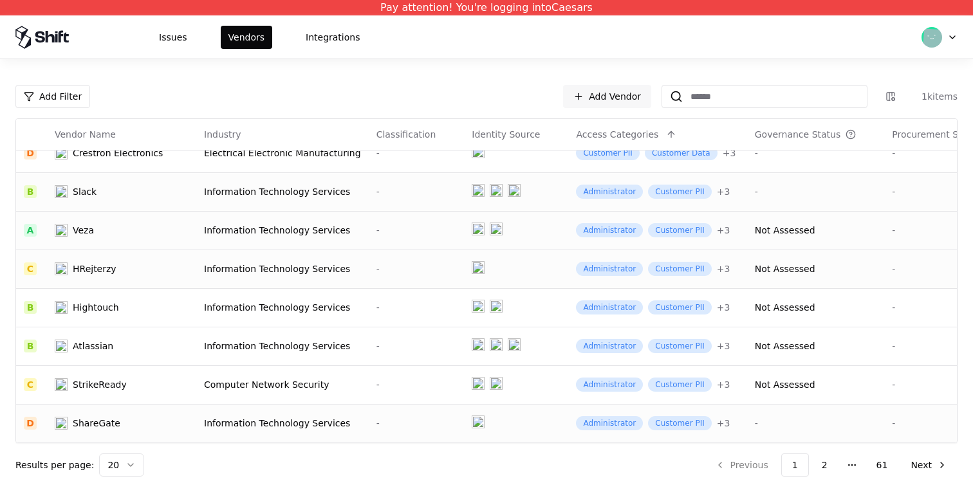
click at [187, 189] on div "Slack" at bounding box center [122, 191] width 134 height 13
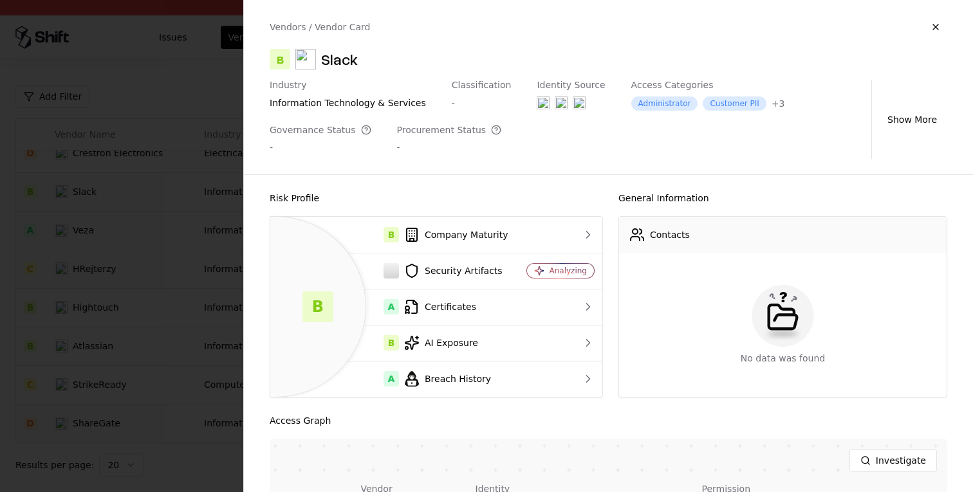
click at [138, 236] on div at bounding box center [486, 246] width 973 height 492
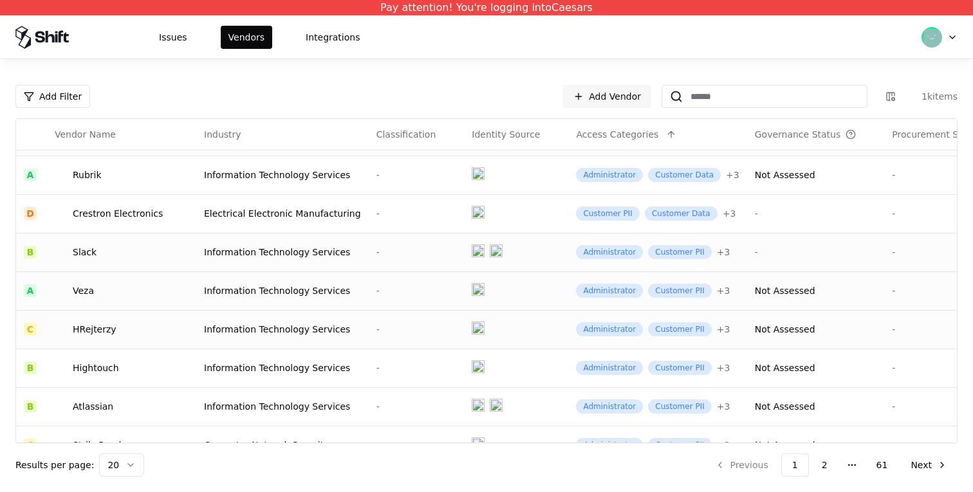
scroll to position [409, 0]
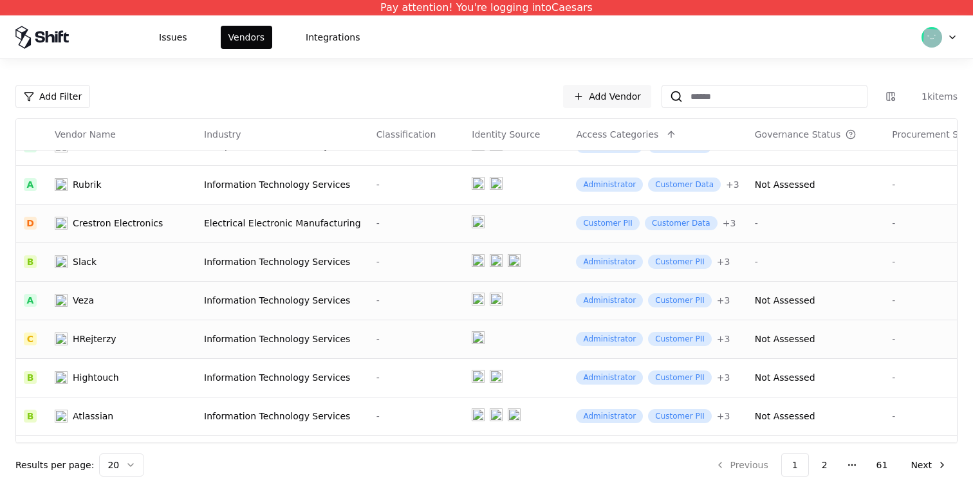
click at [152, 222] on div "Crestron Electronics" at bounding box center [118, 223] width 90 height 13
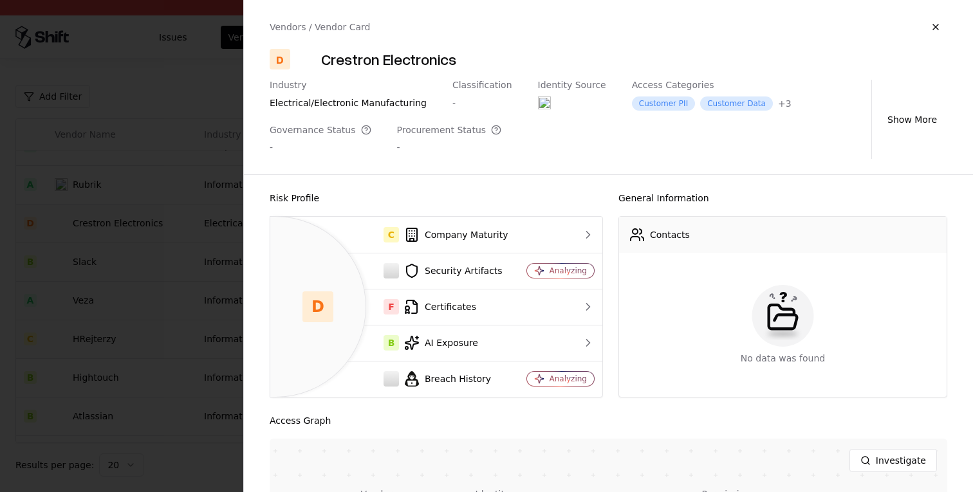
click at [142, 222] on div at bounding box center [486, 246] width 973 height 492
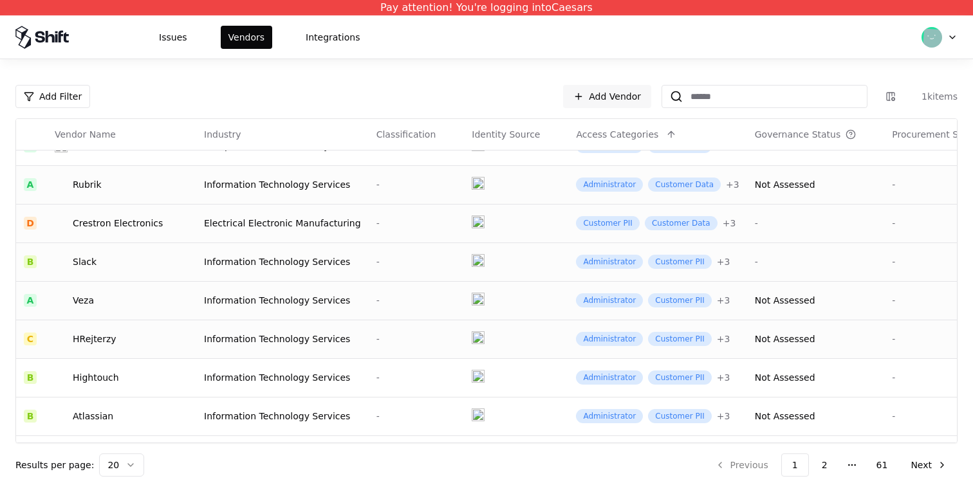
click at [163, 184] on div "Rubrik" at bounding box center [122, 184] width 134 height 13
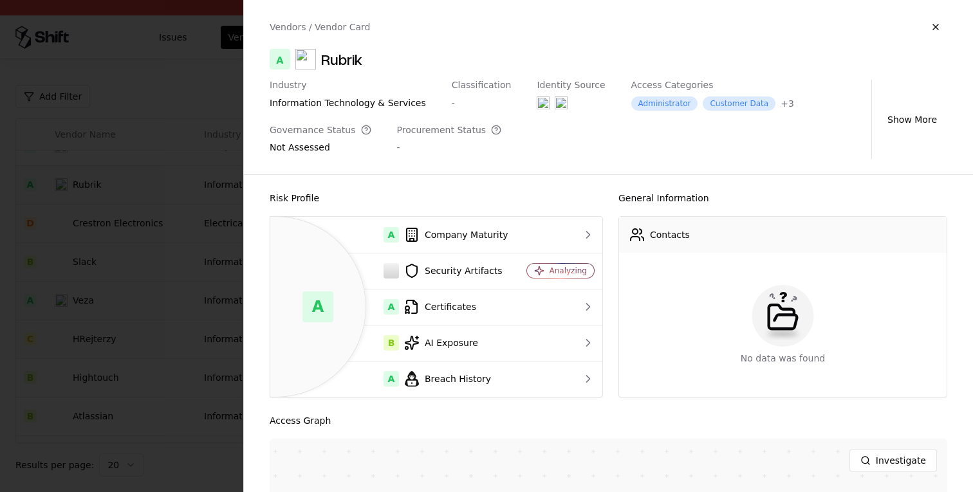
click at [151, 216] on div at bounding box center [486, 246] width 973 height 492
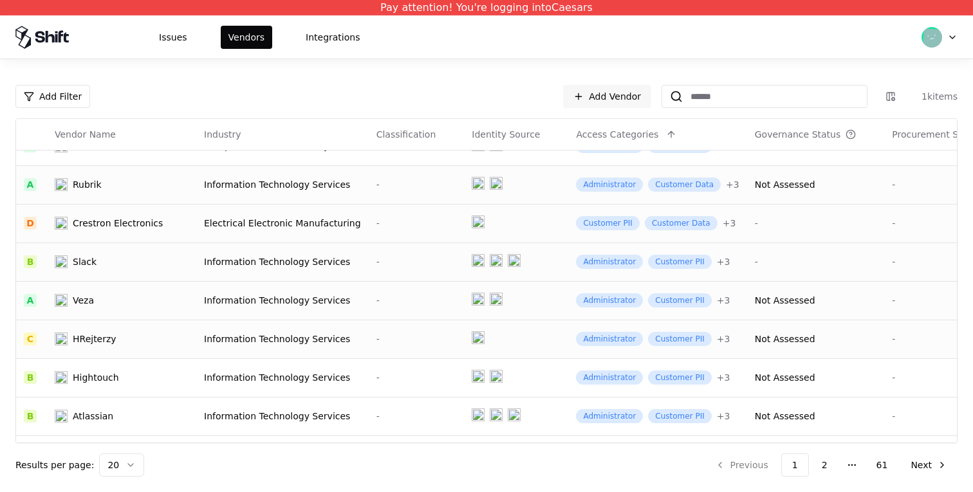
click at [146, 234] on td "Crestron Electronics" at bounding box center [121, 223] width 149 height 39
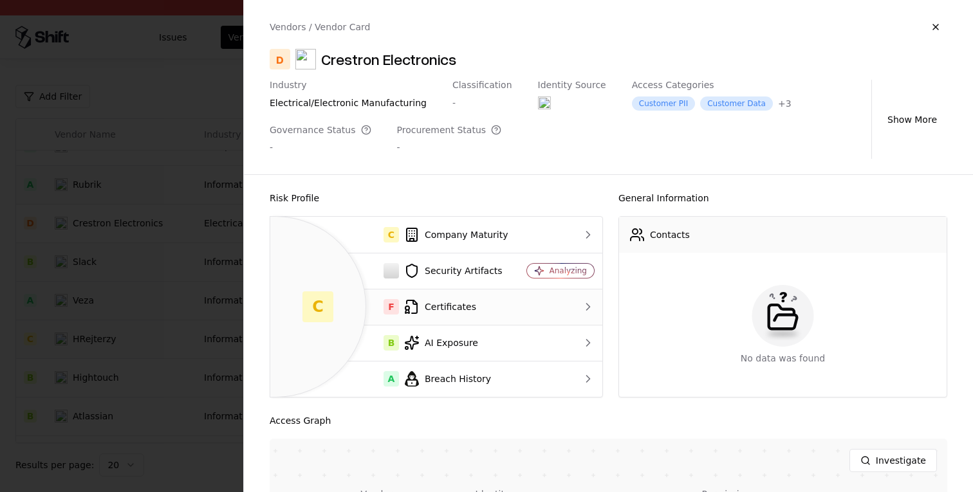
click at [491, 304] on div "F Certificates" at bounding box center [394, 306] width 228 height 15
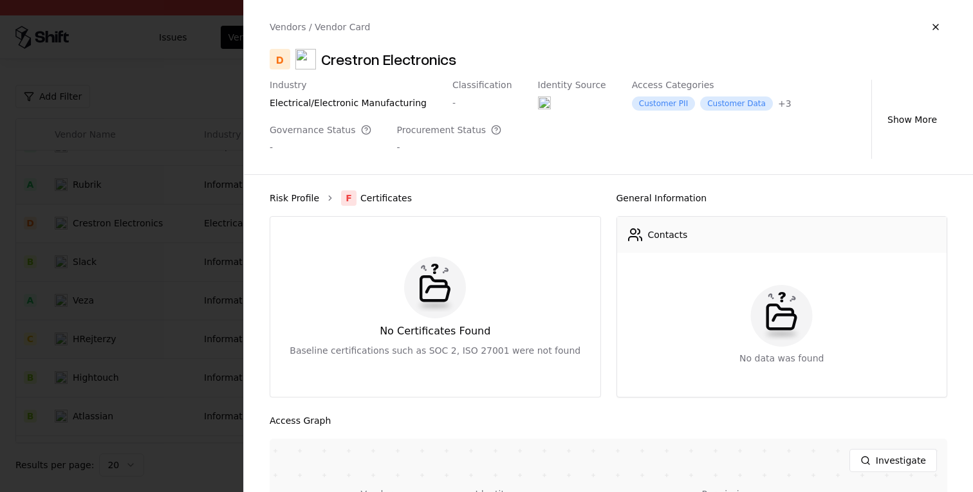
click at [291, 196] on link "Risk Profile" at bounding box center [295, 198] width 50 height 13
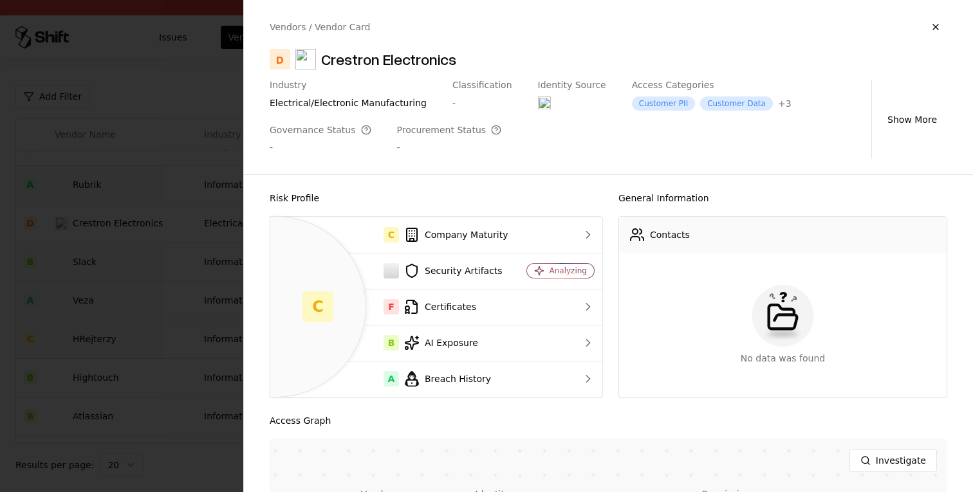
click at [217, 322] on div at bounding box center [486, 246] width 973 height 492
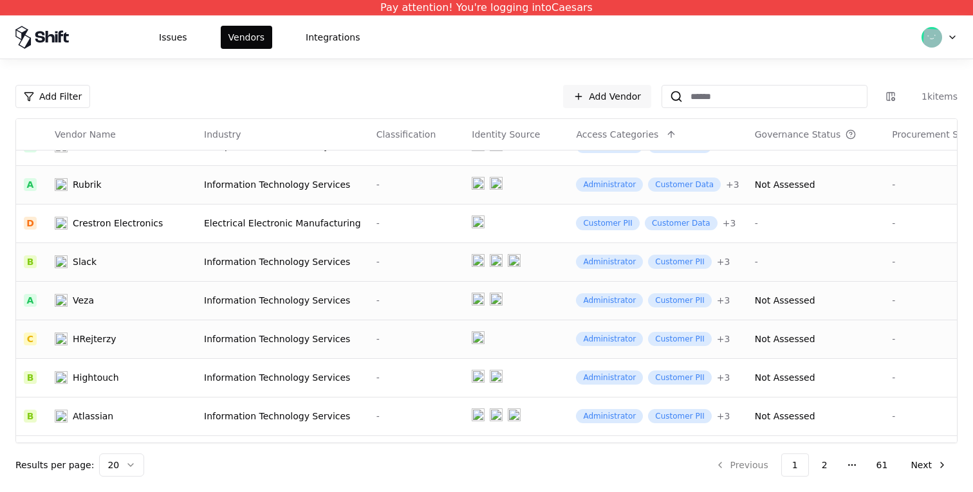
click at [383, 165] on td "-" at bounding box center [417, 184] width 96 height 39
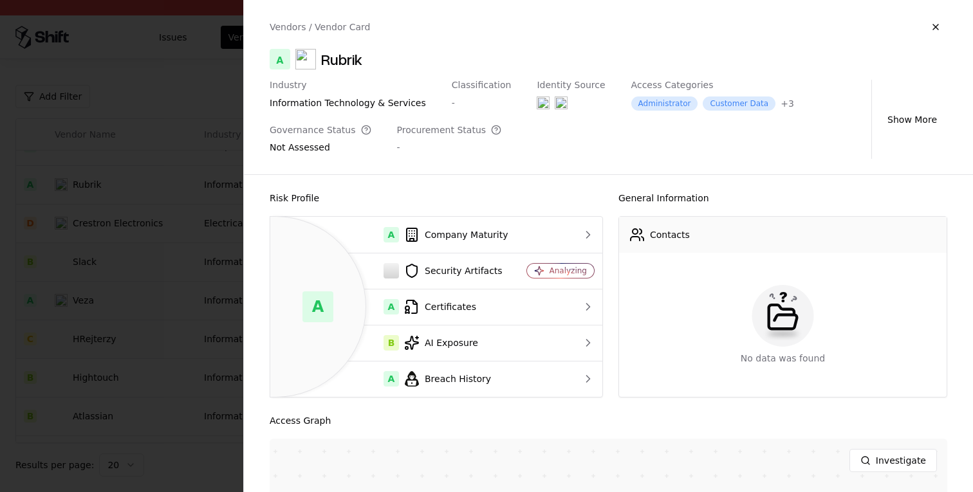
click at [131, 282] on div at bounding box center [486, 246] width 973 height 492
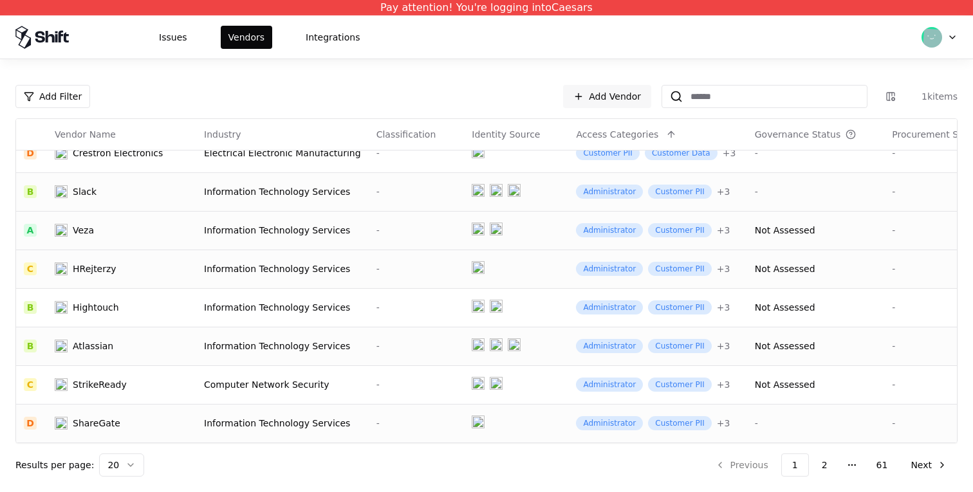
scroll to position [479, 30]
click at [887, 461] on button "61" at bounding box center [882, 465] width 32 height 23
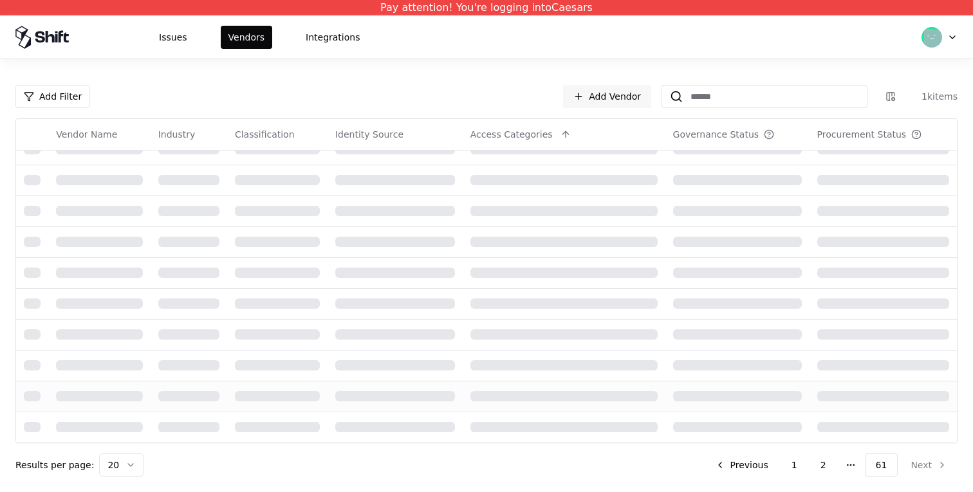
scroll to position [286, 0]
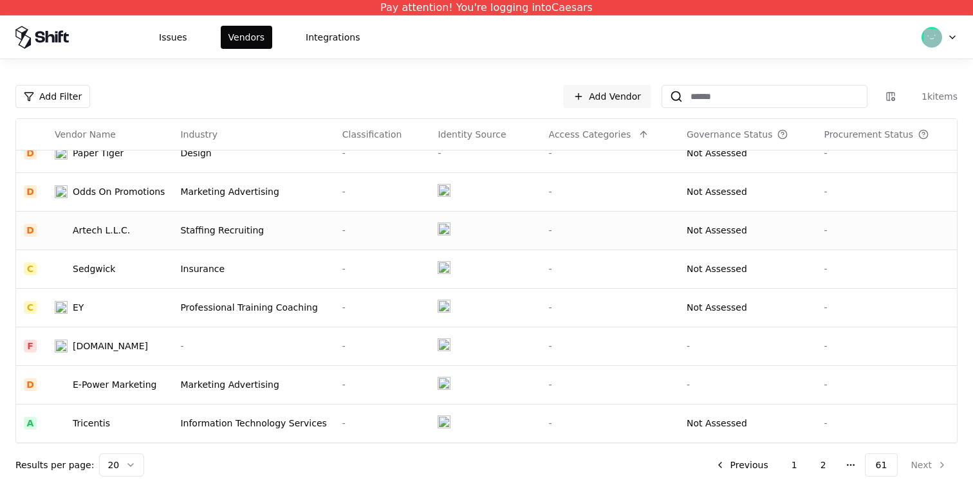
click at [611, 231] on div "-" at bounding box center [610, 230] width 122 height 13
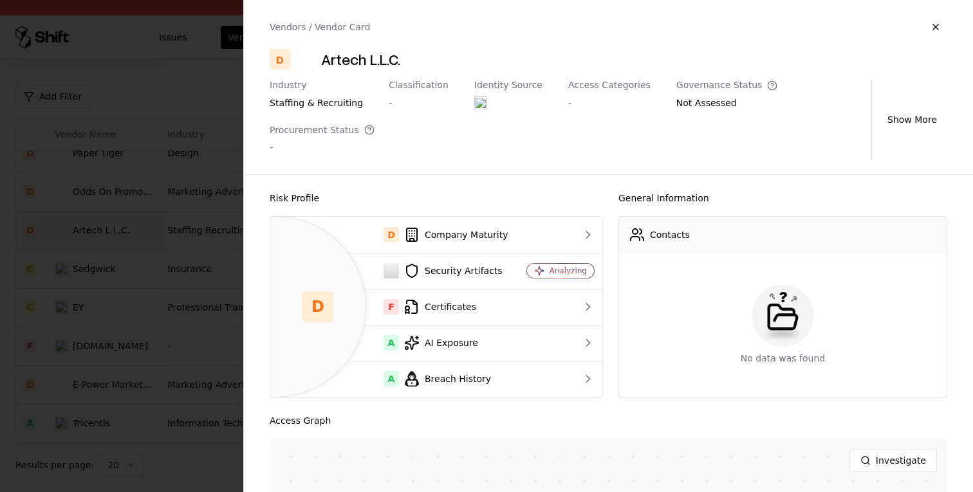
click at [151, 327] on div at bounding box center [486, 246] width 973 height 492
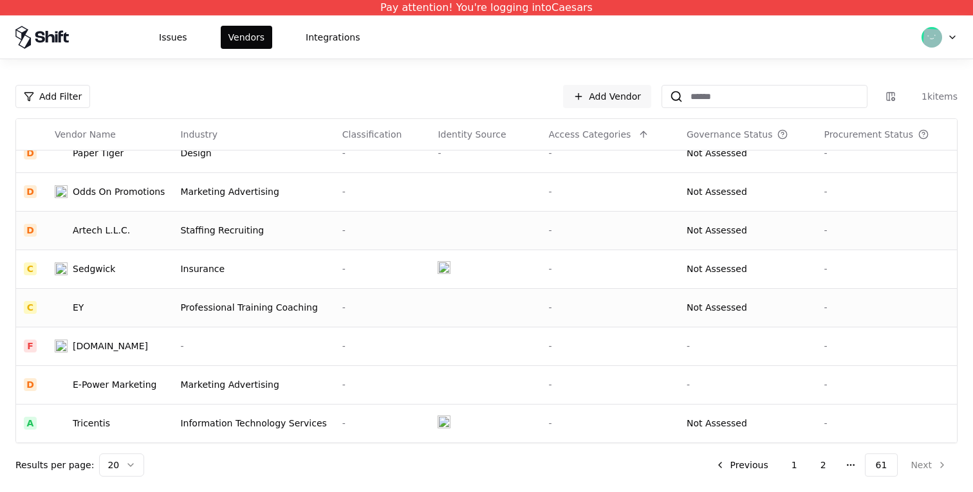
click at [227, 299] on td "Professional Training Coaching" at bounding box center [252, 307] width 161 height 39
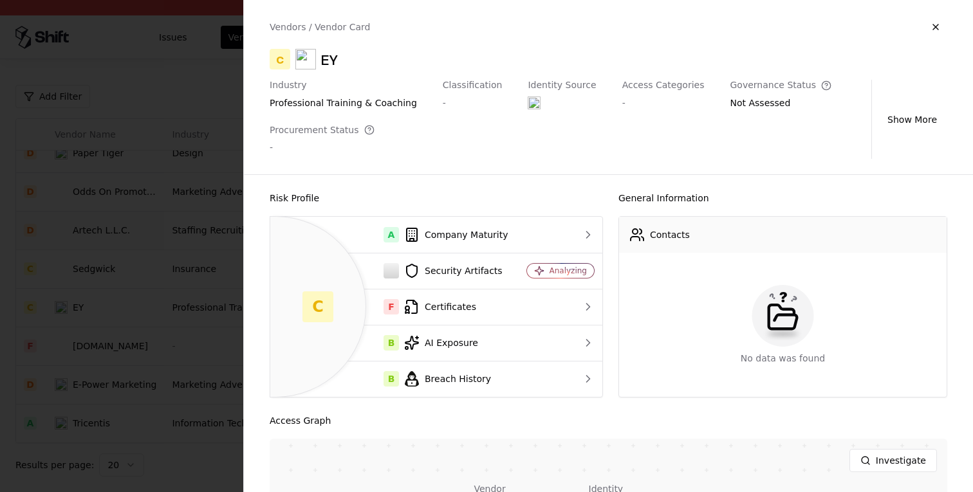
click at [90, 358] on div at bounding box center [486, 246] width 973 height 492
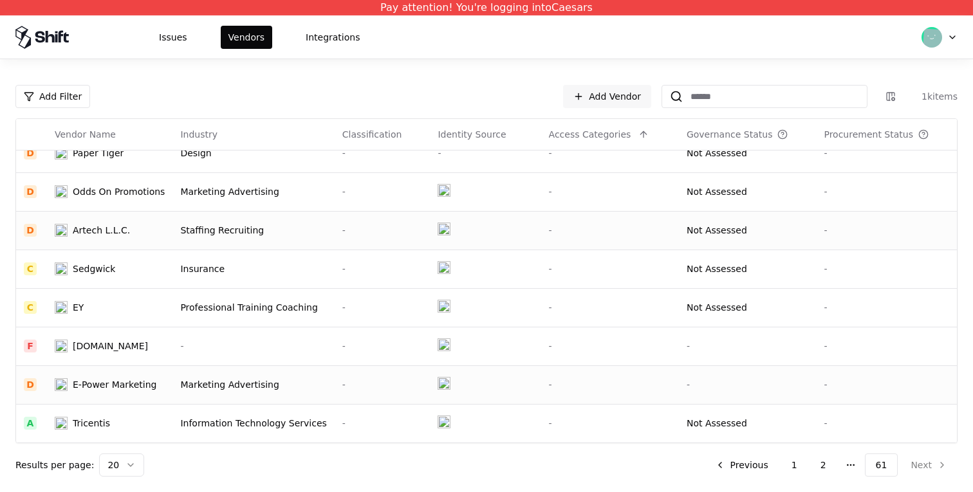
click at [130, 389] on div "E-Power Marketing" at bounding box center [115, 384] width 84 height 13
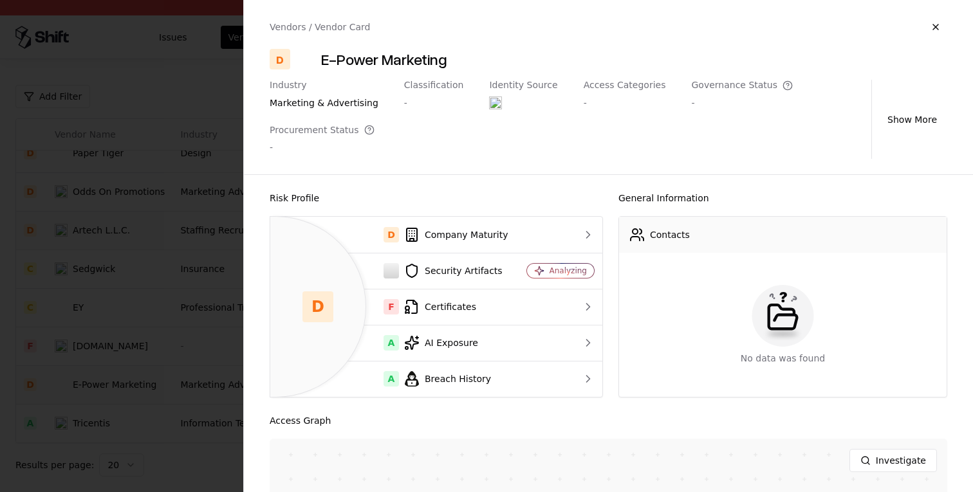
click at [130, 389] on div at bounding box center [486, 246] width 973 height 492
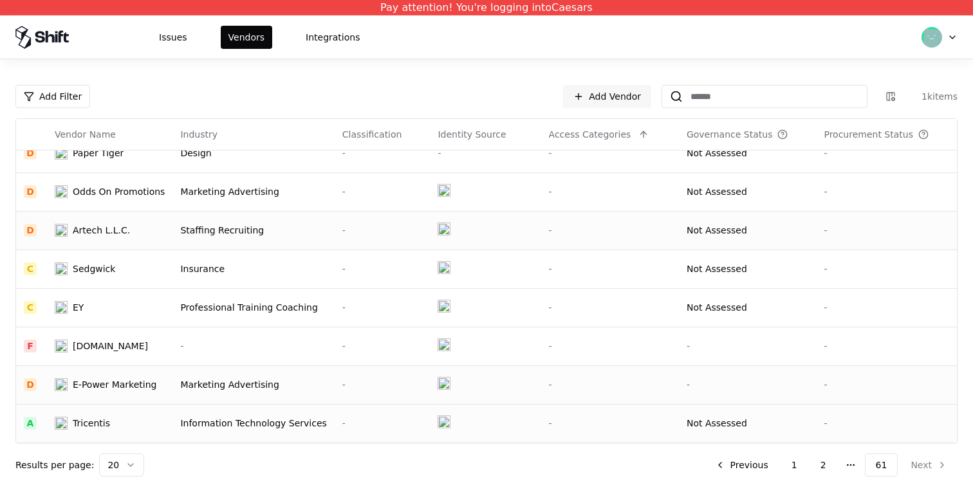
click at [132, 425] on div "Tricentis" at bounding box center [110, 423] width 110 height 13
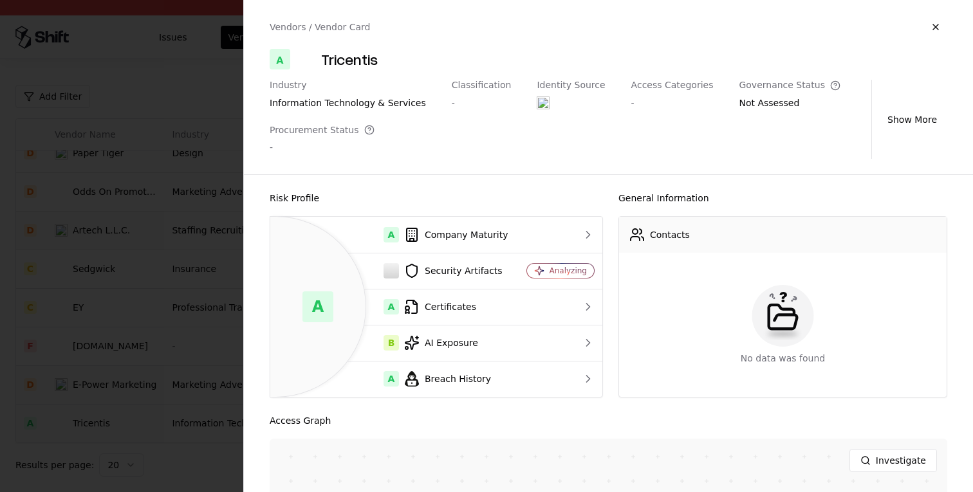
click at [123, 372] on div at bounding box center [486, 246] width 973 height 492
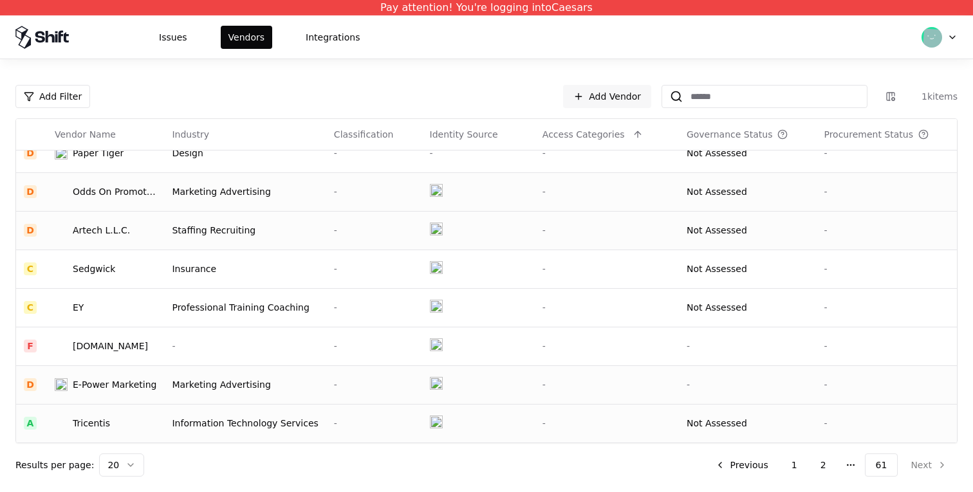
click at [227, 203] on td "Marketing Advertising" at bounding box center [252, 191] width 161 height 39
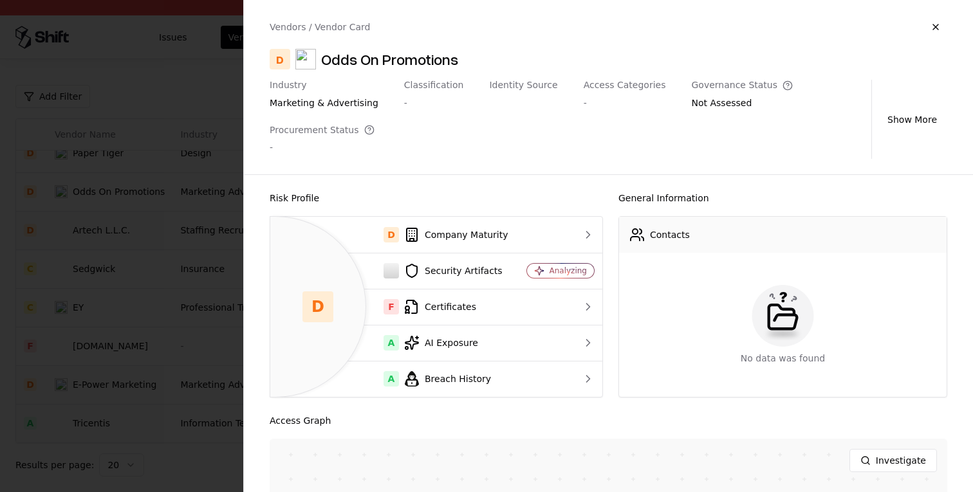
click at [163, 50] on div at bounding box center [486, 246] width 973 height 492
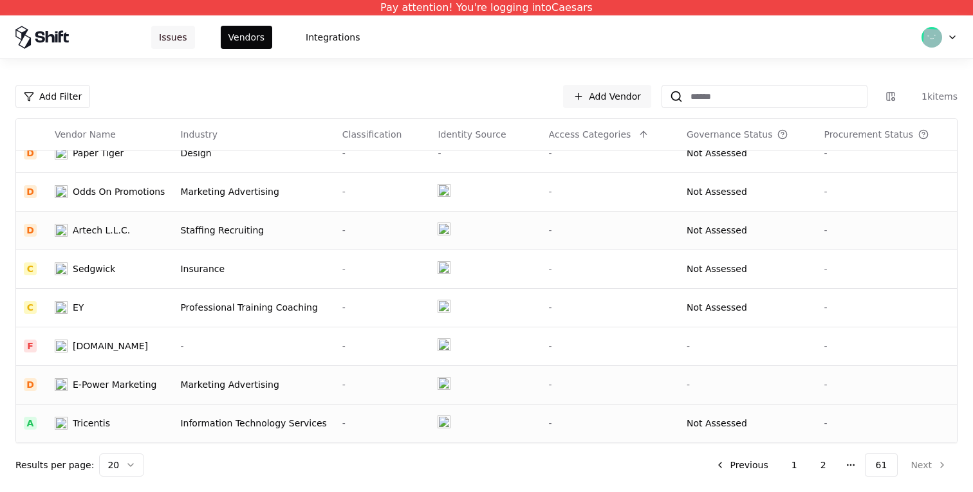
click at [165, 40] on button "Issues" at bounding box center [173, 37] width 44 height 23
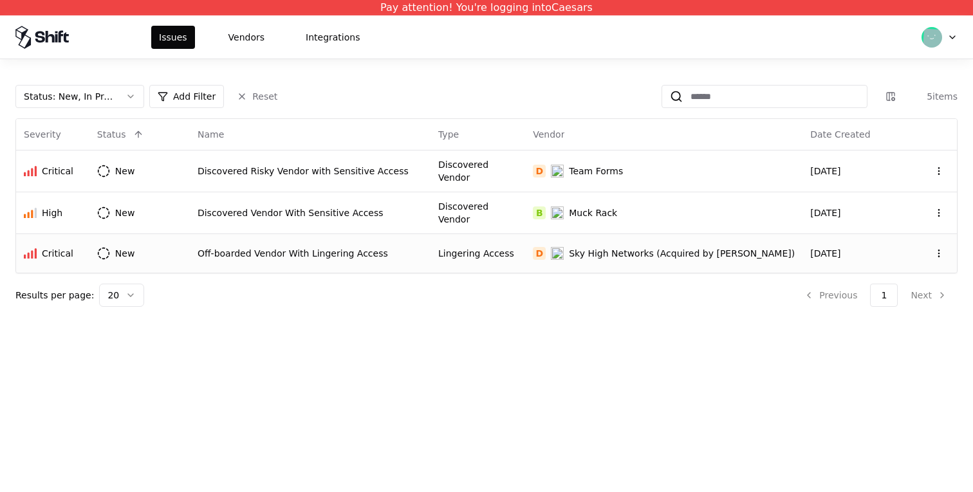
click at [430, 265] on td "Off-boarded Vendor With Lingering Access" at bounding box center [310, 253] width 241 height 39
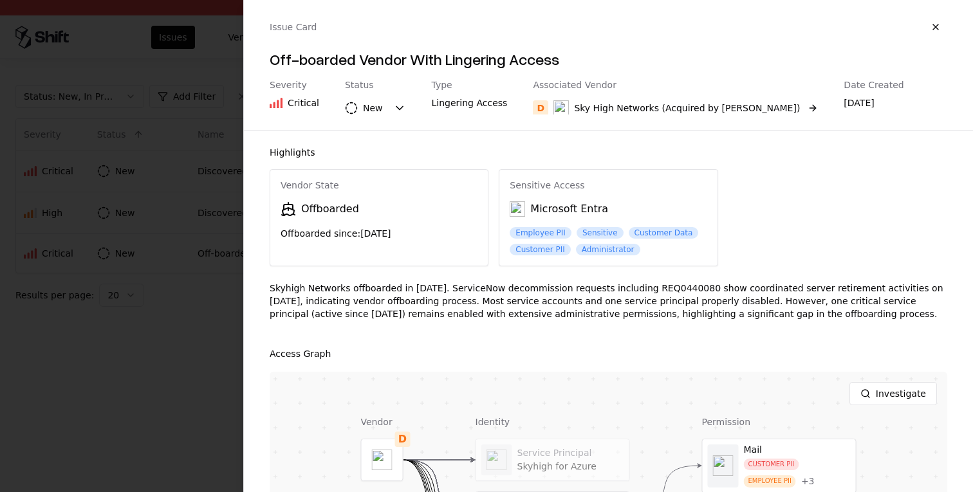
click at [585, 102] on div "Sky High Networks (Acquired by McAfee)" at bounding box center [687, 108] width 226 height 13
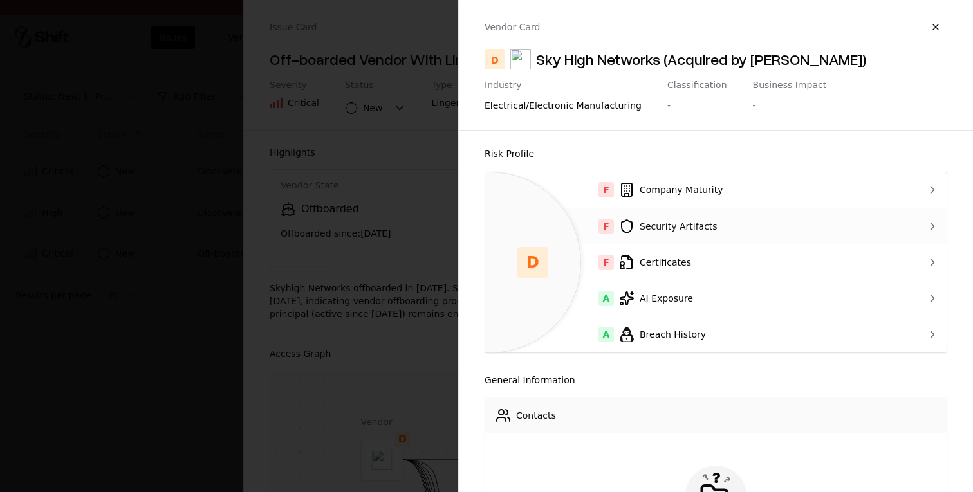
click at [639, 240] on td "F Security Artifacts" at bounding box center [692, 226] width 414 height 36
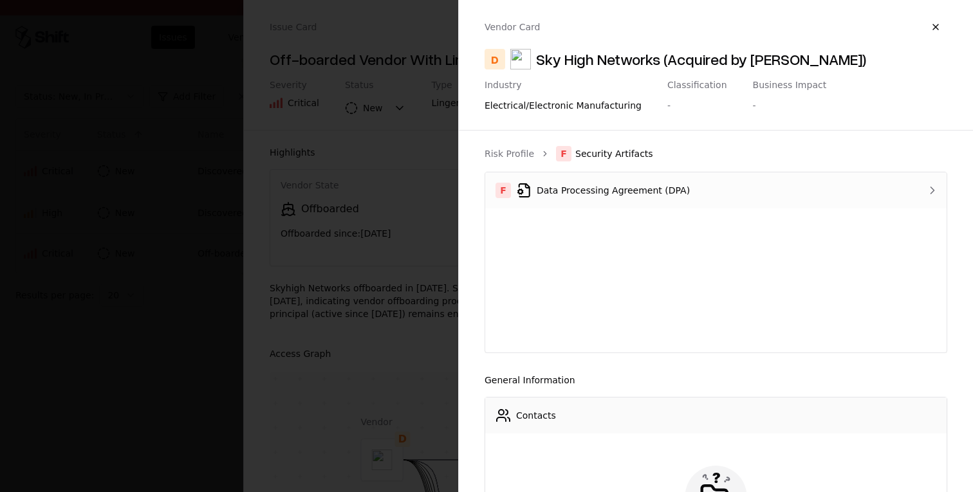
click at [583, 191] on div "F Data Processing Agreement (DPA)" at bounding box center [688, 190] width 387 height 15
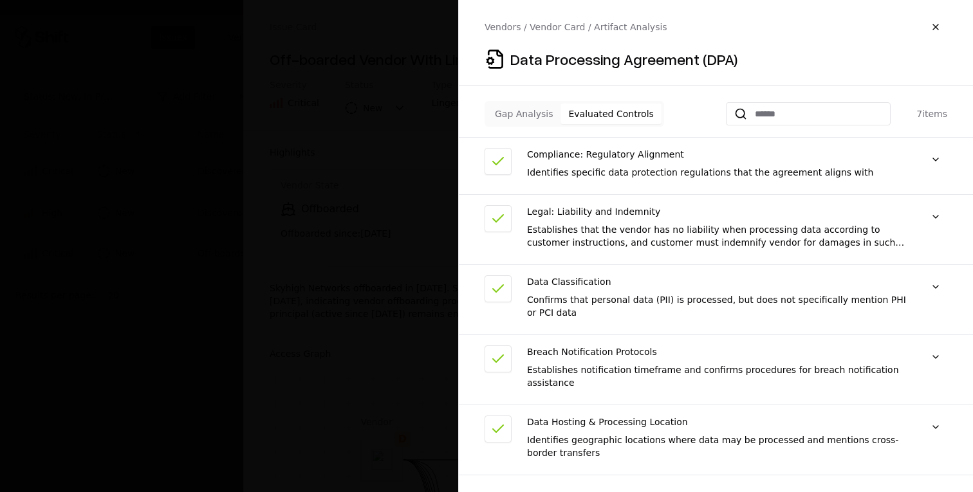
click at [618, 111] on button "Evaluated Controls" at bounding box center [610, 114] width 100 height 21
click at [629, 170] on div "Identifies specific data protection regulations that the agreement aligns with" at bounding box center [717, 172] width 381 height 13
click at [942, 159] on button at bounding box center [935, 159] width 23 height 23
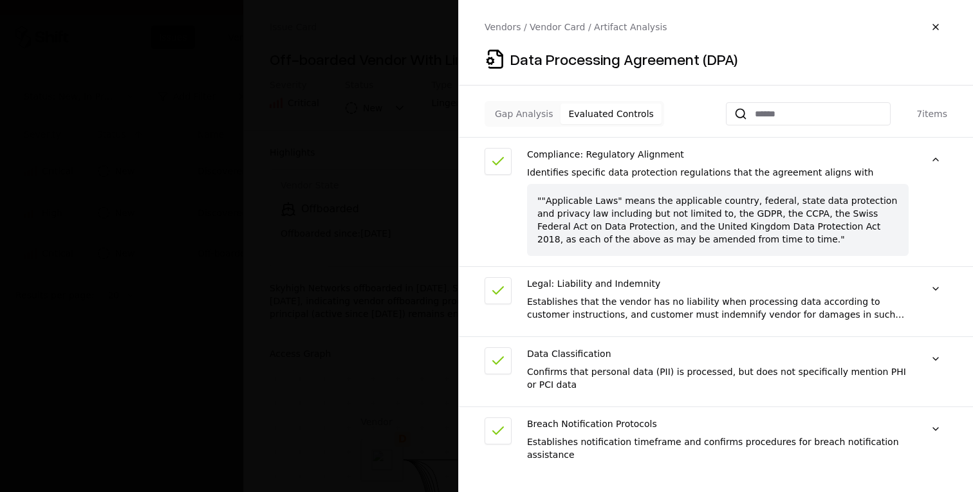
click at [818, 169] on div "Identifies specific data protection regulations that the agreement aligns with" at bounding box center [717, 172] width 381 height 13
click at [936, 159] on button at bounding box center [935, 159] width 23 height 23
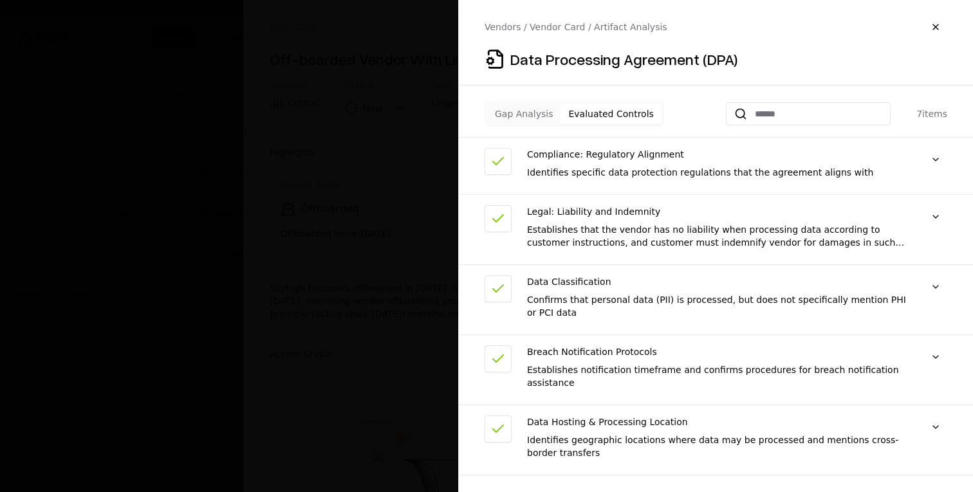
click at [852, 227] on div "Establishes that the vendor has no liability when processing data according to …" at bounding box center [717, 236] width 381 height 26
click at [831, 228] on div "Establishes that the vendor has no liability when processing data according to …" at bounding box center [717, 236] width 381 height 26
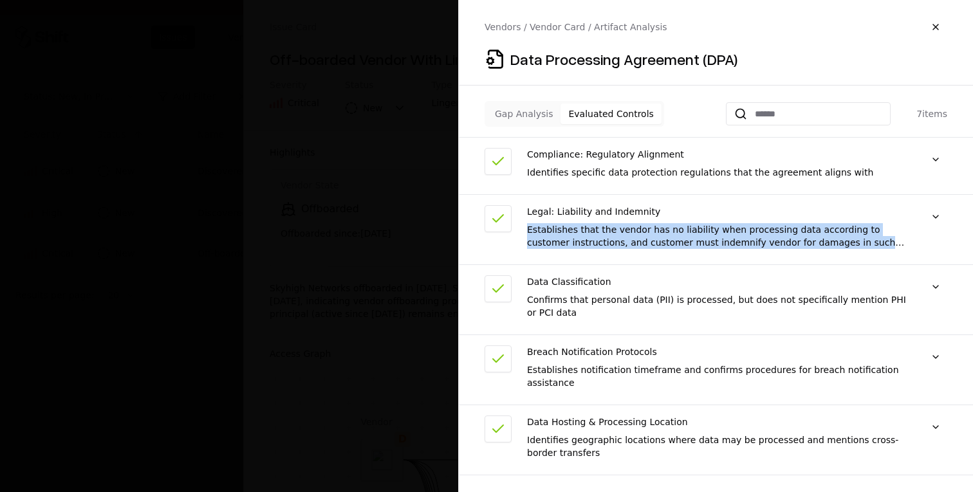
click at [831, 228] on div "Establishes that the vendor has no liability when processing data according to …" at bounding box center [717, 236] width 381 height 26
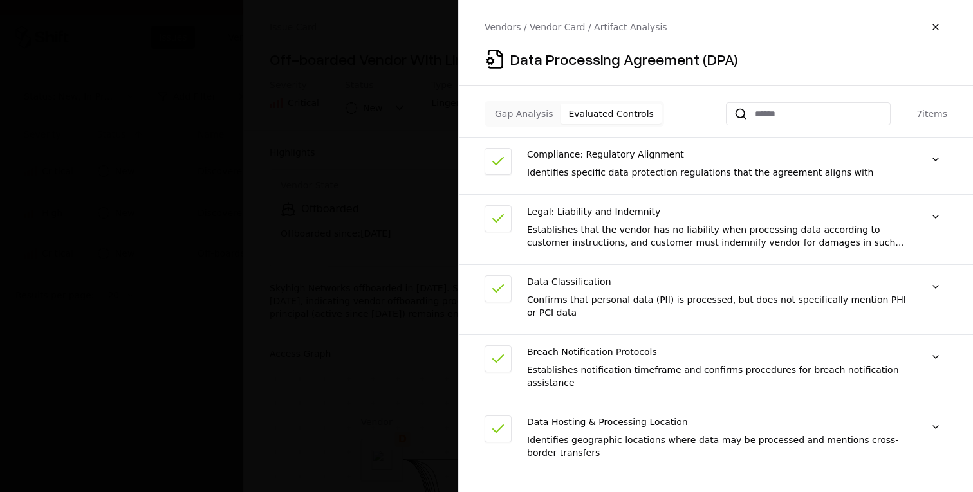
click at [836, 240] on div "Establishes that the vendor has no liability when processing data according to …" at bounding box center [717, 236] width 381 height 26
click at [946, 282] on button at bounding box center [935, 286] width 23 height 23
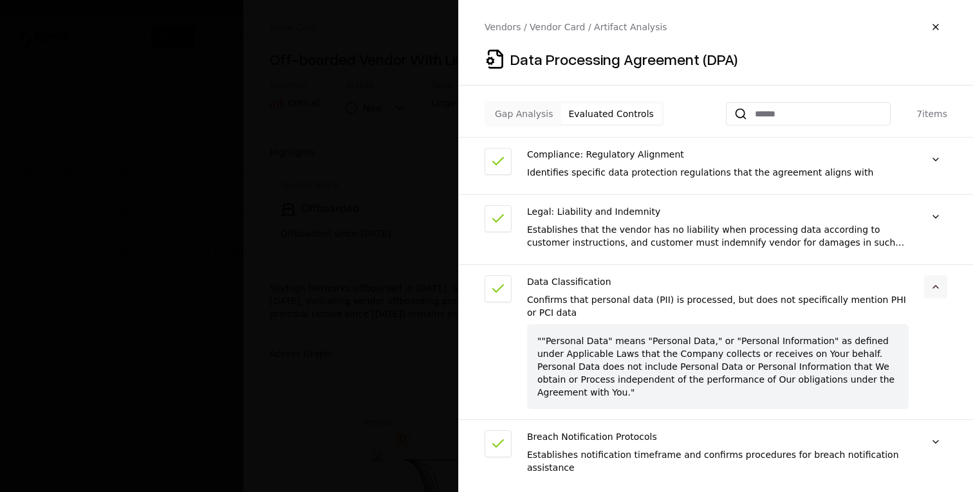
click at [946, 282] on button at bounding box center [935, 286] width 23 height 23
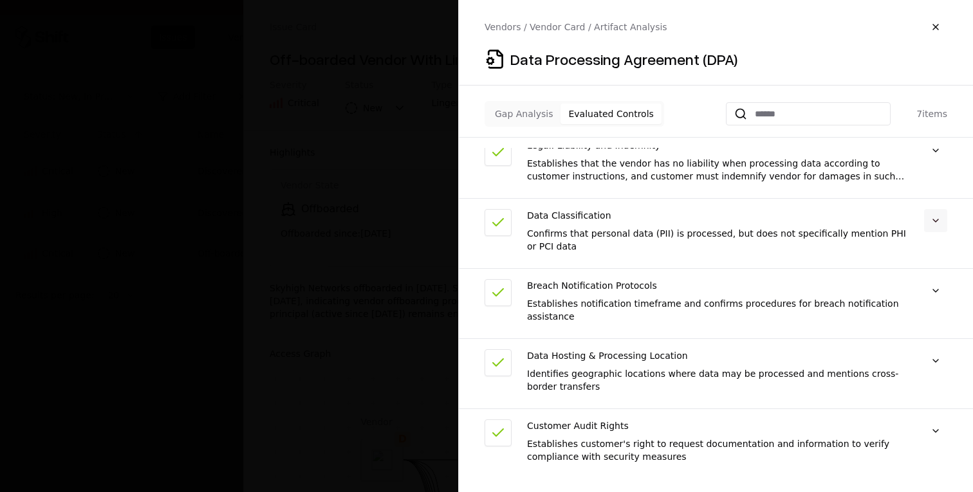
scroll to position [69, 0]
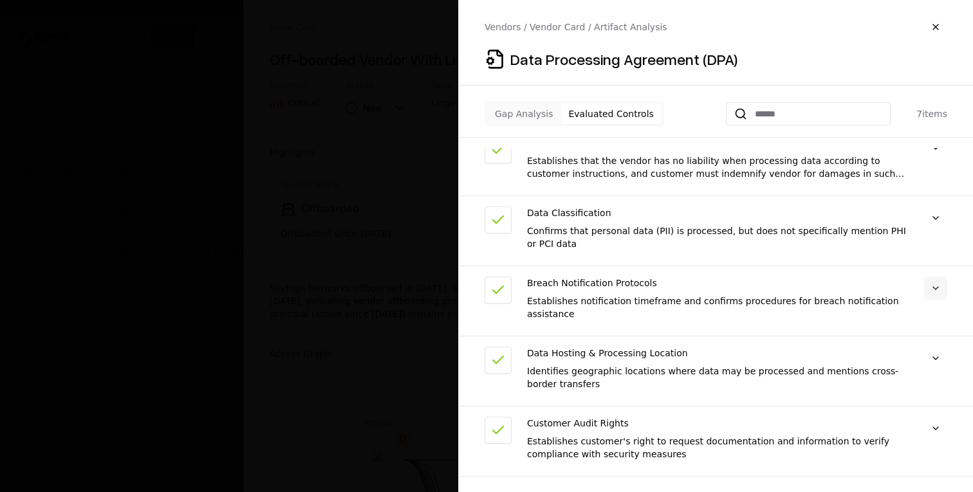
click at [939, 291] on button at bounding box center [935, 288] width 23 height 23
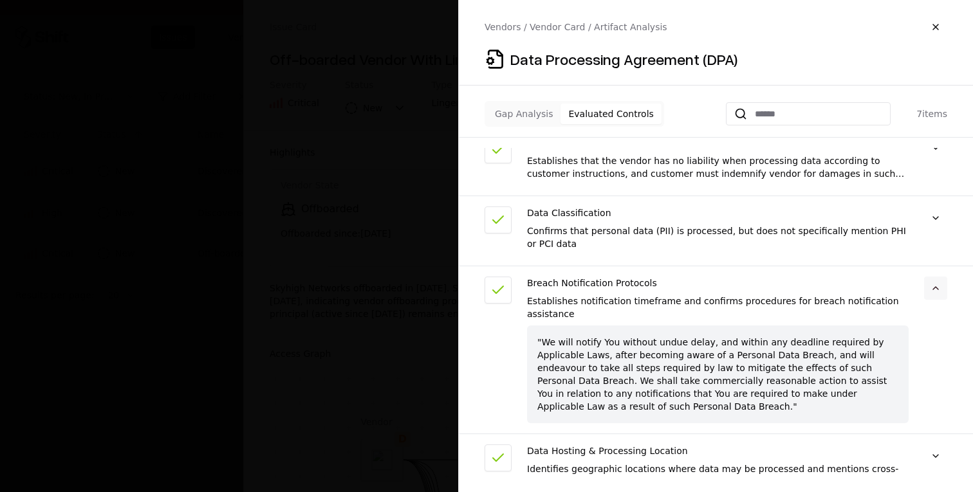
click at [940, 291] on button at bounding box center [935, 288] width 23 height 23
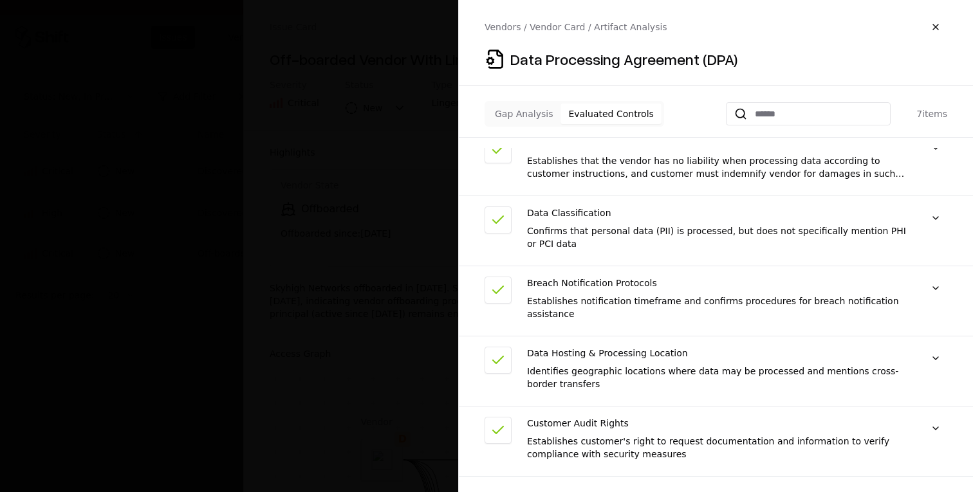
click at [937, 370] on div at bounding box center [935, 371] width 23 height 49
click at [938, 359] on button at bounding box center [935, 358] width 23 height 23
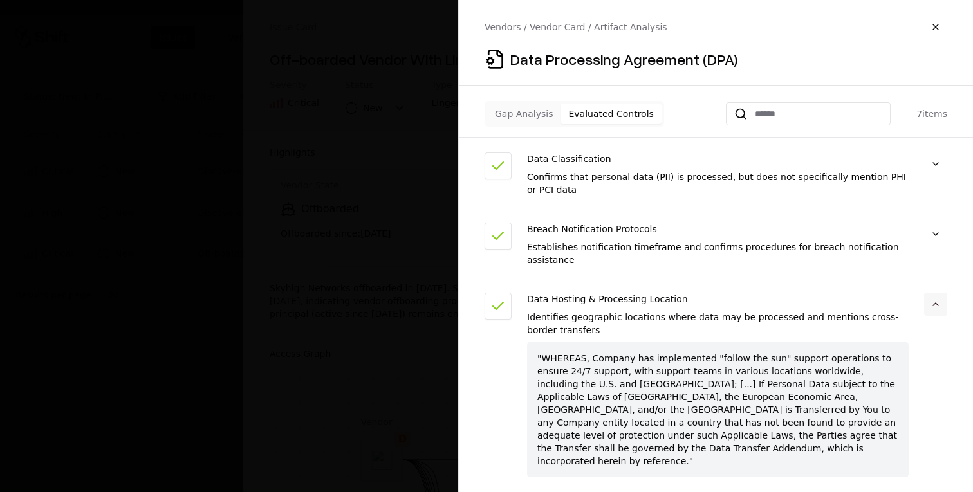
scroll to position [124, 0]
click at [937, 292] on button at bounding box center [935, 303] width 23 height 23
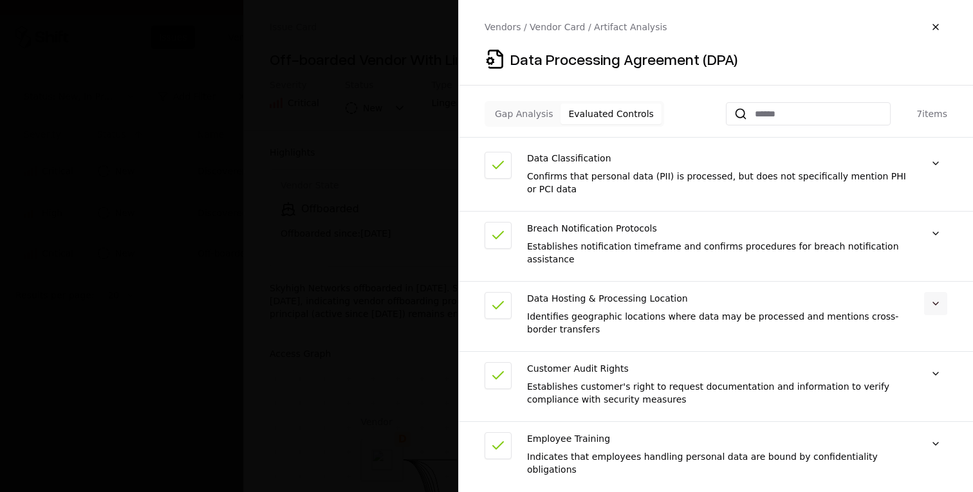
click at [937, 293] on button at bounding box center [935, 303] width 23 height 23
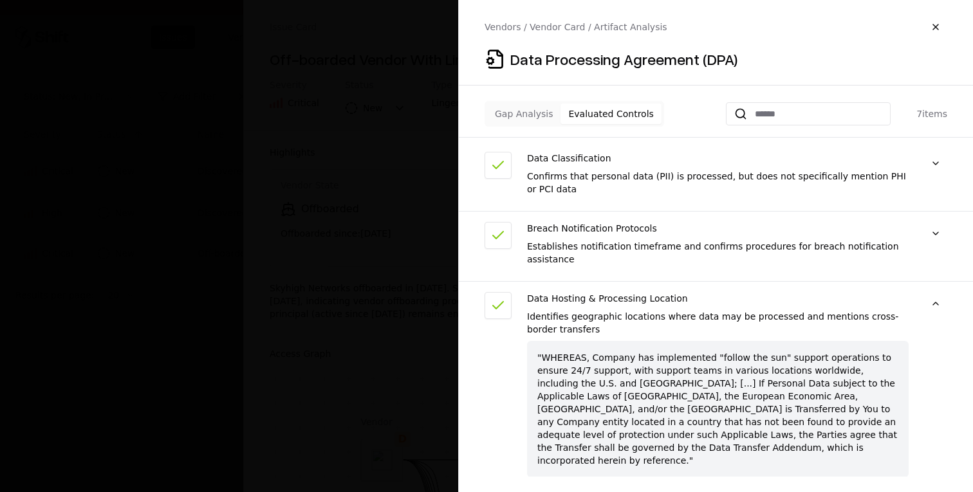
click at [836, 315] on div "Identifies geographic locations where data may be processed and mentions cross-…" at bounding box center [717, 323] width 381 height 26
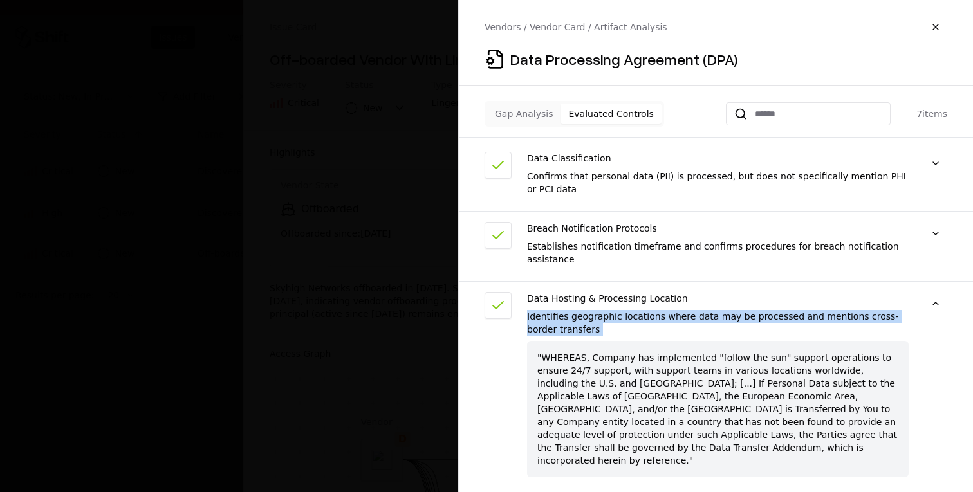
click at [836, 315] on div "Identifies geographic locations where data may be processed and mentions cross-…" at bounding box center [717, 323] width 381 height 26
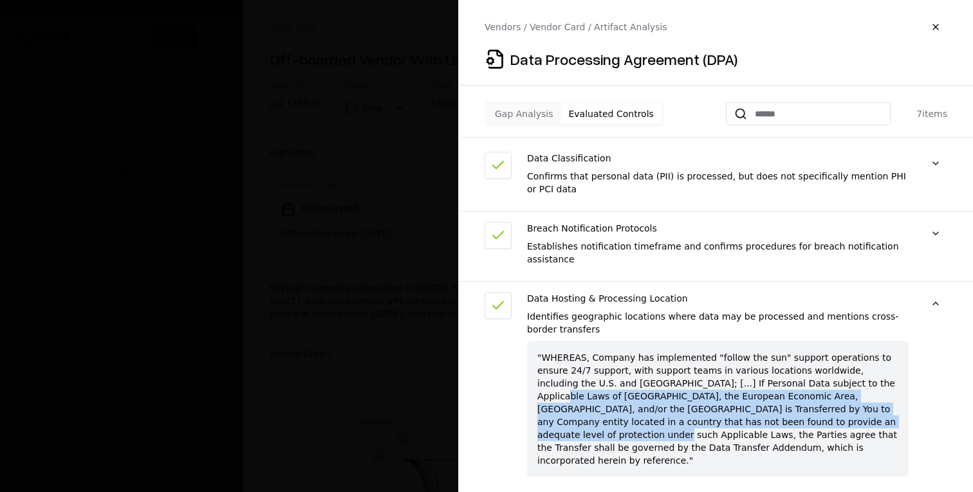
drag, startPoint x: 807, startPoint y: 385, endPoint x: 800, endPoint y: 425, distance: 40.4
click at [800, 425] on div ""WHEREAS, Company has implemented "follow the sun" support operations to ensure…" at bounding box center [717, 409] width 381 height 136
click at [799, 425] on div ""WHEREAS, Company has implemented "follow the sun" support operations to ensure…" at bounding box center [717, 409] width 381 height 136
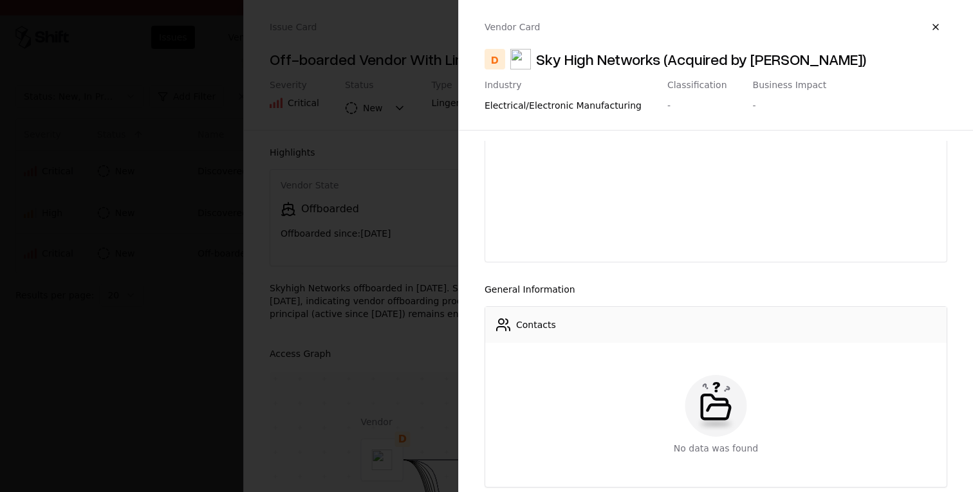
scroll to position [0, 0]
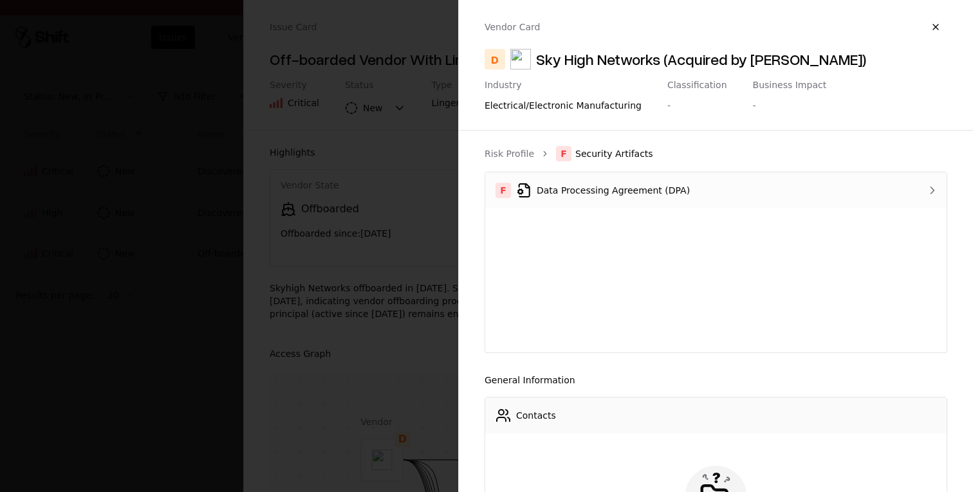
click at [686, 186] on div "F Data Processing Agreement (DPA)" at bounding box center [688, 190] width 387 height 15
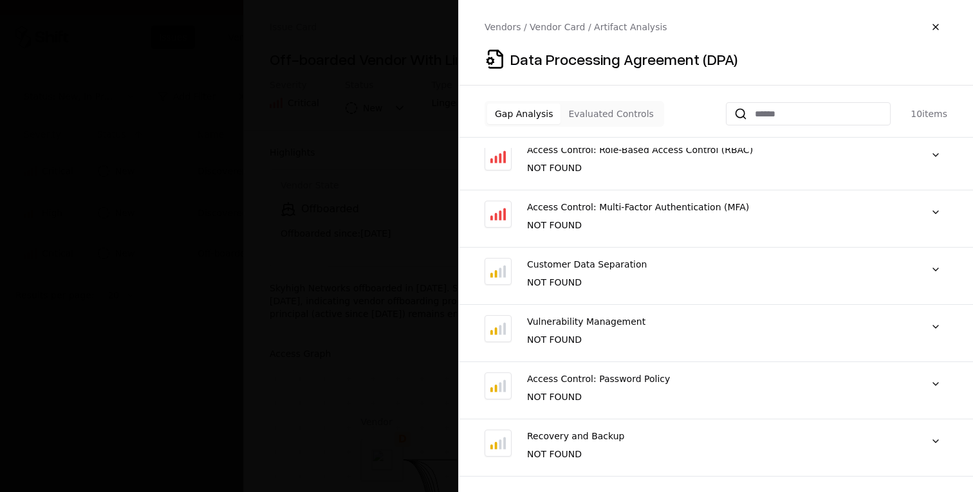
scroll to position [126, 0]
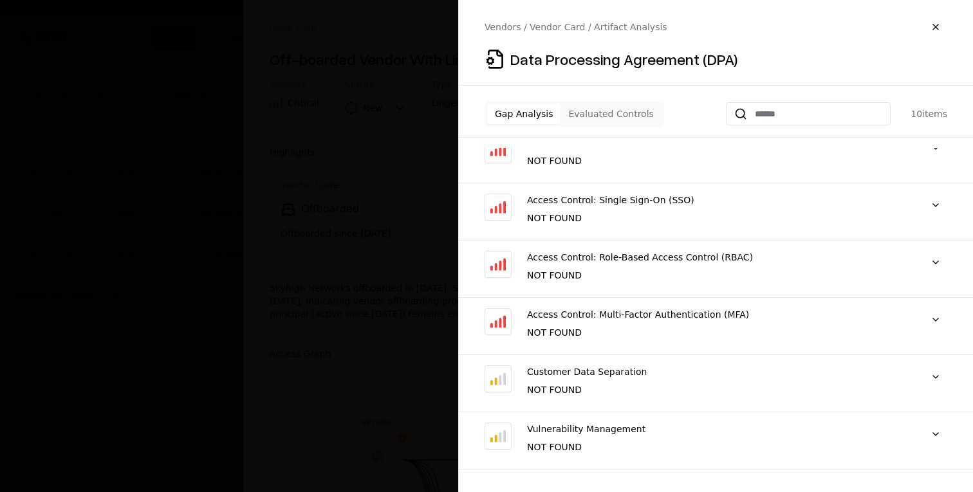
click at [605, 109] on button "Evaluated Controls" at bounding box center [610, 114] width 100 height 21
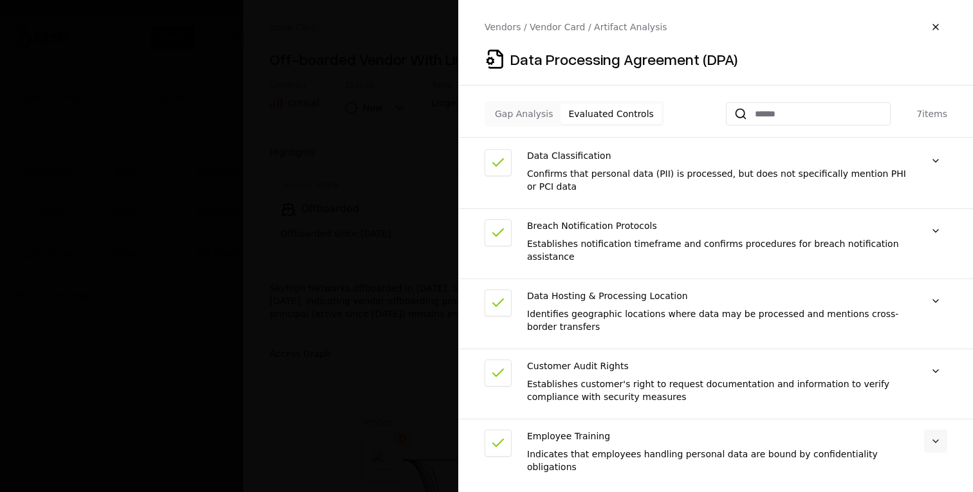
click at [937, 433] on button at bounding box center [935, 441] width 23 height 23
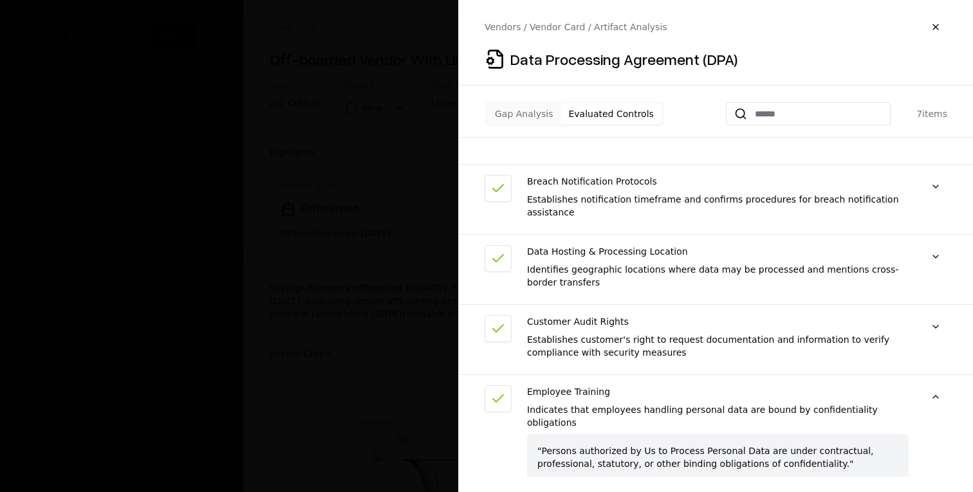
scroll to position [172, 0]
click at [654, 432] on div ""Persons authorized by Us to Process Personal Data are under contractual, profe…" at bounding box center [717, 455] width 381 height 46
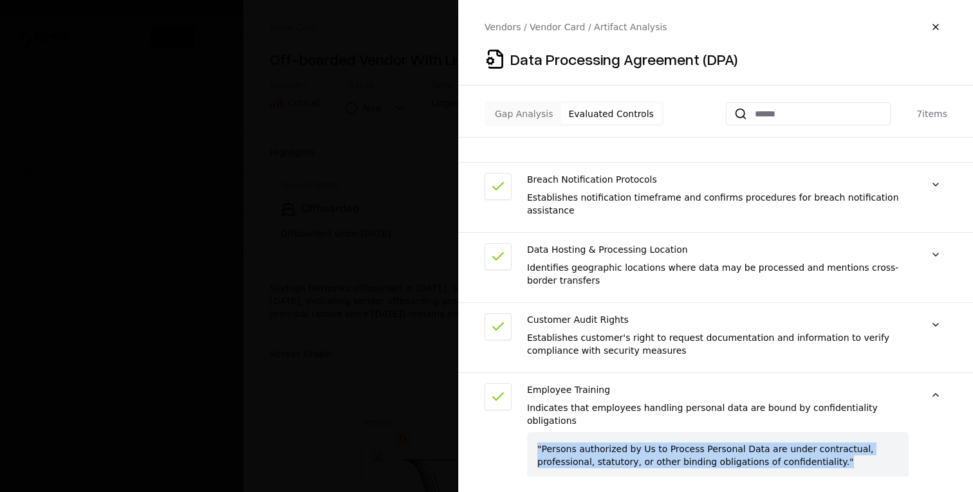
click at [654, 432] on div ""Persons authorized by Us to Process Personal Data are under contractual, profe…" at bounding box center [717, 455] width 381 height 46
click at [707, 444] on div ""Persons authorized by Us to Process Personal Data are under contractual, profe…" at bounding box center [717, 455] width 381 height 46
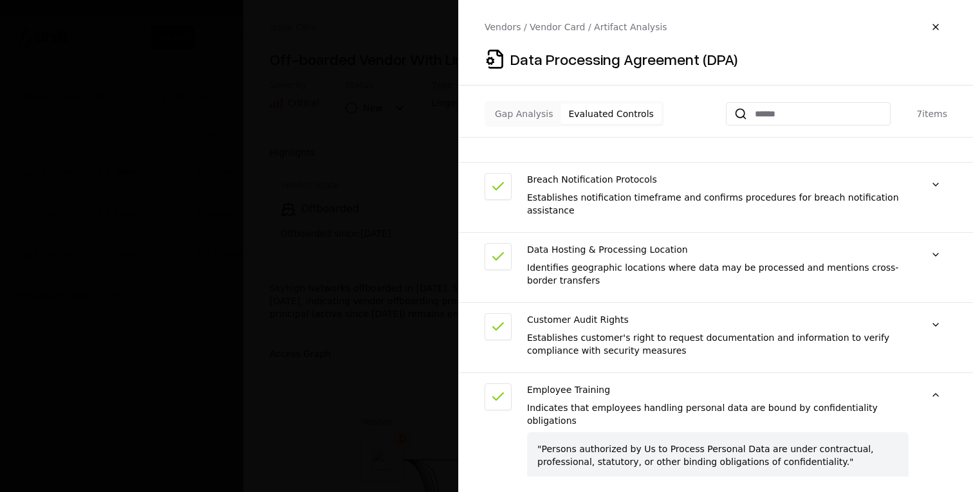
click at [658, 408] on div "Indicates that employees handling personal data are bound by confidentiality ob…" at bounding box center [717, 414] width 381 height 26
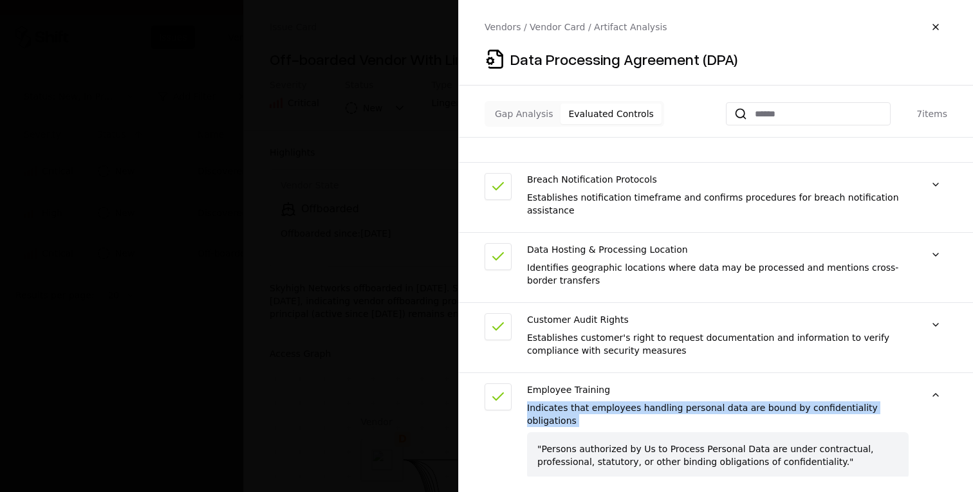
click at [658, 408] on div "Indicates that employees handling personal data are bound by confidentiality ob…" at bounding box center [717, 414] width 381 height 26
click at [682, 407] on div "Indicates that employees handling personal data are bound by confidentiality ob…" at bounding box center [717, 414] width 381 height 26
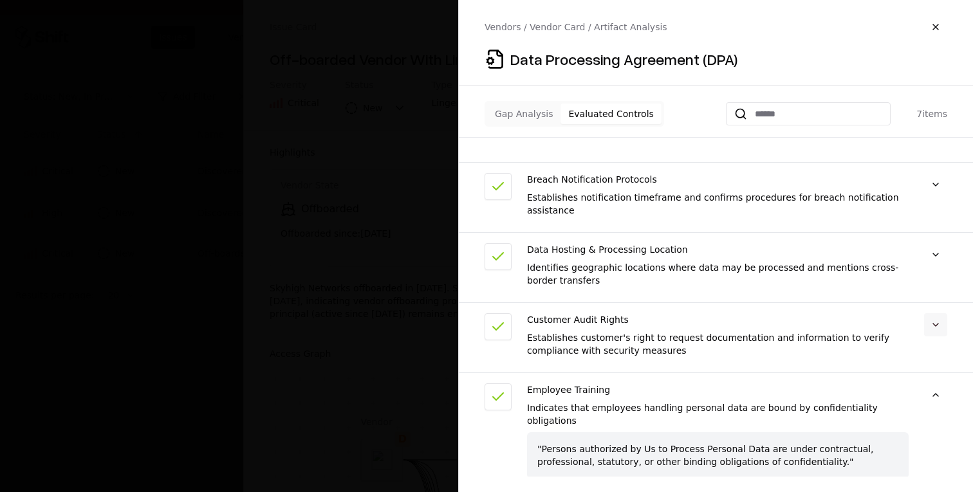
click at [939, 323] on button at bounding box center [935, 324] width 23 height 23
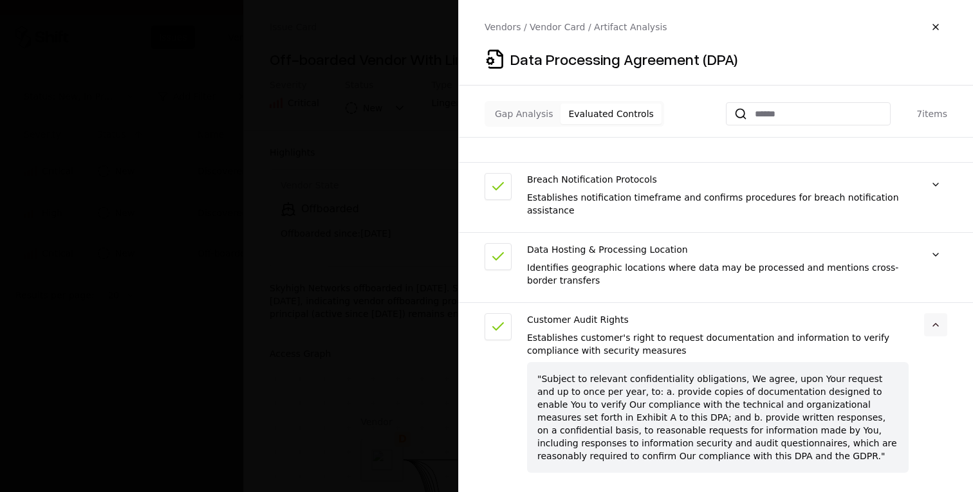
click at [939, 323] on button at bounding box center [935, 324] width 23 height 23
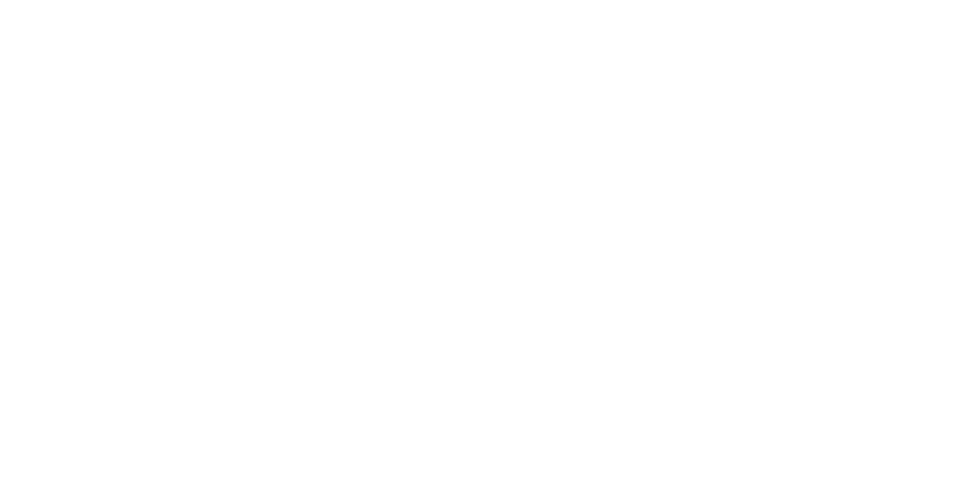
click at [432, 112] on body at bounding box center [486, 246] width 973 height 492
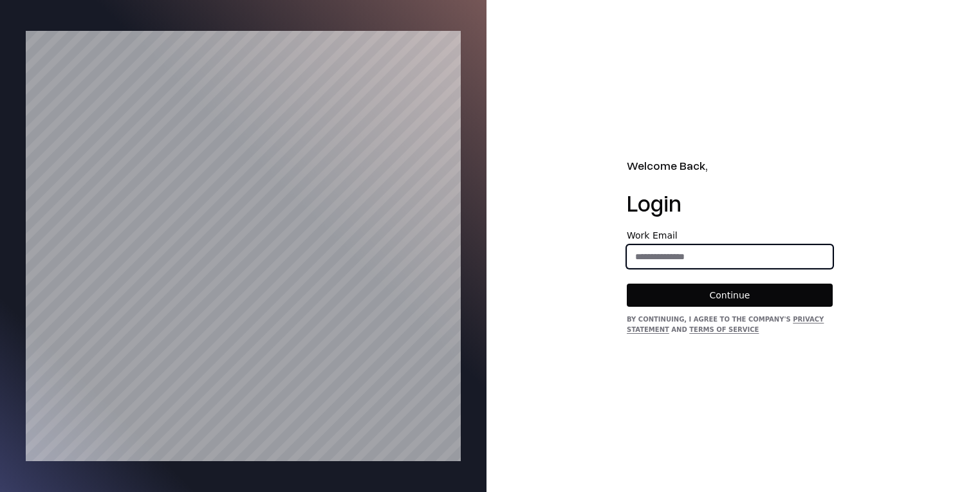
click at [706, 255] on input "email" at bounding box center [729, 256] width 205 height 23
type input "**********"
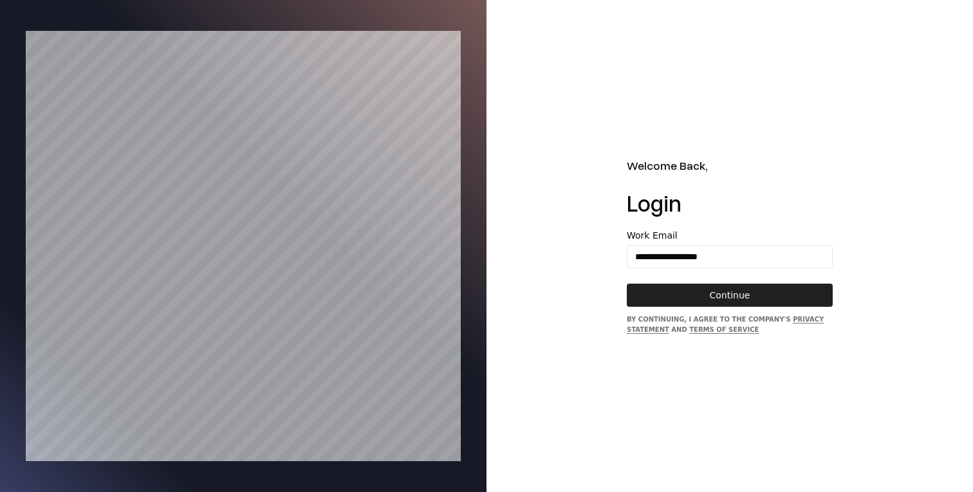
click at [722, 295] on button "Continue" at bounding box center [730, 295] width 206 height 23
